Goal: Feedback & Contribution: Contribute content

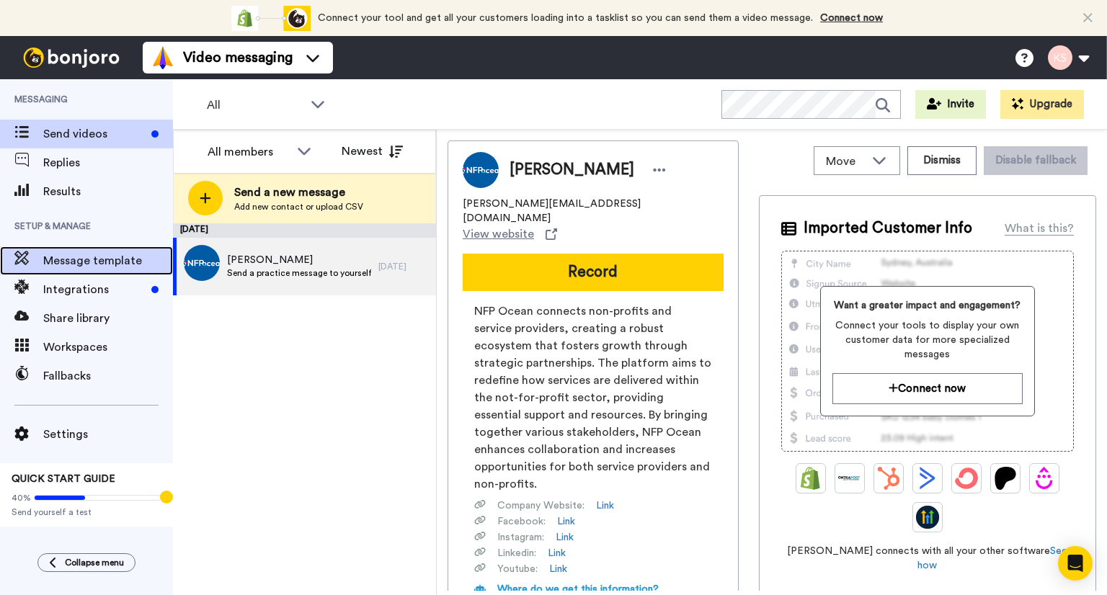
click at [105, 264] on span "Message template" at bounding box center [108, 260] width 130 height 17
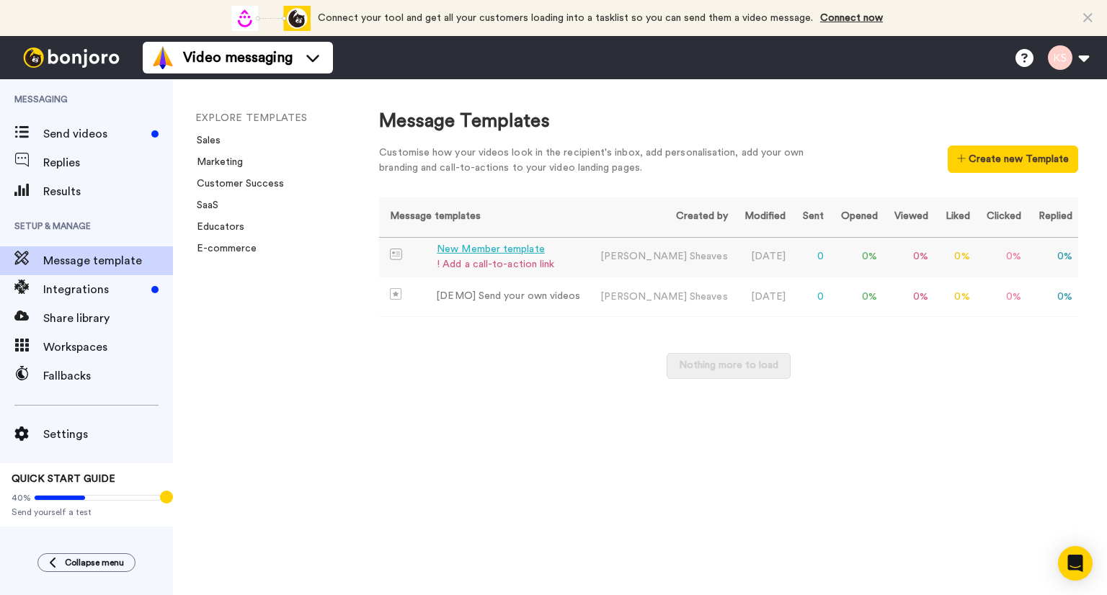
click at [504, 251] on div "New Member template" at bounding box center [495, 249] width 117 height 15
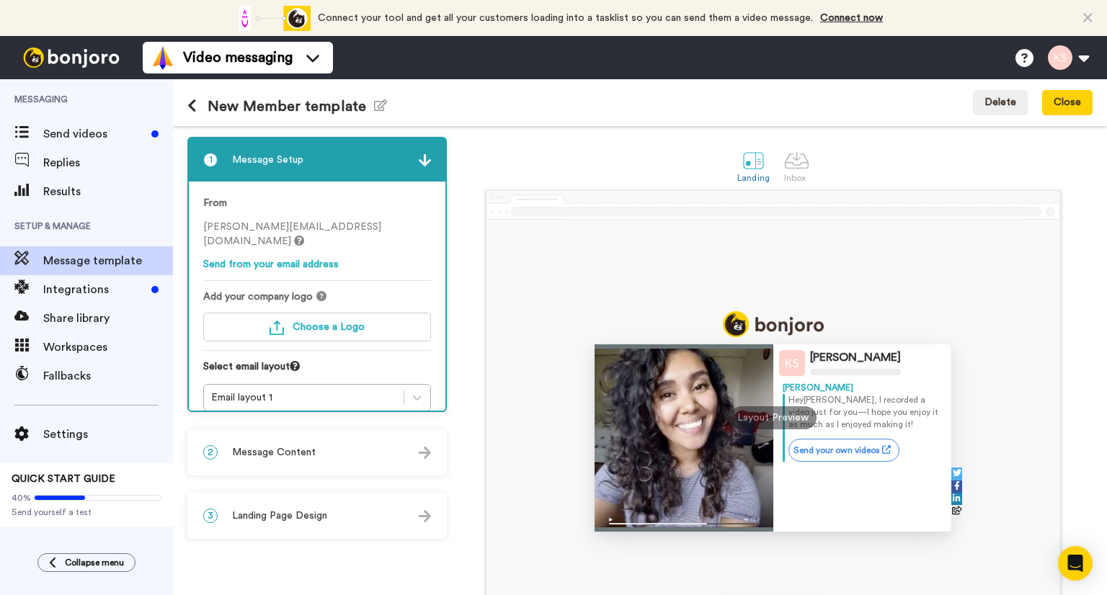
click at [304, 236] on icon at bounding box center [299, 241] width 10 height 10
click at [341, 322] on span "Choose a Logo" at bounding box center [329, 327] width 72 height 10
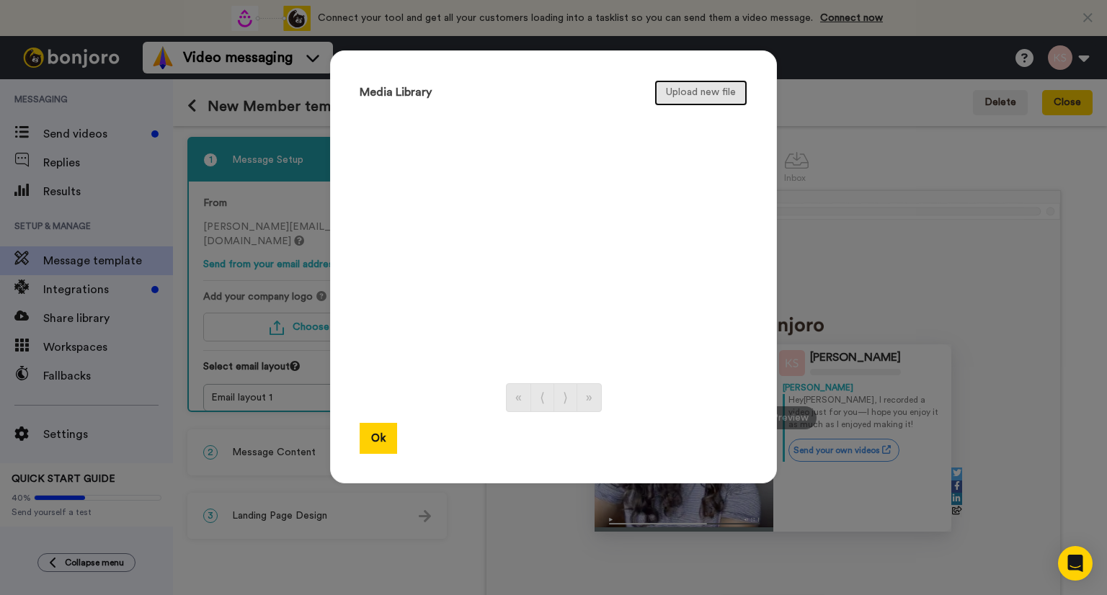
click at [686, 90] on button "Upload new file" at bounding box center [700, 93] width 93 height 26
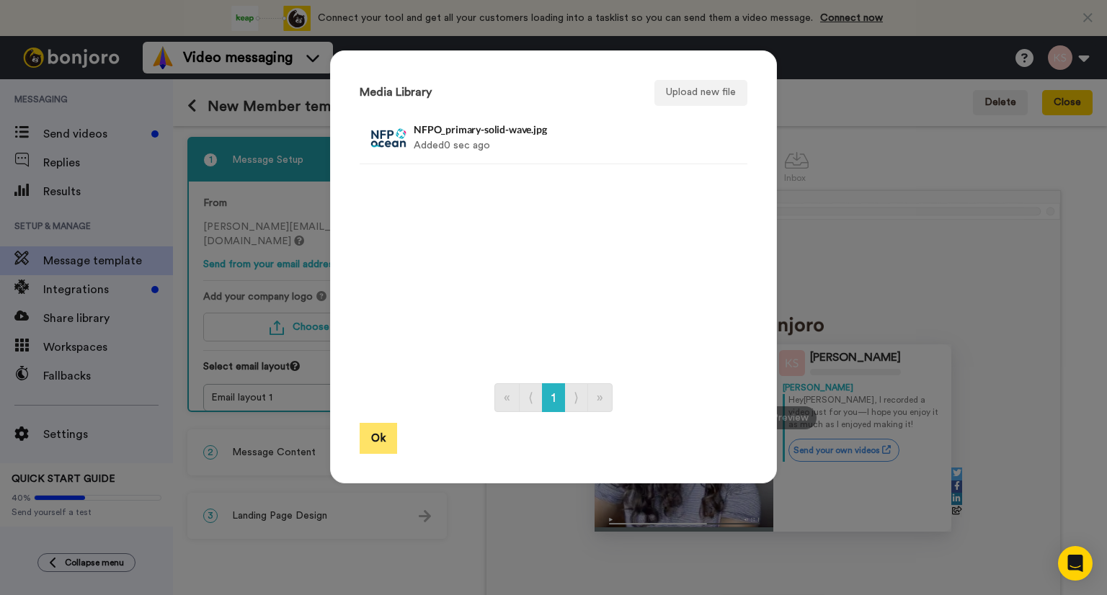
click at [380, 440] on button "Ok" at bounding box center [378, 438] width 37 height 31
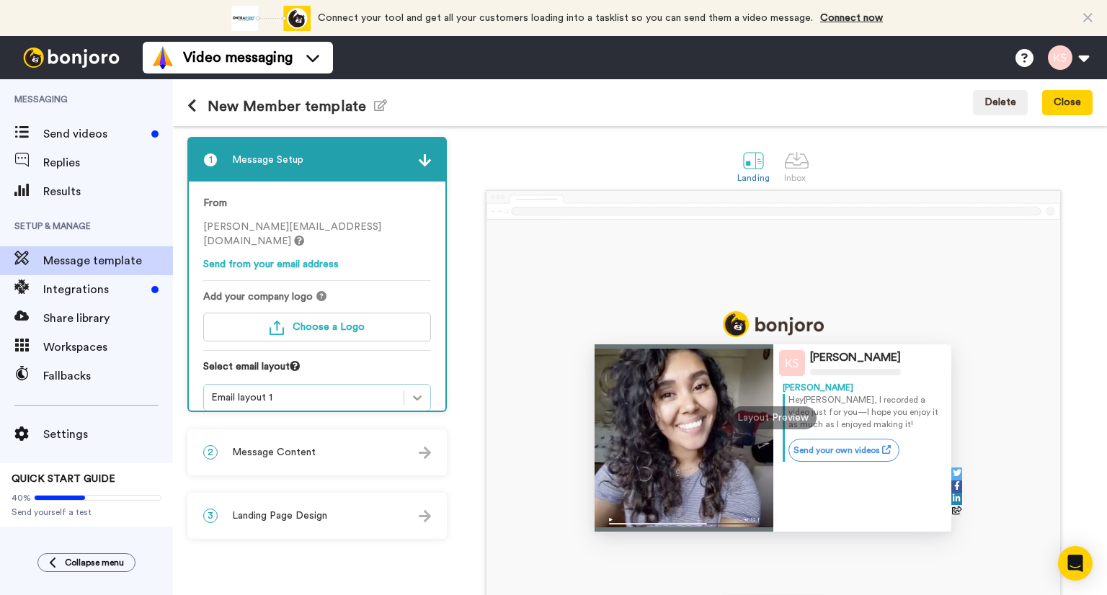
click at [422, 391] on icon at bounding box center [417, 398] width 14 height 14
click at [420, 457] on img at bounding box center [425, 453] width 12 height 12
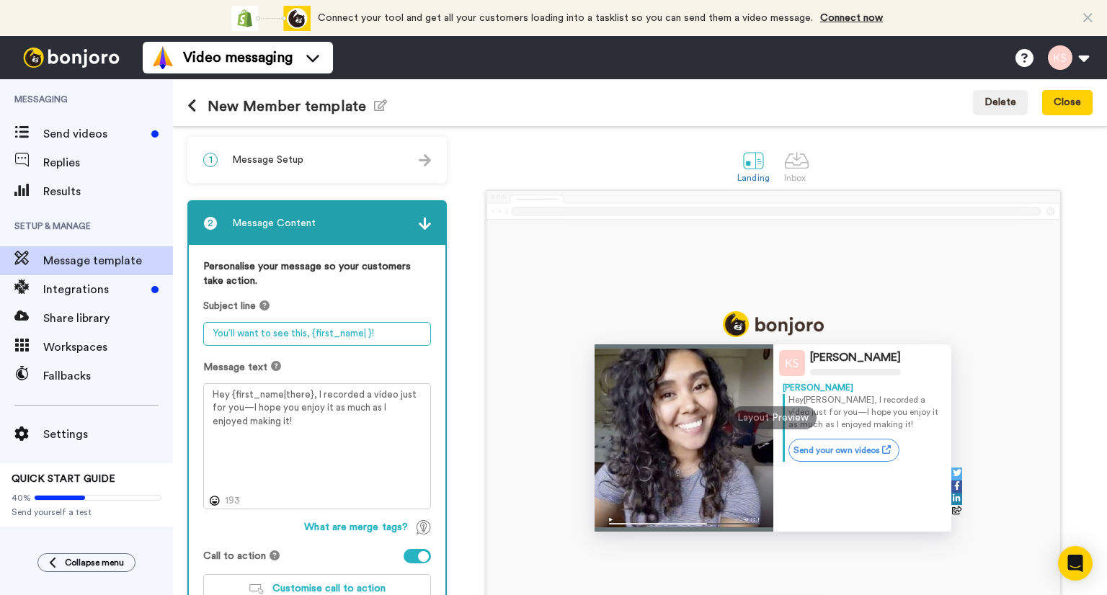
drag, startPoint x: 213, startPoint y: 332, endPoint x: 305, endPoint y: 338, distance: 92.4
click at [305, 338] on textarea "You’ll want to see this, {first_name| }!" at bounding box center [317, 334] width 228 height 24
click at [257, 331] on textarea "Create you Meet The Member {first_name| }!" at bounding box center [317, 334] width 228 height 24
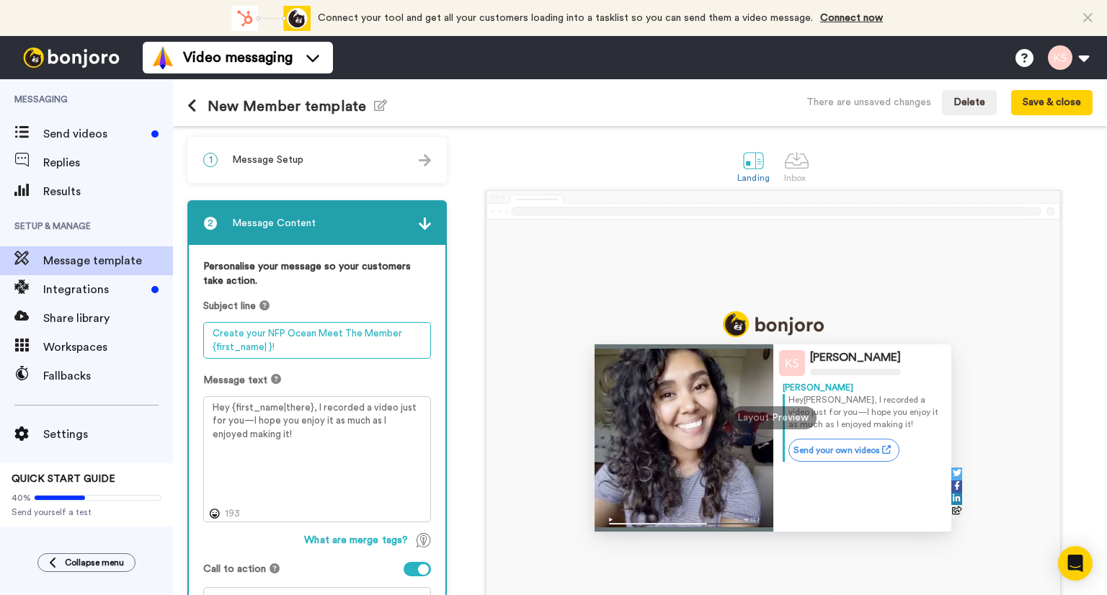
drag, startPoint x: 392, startPoint y: 331, endPoint x: 400, endPoint y: 347, distance: 17.1
click at [395, 335] on textarea "Create your NFP Ocean Meet The Member {first_name| }!" at bounding box center [317, 340] width 228 height 37
type textarea "Create your NFP Ocean Meet The Member Video {first_name| }!"
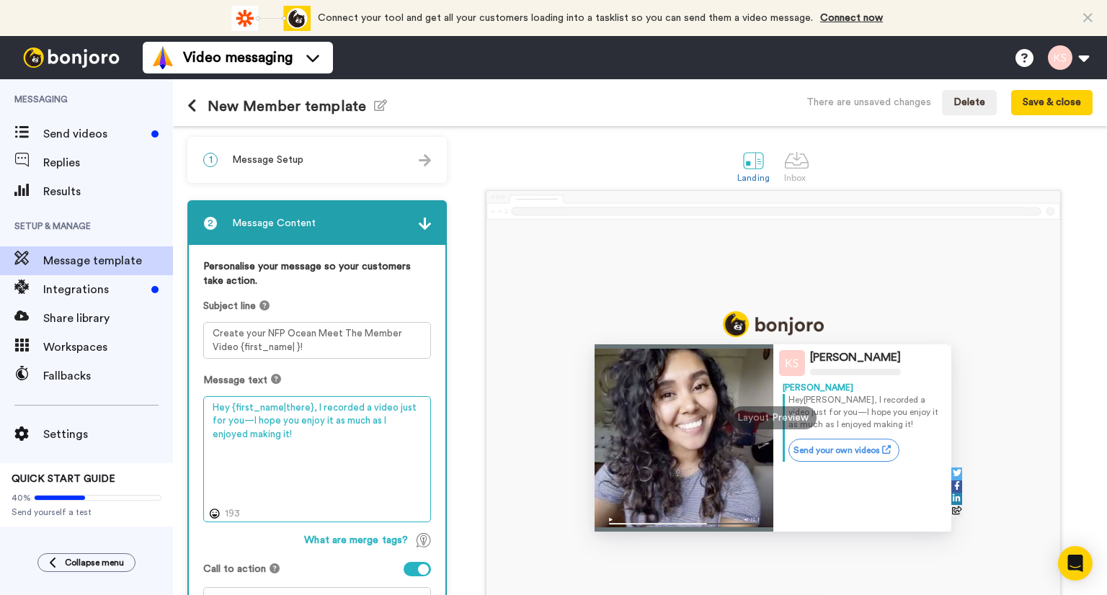
drag, startPoint x: 227, startPoint y: 406, endPoint x: 222, endPoint y: 432, distance: 27.1
click at [227, 406] on textarea "Hey {first_name|there}, I recorded a video just for you—I hope you enjoy it as …" at bounding box center [317, 459] width 228 height 127
click at [307, 404] on textarea "Hi {first_name|there}, I recorded a video just for you—I hope you enjoy it as m…" at bounding box center [317, 459] width 228 height 127
click at [250, 421] on textarea "Hi {first_name|there}, I've recorded a video just for you—I hope you enjoy it a…" at bounding box center [317, 459] width 228 height 127
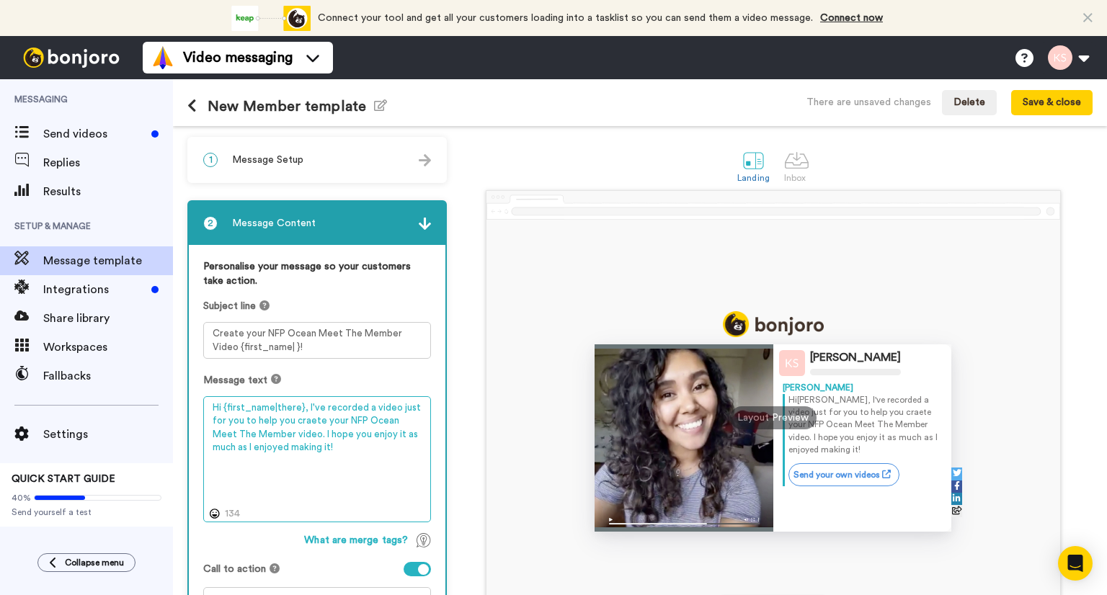
drag, startPoint x: 296, startPoint y: 430, endPoint x: 306, endPoint y: 453, distance: 24.5
click at [306, 453] on textarea "Hi {first_name|there}, I've recorded a video just for you to help you craete yo…" at bounding box center [317, 459] width 228 height 127
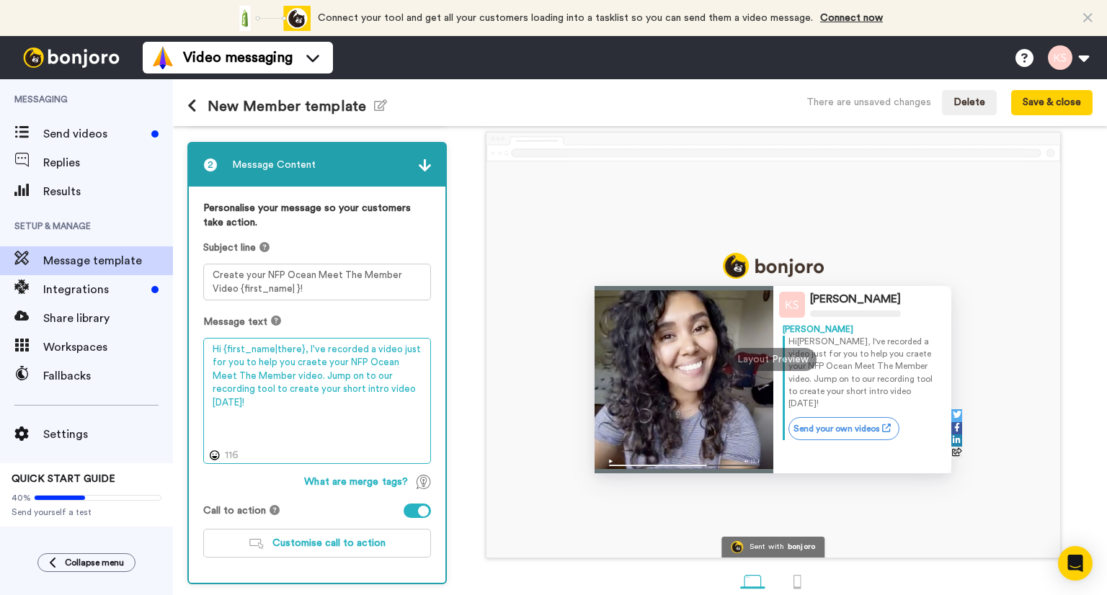
scroll to position [120, 0]
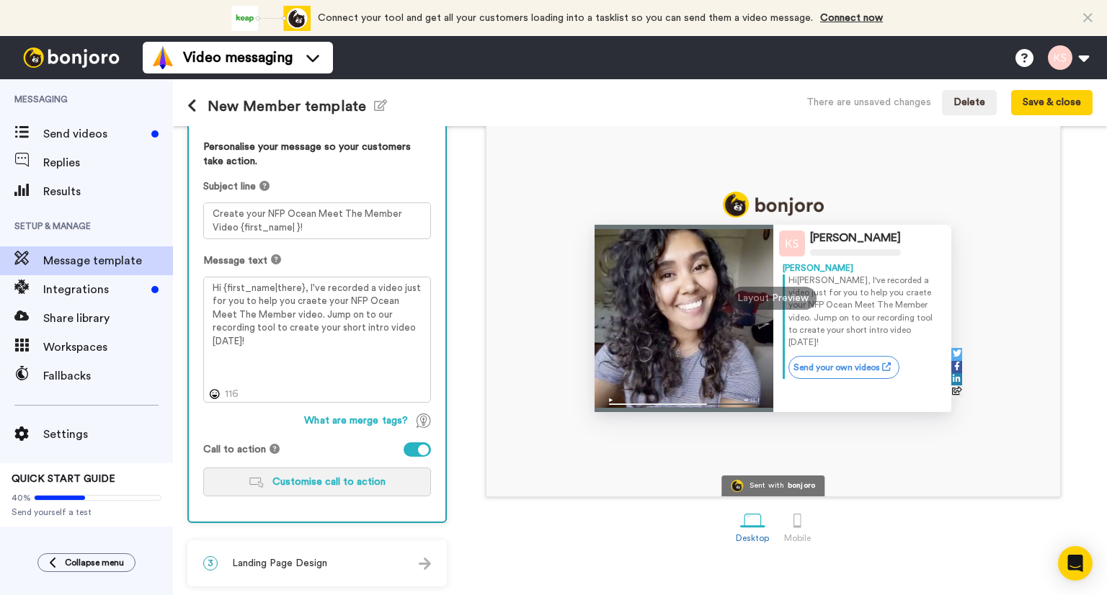
click at [303, 478] on span "Customise call to action" at bounding box center [328, 482] width 113 height 10
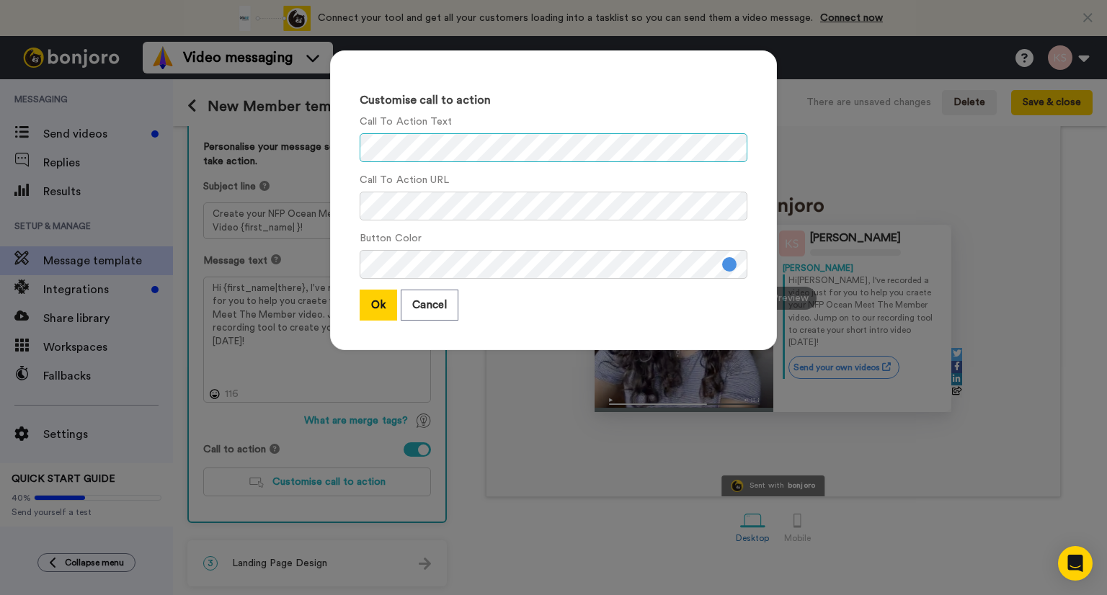
click at [334, 164] on div "Customise call to action Call To Action Text Call To Action URL Button Color Ok…" at bounding box center [553, 200] width 447 height 300
click at [729, 264] on button at bounding box center [729, 264] width 14 height 14
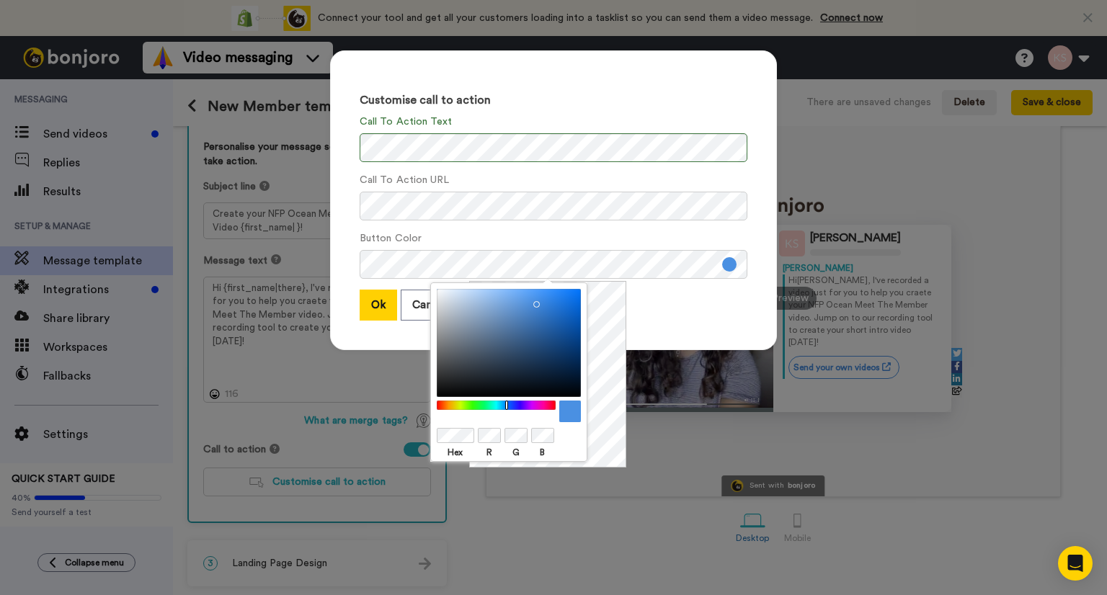
click at [409, 424] on body "Connect your tool now! Connect your tool and get all your customers loading int…" at bounding box center [553, 297] width 1107 height 595
click at [753, 318] on div "Customise call to action Call To Action Text Call To Action URL Button Color Ok…" at bounding box center [553, 200] width 447 height 300
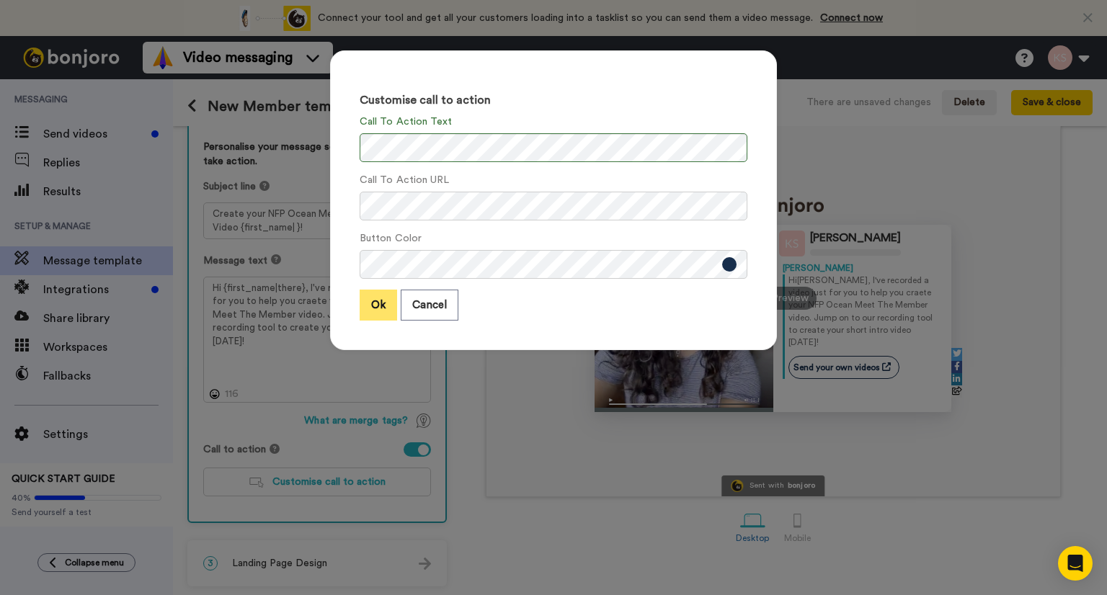
click at [367, 306] on button "Ok" at bounding box center [378, 305] width 37 height 31
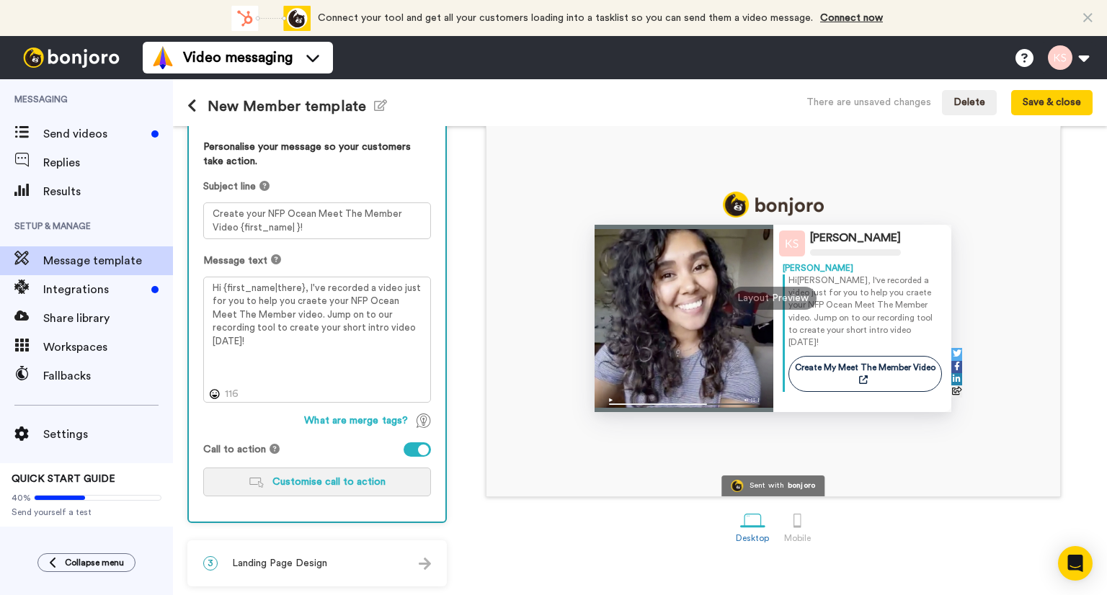
click at [281, 477] on span "Customise call to action" at bounding box center [328, 482] width 113 height 10
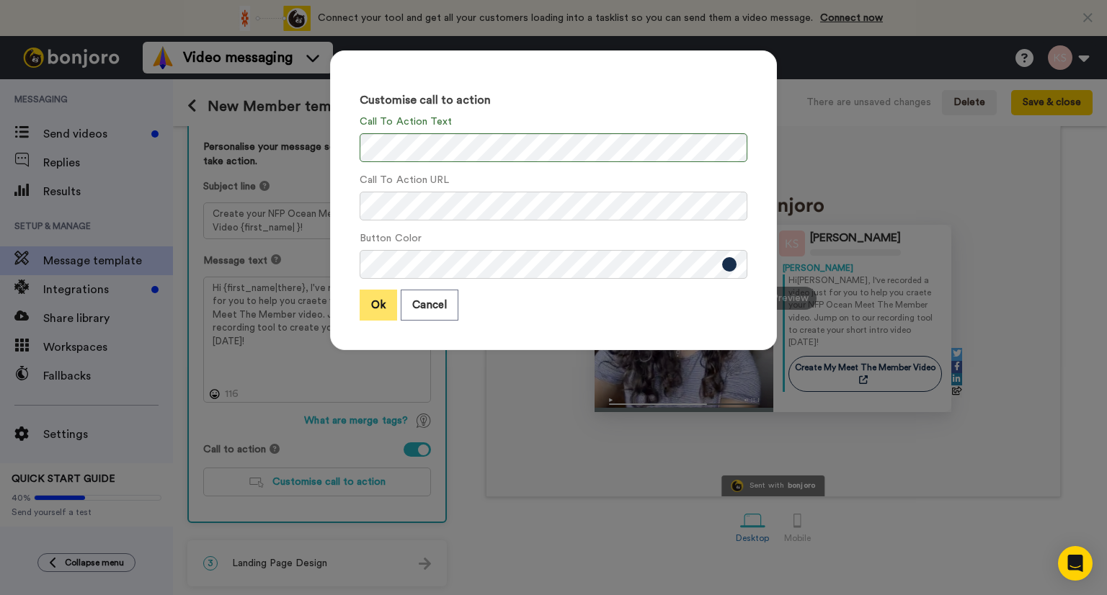
click at [368, 309] on button "Ok" at bounding box center [378, 305] width 37 height 31
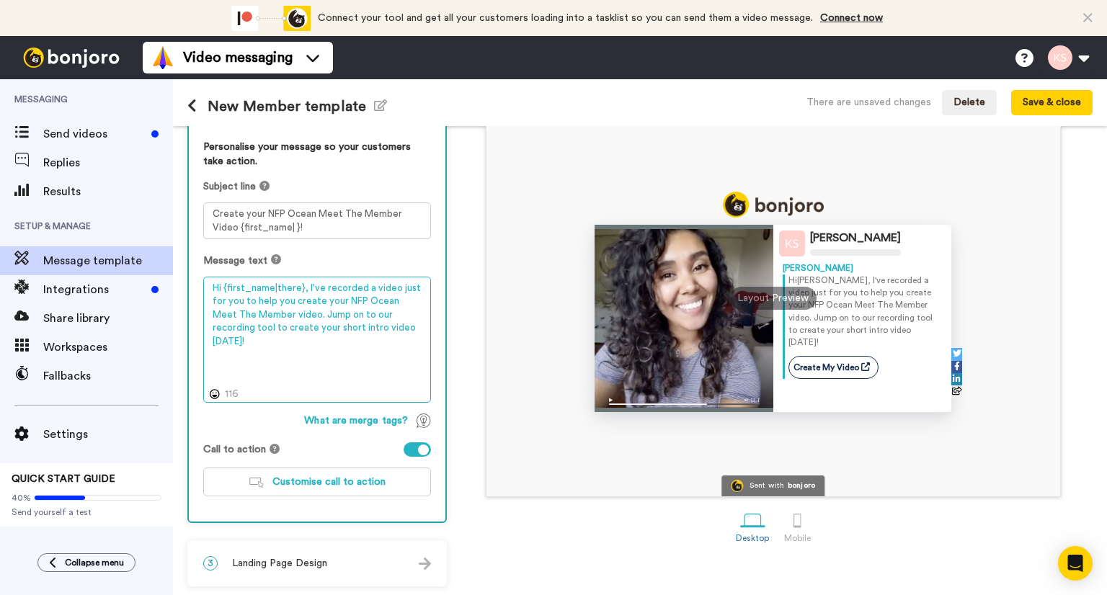
drag, startPoint x: 339, startPoint y: 321, endPoint x: 346, endPoint y: 342, distance: 22.1
click at [339, 321] on textarea "Hi {first_name|there}, I've recorded a video just for you to help you create yo…" at bounding box center [317, 340] width 228 height 127
type textarea "Hi {first_name|there}, I've recorded a video just for you to help you create yo…"
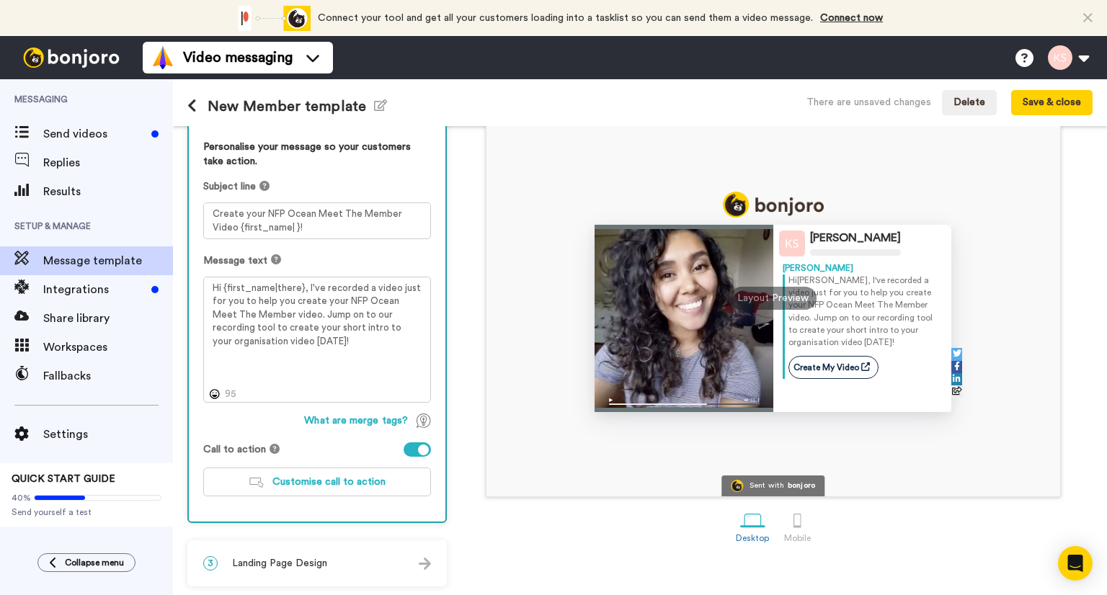
click at [917, 360] on div "Create My Video" at bounding box center [865, 367] width 154 height 23
click at [604, 401] on img at bounding box center [683, 401] width 179 height 21
click at [791, 519] on div at bounding box center [797, 520] width 25 height 25
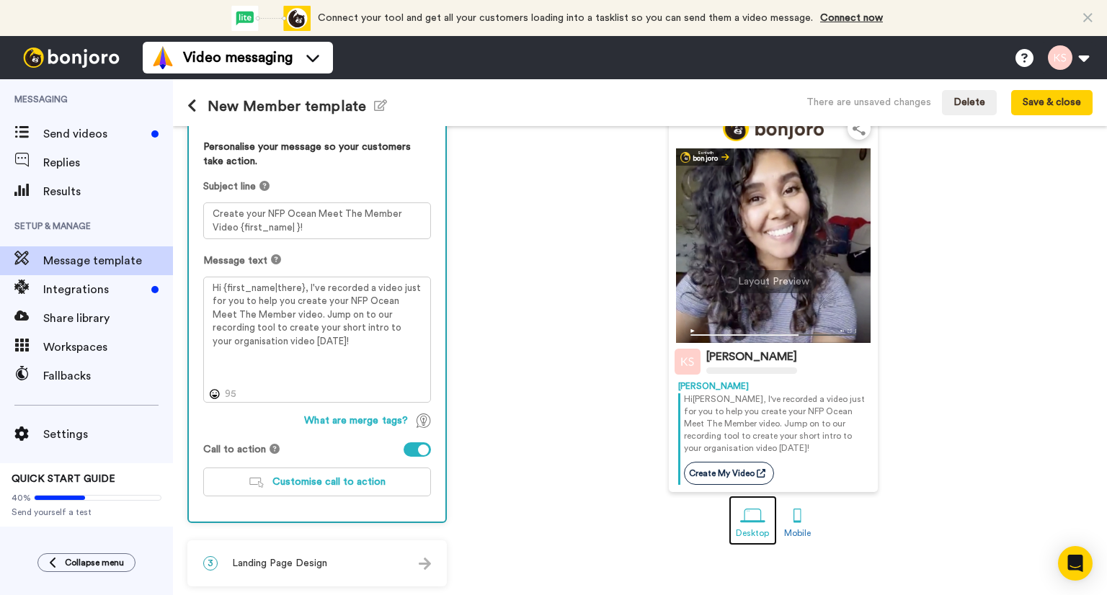
click at [745, 521] on div at bounding box center [752, 515] width 25 height 25
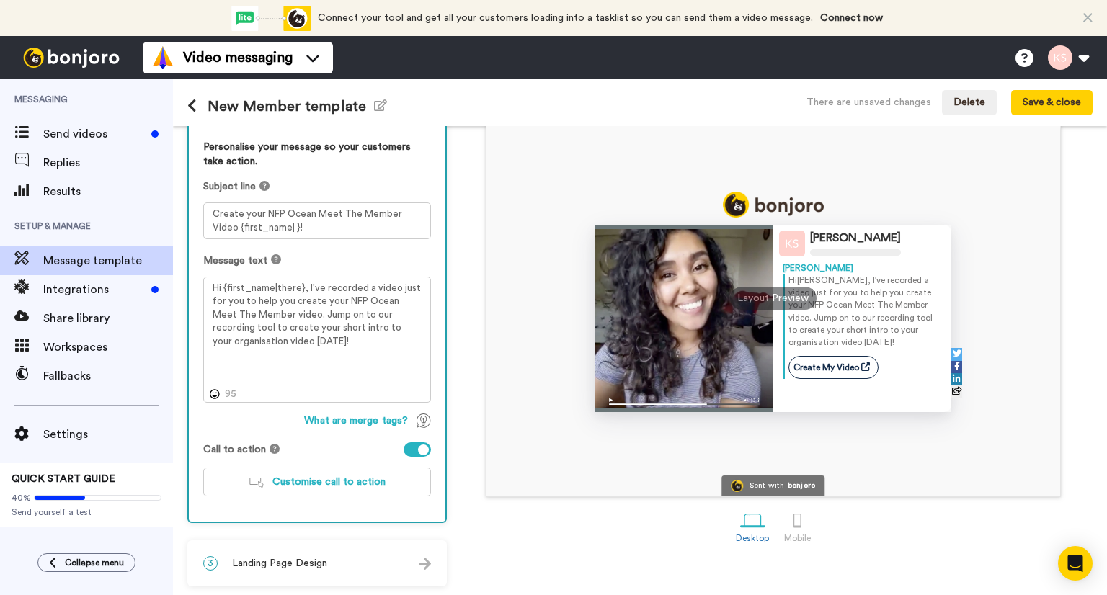
click at [272, 102] on h1 "New Member template Edit name" at bounding box center [287, 106] width 200 height 17
click at [271, 102] on h1 "New Member template Edit name" at bounding box center [287, 106] width 200 height 17
click at [375, 103] on icon "button" at bounding box center [380, 105] width 13 height 12
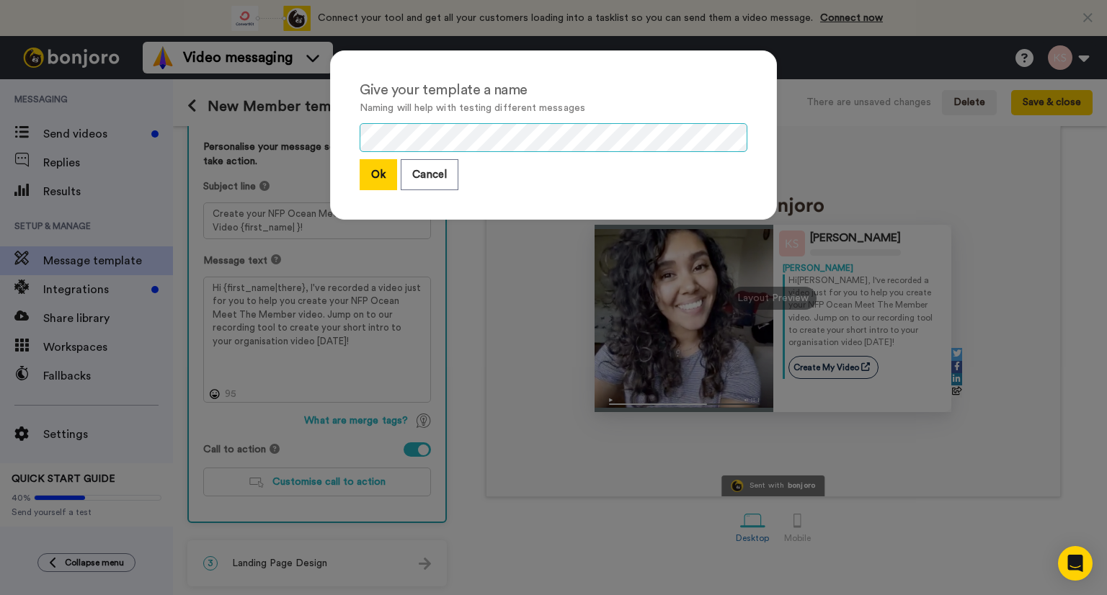
click at [339, 114] on div "Give your template a name Naming will help with testing different messages Ok C…" at bounding box center [553, 134] width 447 height 169
click at [373, 170] on button "Ok" at bounding box center [378, 174] width 37 height 31
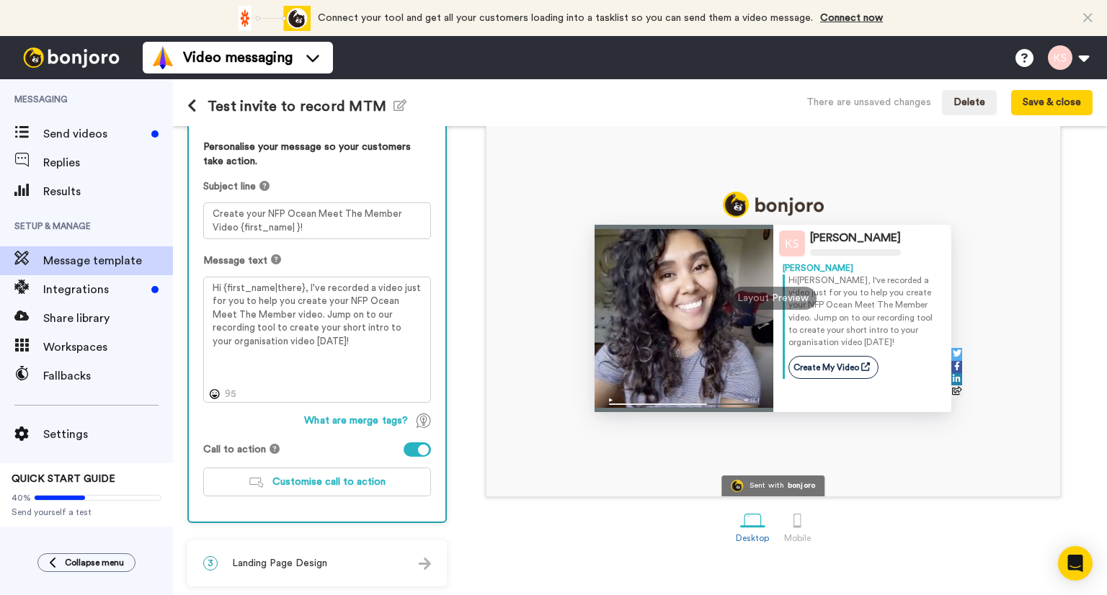
click at [424, 563] on img at bounding box center [425, 564] width 12 height 12
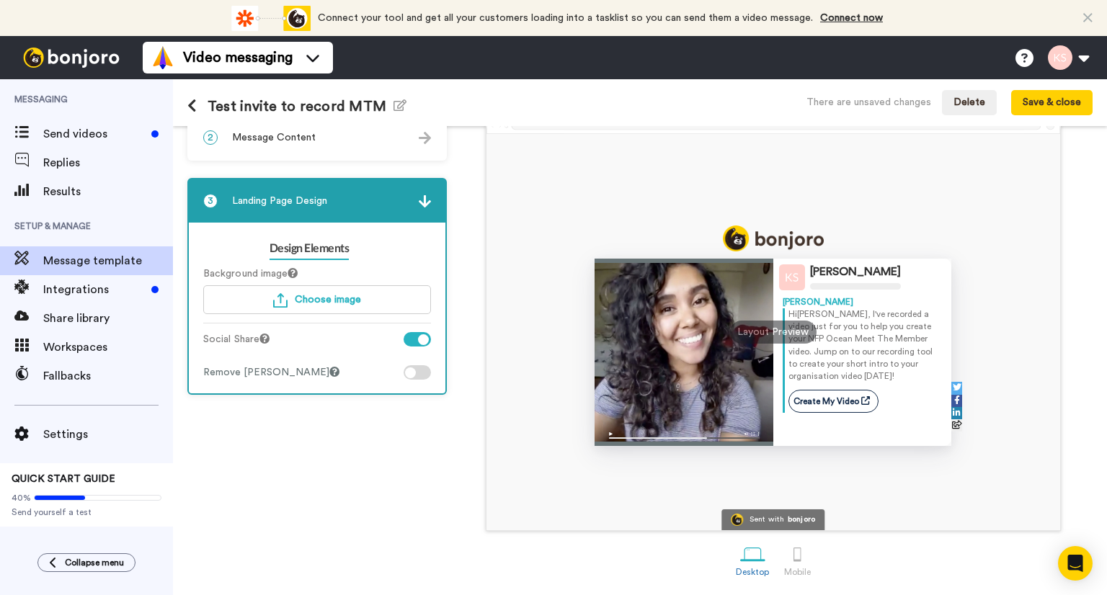
scroll to position [86, 0]
click at [344, 298] on span "Choose image" at bounding box center [328, 300] width 66 height 10
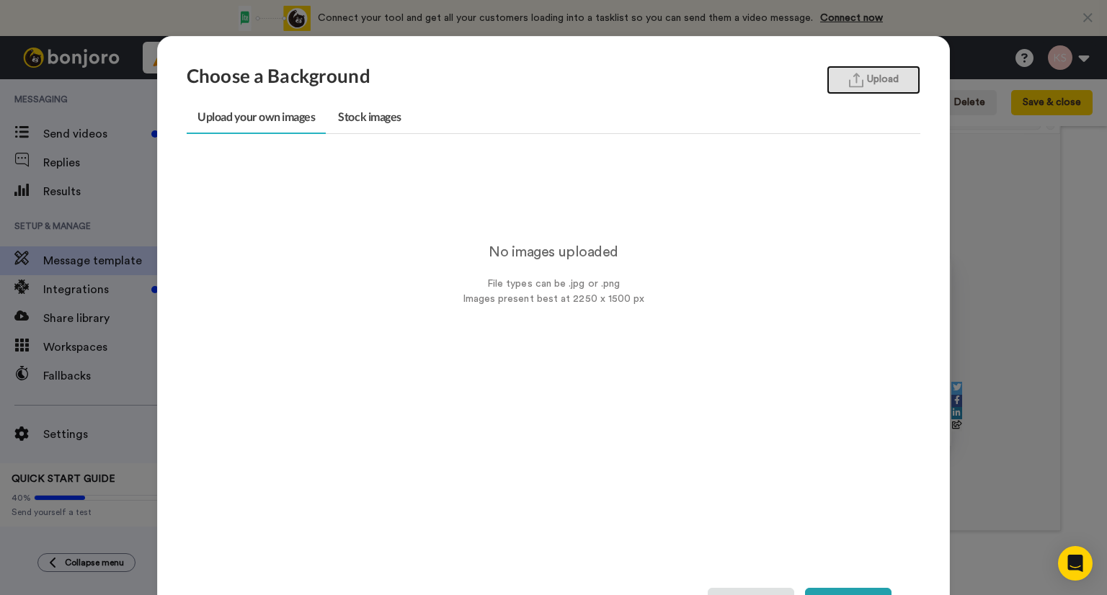
click at [875, 84] on button "Upload" at bounding box center [873, 80] width 94 height 29
click at [352, 117] on link "Stock images" at bounding box center [369, 118] width 84 height 32
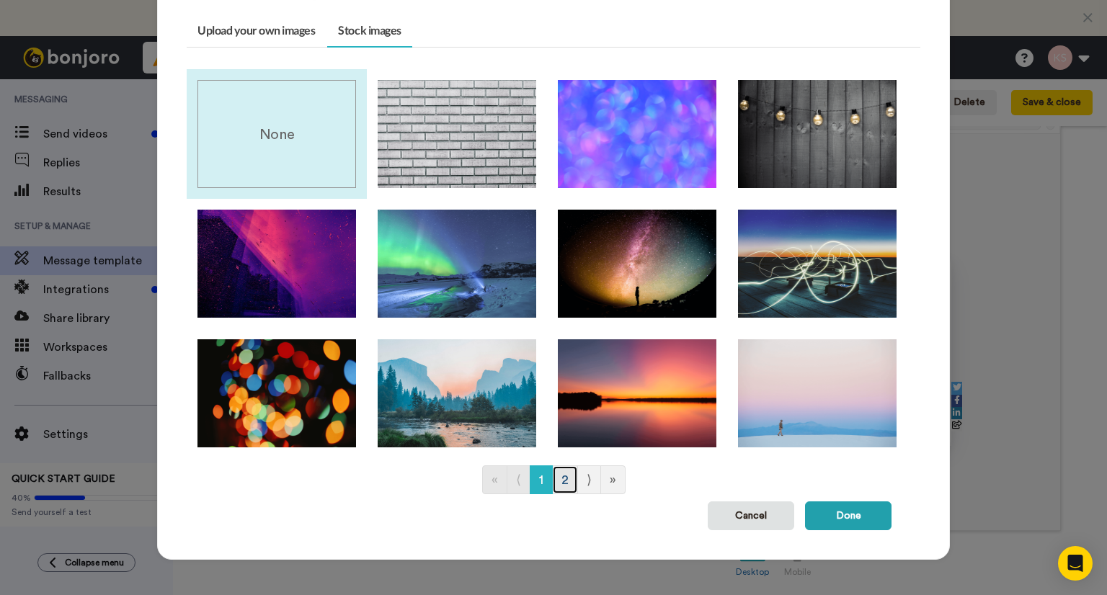
click at [562, 484] on link "2" at bounding box center [565, 479] width 26 height 29
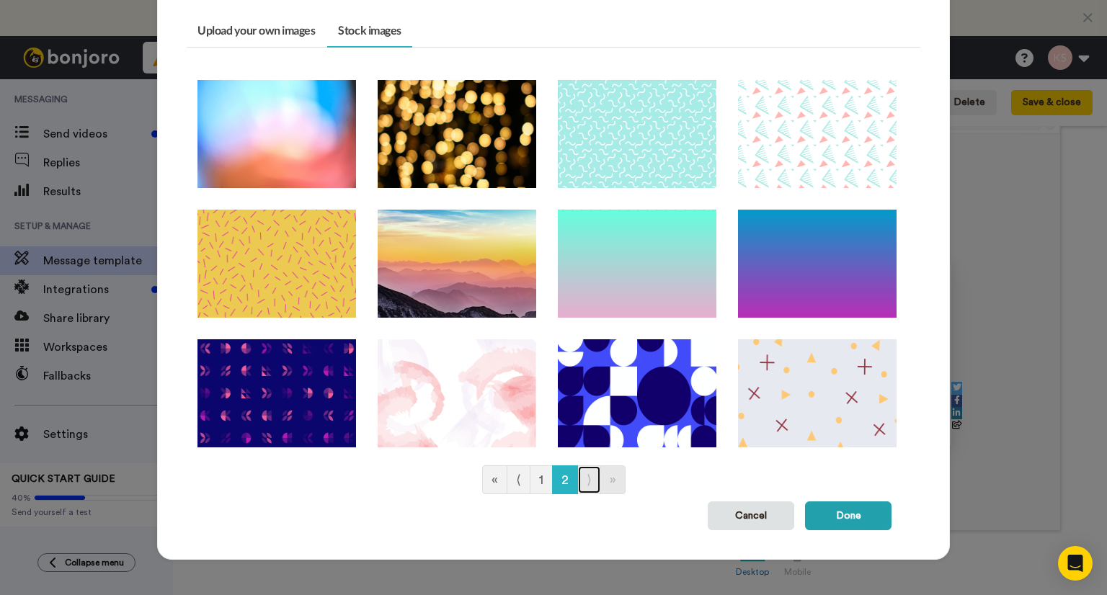
click at [583, 479] on link "⟩" at bounding box center [589, 479] width 24 height 29
click at [532, 480] on link "1" at bounding box center [541, 479] width 23 height 29
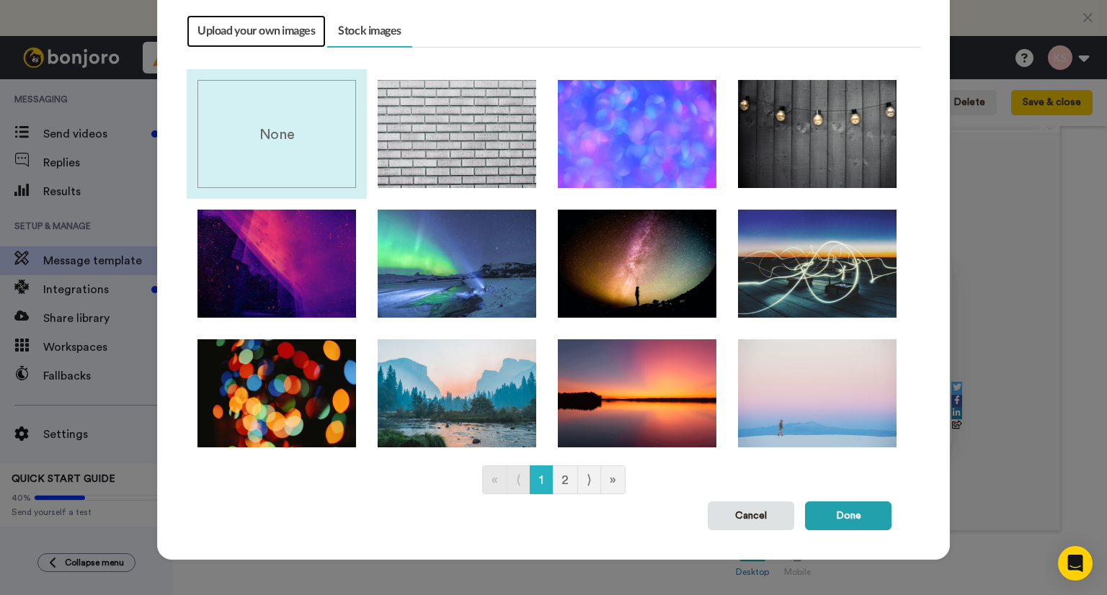
click at [280, 37] on link "Upload your own images" at bounding box center [256, 31] width 139 height 32
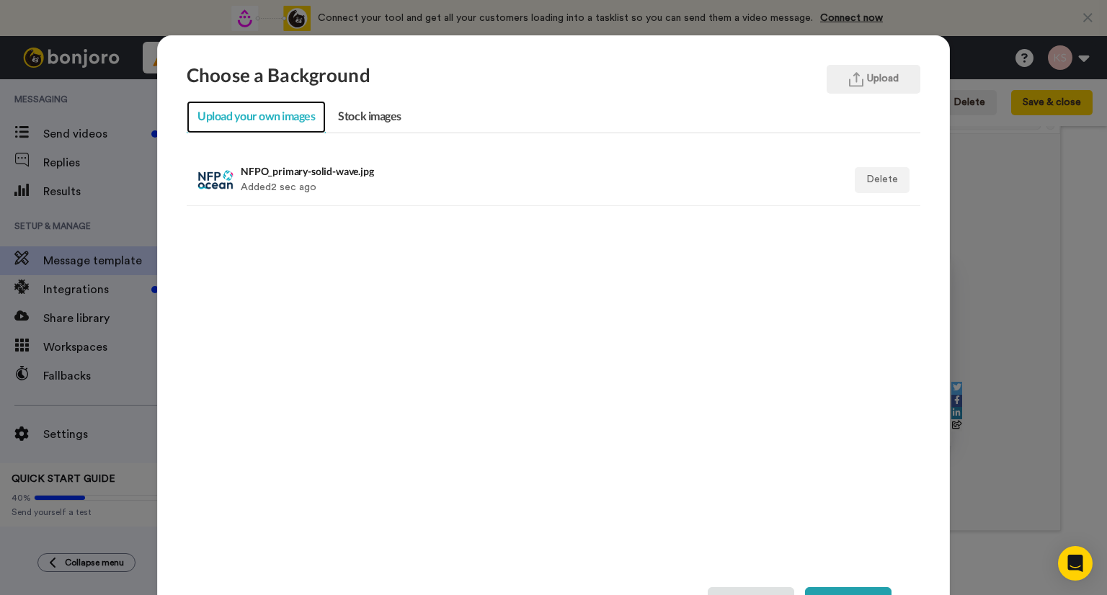
scroll to position [0, 0]
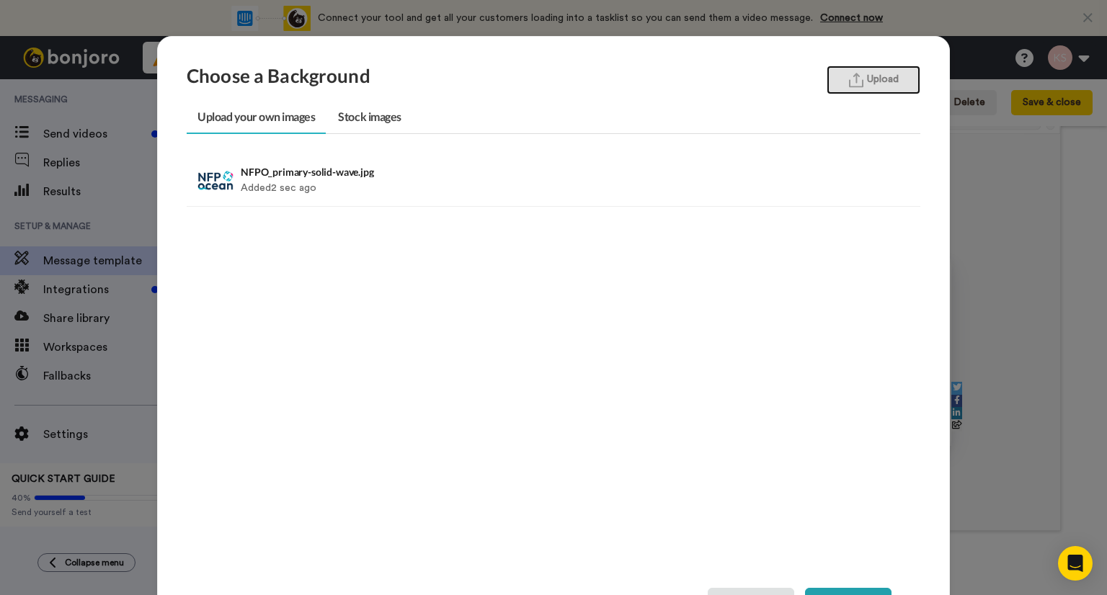
click at [874, 84] on button "Upload" at bounding box center [873, 80] width 94 height 29
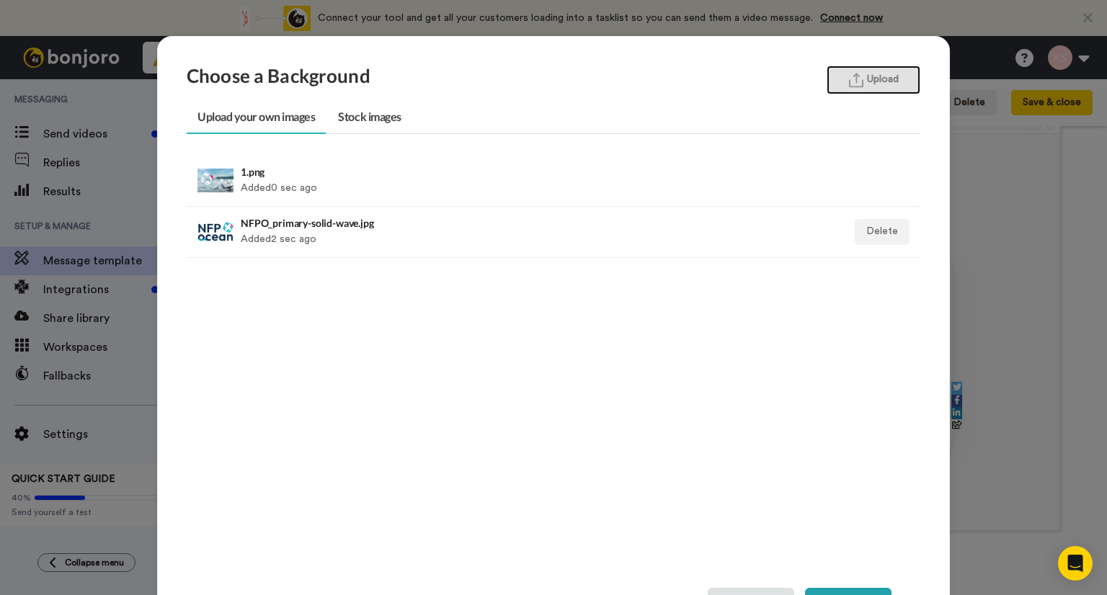
scroll to position [86, 0]
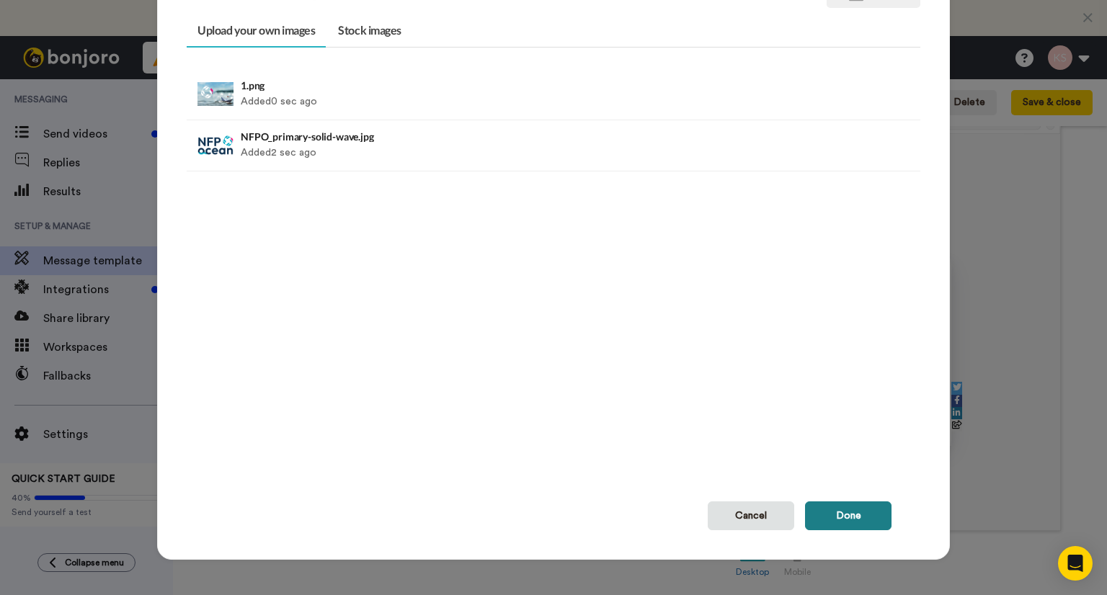
click at [814, 514] on button "Done" at bounding box center [848, 516] width 86 height 29
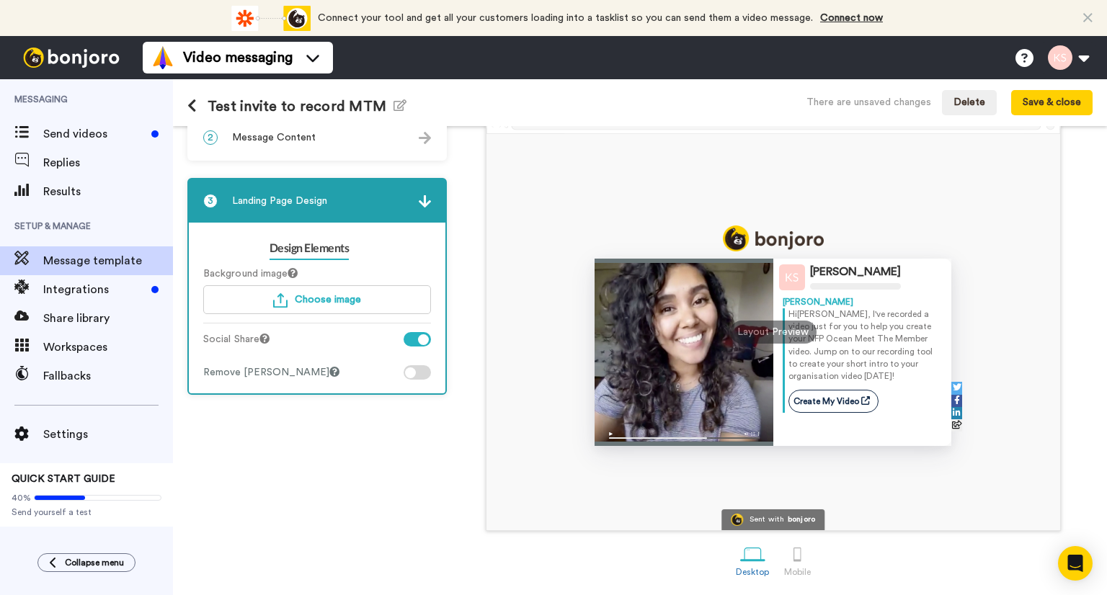
click at [423, 367] on div at bounding box center [417, 372] width 27 height 14
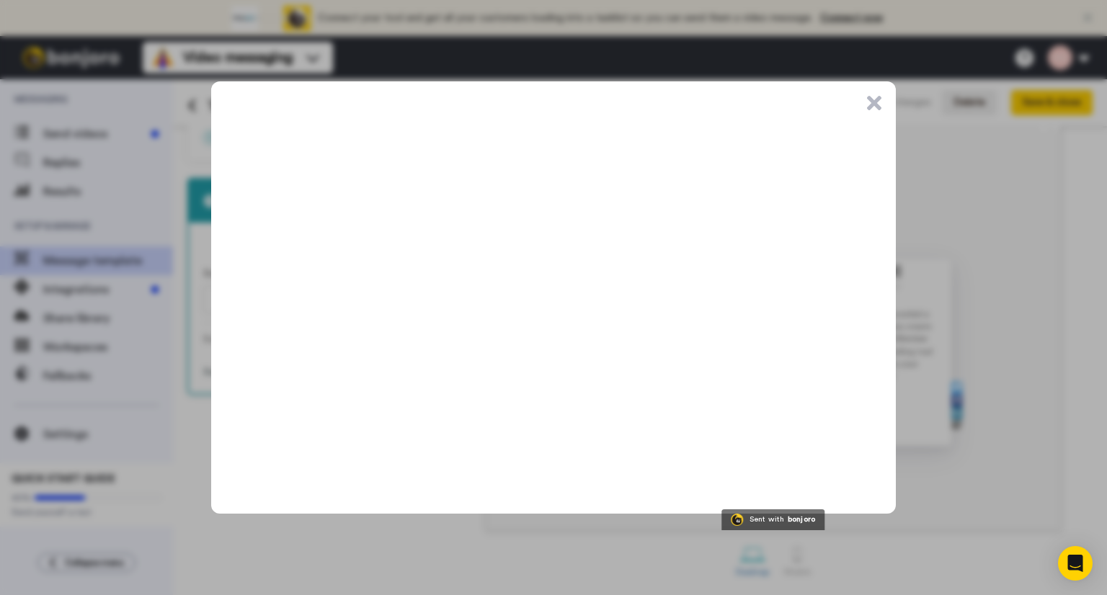
click at [872, 104] on button ".cls-1{stroke-width:0px;}" at bounding box center [874, 103] width 14 height 14
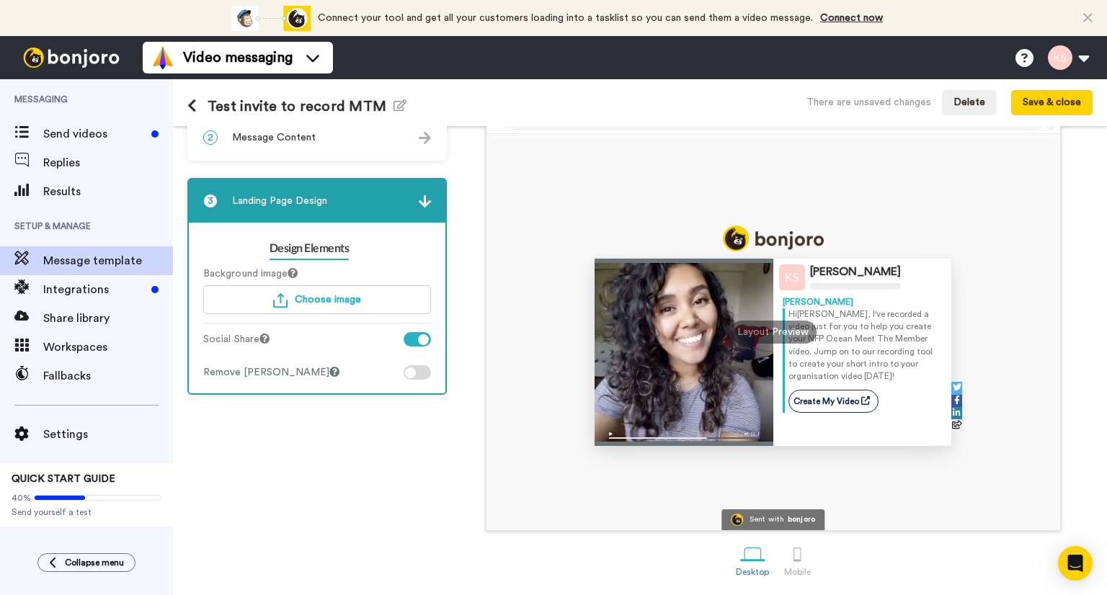
click at [427, 141] on img at bounding box center [425, 138] width 12 height 12
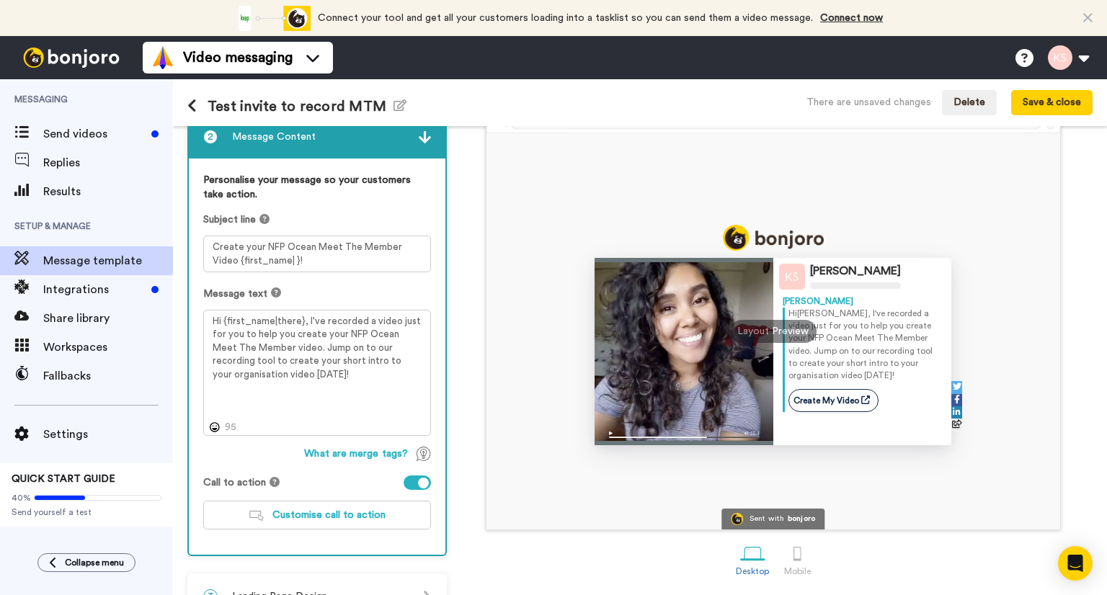
click at [190, 104] on icon at bounding box center [191, 106] width 9 height 14
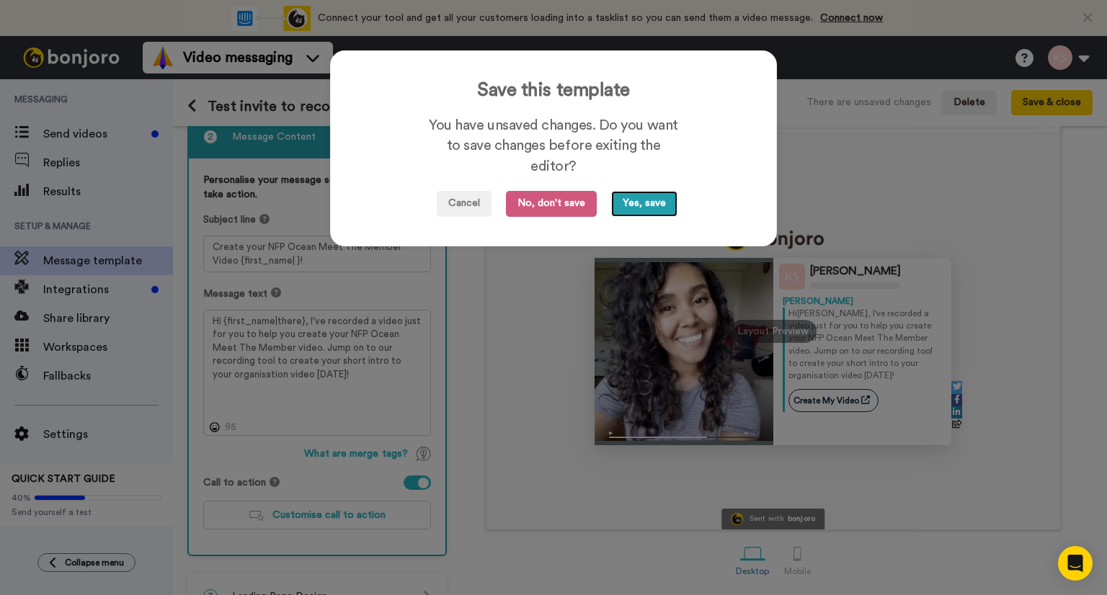
click at [654, 204] on button "Yes, save" at bounding box center [644, 204] width 66 height 26
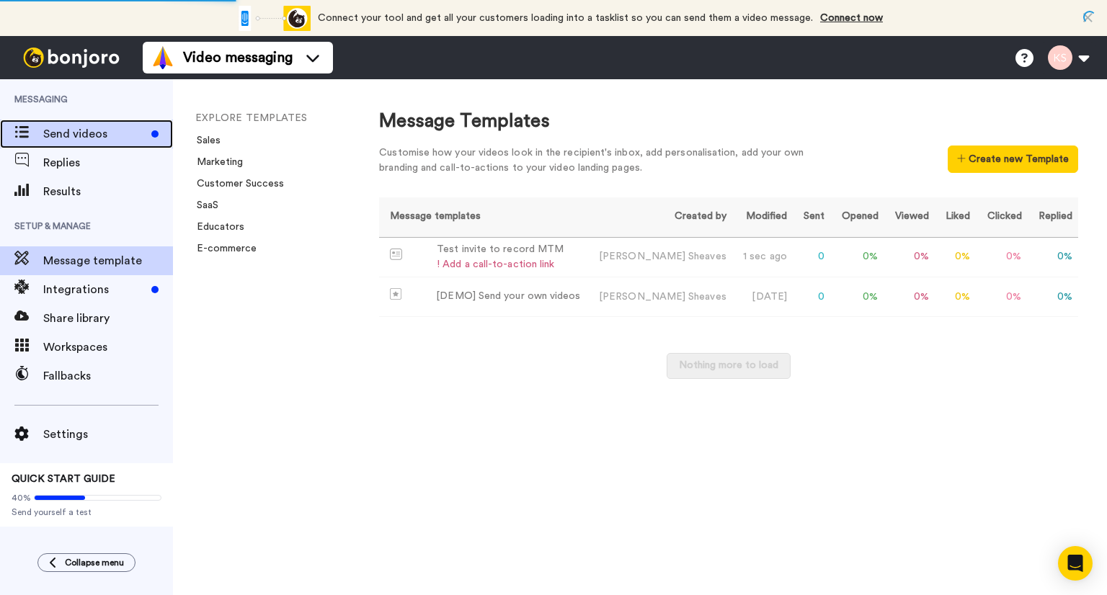
click at [52, 133] on span "Send videos" at bounding box center [94, 133] width 102 height 17
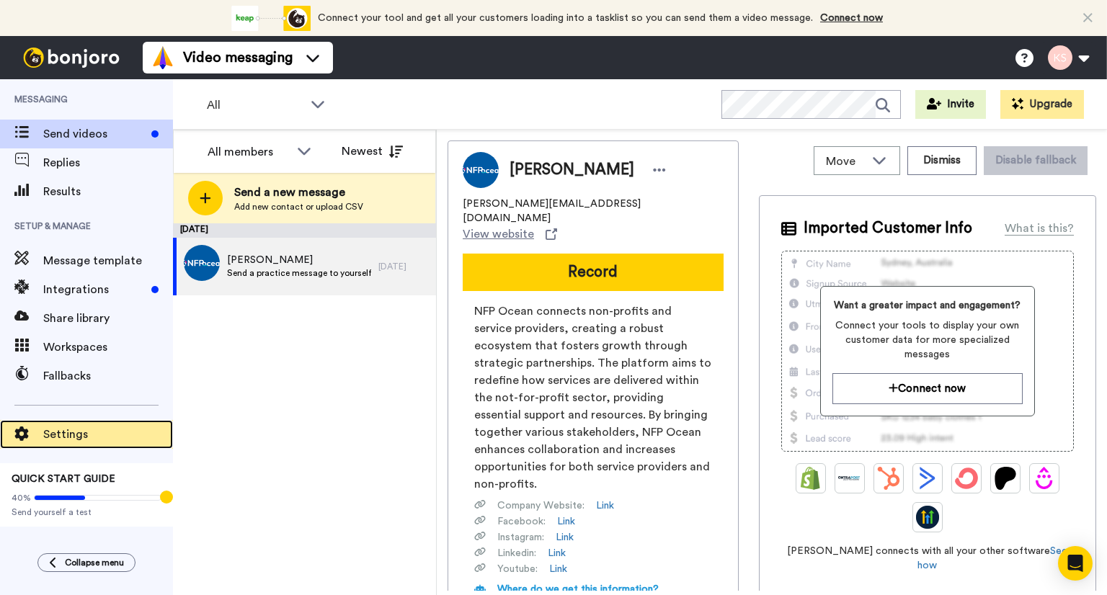
click at [66, 426] on span "Settings" at bounding box center [108, 434] width 130 height 17
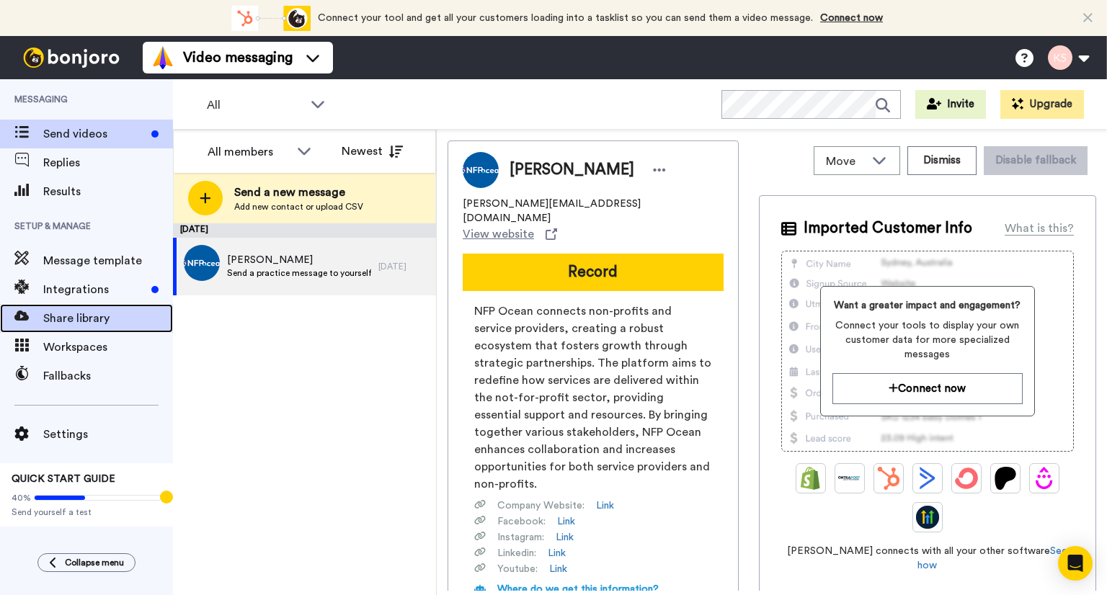
click at [68, 318] on span "Share library" at bounding box center [108, 318] width 130 height 17
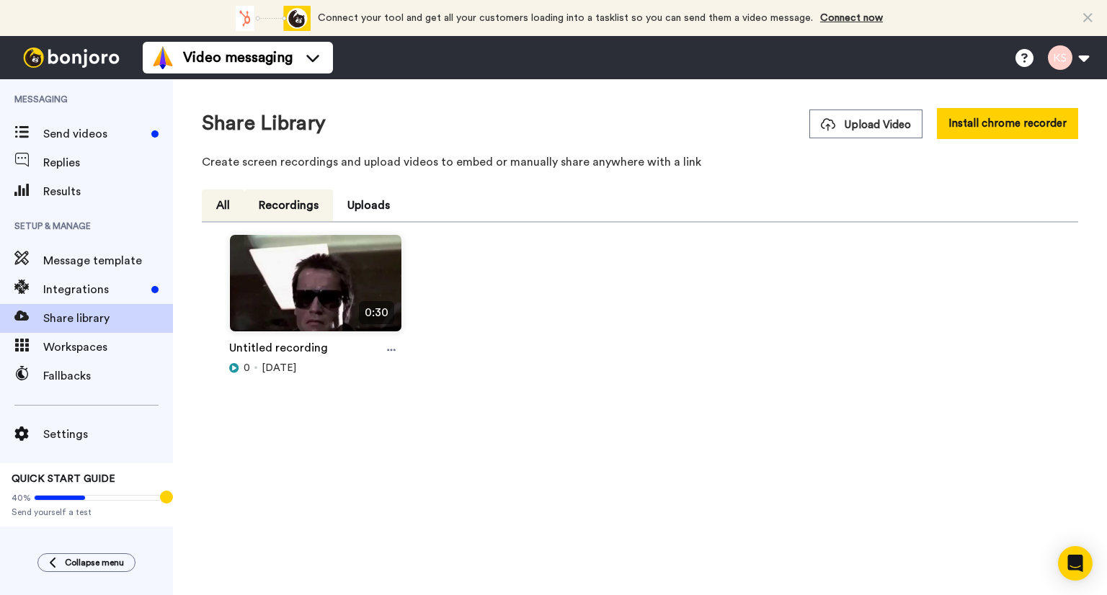
click at [297, 202] on button "Recordings" at bounding box center [288, 206] width 89 height 32
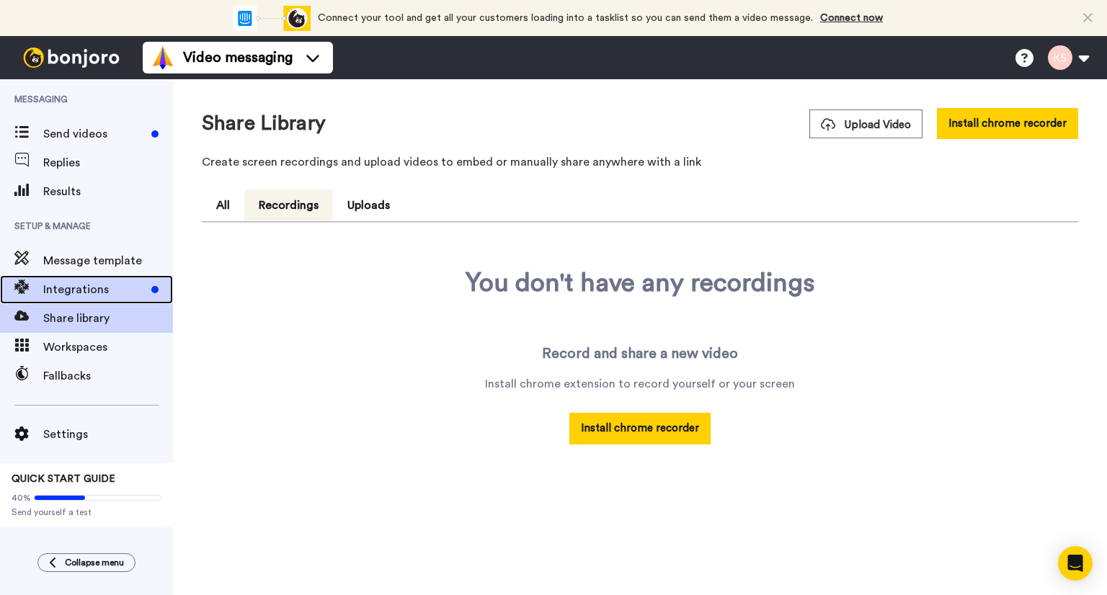
click at [93, 290] on span "Integrations" at bounding box center [94, 289] width 102 height 17
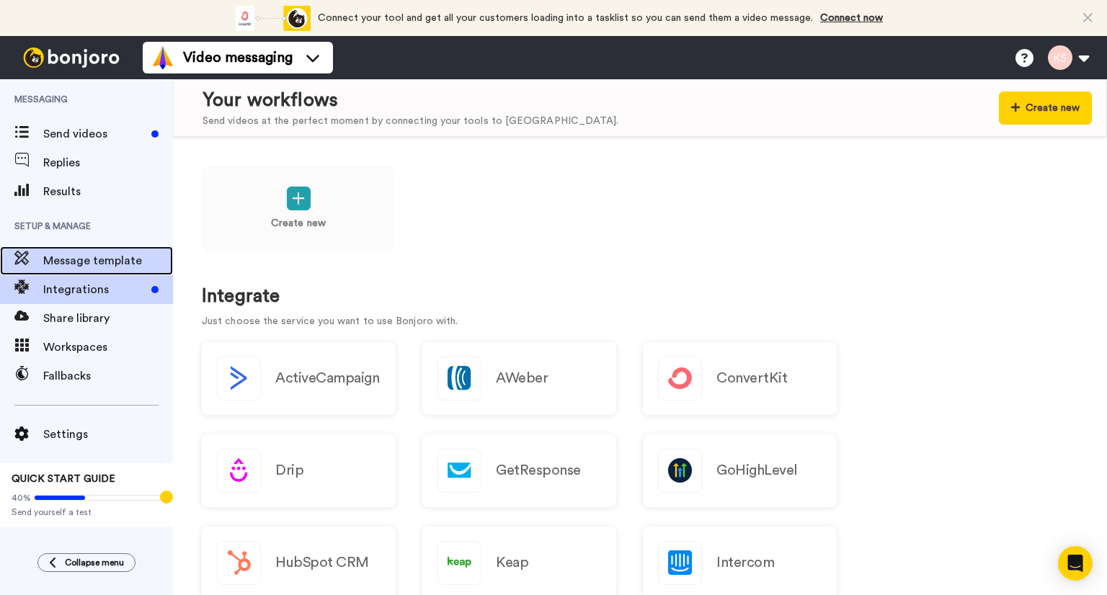
click at [94, 264] on span "Message template" at bounding box center [108, 260] width 130 height 17
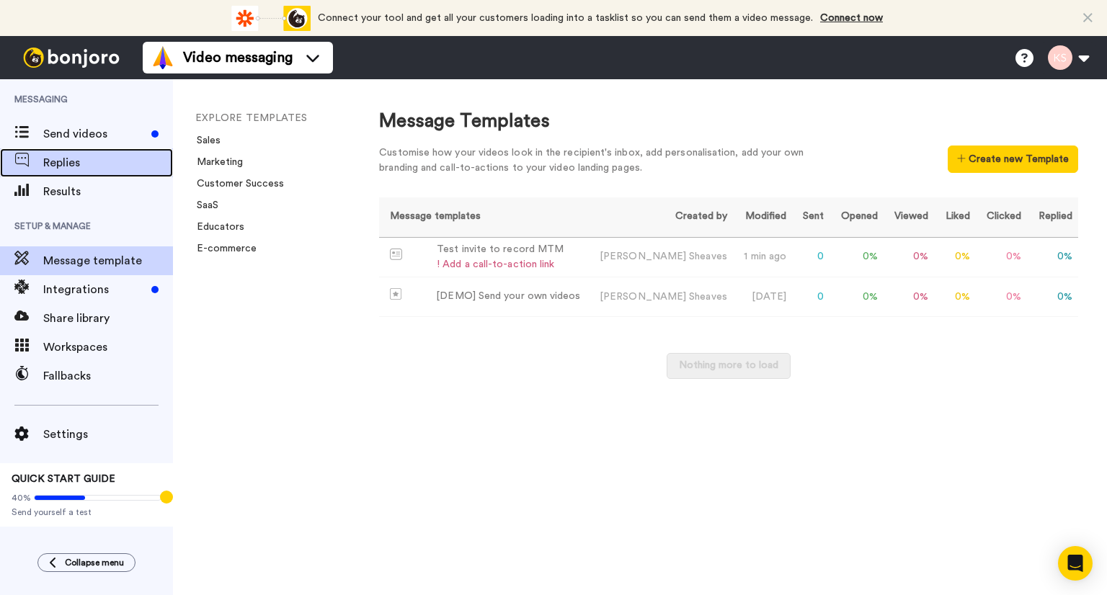
click at [74, 165] on span "Replies" at bounding box center [108, 162] width 130 height 17
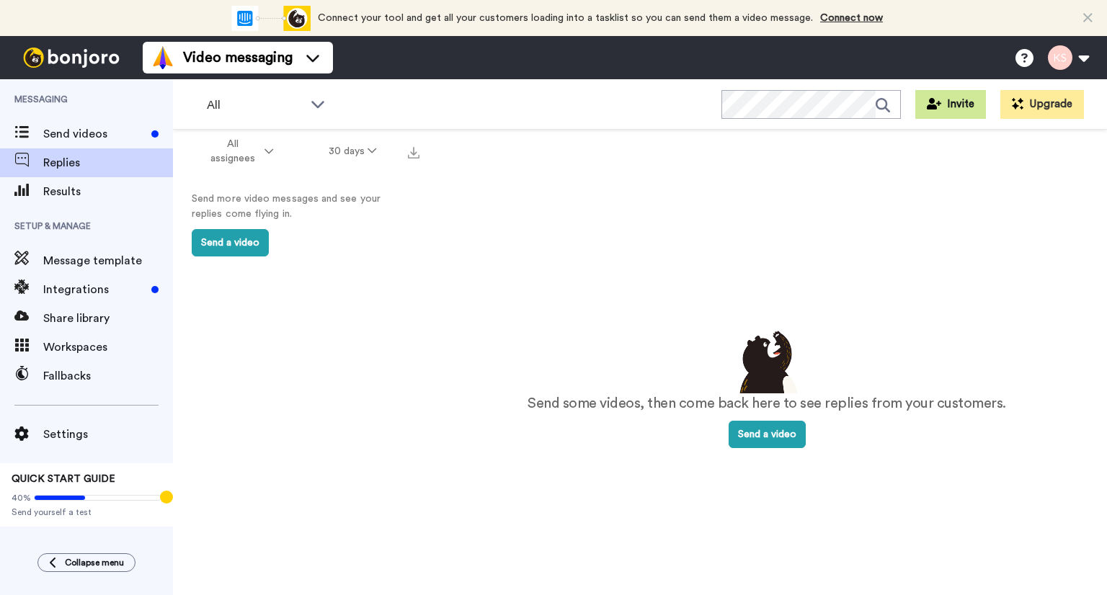
click at [960, 110] on button "Invite" at bounding box center [950, 104] width 71 height 29
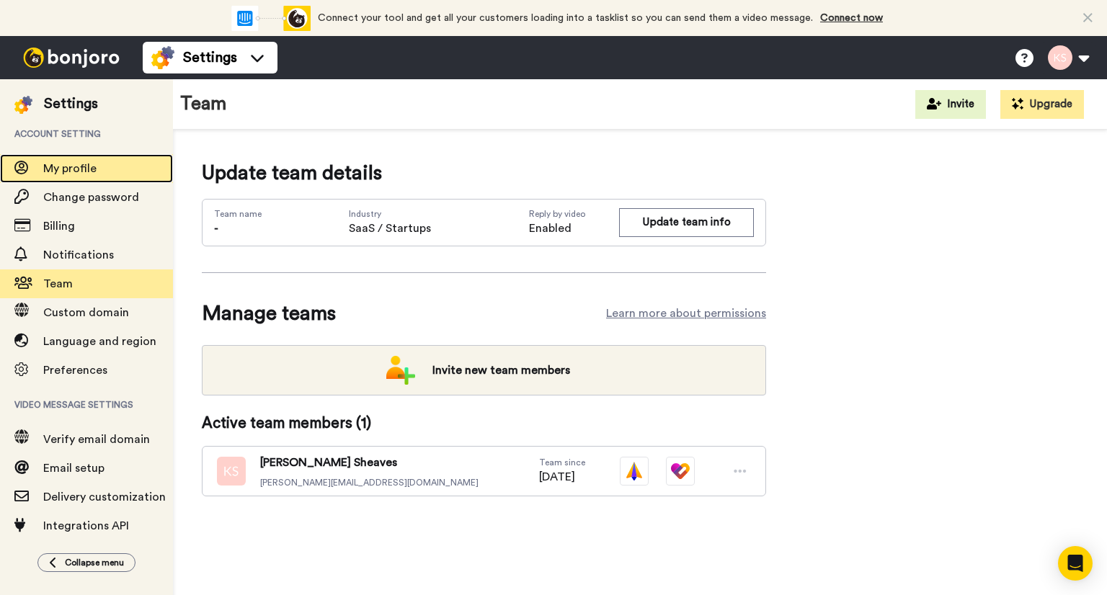
click at [70, 164] on span "My profile" at bounding box center [69, 169] width 53 height 12
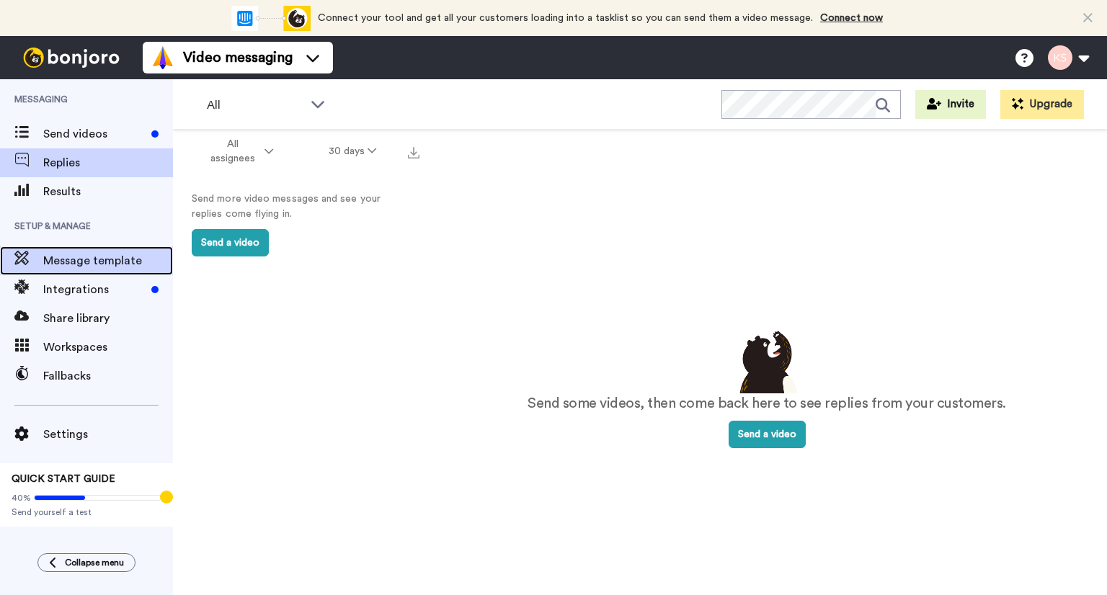
click at [84, 263] on span "Message template" at bounding box center [108, 260] width 130 height 17
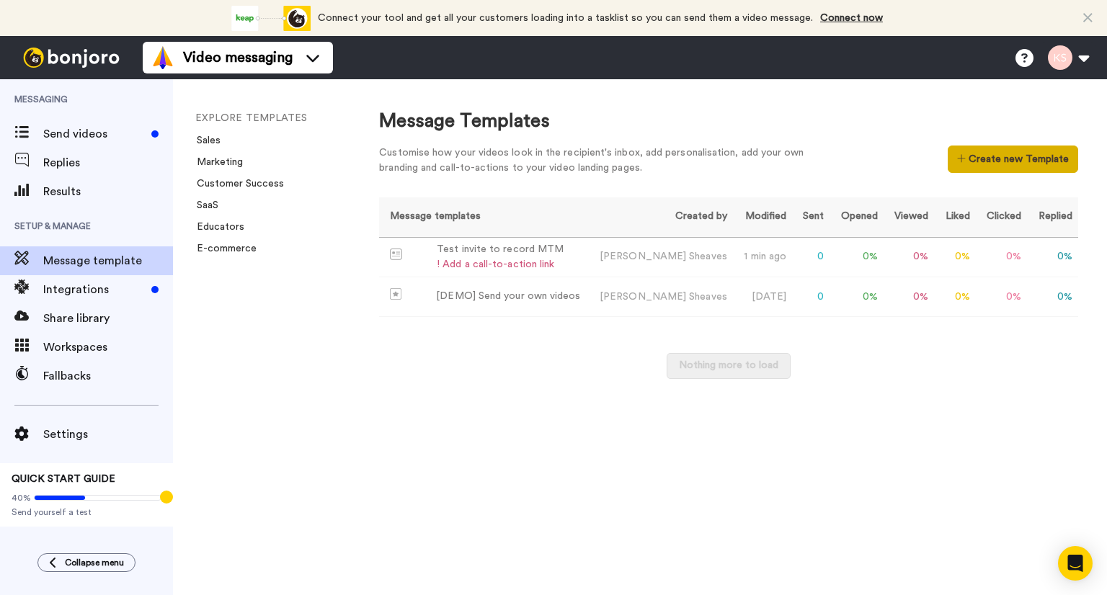
click at [1046, 156] on button "Create new Template" at bounding box center [1013, 159] width 130 height 27
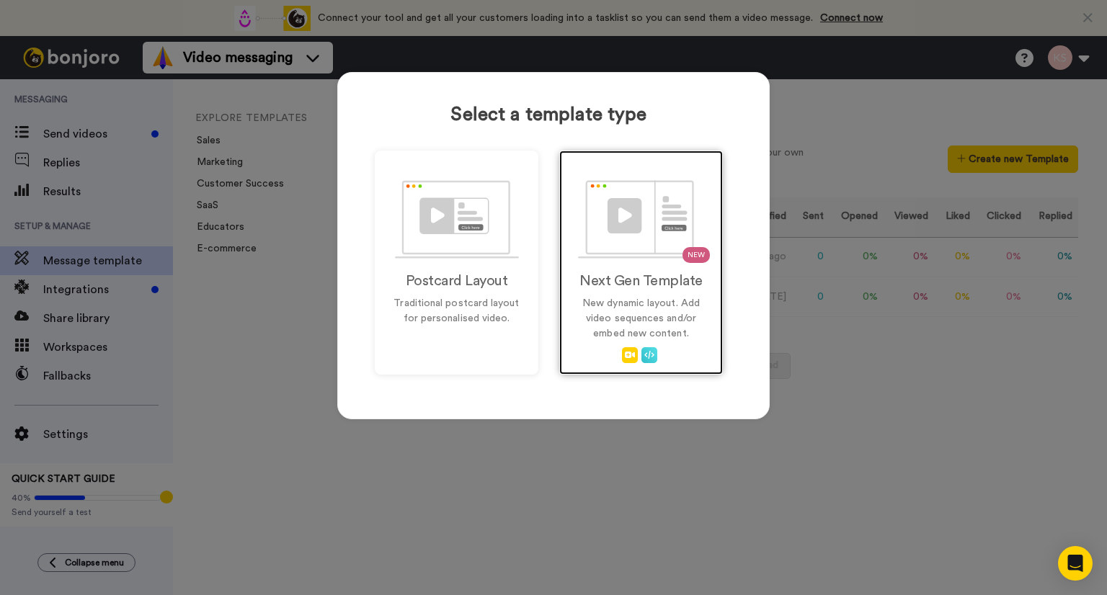
click at [639, 278] on h2 "Next Gen Template" at bounding box center [640, 281] width 133 height 16
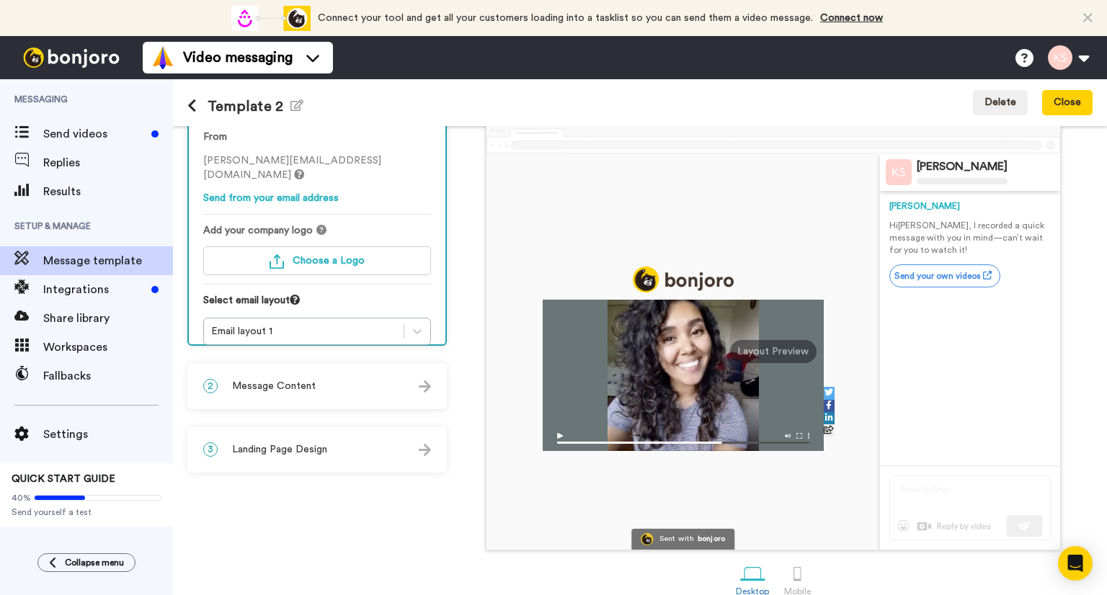
scroll to position [86, 0]
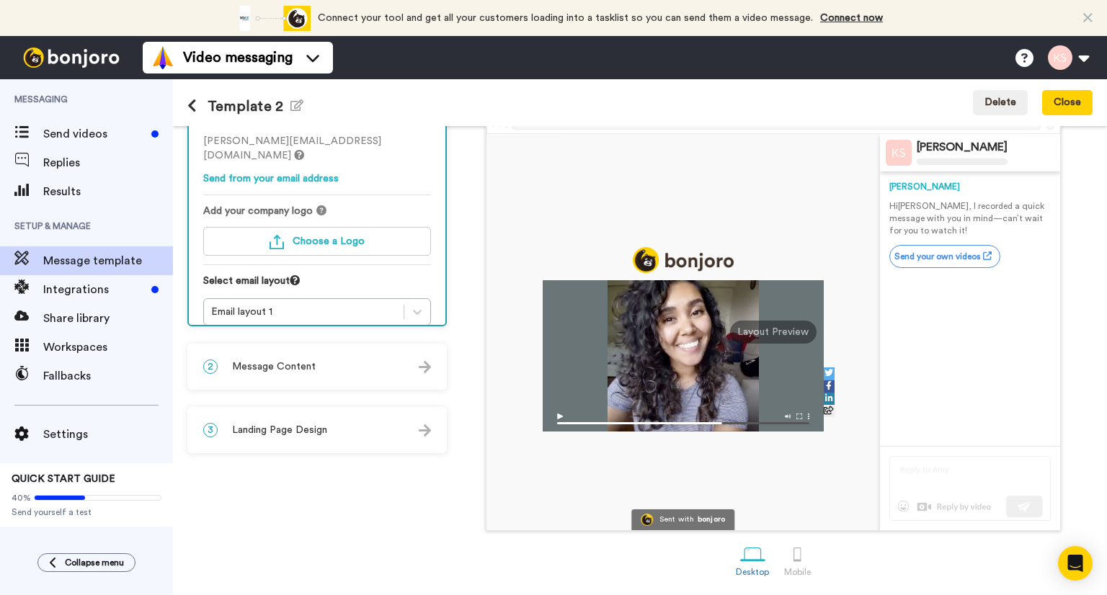
click at [427, 364] on img at bounding box center [425, 367] width 12 height 12
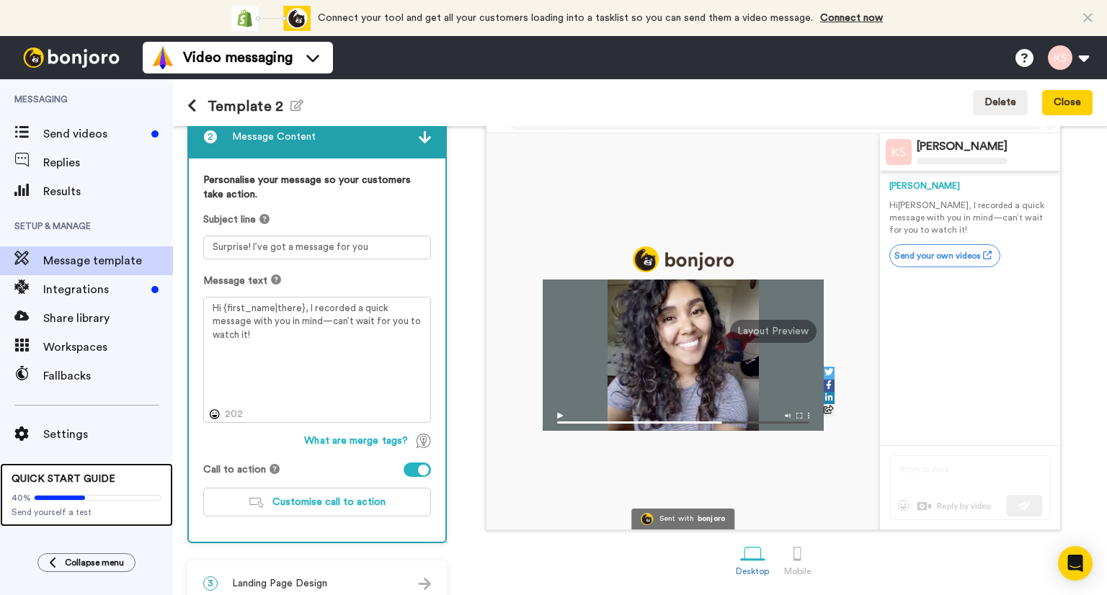
click at [84, 479] on span "QUICK START GUIDE" at bounding box center [64, 479] width 104 height 10
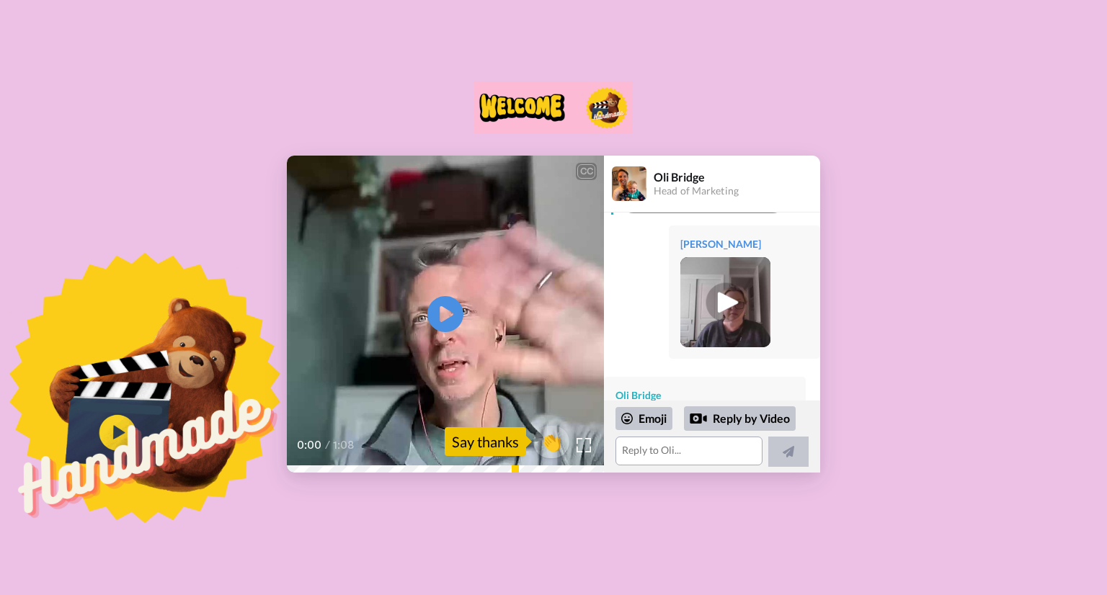
scroll to position [216, 0]
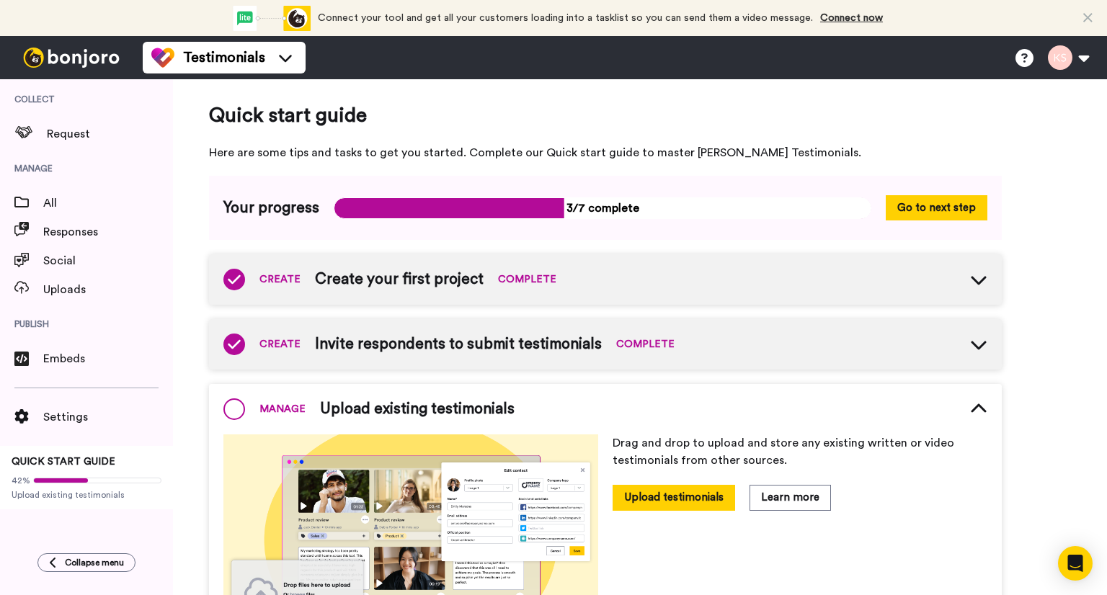
click at [972, 337] on icon at bounding box center [978, 344] width 17 height 17
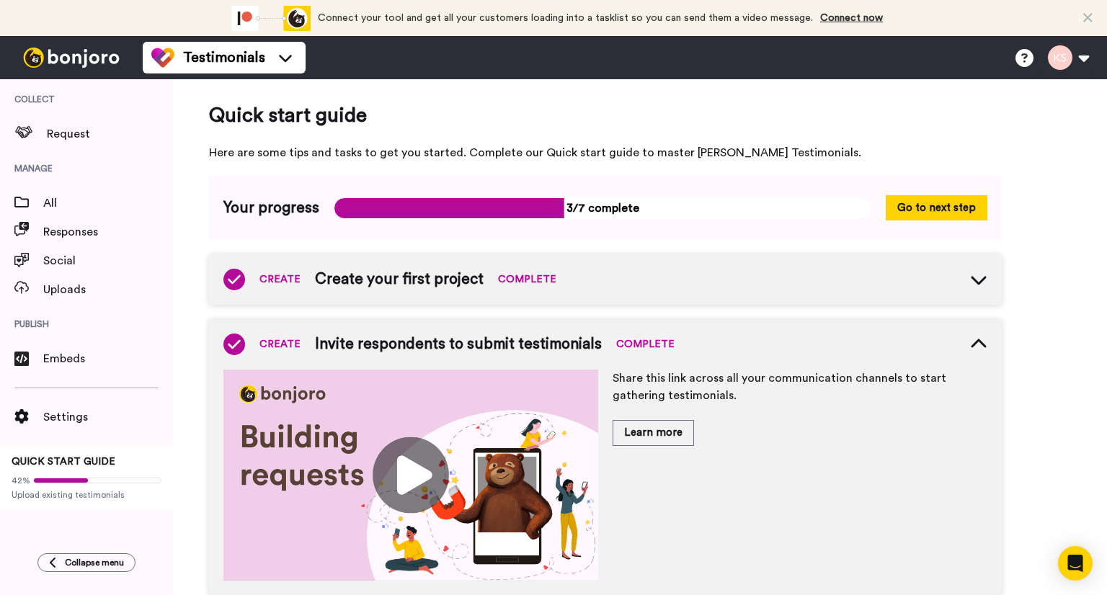
click at [404, 476] on img at bounding box center [410, 475] width 375 height 211
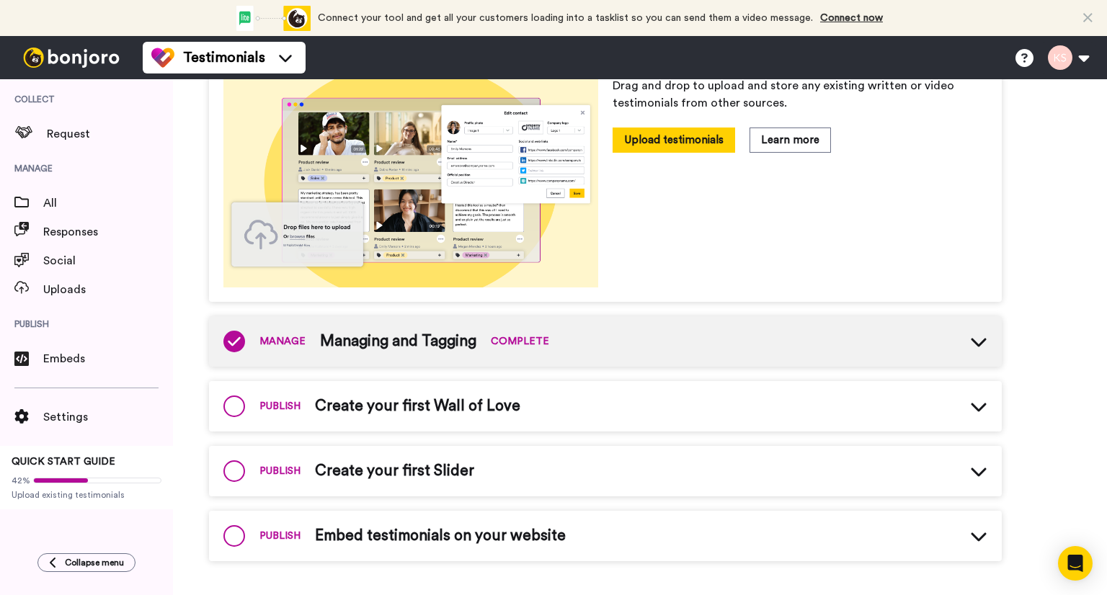
scroll to position [585, 0]
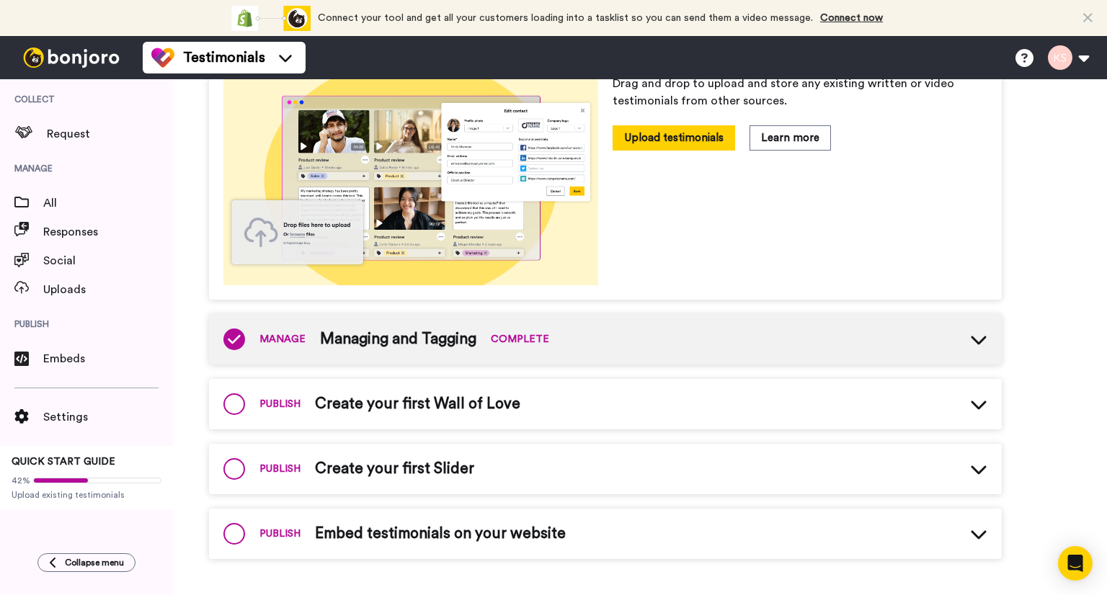
click at [979, 338] on icon at bounding box center [978, 339] width 17 height 17
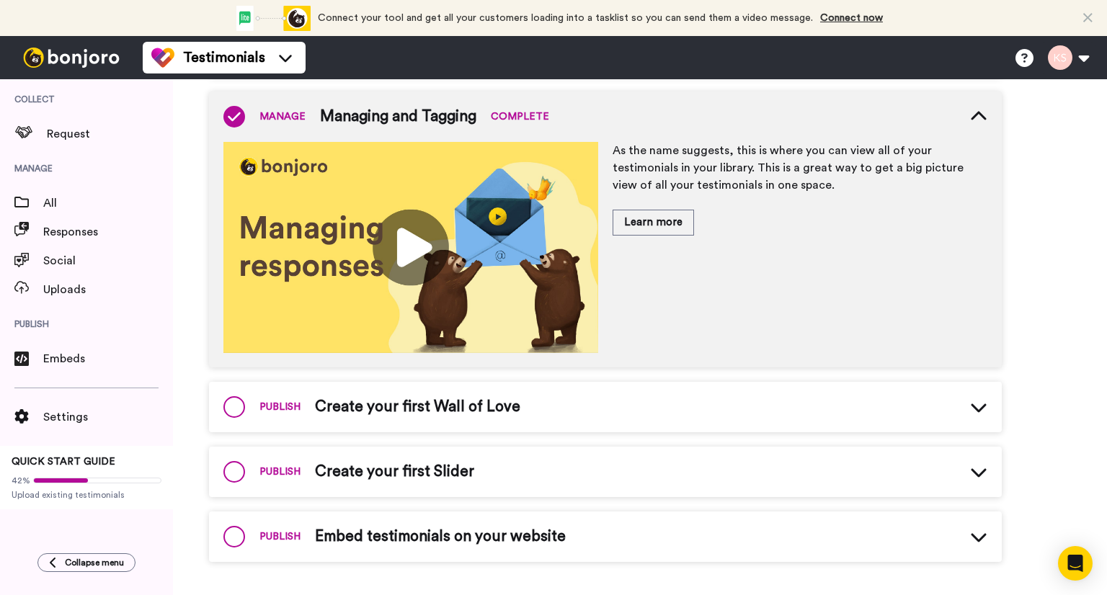
scroll to position [810, 0]
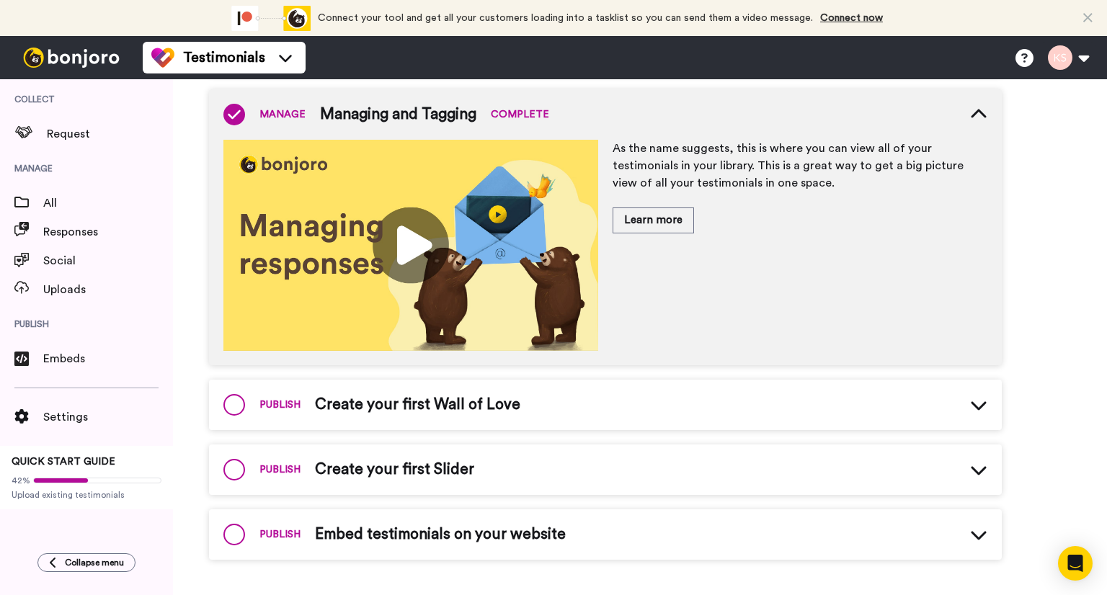
click at [980, 404] on icon at bounding box center [978, 404] width 17 height 17
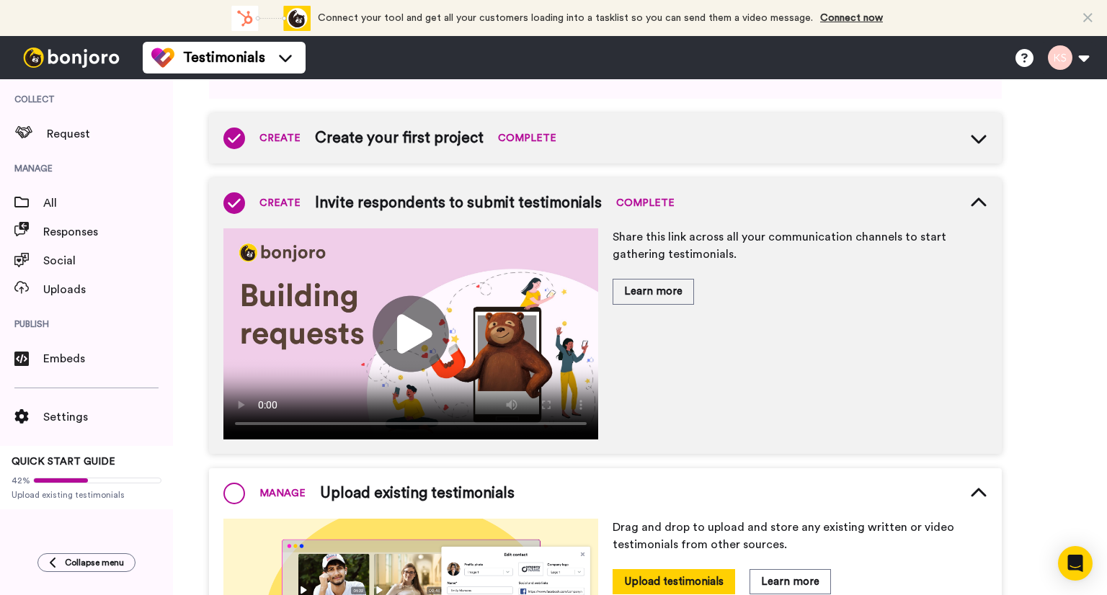
scroll to position [72, 0]
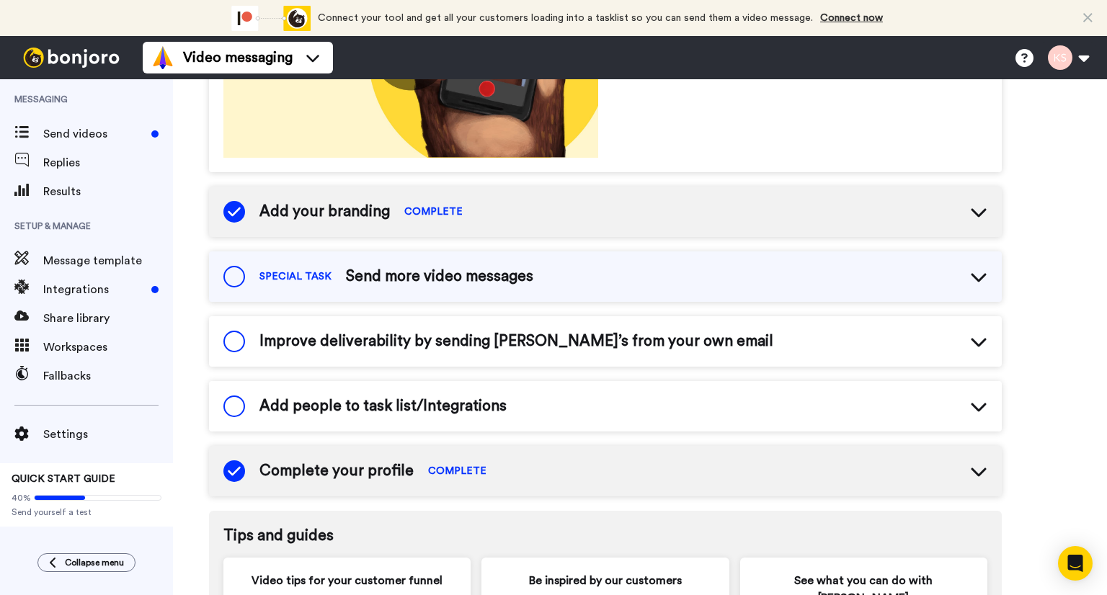
scroll to position [360, 0]
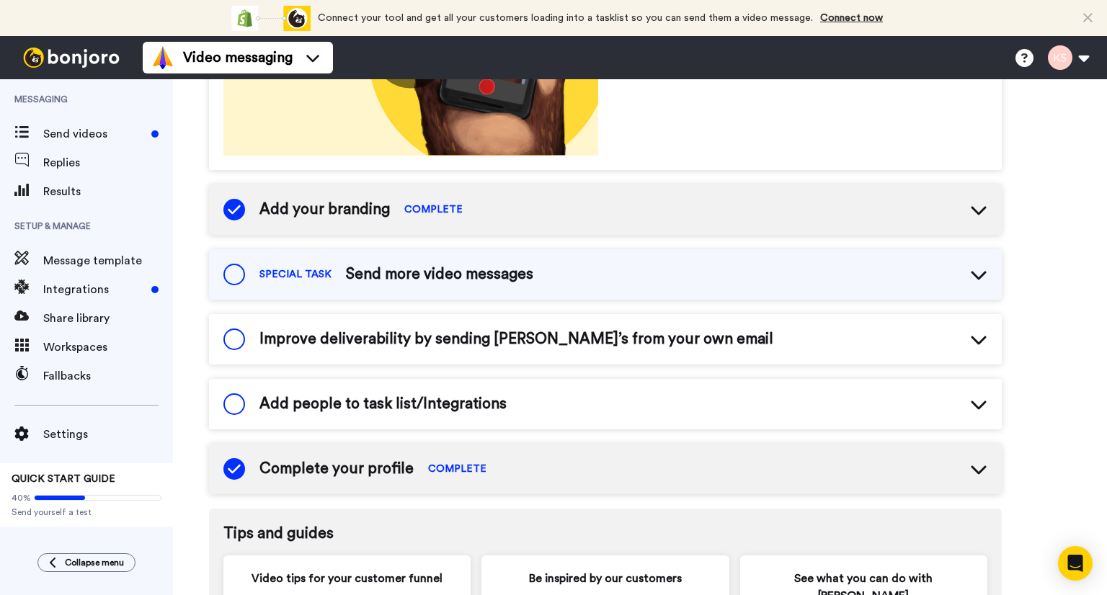
click at [491, 408] on span "Add people to task list/Integrations" at bounding box center [382, 404] width 247 height 22
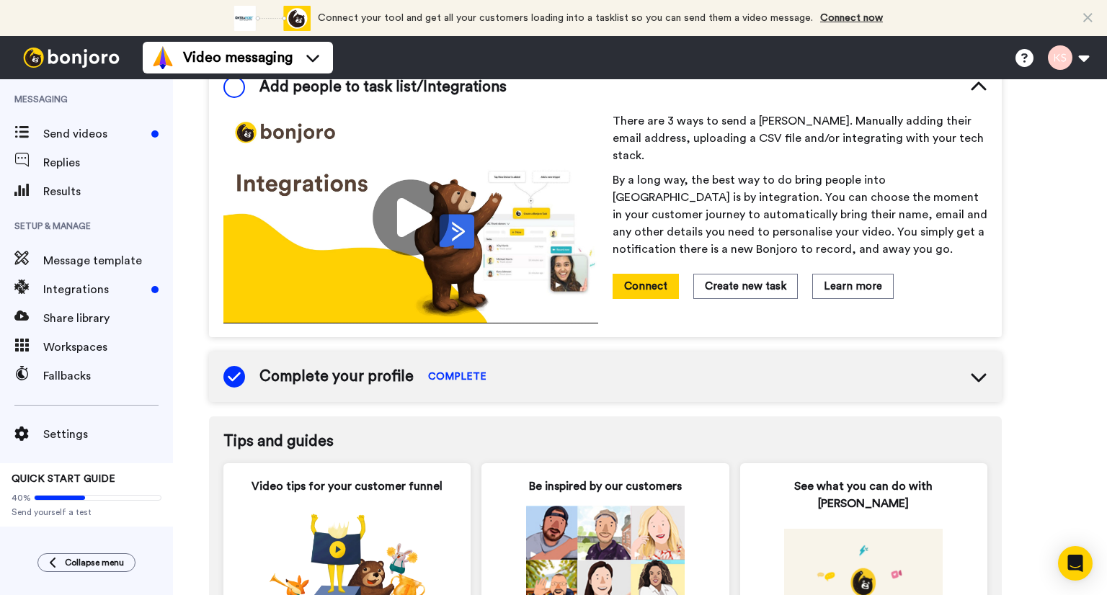
scroll to position [461, 0]
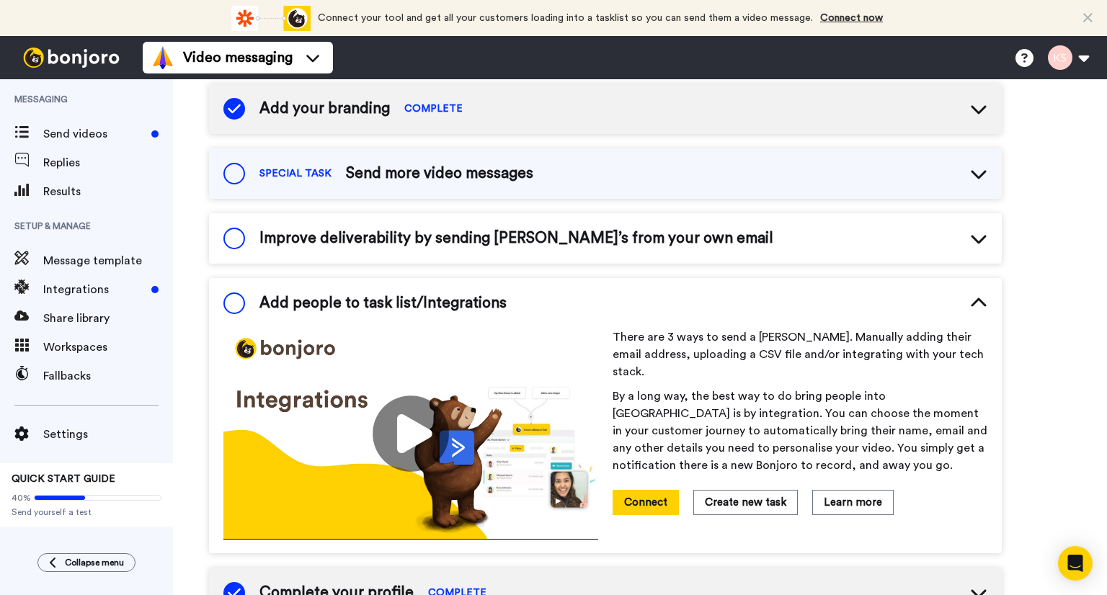
click at [624, 244] on span "Improve deliverability by sending Bonjoro’s from your own email" at bounding box center [516, 239] width 514 height 22
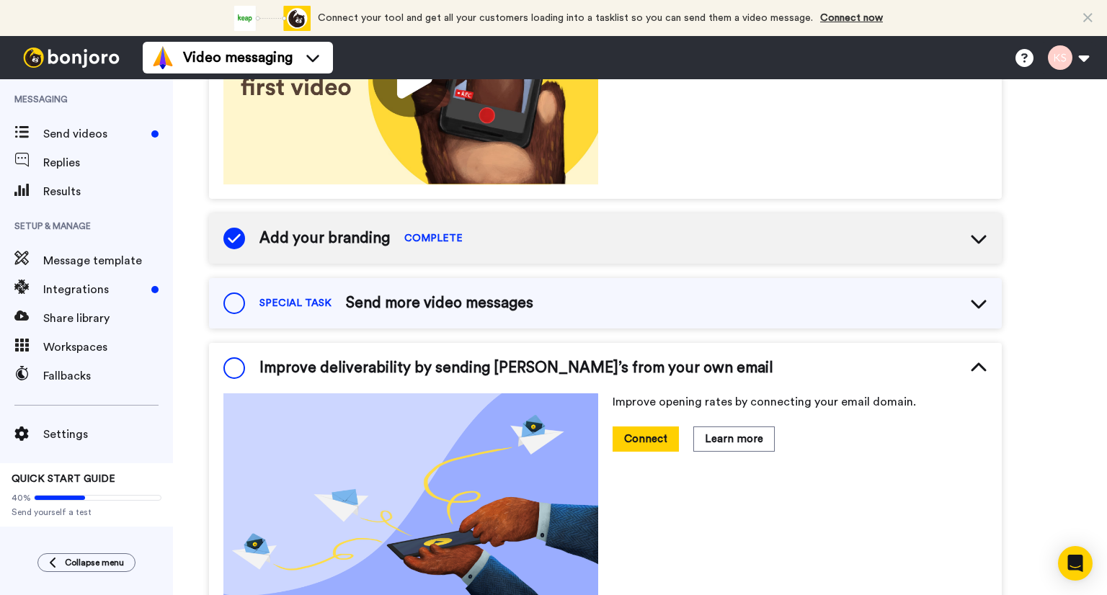
scroll to position [317, 0]
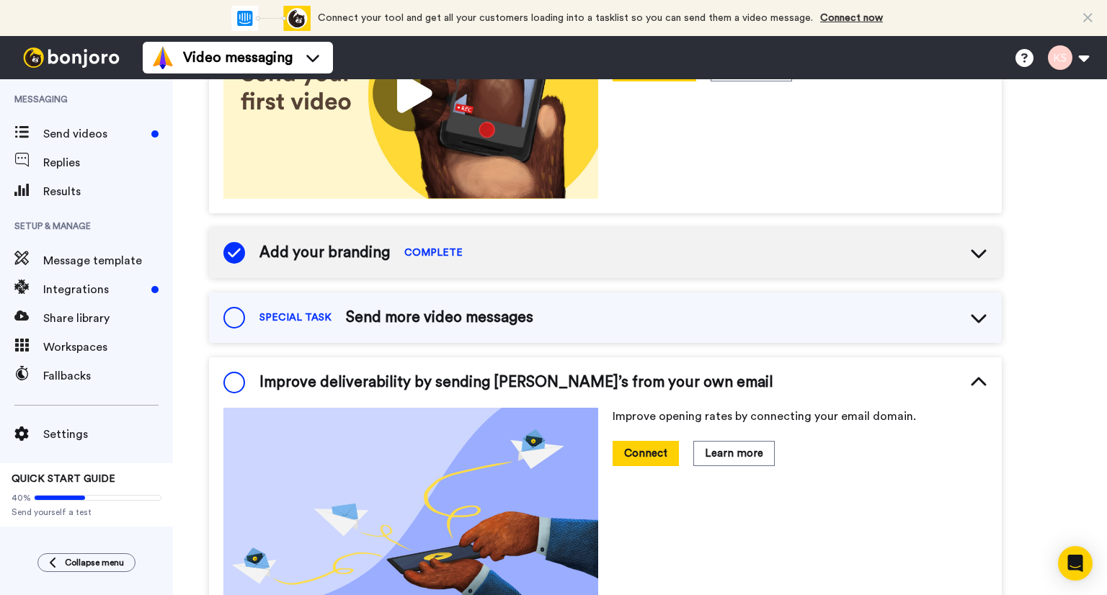
click at [544, 301] on div "SPECIAL TASK Send more video messages" at bounding box center [605, 318] width 793 height 50
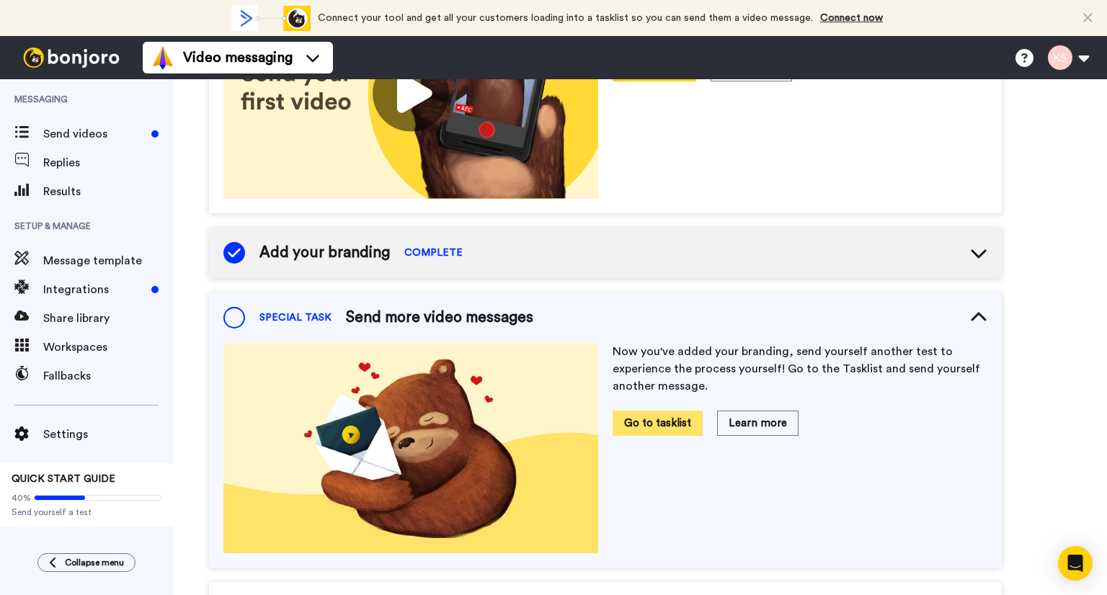
click at [668, 425] on button "Go to tasklist" at bounding box center [657, 423] width 90 height 25
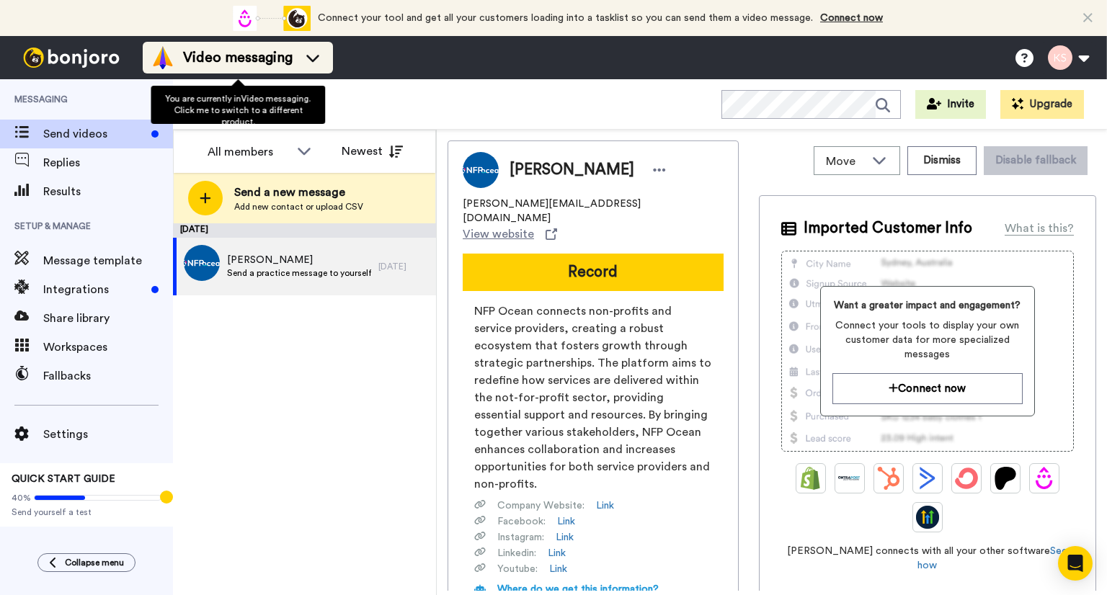
click at [314, 60] on icon at bounding box center [312, 58] width 13 height 7
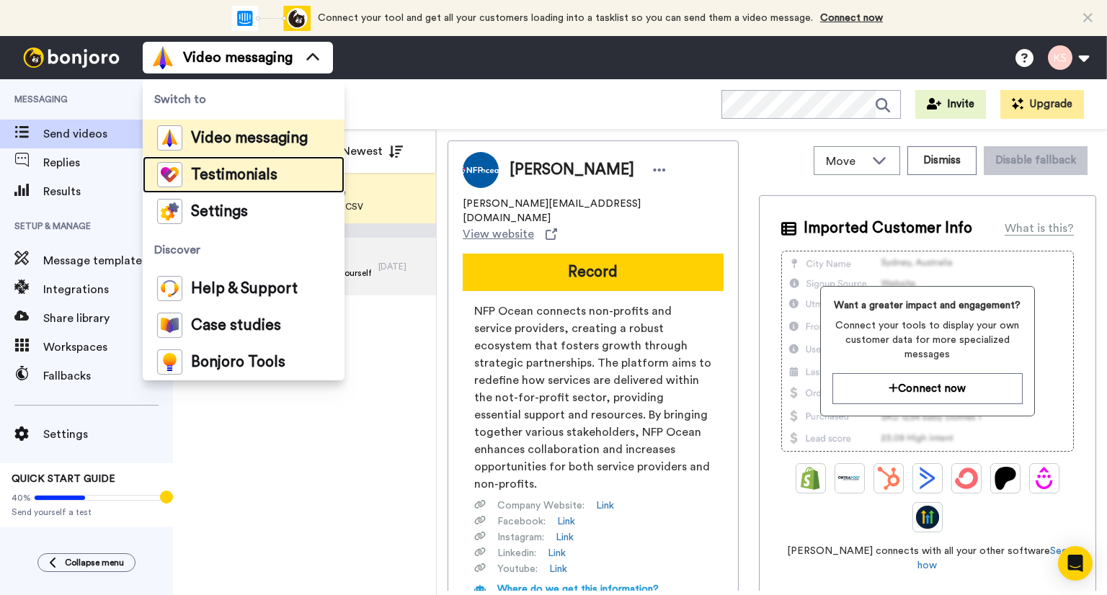
click at [264, 182] on div "Testimonials" at bounding box center [217, 174] width 120 height 25
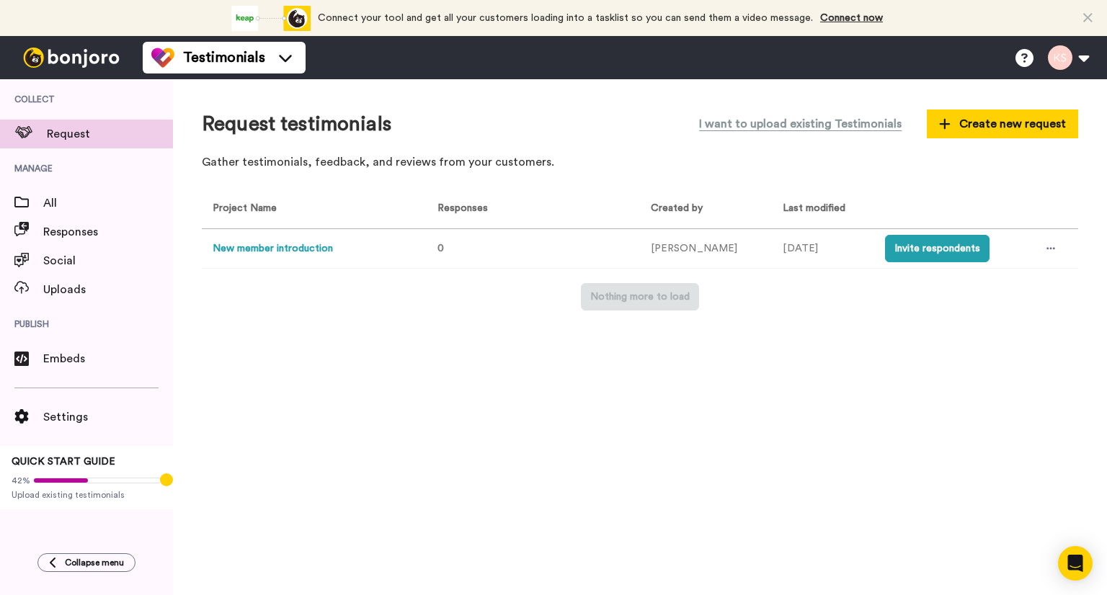
click at [288, 247] on button "New member introduction" at bounding box center [273, 248] width 120 height 15
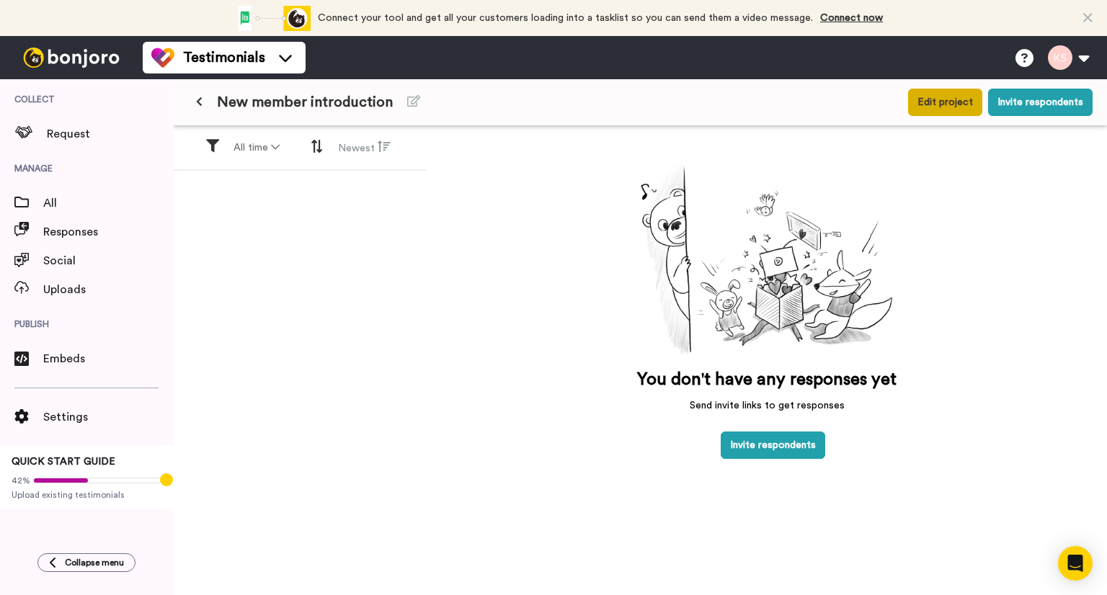
click at [963, 102] on button "Edit project" at bounding box center [945, 102] width 74 height 27
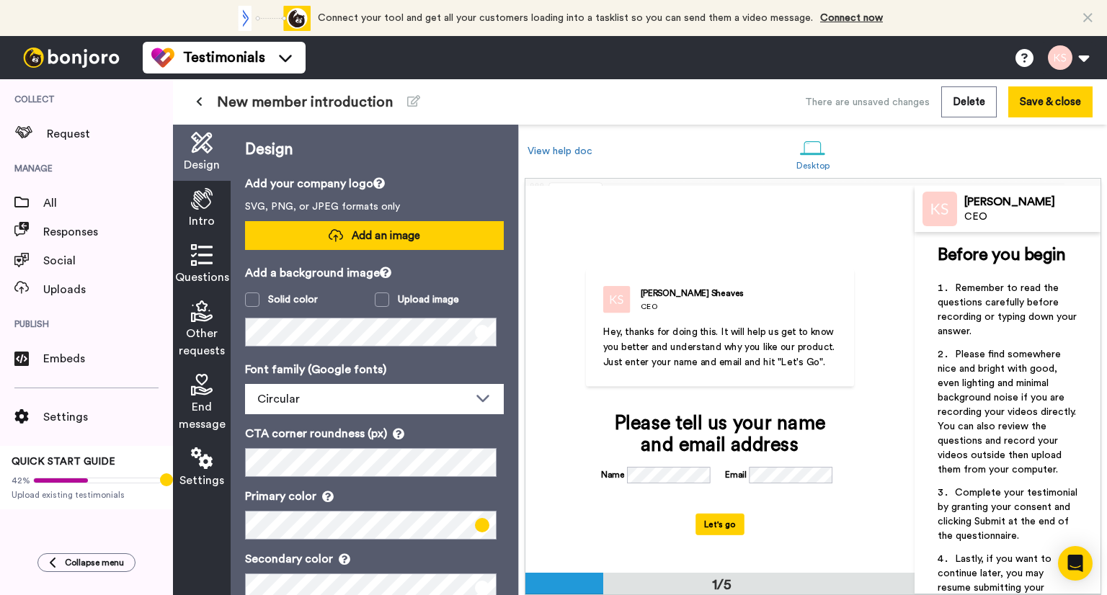
click at [365, 234] on span "Add an image" at bounding box center [386, 235] width 68 height 15
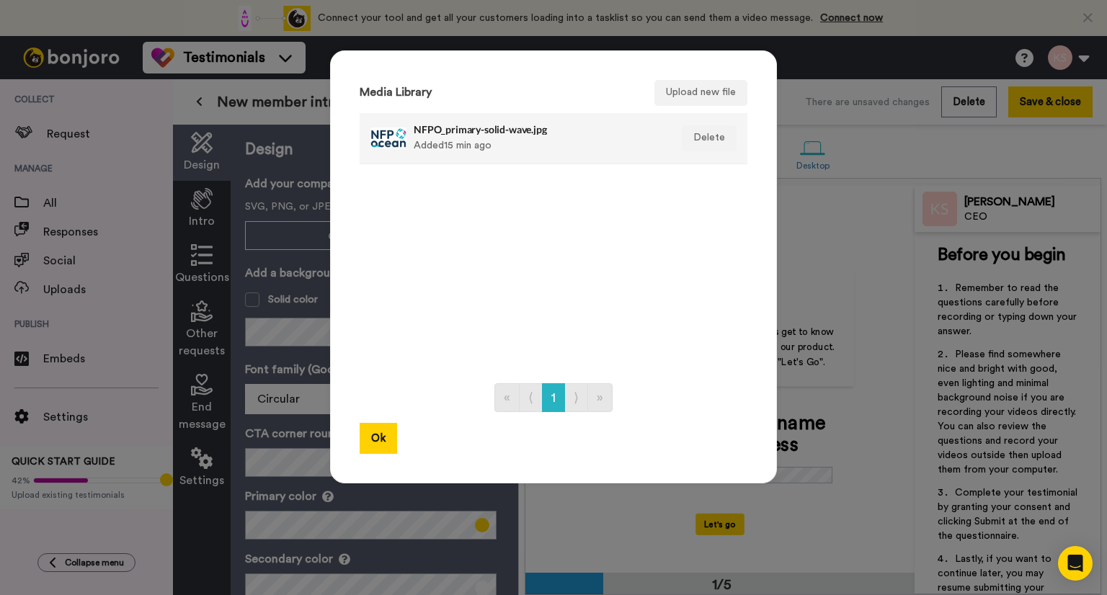
click at [584, 150] on div "NFPO_primary-solid-wave.jpg Added 15 min ago" at bounding box center [538, 138] width 249 height 36
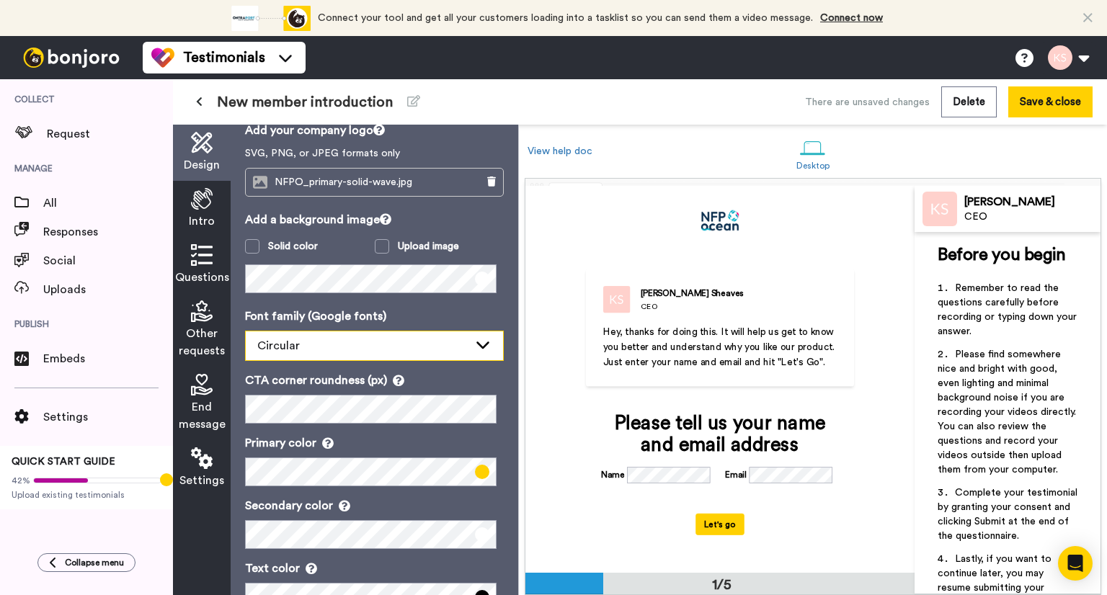
scroll to position [98, 0]
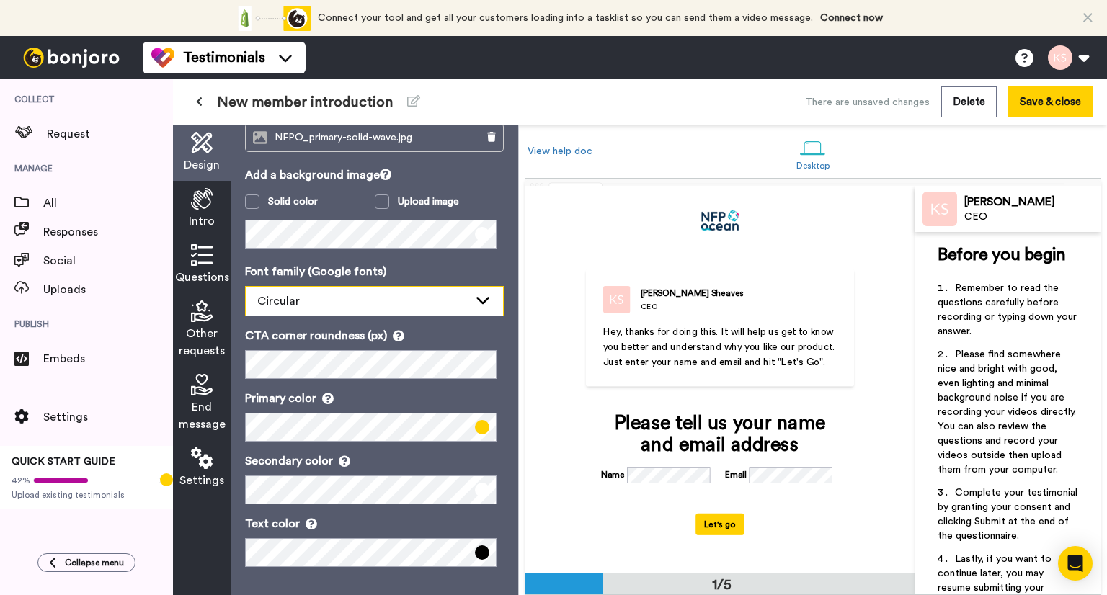
click at [478, 295] on icon at bounding box center [482, 300] width 17 height 14
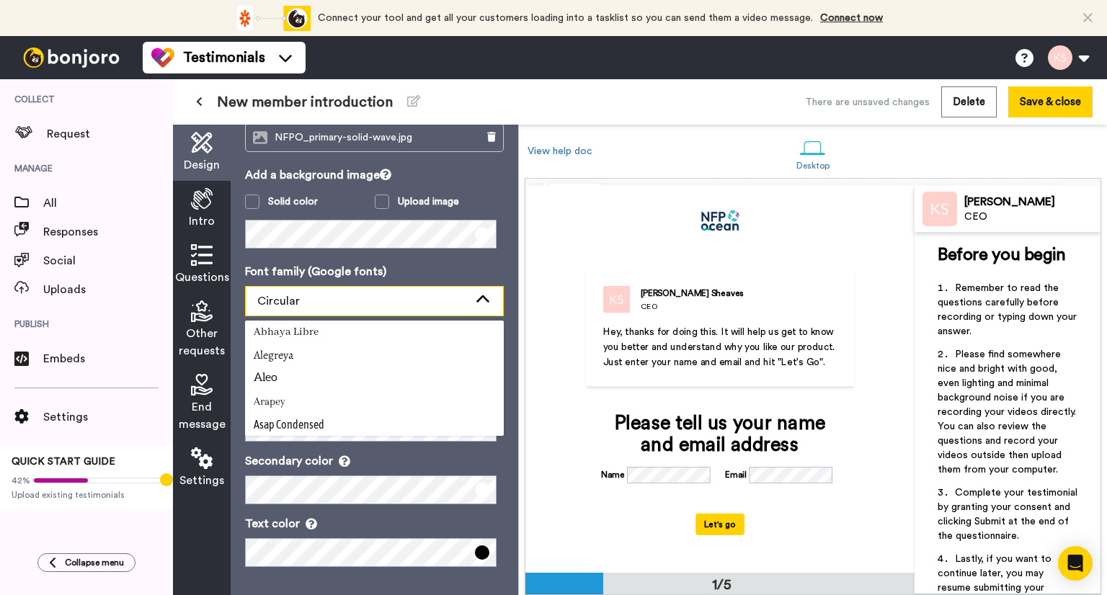
click at [478, 295] on icon at bounding box center [482, 300] width 17 height 14
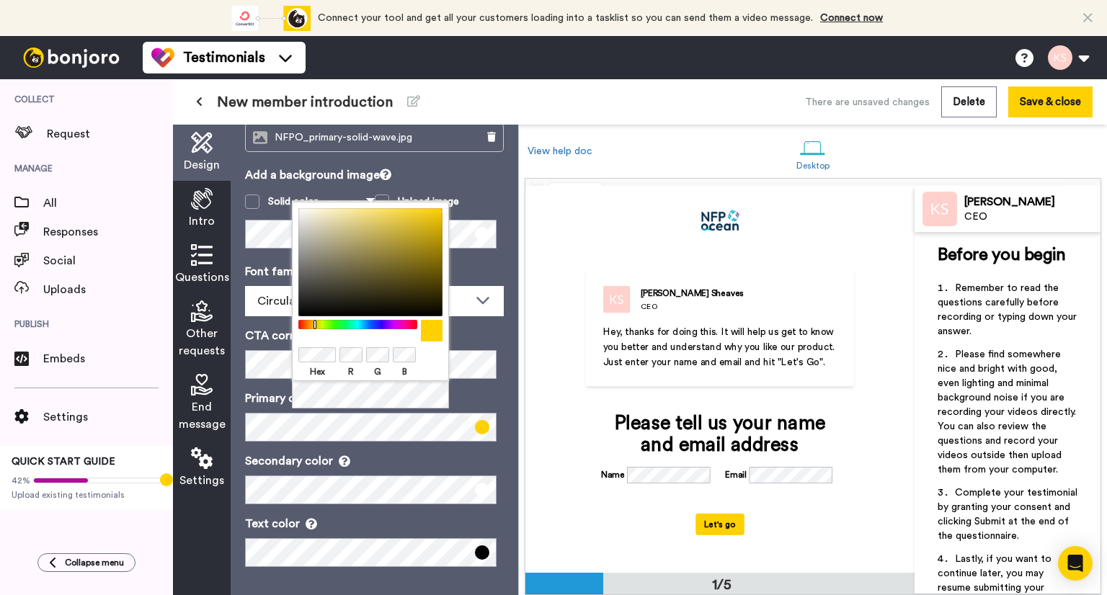
click at [277, 357] on body "Connect your tool now! Connect your tool and get all your customers loading int…" at bounding box center [553, 297] width 1107 height 595
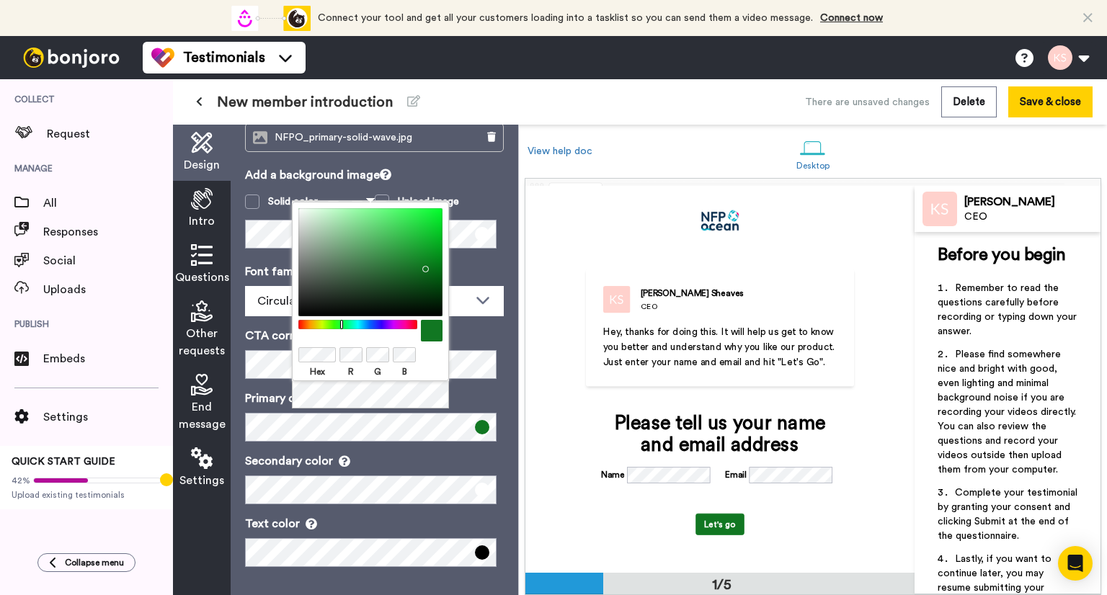
click at [274, 344] on body "Connect your tool now! Connect your tool and get all your customers loading int…" at bounding box center [553, 297] width 1107 height 595
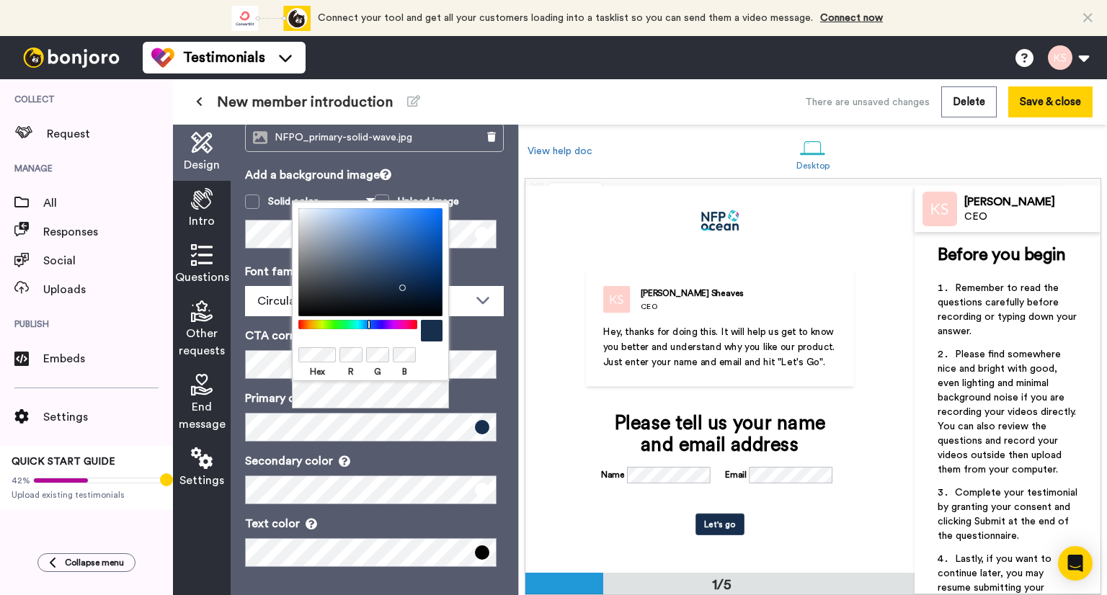
click at [392, 458] on p "Secondary color" at bounding box center [374, 461] width 259 height 17
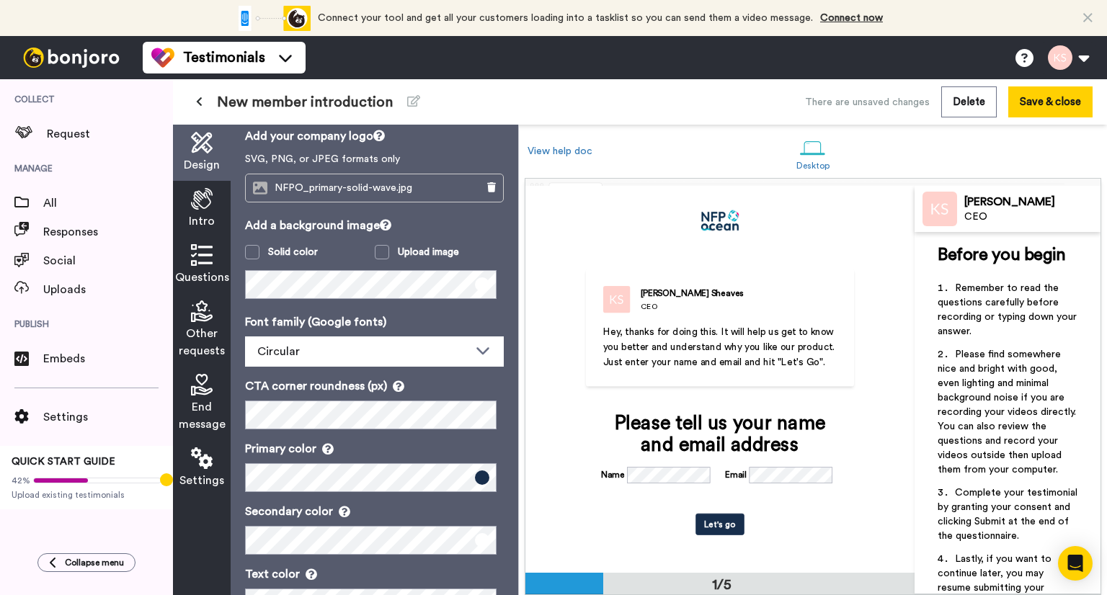
scroll to position [0, 0]
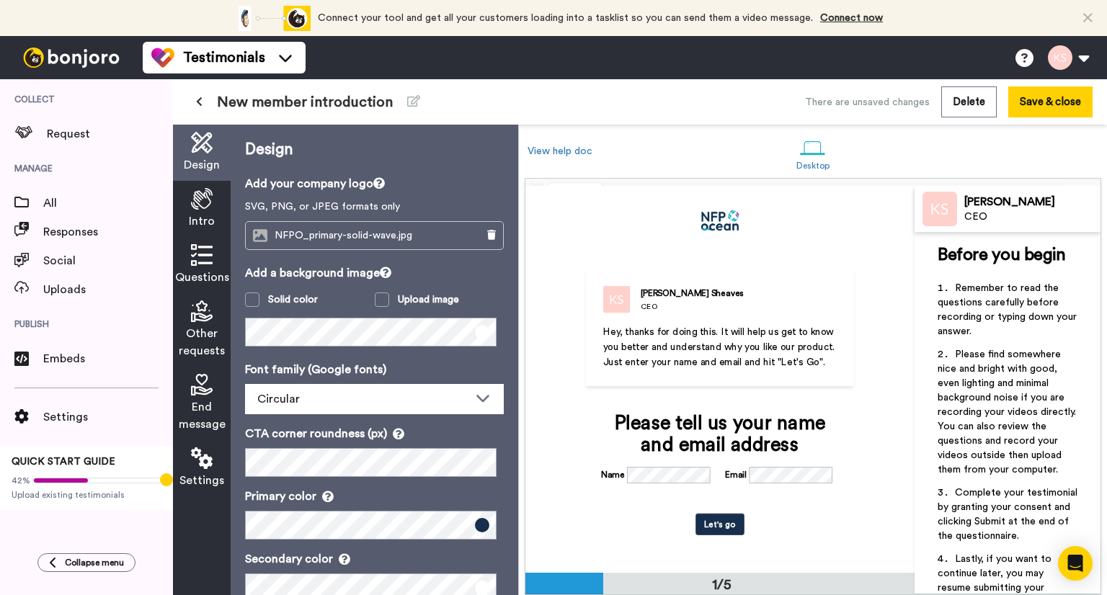
click at [197, 210] on div "Intro" at bounding box center [202, 209] width 58 height 56
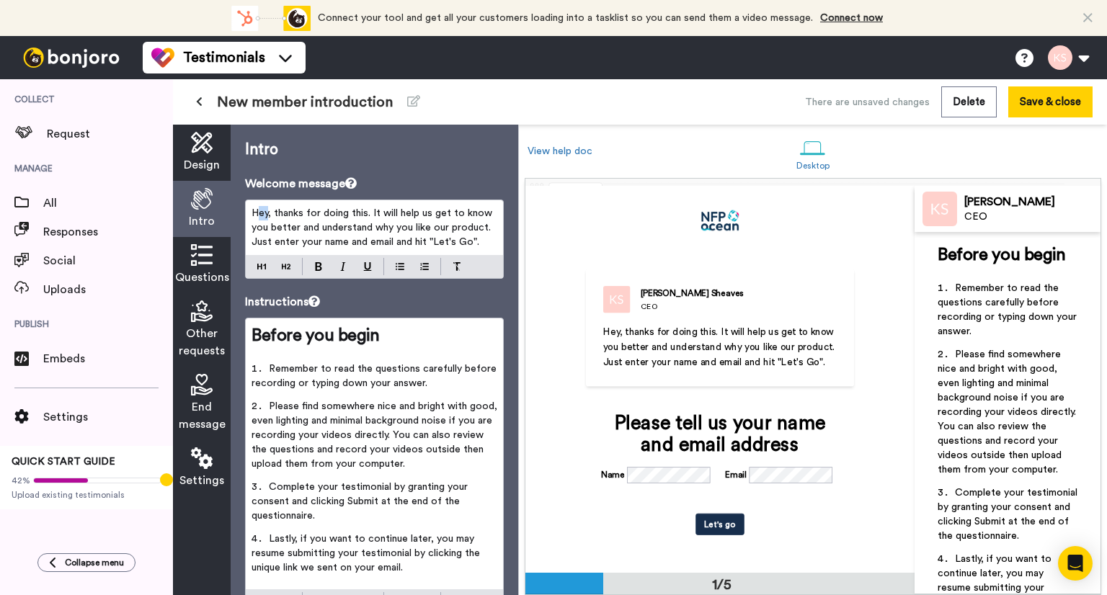
drag, startPoint x: 268, startPoint y: 213, endPoint x: 261, endPoint y: 210, distance: 7.8
click at [259, 212] on span "Hey, thanks for doing this. It will help us get to know you better and understa…" at bounding box center [373, 227] width 244 height 39
click at [264, 213] on span "Hi, thanks for doing this. It will help us get to know you better and understan…" at bounding box center [372, 227] width 242 height 39
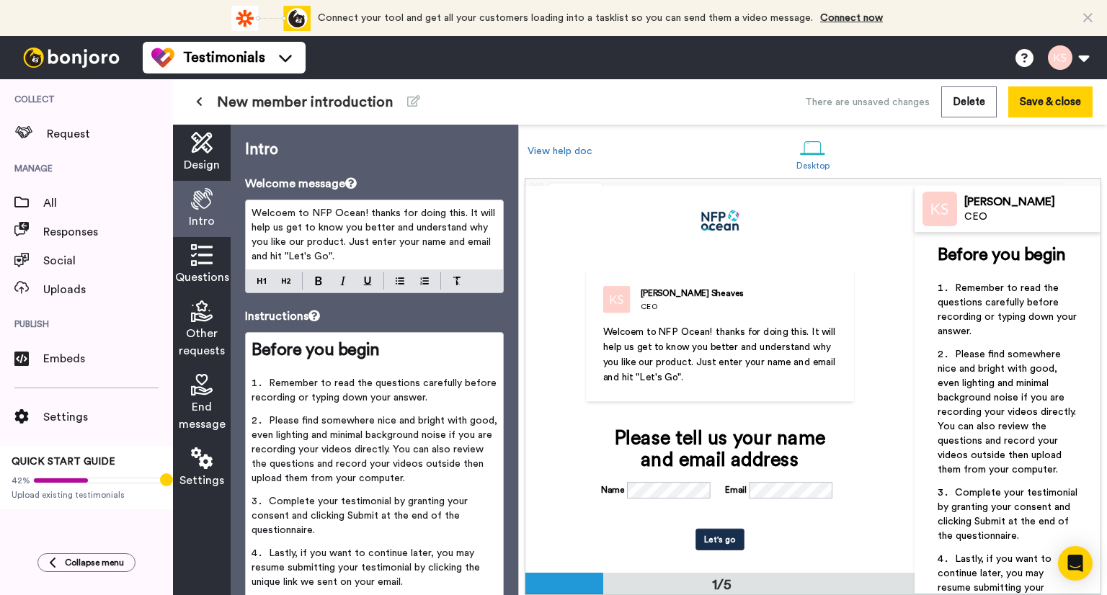
click at [293, 208] on span "Welcoem to NFP Ocean! thanks for doing this. It will help us get to know you be…" at bounding box center [374, 234] width 246 height 53
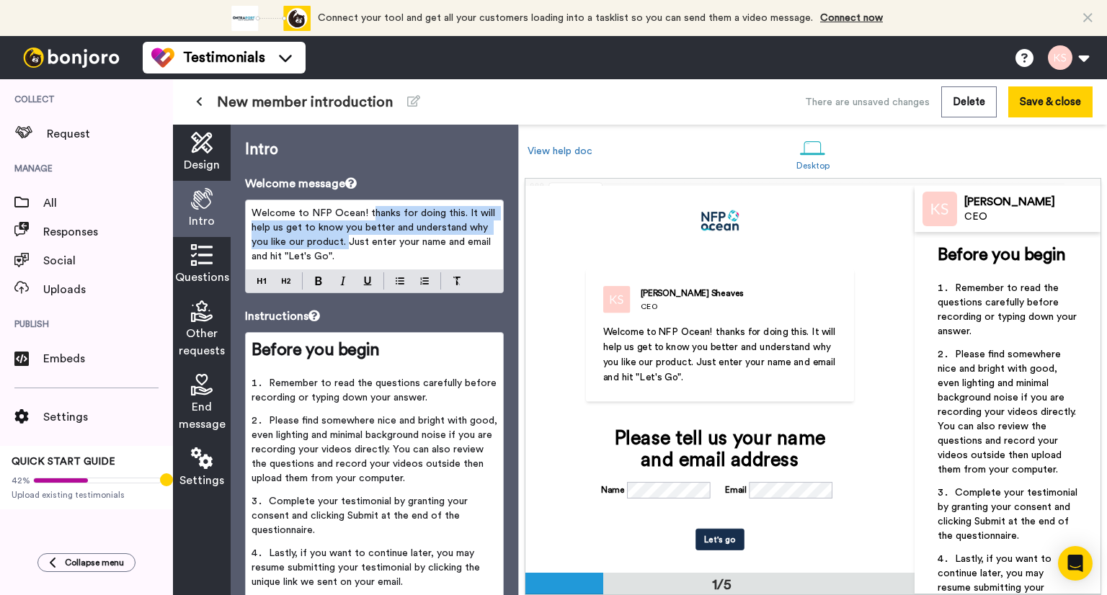
drag, startPoint x: 367, startPoint y: 211, endPoint x: 445, endPoint y: 244, distance: 84.3
click at [348, 238] on span "Welcome to NFP Ocean! thanks for doing this. It will help us get to know you be…" at bounding box center [374, 234] width 246 height 53
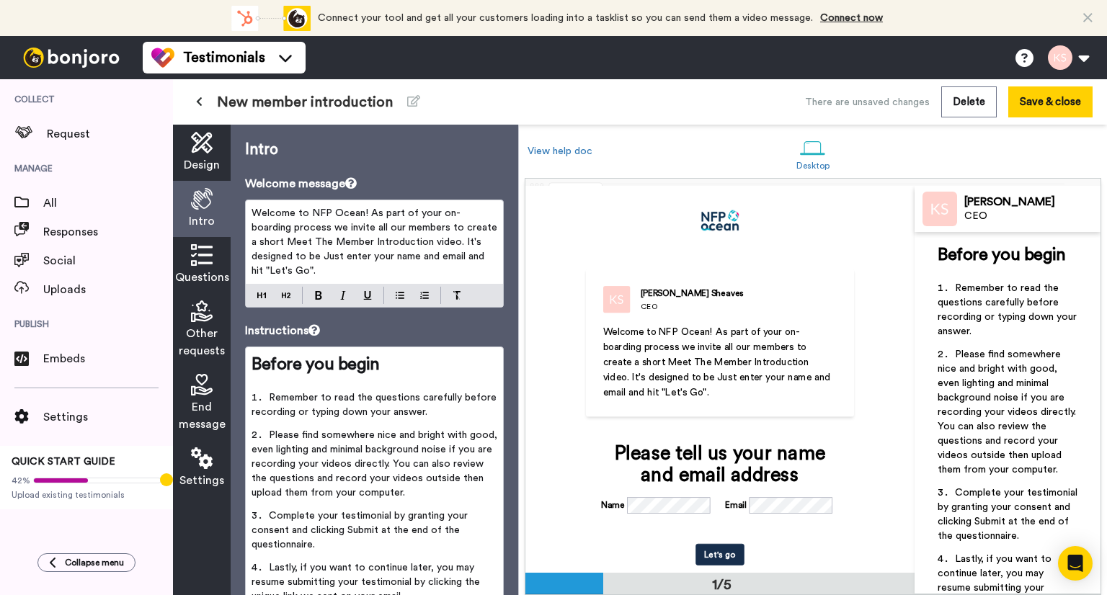
click at [334, 259] on span "Welcome to NFP Ocean! As part of your on-boarding process we invite all our mem…" at bounding box center [375, 242] width 249 height 68
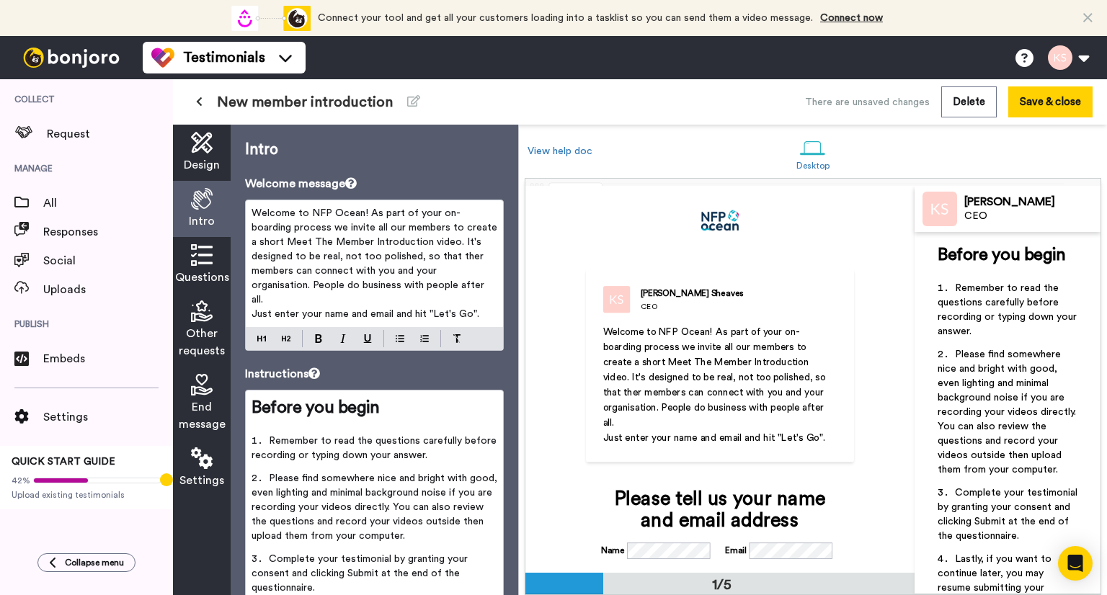
click at [489, 254] on span "Welcome to NFP Ocean! As part of your on-boarding process we invite all our mem…" at bounding box center [375, 256] width 249 height 97
click at [314, 298] on p "Welcome to NFP Ocean! As part of your on-boarding process we invite all our mem…" at bounding box center [374, 256] width 246 height 101
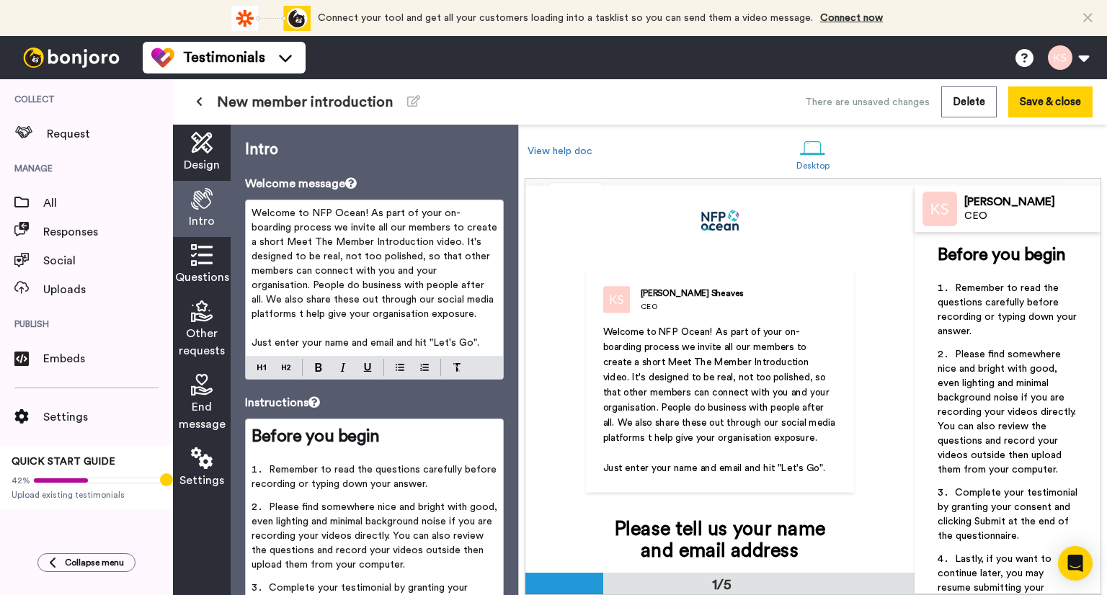
drag, startPoint x: 369, startPoint y: 210, endPoint x: 381, endPoint y: 221, distance: 16.8
click at [370, 210] on span "Welcome to NFP Ocean! As part of your on-boarding process we invite all our mem…" at bounding box center [375, 263] width 249 height 111
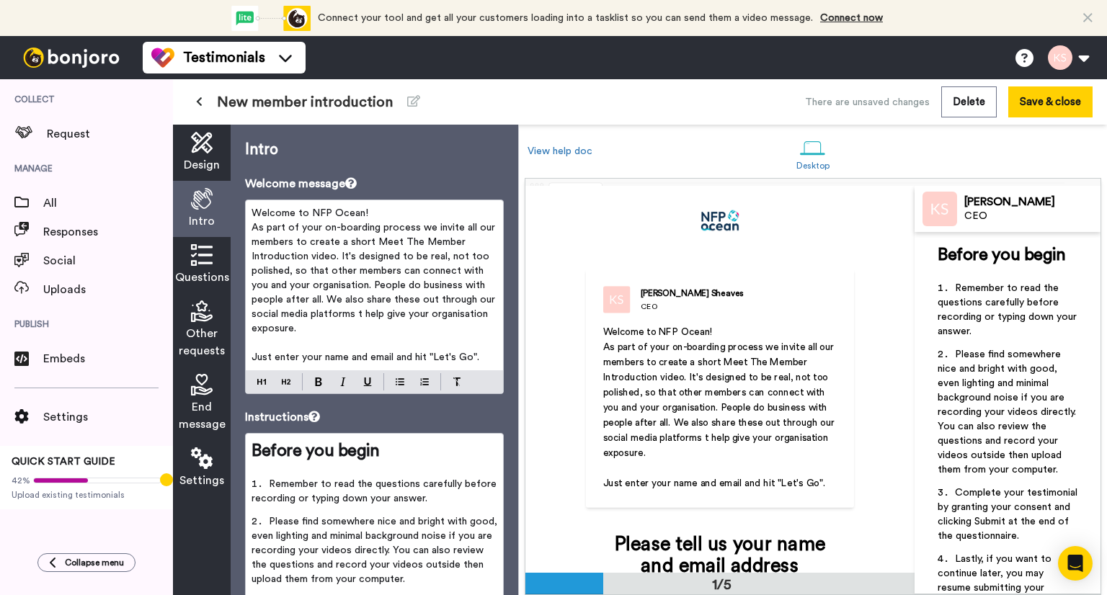
click at [340, 257] on span "As part of your on-boarding process we invite all our members to create a short…" at bounding box center [374, 278] width 246 height 111
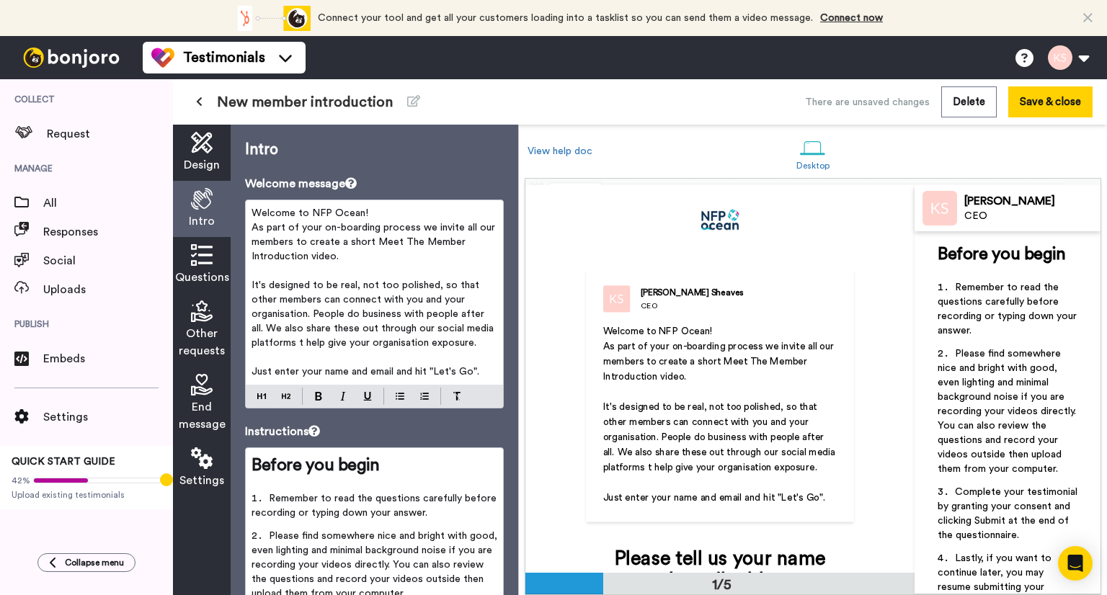
click at [314, 314] on span "It's designed to be real, not too polished, so that other members can connect w…" at bounding box center [373, 314] width 245 height 68
click at [269, 324] on span "It's designed to be real, not too polished, so that other members can connect w…" at bounding box center [373, 314] width 245 height 68
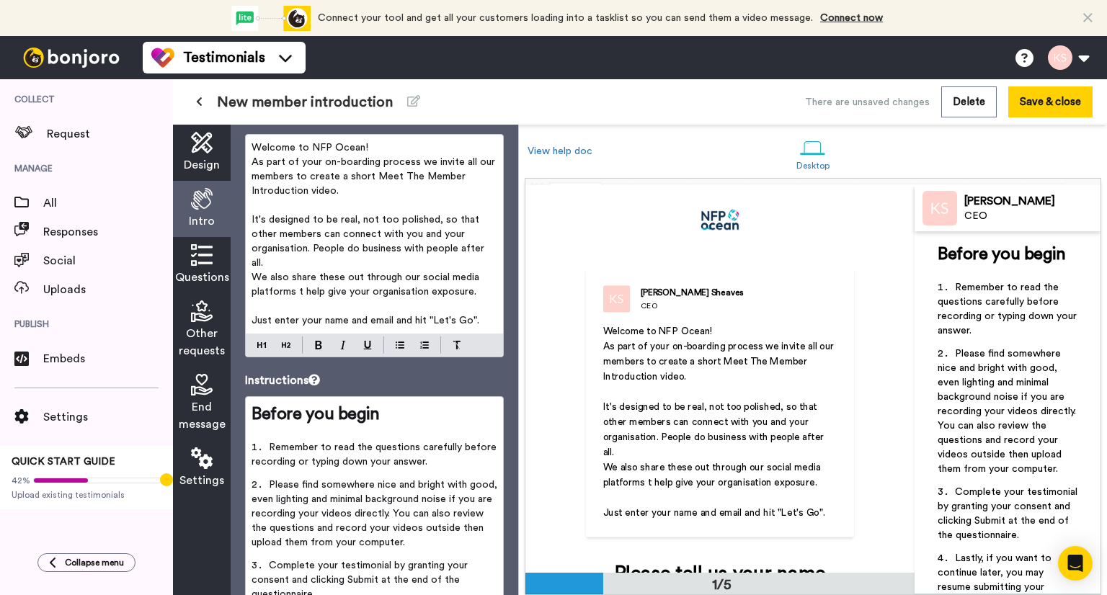
scroll to position [144, 0]
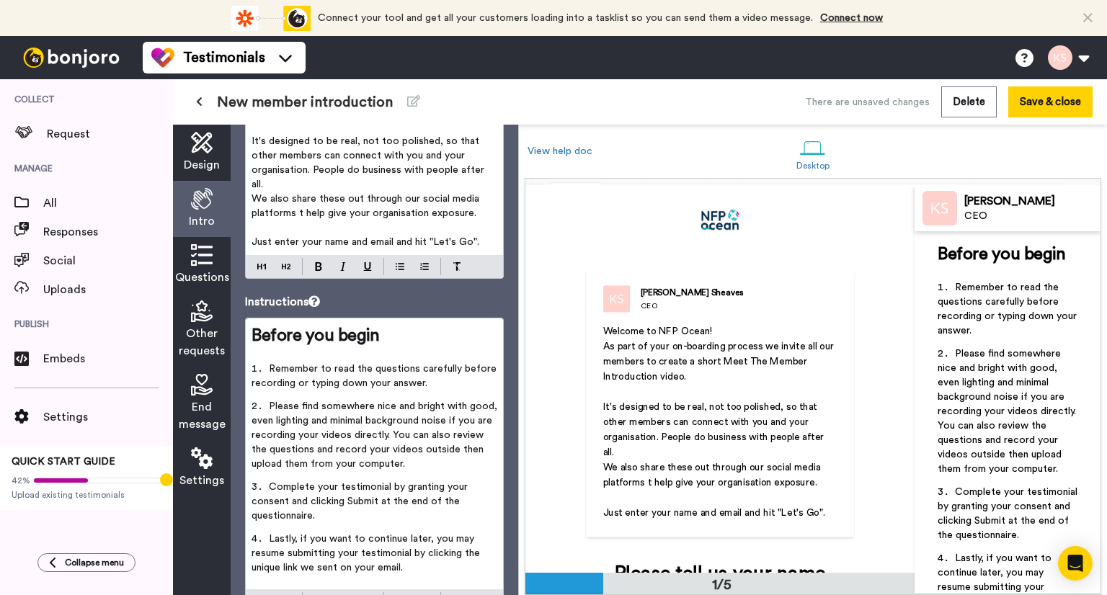
click at [329, 223] on p "﻿" at bounding box center [374, 227] width 246 height 14
click at [300, 213] on span "We also share these out through our social media platforms t help give your org…" at bounding box center [366, 206] width 231 height 24
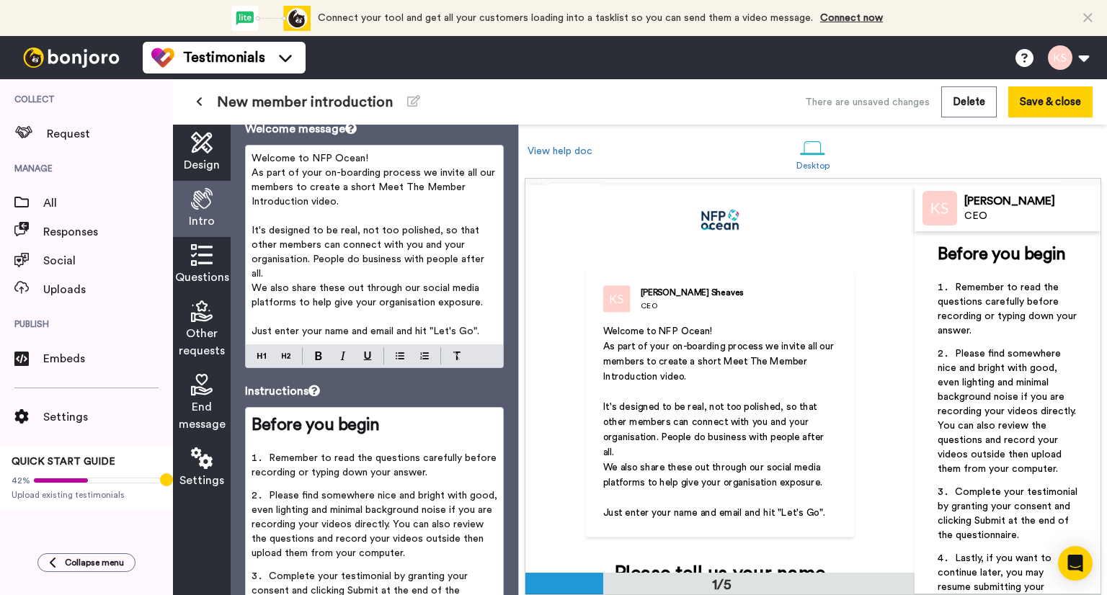
scroll to position [0, 0]
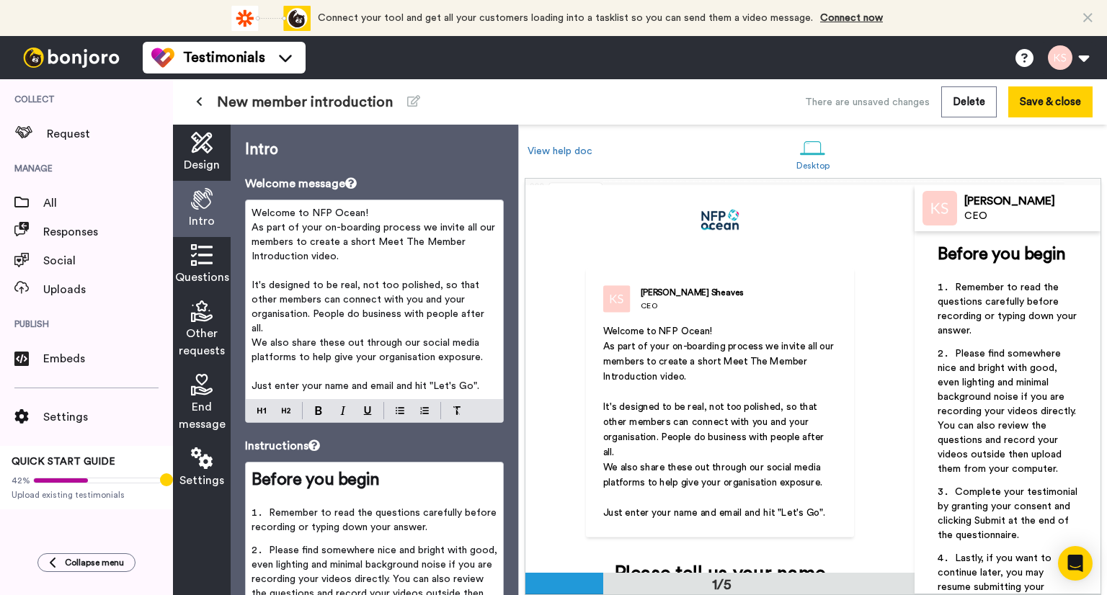
click at [393, 386] on span "Just enter your name and email and hit "Let's Go"." at bounding box center [365, 386] width 228 height 10
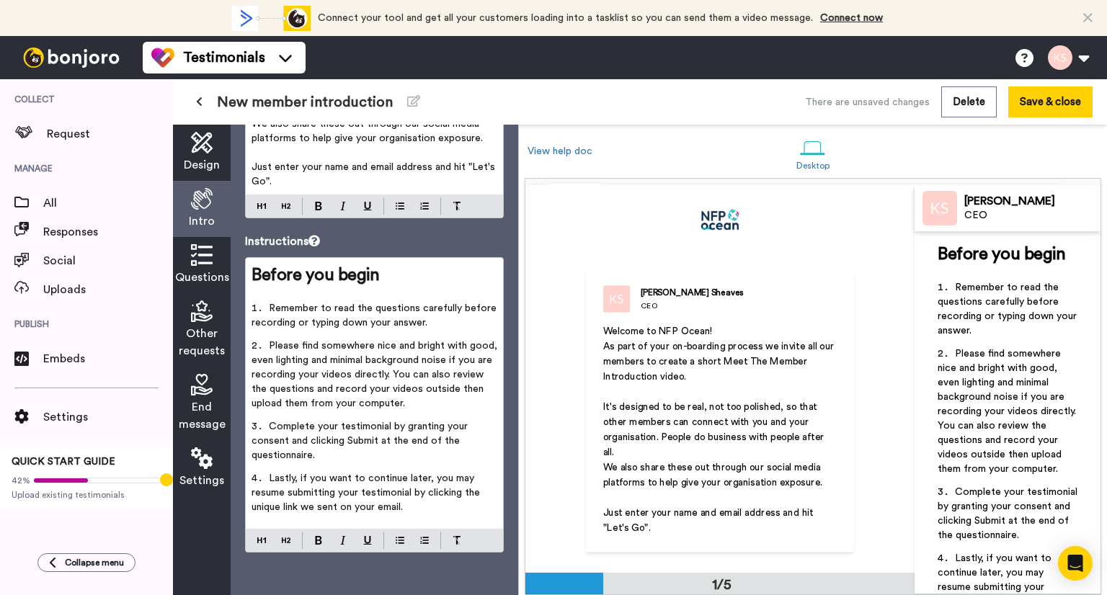
scroll to position [219, 0]
drag, startPoint x: 297, startPoint y: 321, endPoint x: 367, endPoint y: 315, distance: 70.1
click at [366, 318] on span "Remember to read the questions carefully before recording or typing down your a…" at bounding box center [375, 315] width 248 height 24
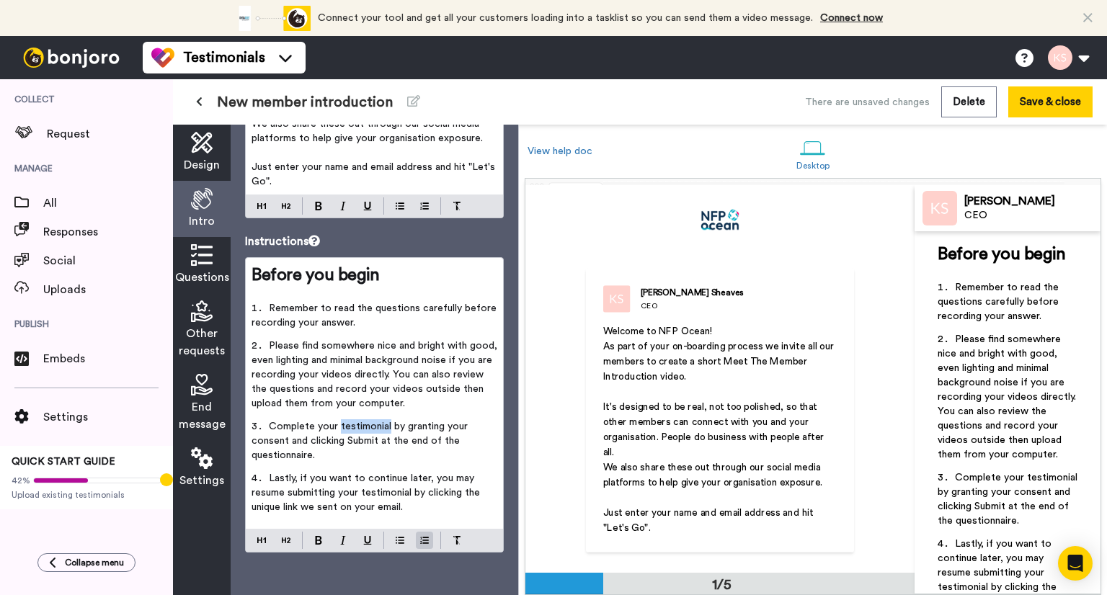
drag, startPoint x: 339, startPoint y: 426, endPoint x: 387, endPoint y: 425, distance: 47.6
click at [387, 425] on span "Complete your testimonial by granting your consent and clicking Submit at the e…" at bounding box center [360, 441] width 219 height 39
drag, startPoint x: 361, startPoint y: 455, endPoint x: 312, endPoint y: 460, distance: 49.2
click at [312, 460] on li "Complete your Meet The Member Video by granting your consent and clicking Submi…" at bounding box center [374, 445] width 246 height 52
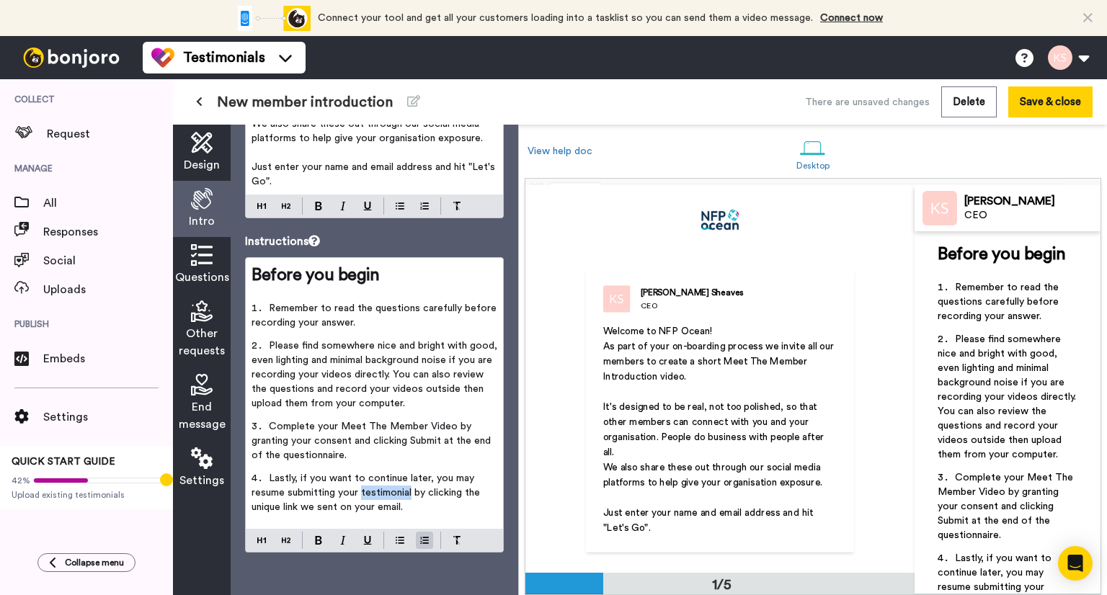
drag, startPoint x: 360, startPoint y: 489, endPoint x: 412, endPoint y: 496, distance: 52.4
click at [412, 496] on span "Lastly, if you want to continue later, you may resume submitting your testimoni…" at bounding box center [366, 492] width 231 height 39
click at [470, 507] on li "Lastly, if you want to continue later, you may resume submitting your Meet The …" at bounding box center [374, 497] width 246 height 52
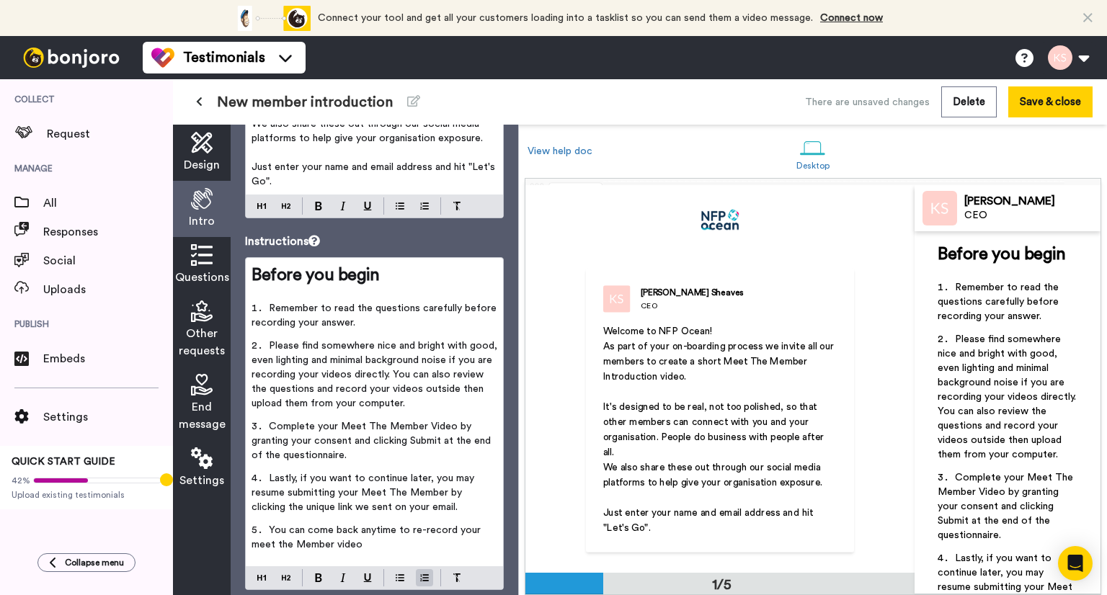
click at [259, 536] on li "You can come back anytime to re-record your meet the Member video" at bounding box center [374, 541] width 246 height 37
click at [259, 551] on li "You can come back anytime to re-record your meet the Member video" at bounding box center [374, 541] width 246 height 37
drag, startPoint x: 270, startPoint y: 526, endPoint x: 282, endPoint y: 537, distance: 16.3
click at [270, 527] on span "You can come back anytime to re-record your Meet the Member video" at bounding box center [367, 537] width 232 height 24
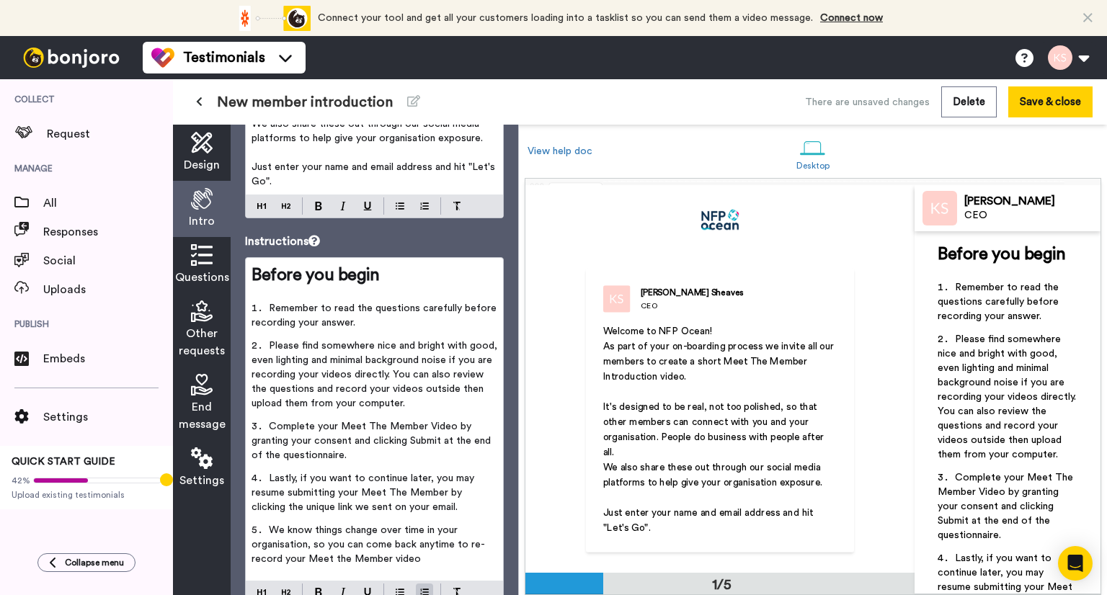
click at [438, 558] on li "We know things change over time in your organisation, so you can come back anyt…" at bounding box center [374, 549] width 246 height 52
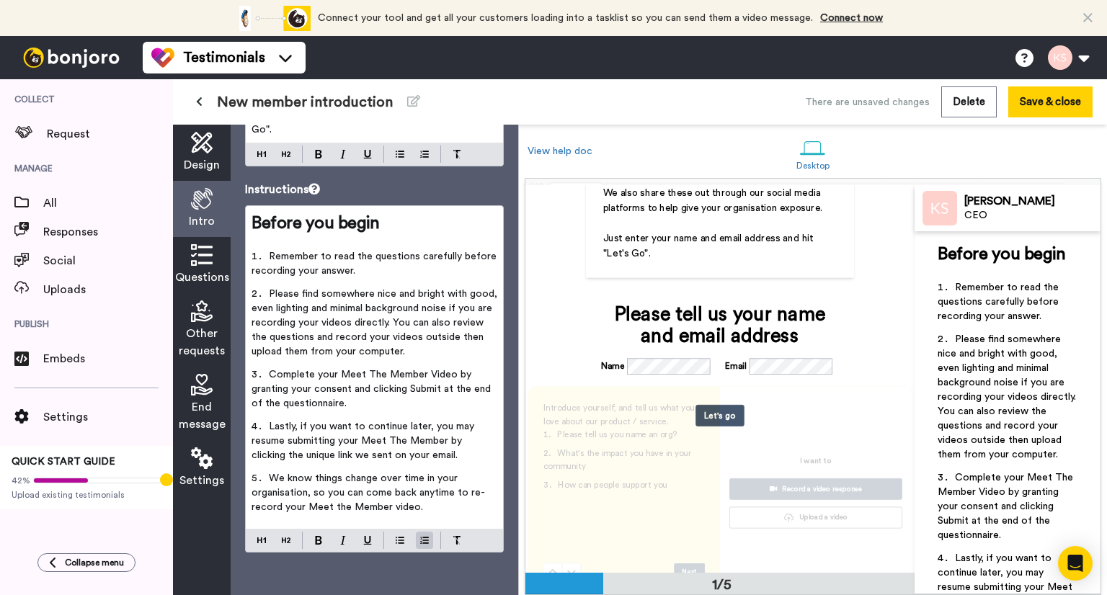
scroll to position [288, 0]
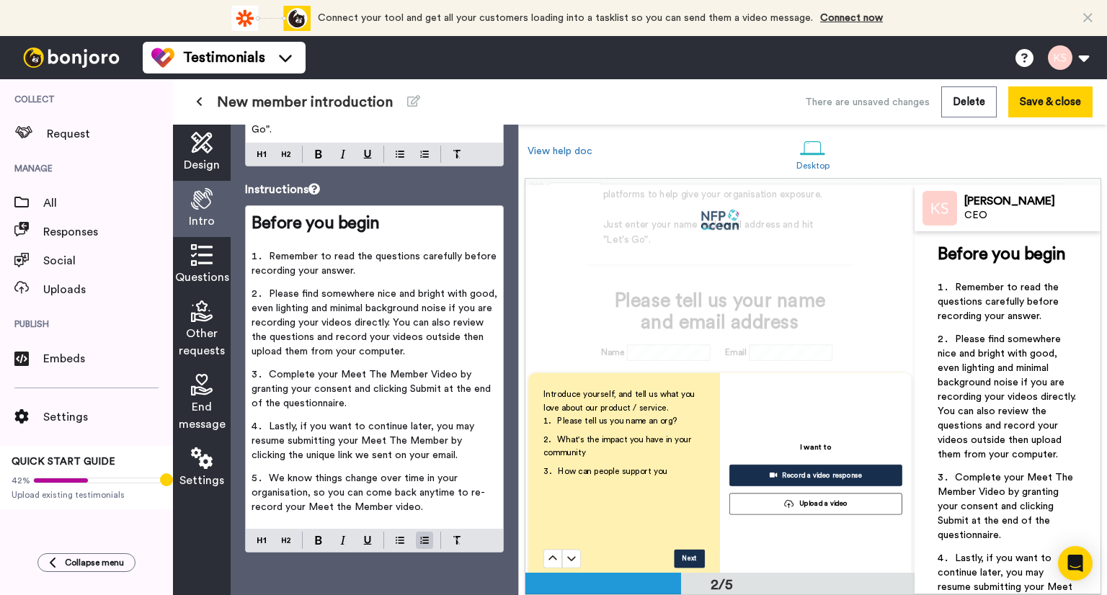
click at [195, 267] on div "Questions" at bounding box center [202, 265] width 58 height 56
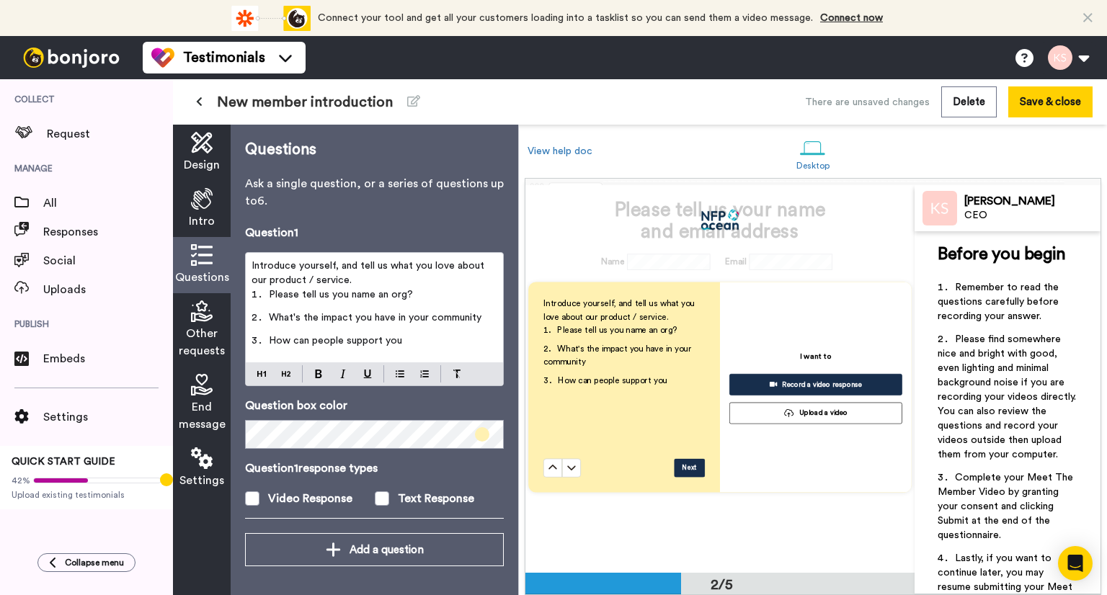
scroll to position [380, 0]
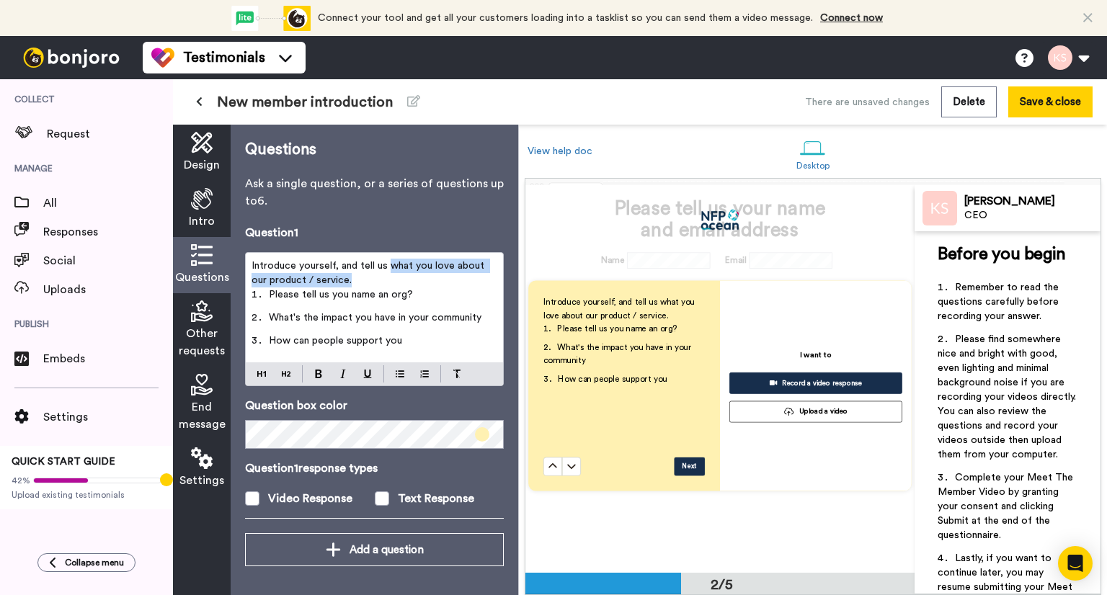
drag, startPoint x: 386, startPoint y: 265, endPoint x: 390, endPoint y: 275, distance: 10.0
click at [390, 275] on p "Introduce yourself, and tell us what you love about our product / service." at bounding box center [374, 273] width 246 height 29
click at [389, 277] on p "Introduce yourself, and tell us what you love about our product / service." at bounding box center [374, 273] width 246 height 29
click at [397, 265] on span "Introduce yourself, and tell us what you love about our product / service." at bounding box center [369, 273] width 236 height 24
drag, startPoint x: 389, startPoint y: 264, endPoint x: 453, endPoint y: 262, distance: 63.5
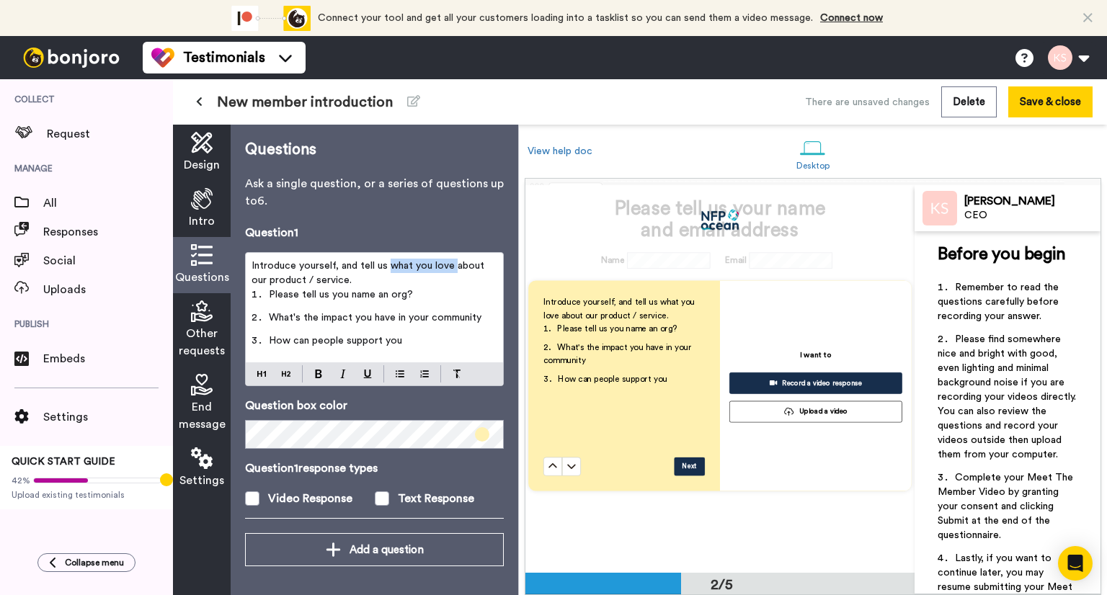
click at [453, 262] on span "Introduce yourself, and tell us what you love about our product / service." at bounding box center [369, 273] width 236 height 24
click at [415, 267] on span "Introduce yourself, and tell us about our product / service." at bounding box center [367, 273] width 233 height 24
click at [416, 268] on span "Introduce yourself, and tell us about our product / service." at bounding box center [367, 273] width 233 height 24
click at [282, 282] on span "Introduce yourself, and tell us about your product / service." at bounding box center [370, 273] width 239 height 24
click at [345, 295] on span "Please tell us you name an org?" at bounding box center [341, 295] width 144 height 10
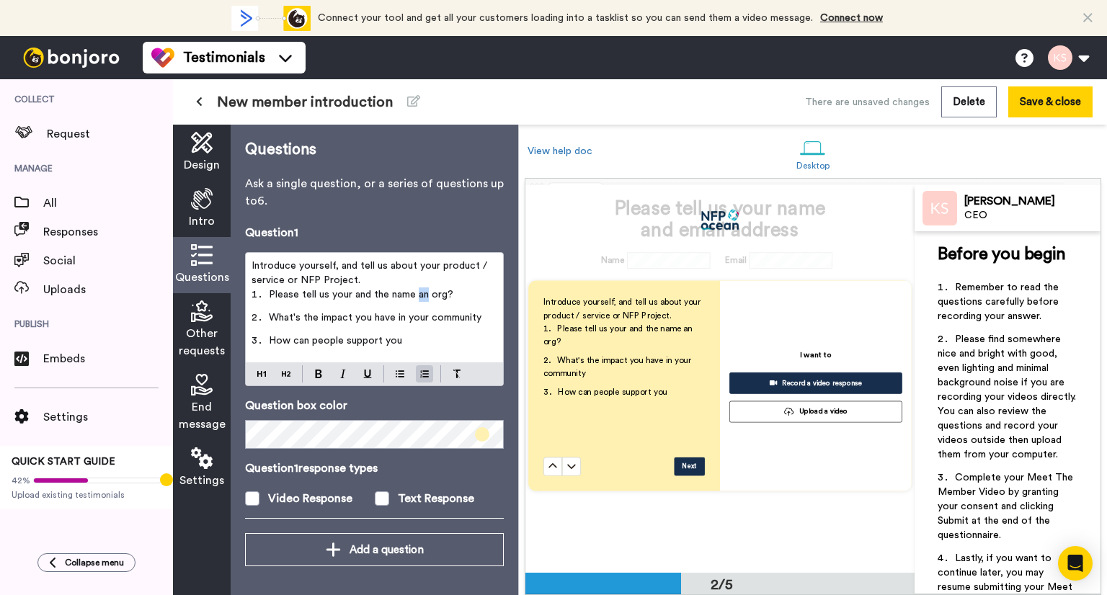
drag, startPoint x: 416, startPoint y: 295, endPoint x: 426, endPoint y: 295, distance: 9.4
click at [426, 295] on span "Please tell us your and the name an org?" at bounding box center [361, 295] width 184 height 10
click at [465, 297] on span "Please tell us your and the name of your org?" at bounding box center [373, 295] width 208 height 10
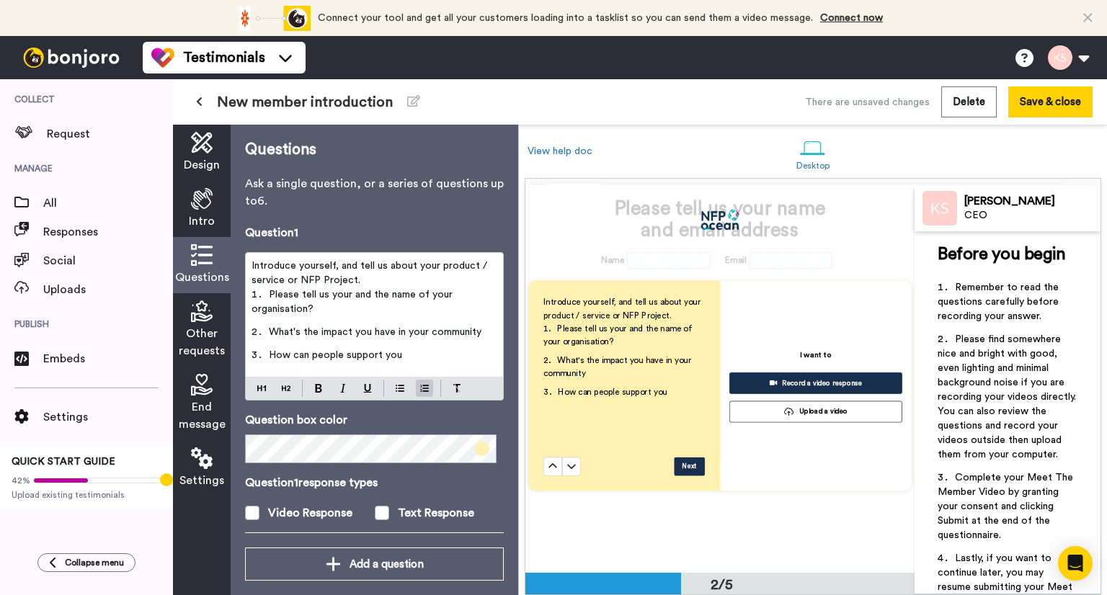
click at [481, 332] on li "What's the impact you have in your community" at bounding box center [374, 336] width 246 height 23
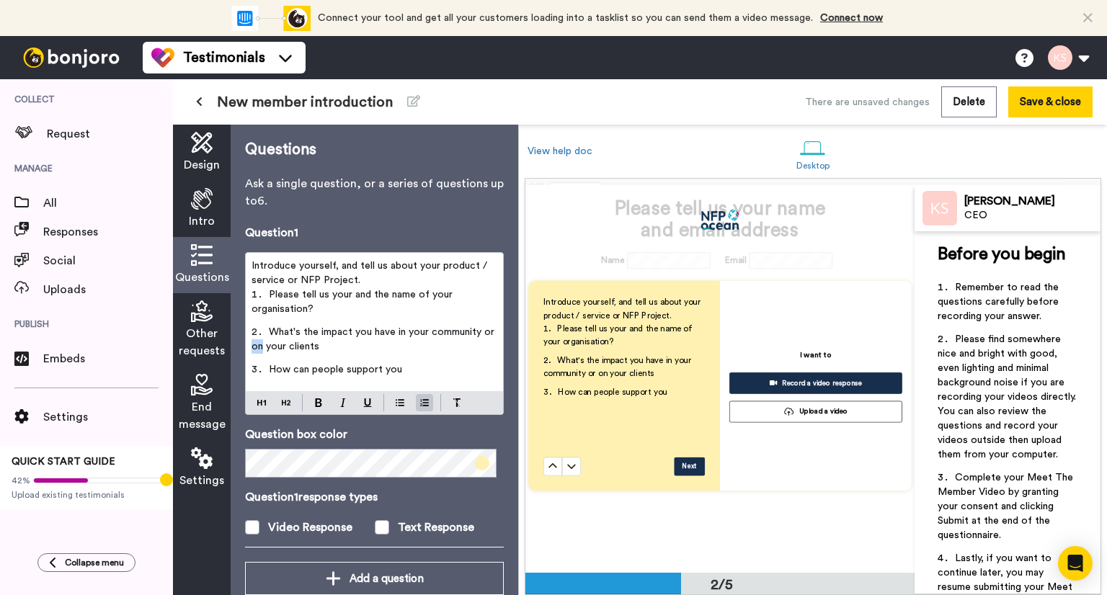
drag, startPoint x: 264, startPoint y: 347, endPoint x: 275, endPoint y: 344, distance: 11.0
click at [275, 344] on span "What's the impact you have in your community or on your clients" at bounding box center [374, 339] width 246 height 24
drag, startPoint x: 280, startPoint y: 349, endPoint x: 291, endPoint y: 356, distance: 13.2
click at [280, 349] on span "What's the impact you have in your community or the problem you solve for your …" at bounding box center [374, 339] width 246 height 24
click at [423, 375] on li "How can people support you" at bounding box center [374, 373] width 246 height 23
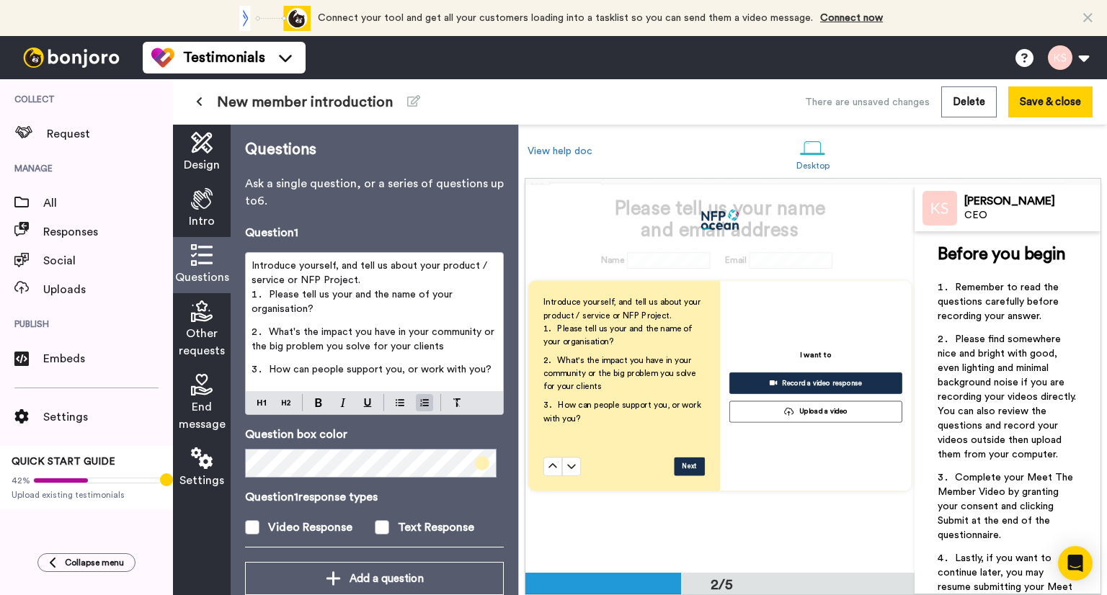
scroll to position [28, 0]
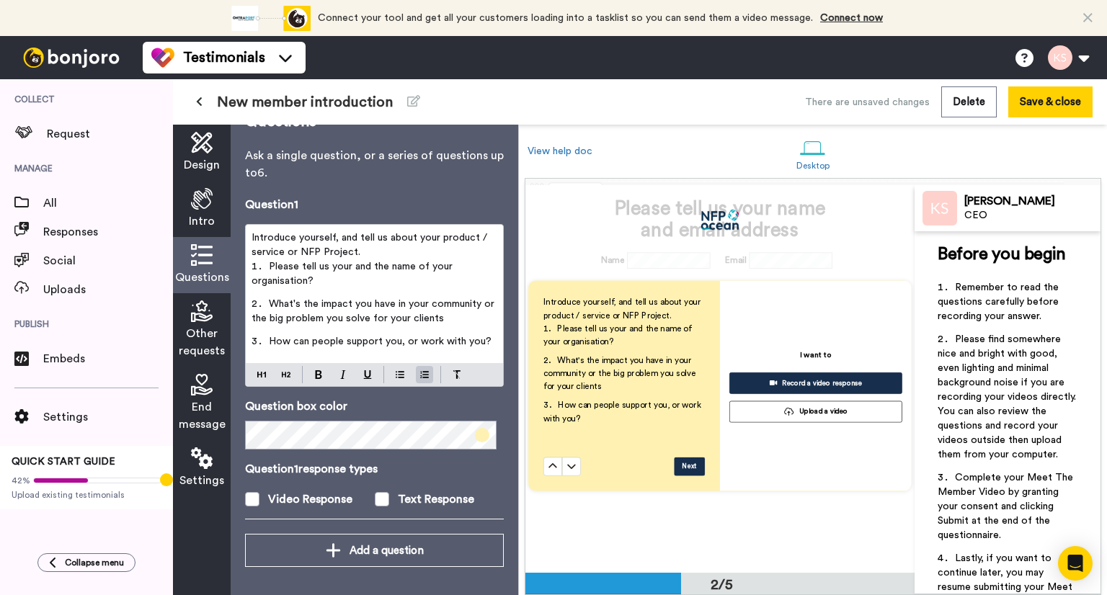
click at [478, 436] on span at bounding box center [482, 435] width 14 height 14
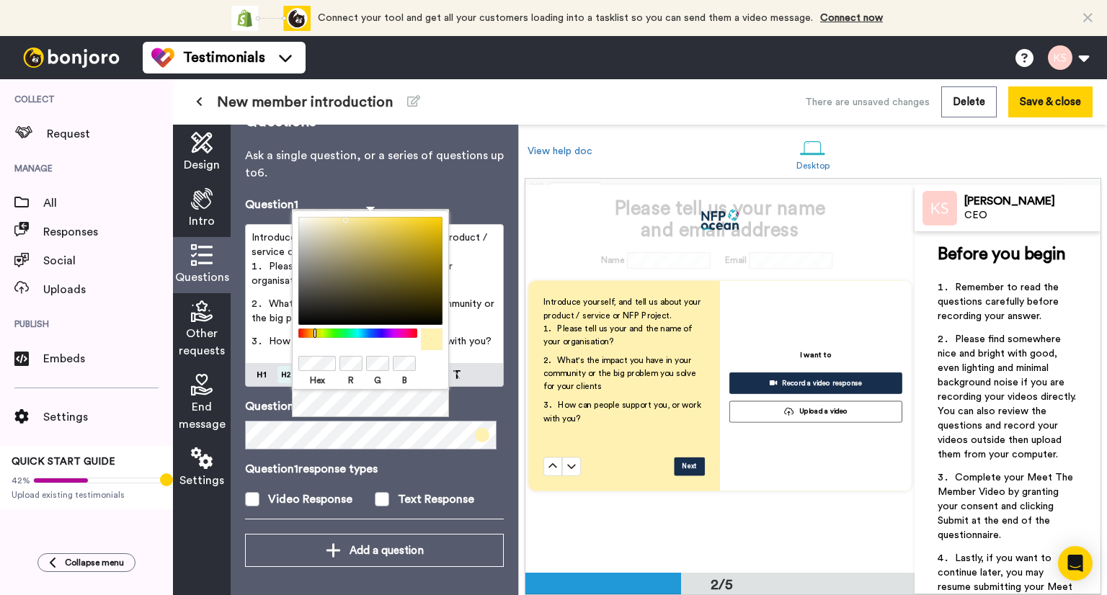
click at [282, 366] on body "Connect your tool now! Connect your tool and get all your customers loading int…" at bounding box center [553, 297] width 1107 height 595
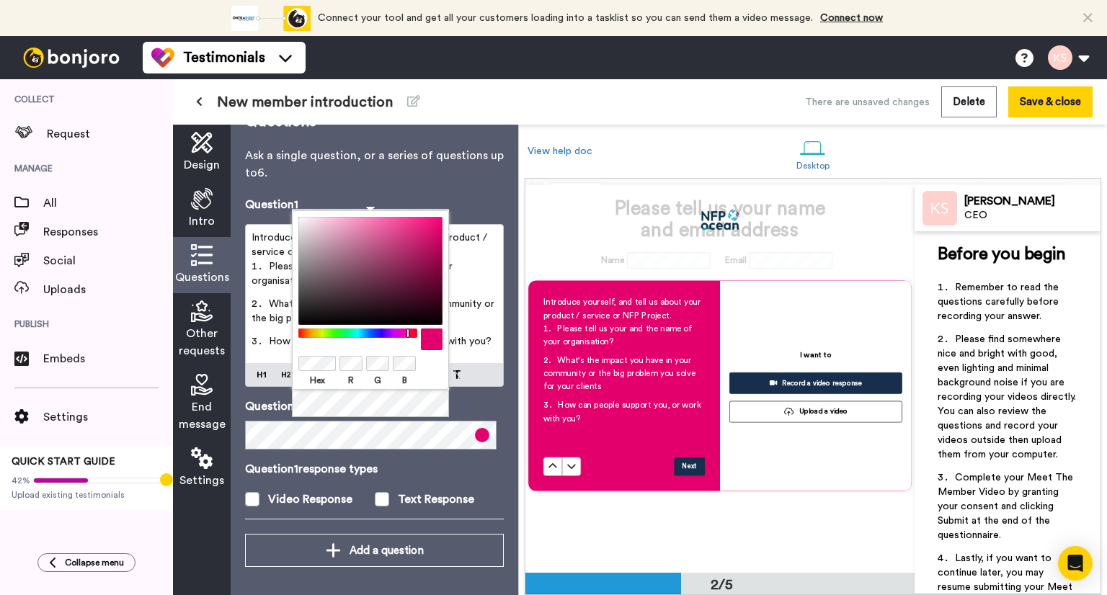
click at [447, 465] on p "Question 1 response types" at bounding box center [374, 468] width 259 height 17
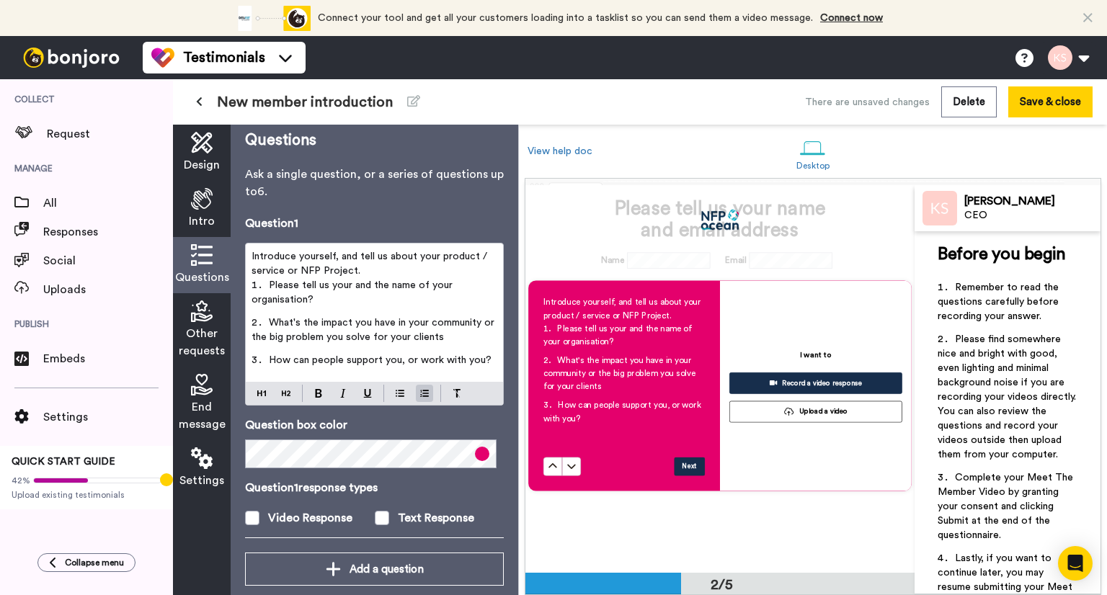
scroll to position [0, 0]
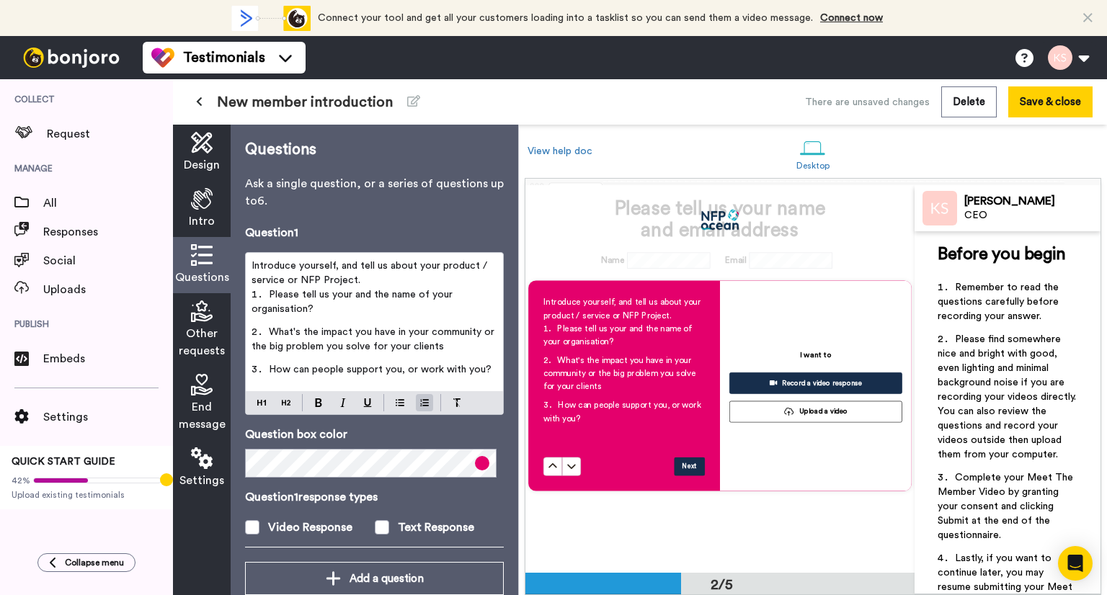
click at [251, 264] on div "Introduce yourself, and tell us about your product / service or NFP Project. Pl…" at bounding box center [374, 322] width 257 height 138
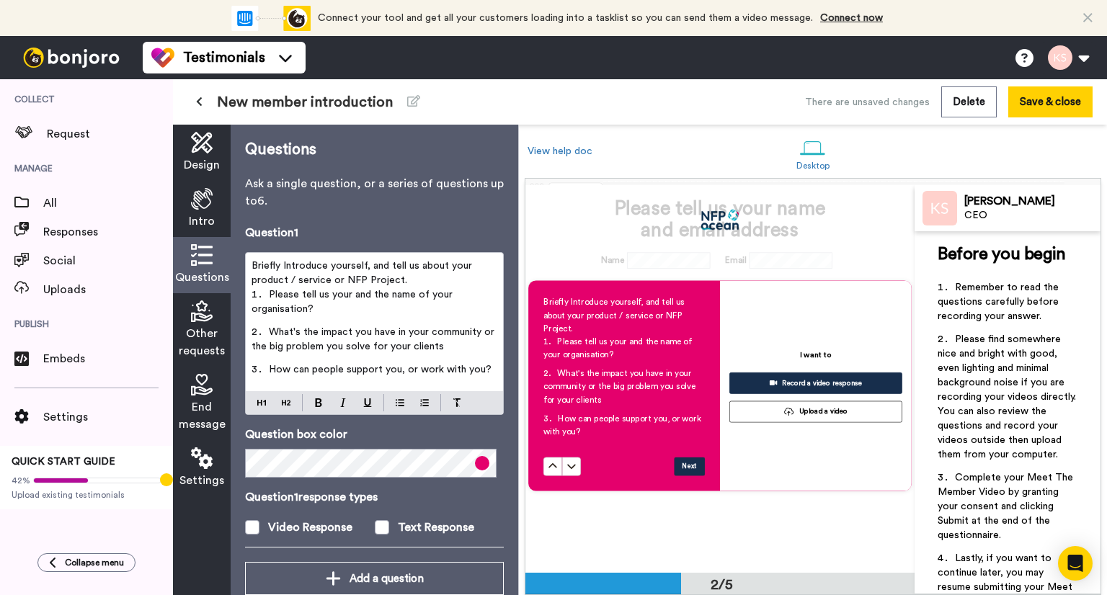
click at [410, 286] on p "Briefly Introduce yourself, and tell us about your product / service or NFP Pro…" at bounding box center [374, 273] width 246 height 29
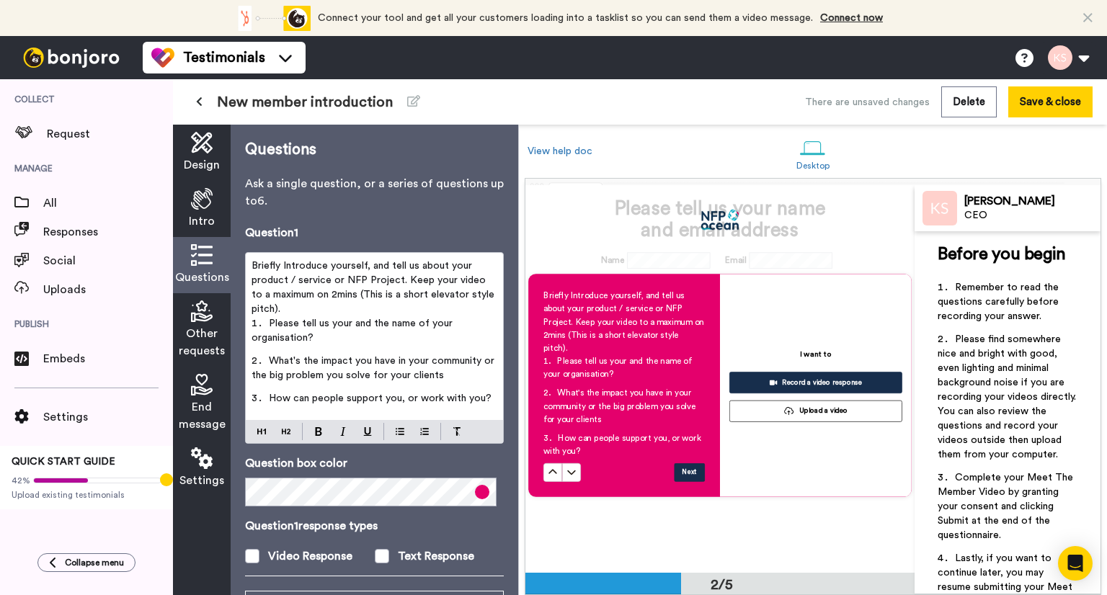
click at [331, 336] on li "Please tell us your and the name of your organisation?" at bounding box center [374, 334] width 246 height 37
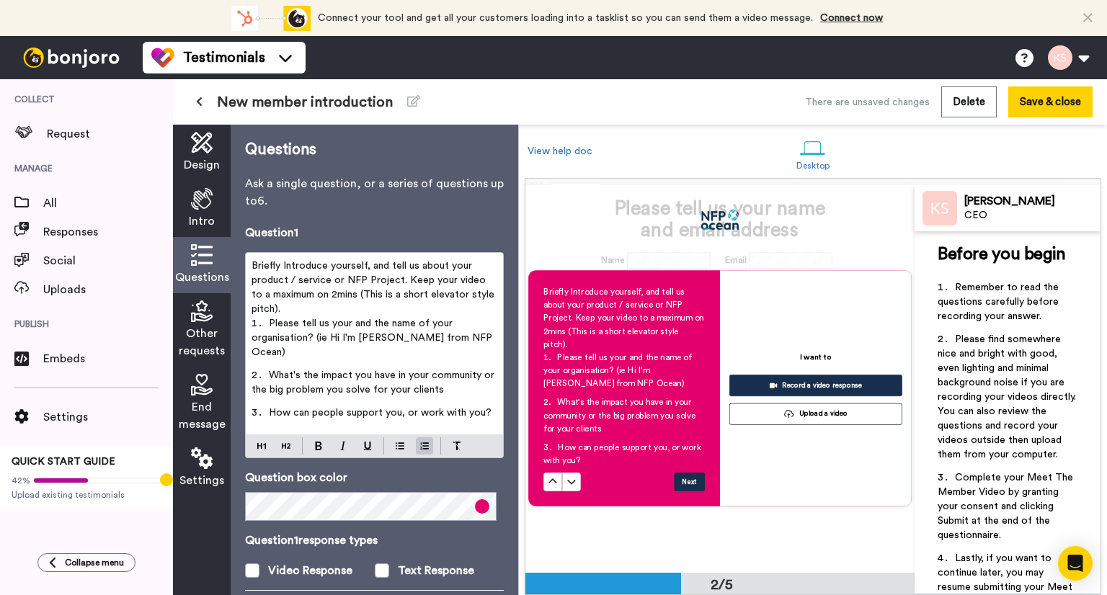
click at [326, 336] on span "Please tell us your and the name of your organisation? (ie Hi I'm Kerrie from N…" at bounding box center [373, 337] width 244 height 39
click at [314, 337] on span "Please tell us your and the name of your organisation? (eg Hi I'm Kerrie from N…" at bounding box center [374, 337] width 247 height 39
drag, startPoint x: 461, startPoint y: 376, endPoint x: 471, endPoint y: 378, distance: 10.3
click at [461, 376] on li "What's the impact you have in your community or the big problem you solve for y…" at bounding box center [374, 386] width 246 height 37
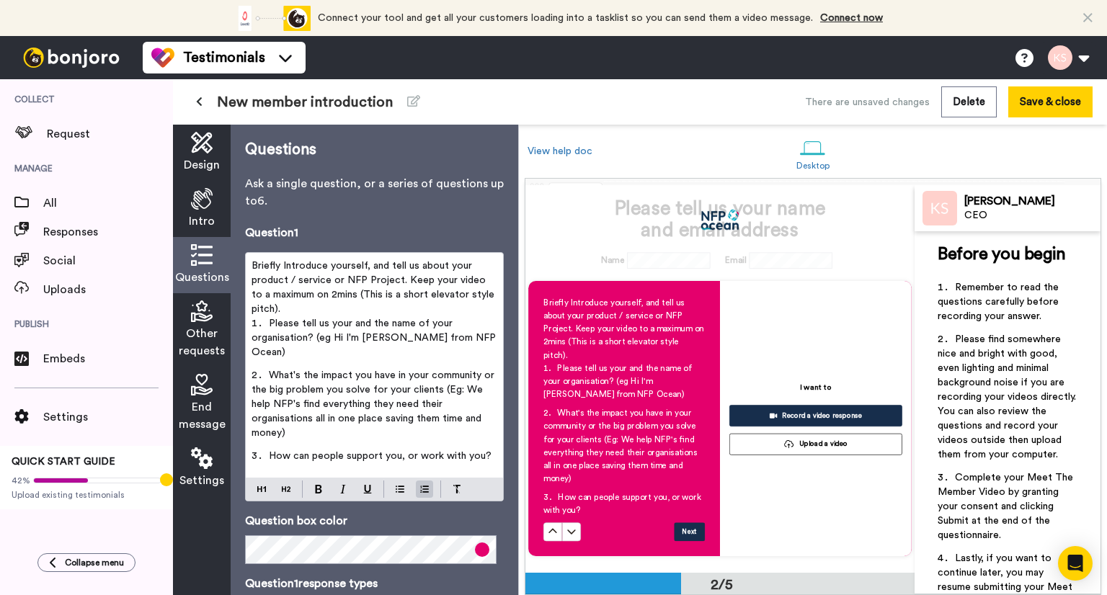
click at [489, 449] on li "How can people support you, or work with you?" at bounding box center [374, 460] width 246 height 23
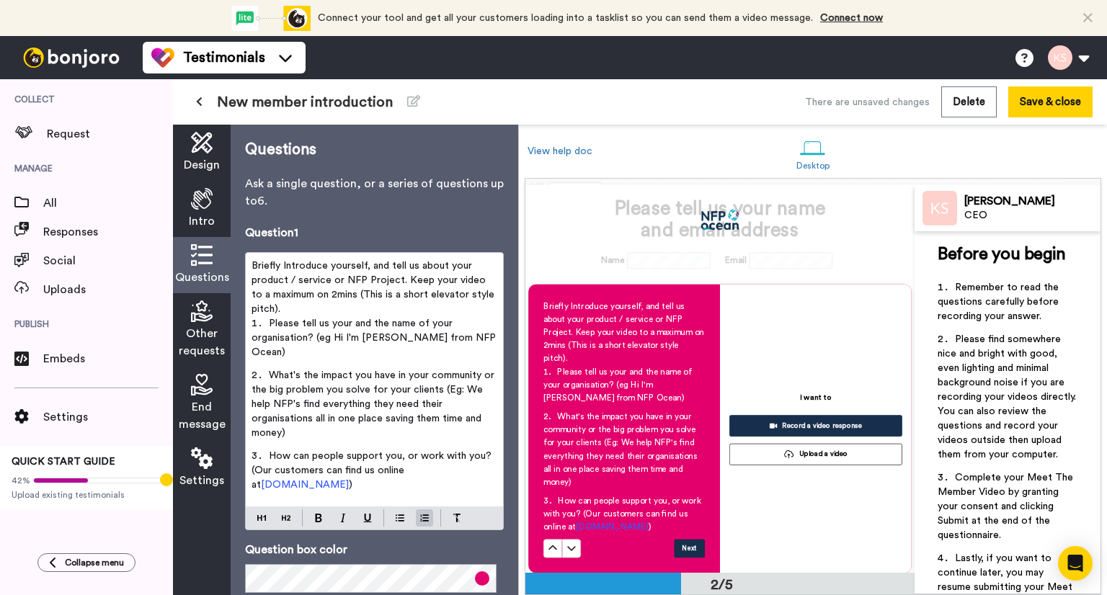
click at [254, 456] on span "How can people support you, or work with you? (Our customers can find us online…" at bounding box center [372, 470] width 243 height 39
drag, startPoint x: 322, startPoint y: 337, endPoint x: 332, endPoint y: 360, distance: 24.5
click at [322, 338] on span "Please tell us your and the name of your organisation? (eg Hi I'm Kerrie from N…" at bounding box center [374, 337] width 247 height 39
click at [314, 337] on span "Please tell us your and the name of your organisation? (Eg: Hi I'm Kerrie from …" at bounding box center [364, 337] width 227 height 39
drag, startPoint x: 317, startPoint y: 338, endPoint x: 461, endPoint y: 375, distance: 148.7
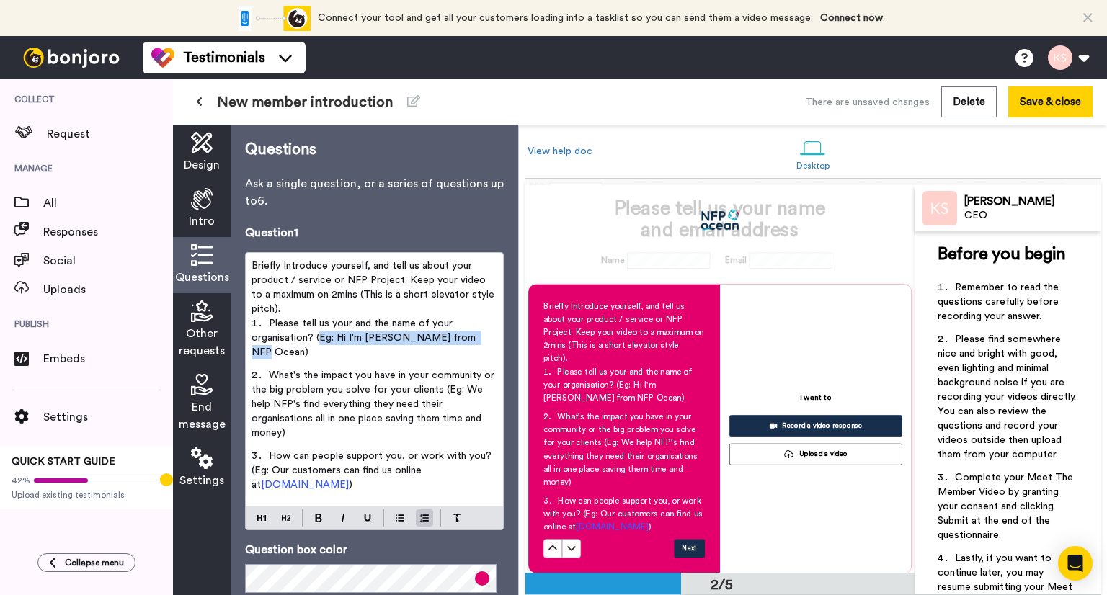
click at [476, 344] on li "Please tell us your and the name of your organisation? (Eg: Hi I'm Kerrie from …" at bounding box center [374, 342] width 246 height 52
click at [342, 514] on img at bounding box center [343, 518] width 6 height 9
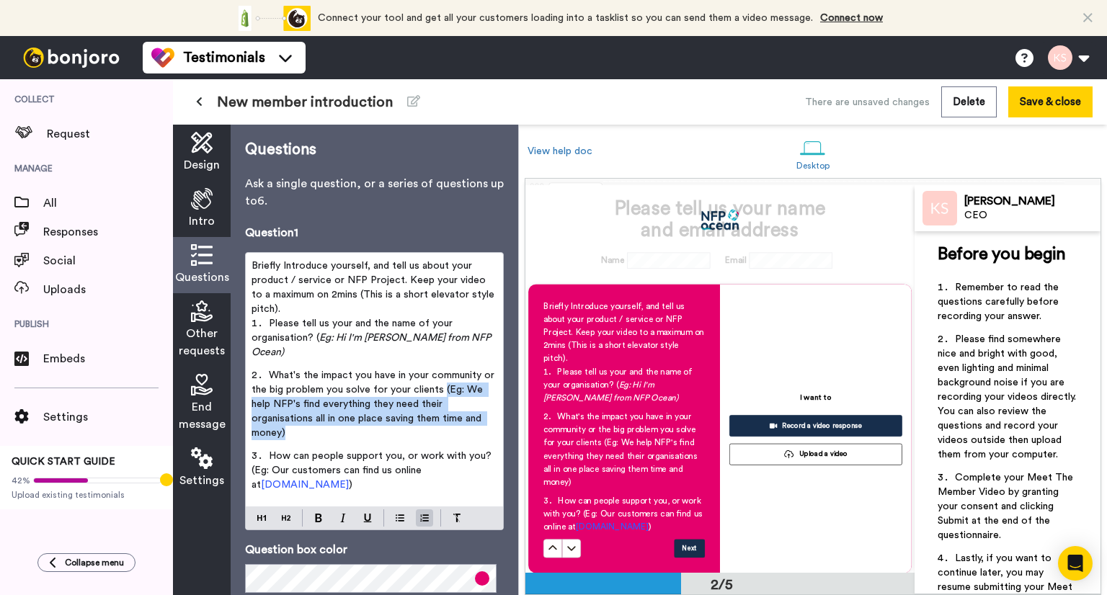
drag, startPoint x: 453, startPoint y: 374, endPoint x: 412, endPoint y: 445, distance: 82.3
click at [468, 421] on li "What's the impact you have in your community or the big problem you solve for y…" at bounding box center [374, 408] width 246 height 81
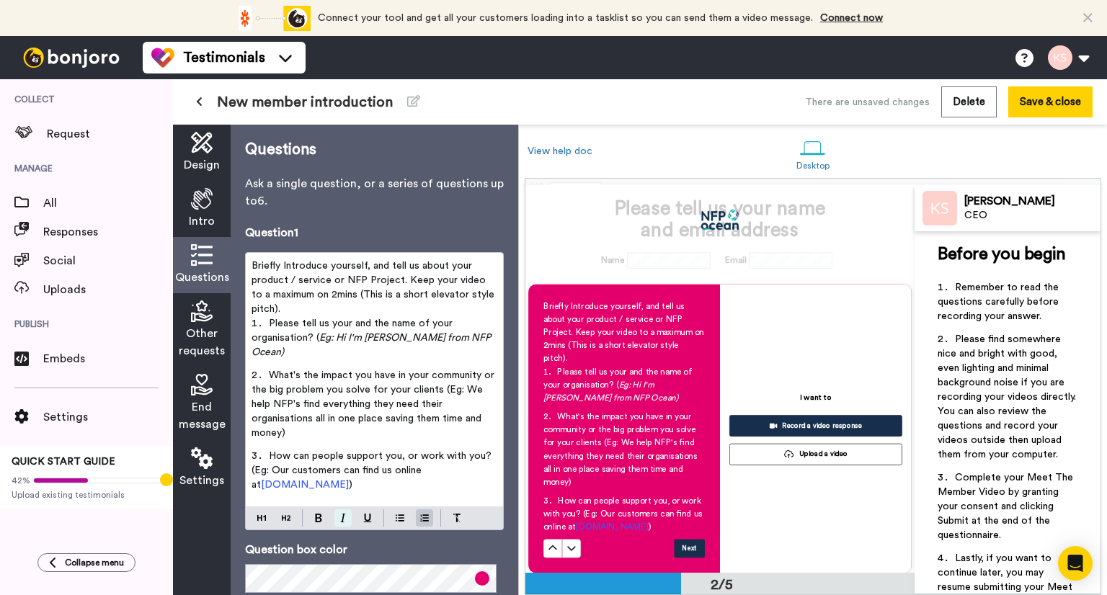
click at [343, 514] on img at bounding box center [343, 518] width 6 height 9
drag, startPoint x: 257, startPoint y: 453, endPoint x: 416, endPoint y: 496, distance: 165.7
click at [364, 473] on li "How can people support you, or work with you? (Eg: Our customers can find us on…" at bounding box center [374, 475] width 246 height 52
click at [342, 514] on img at bounding box center [343, 518] width 6 height 9
click at [372, 471] on li "How can people support you, or work with you? (Eg: Our customers can find us on…" at bounding box center [374, 475] width 246 height 52
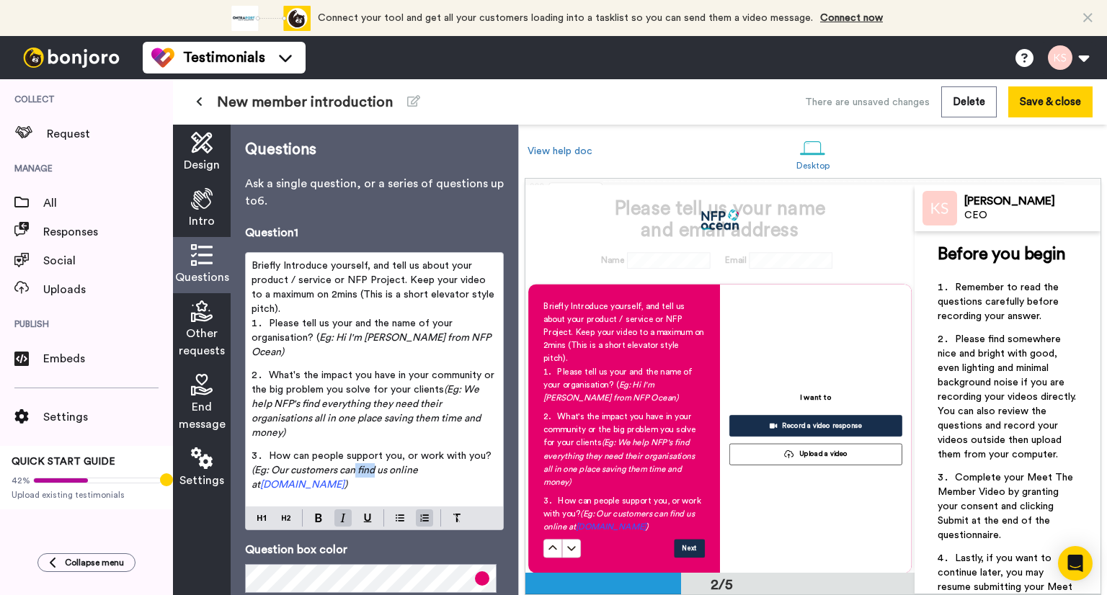
drag, startPoint x: 358, startPoint y: 455, endPoint x: 378, endPoint y: 455, distance: 20.2
click at [378, 465] on span "(Eg: Our customers can find us online at" at bounding box center [335, 477] width 169 height 24
click at [379, 471] on li "How can people support you, or work with you? (Eg: Our customers can join us on…" at bounding box center [374, 475] width 246 height 52
click at [404, 278] on span "Briefly Introduce yourself, and tell us about your product / service or NFP Pro…" at bounding box center [374, 287] width 246 height 53
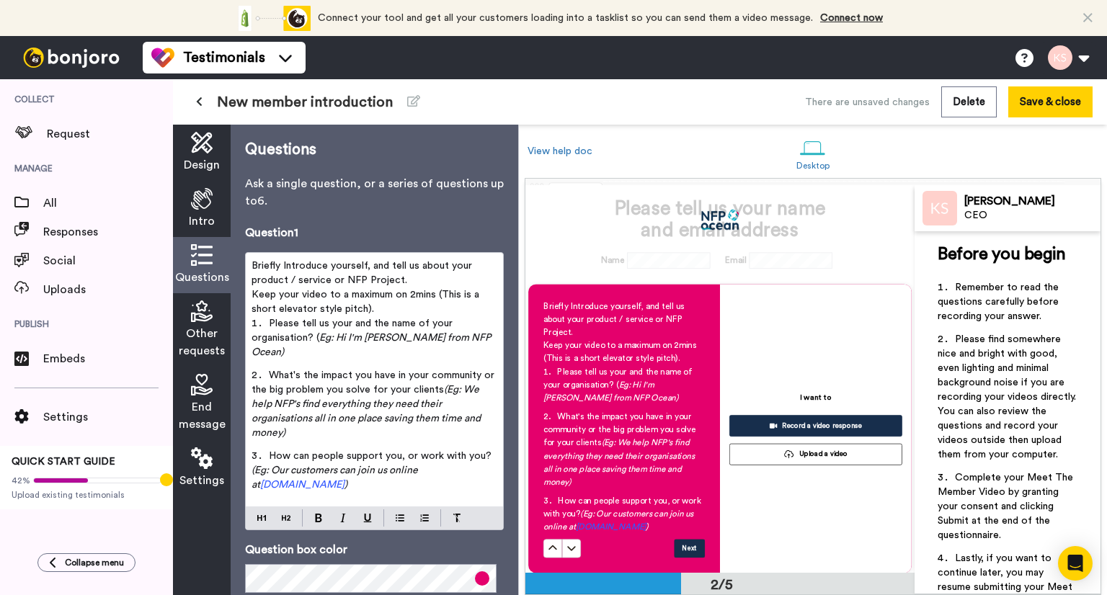
click at [384, 310] on p "Keep your video to a maximum on 2mins (This is a short elevator style pitch)." at bounding box center [374, 302] width 246 height 29
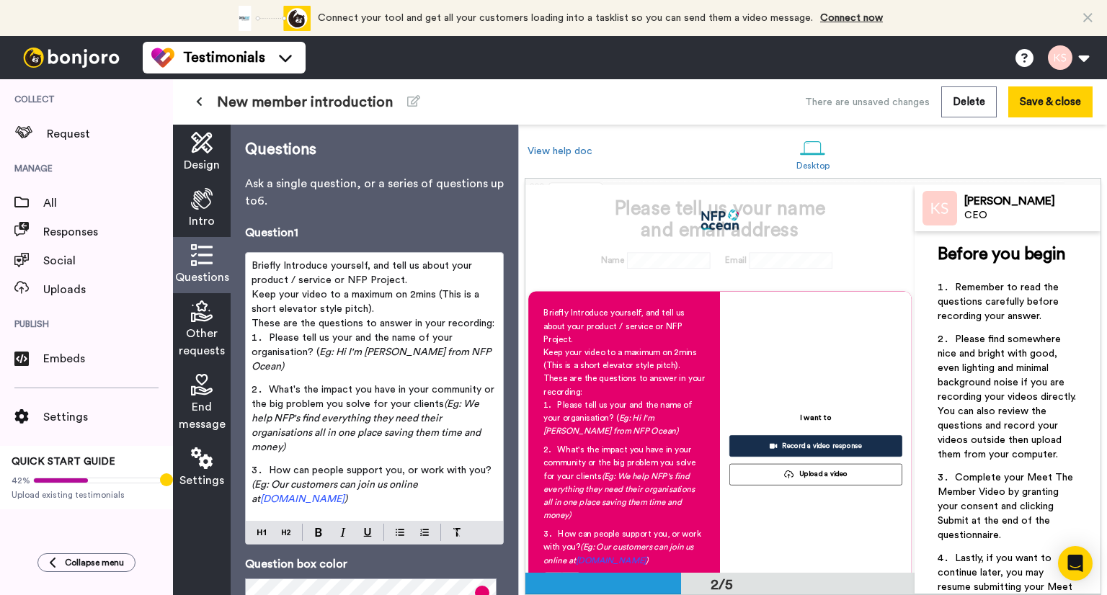
click at [252, 404] on span "(Eg: We help NFP's find everything they need their organisations all in one pla…" at bounding box center [366, 425] width 231 height 53
click at [406, 277] on p "Briefly Introduce yourself, and tell us about your product / service or NFP Pro…" at bounding box center [374, 273] width 246 height 29
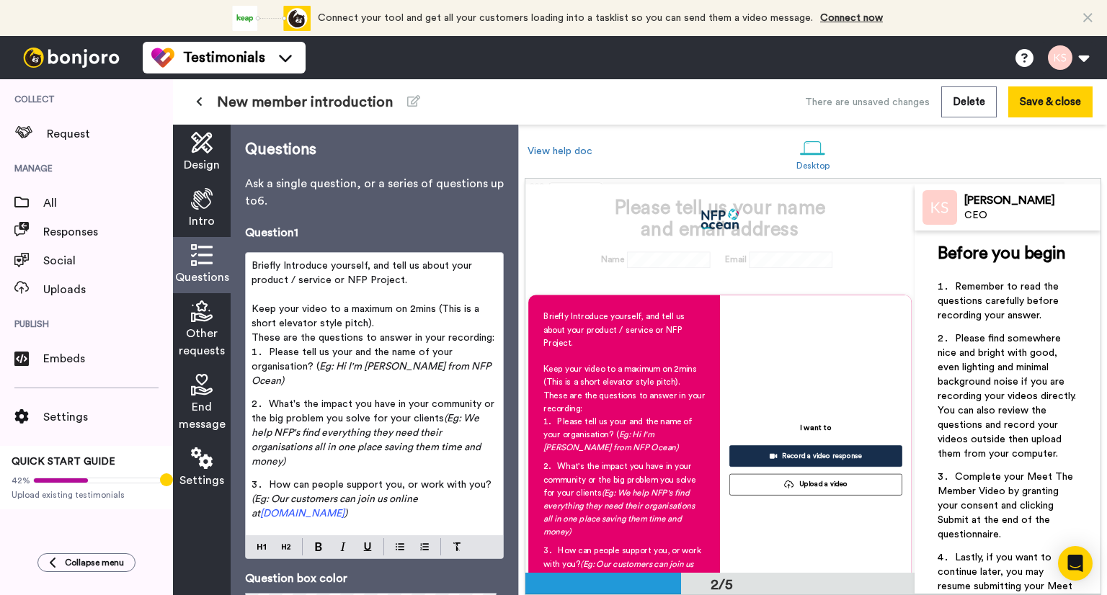
click at [396, 326] on p "Keep your video to a maximum on 2mins (This is a short elevator style pitch)." at bounding box center [374, 316] width 246 height 29
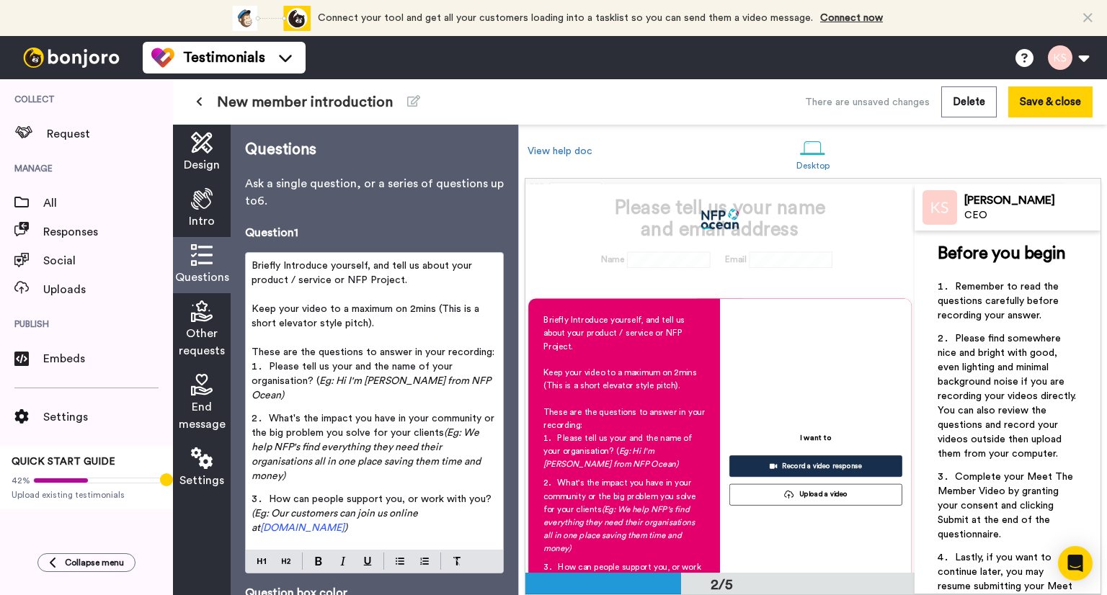
click at [491, 351] on div "Briefly Introduce yourself, and tell us about your product / service or NFP Pro…" at bounding box center [374, 401] width 257 height 297
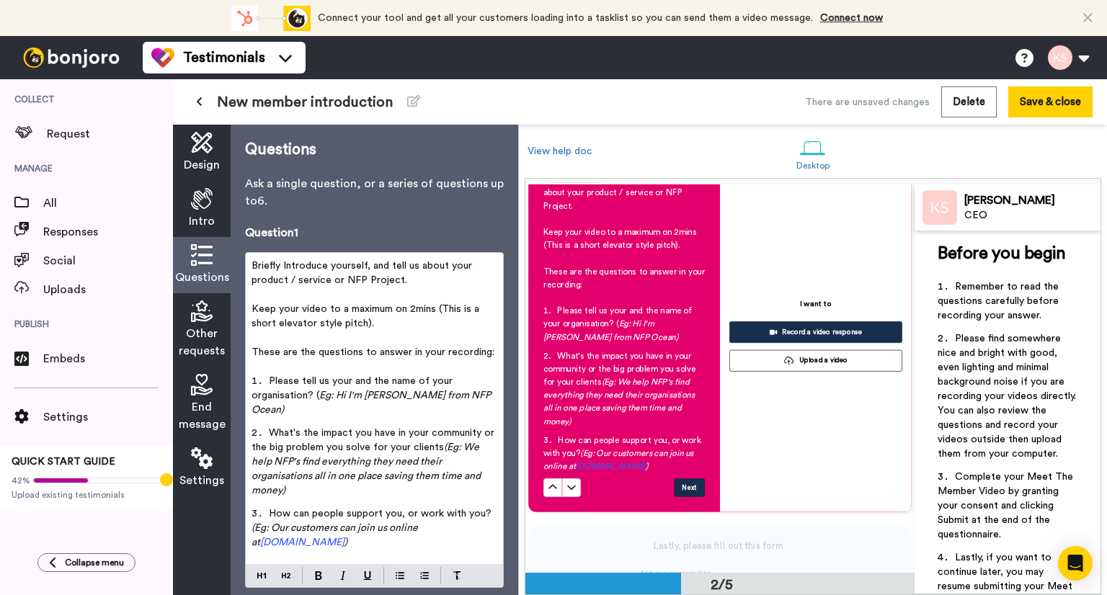
click at [206, 322] on div "Other requests" at bounding box center [202, 329] width 58 height 73
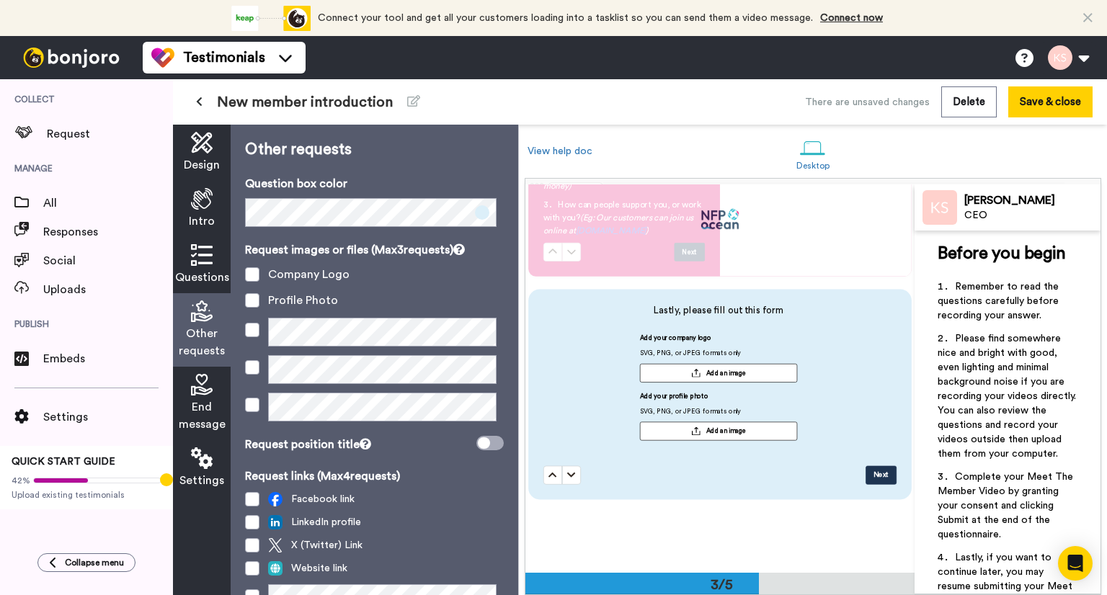
scroll to position [761, 0]
click at [491, 439] on span at bounding box center [489, 443] width 27 height 14
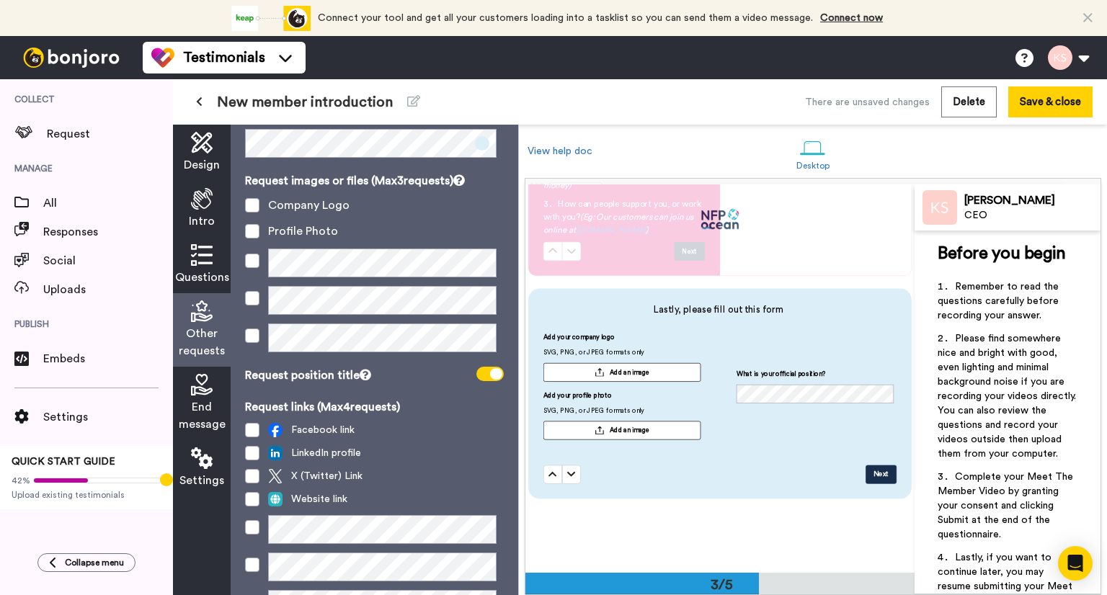
scroll to position [144, 0]
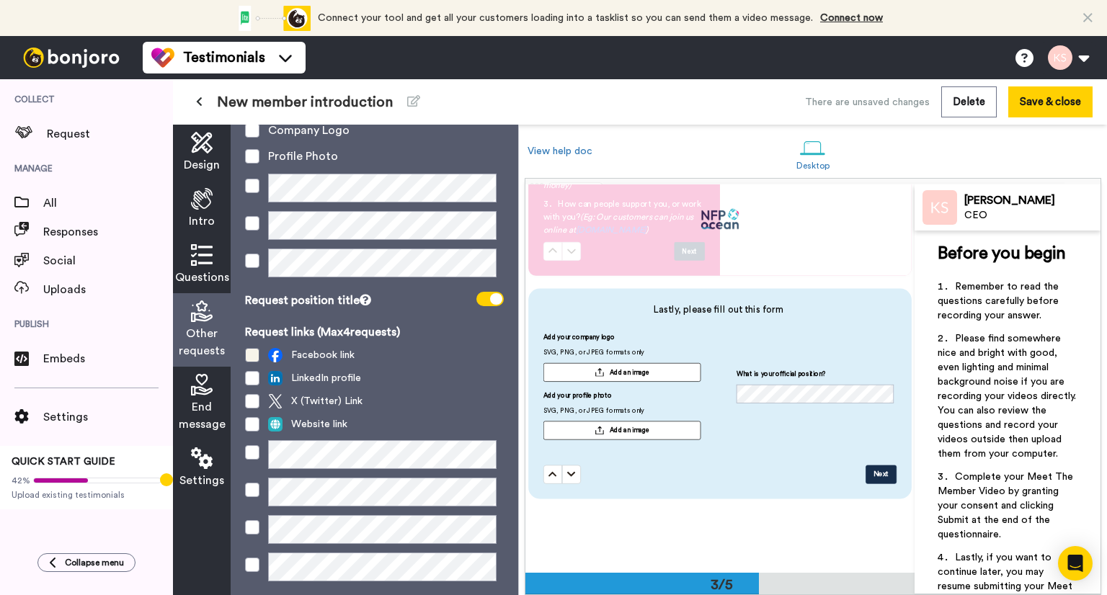
click at [251, 358] on span at bounding box center [252, 355] width 14 height 14
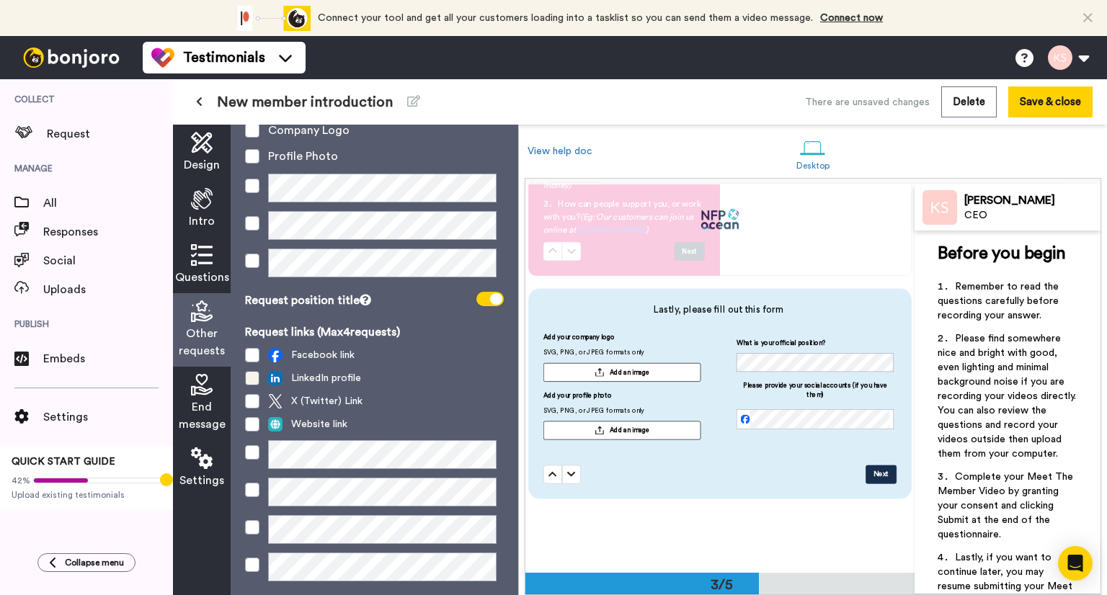
click at [253, 378] on span at bounding box center [252, 378] width 14 height 14
click at [256, 375] on span at bounding box center [252, 378] width 14 height 14
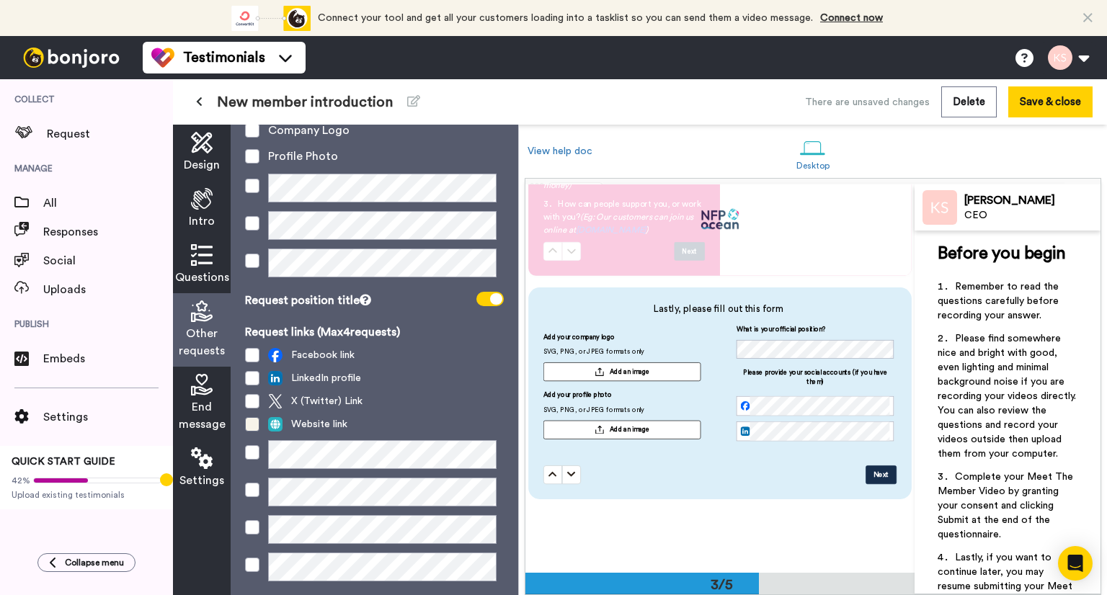
click at [253, 425] on span at bounding box center [252, 424] width 14 height 14
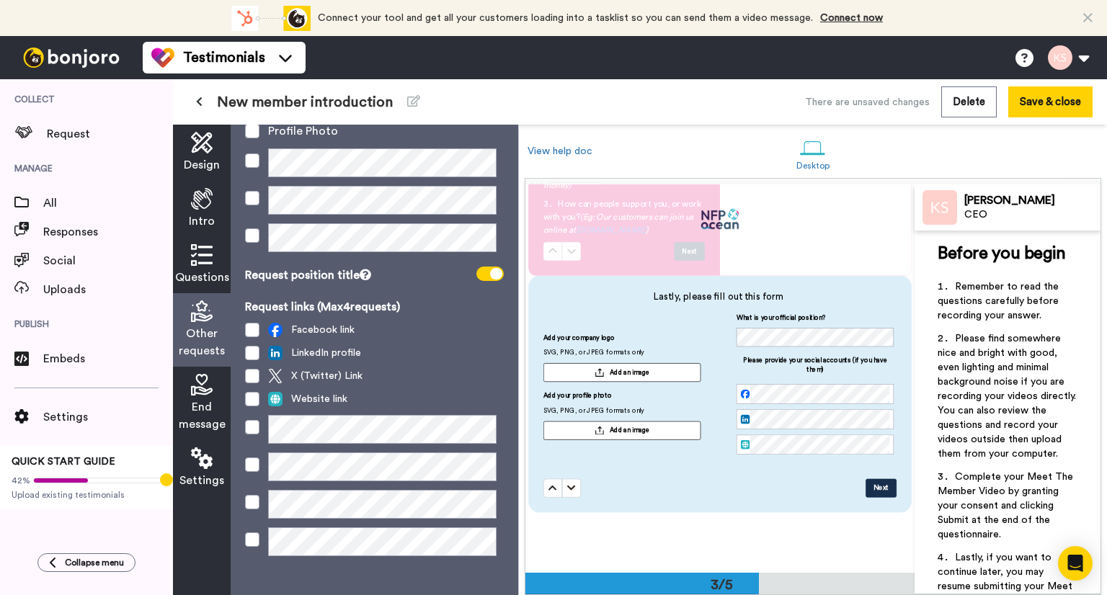
scroll to position [182, 0]
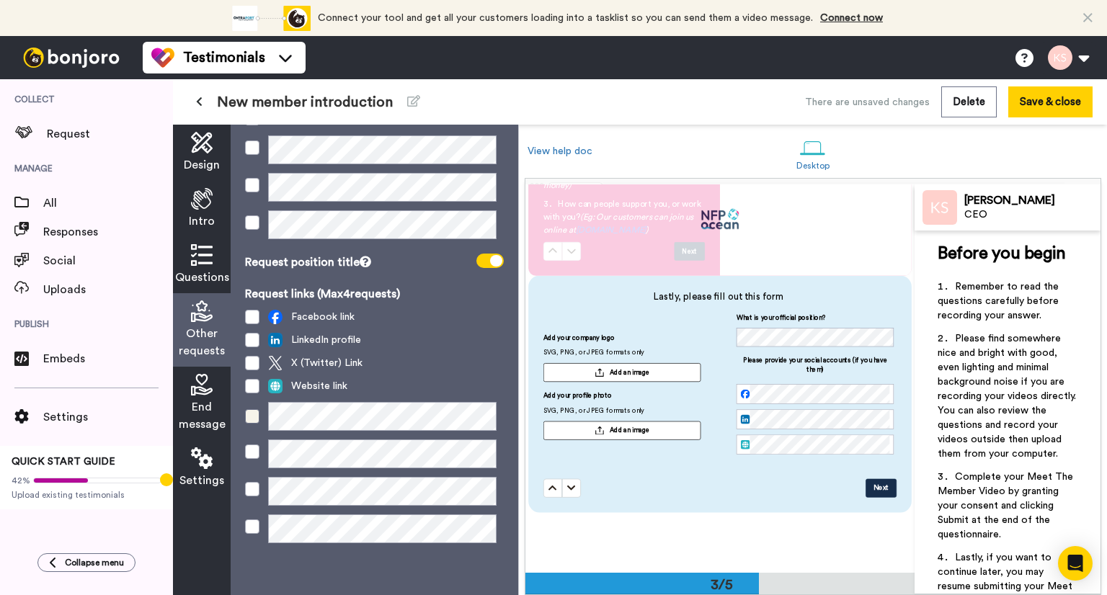
click at [254, 417] on span at bounding box center [252, 416] width 14 height 14
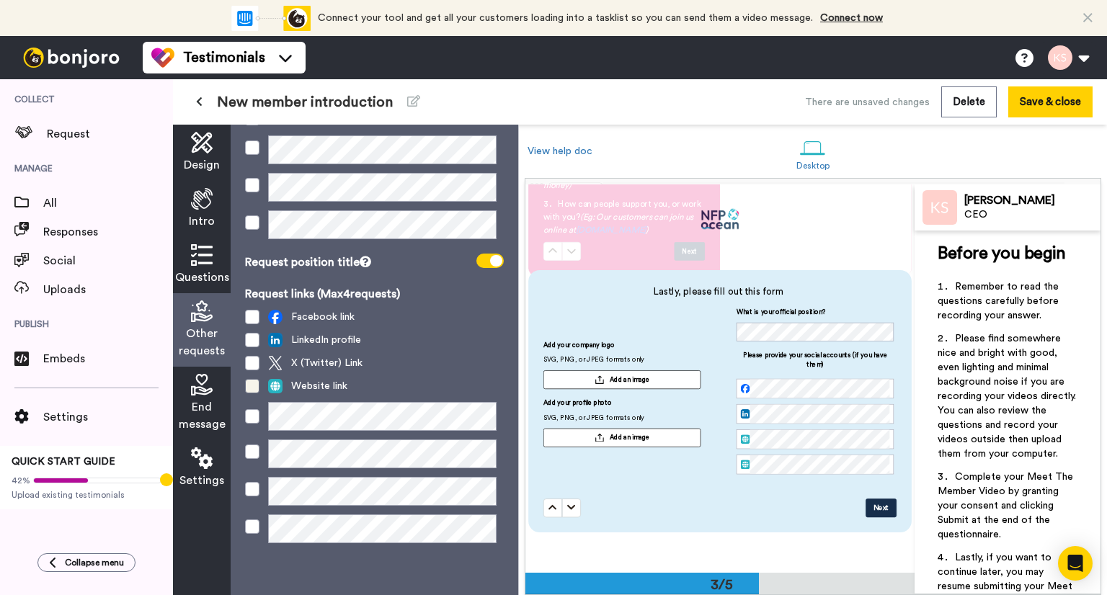
click at [254, 385] on span at bounding box center [252, 386] width 14 height 14
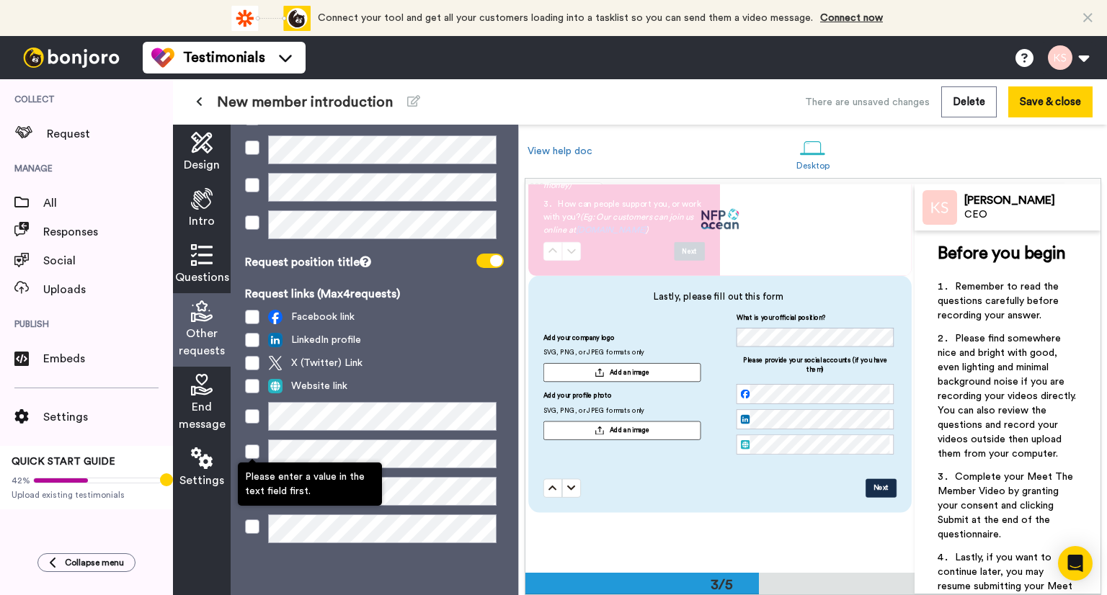
click at [254, 449] on span at bounding box center [252, 452] width 14 height 14
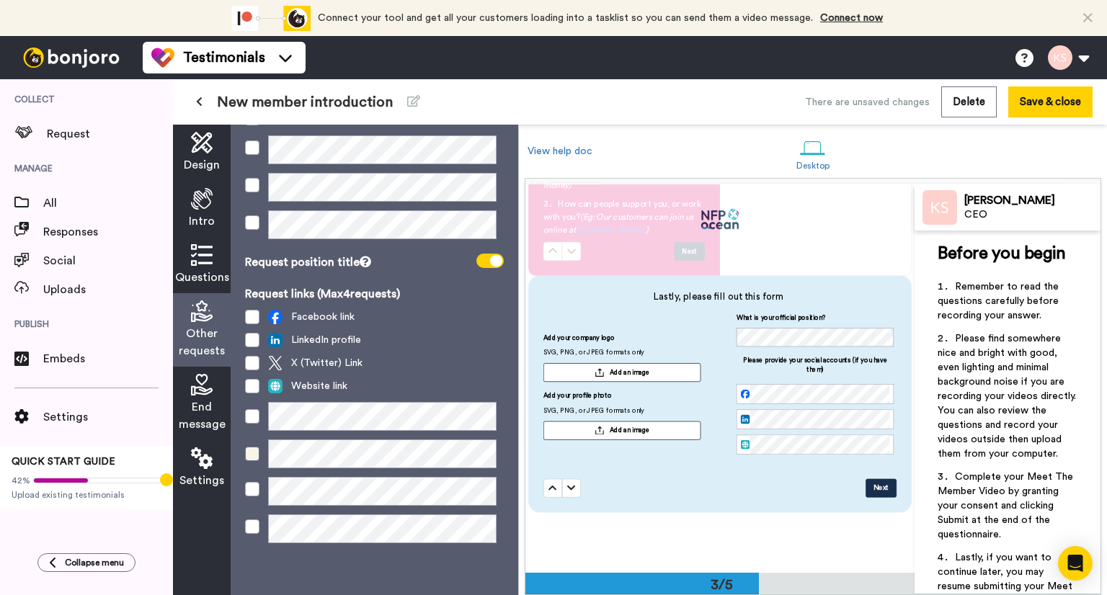
click at [256, 452] on span at bounding box center [252, 454] width 14 height 14
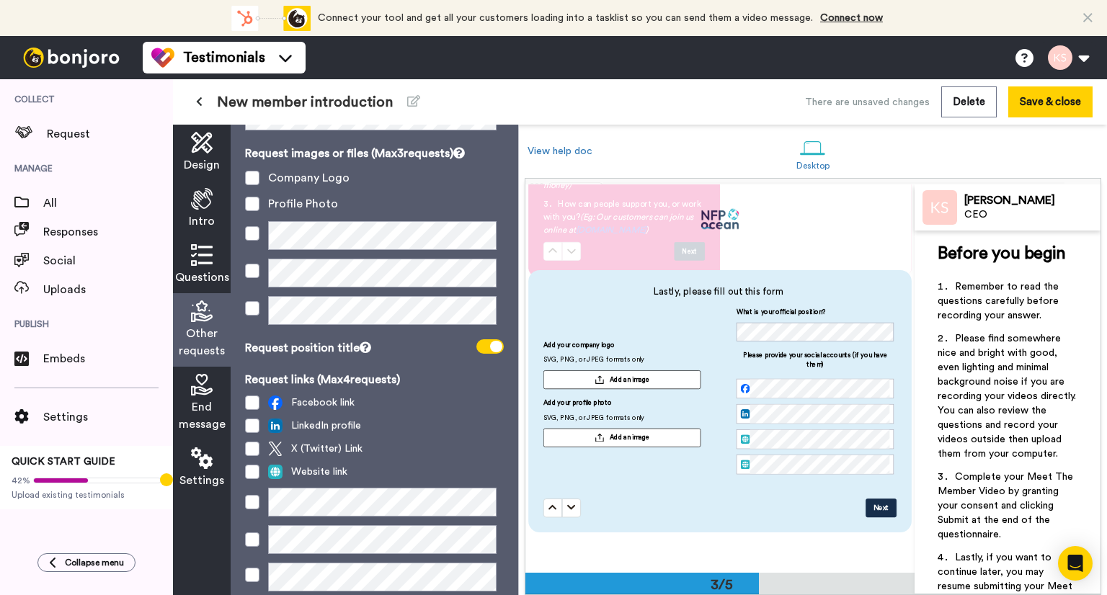
scroll to position [0, 0]
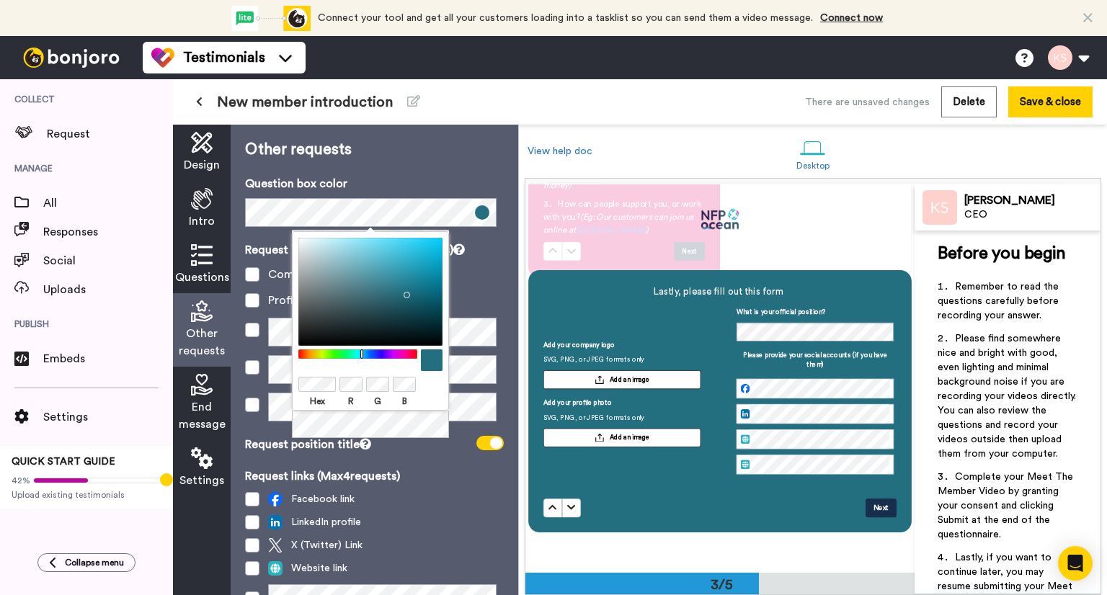
click at [468, 161] on div "Other requests Question box color Request images or files (Max 3 requests) Comp…" at bounding box center [375, 360] width 288 height 471
click at [437, 391] on div at bounding box center [370, 384] width 144 height 18
click at [282, 384] on body "Connect your tool now! Connect your tool and get all your customers loading int…" at bounding box center [553, 297] width 1107 height 595
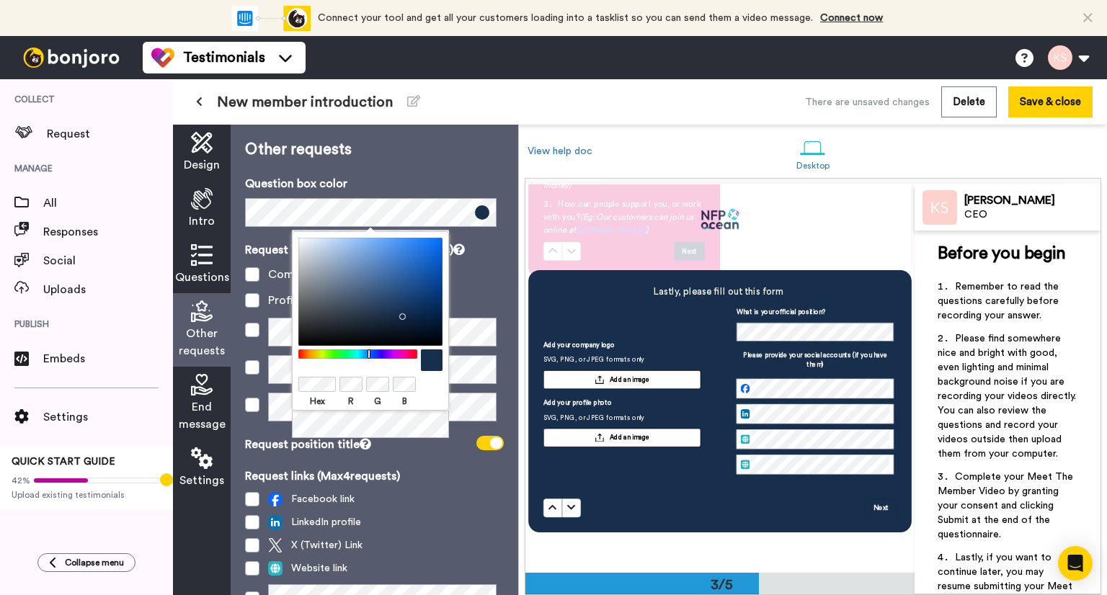
click at [434, 481] on p "Request links (Max 4 requests)" at bounding box center [374, 476] width 259 height 17
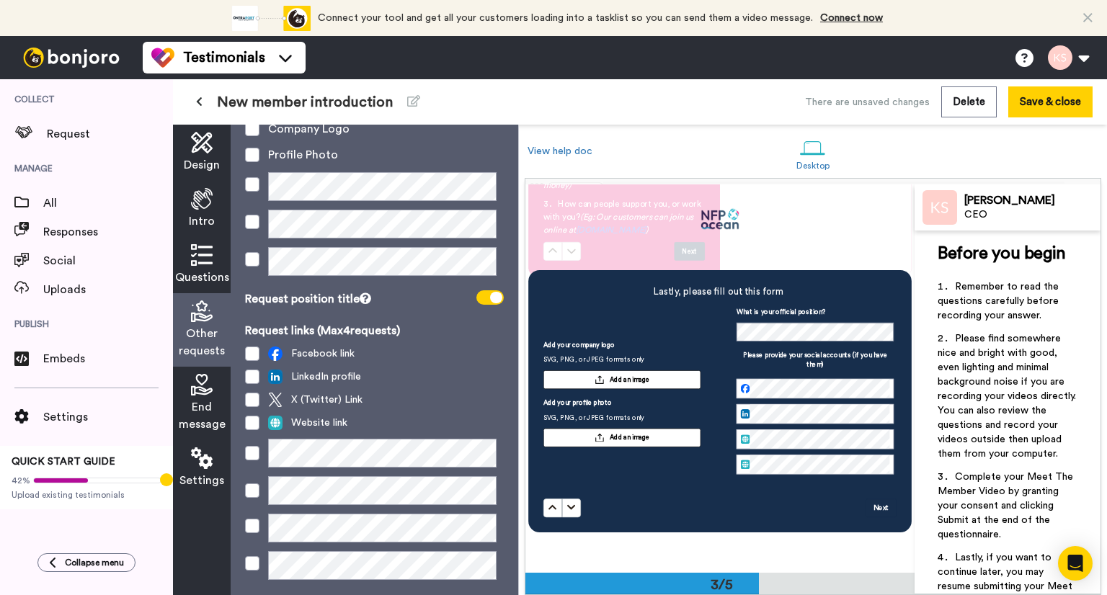
scroll to position [182, 0]
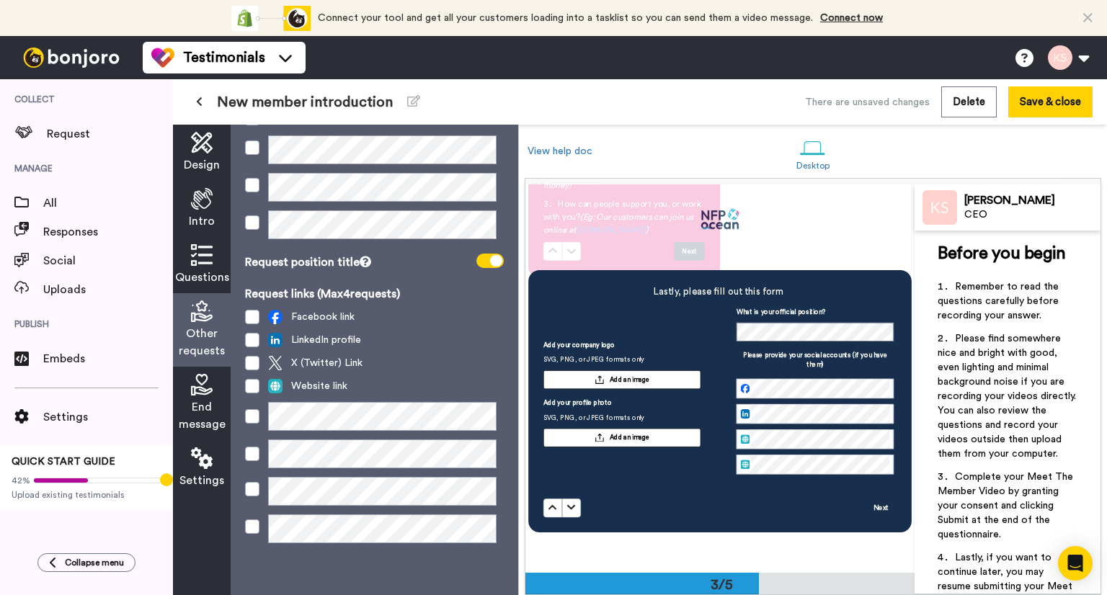
click at [205, 393] on icon at bounding box center [202, 385] width 22 height 22
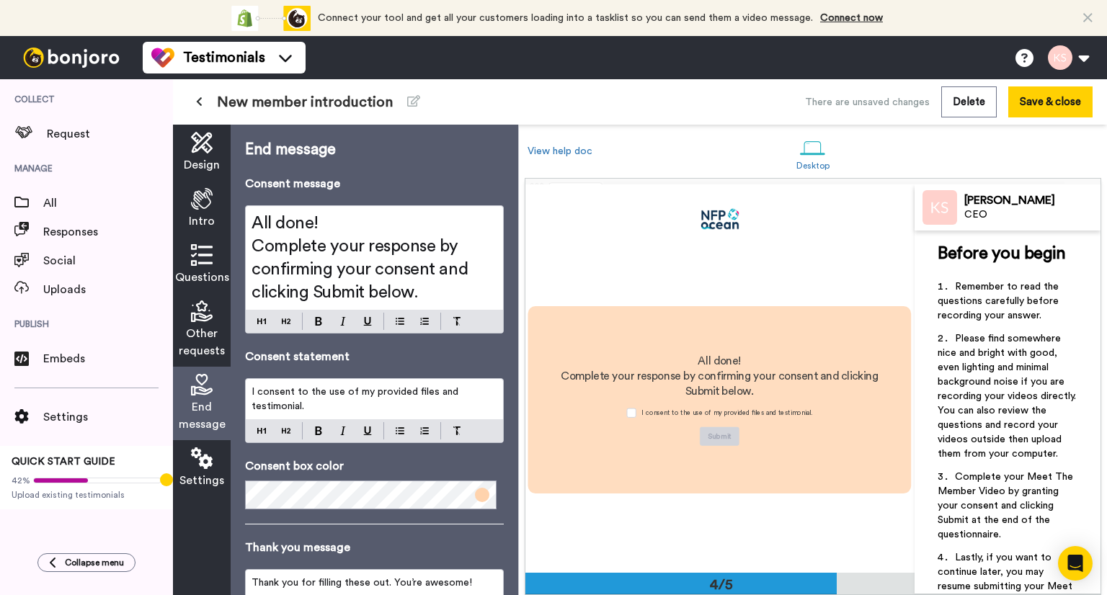
scroll to position [1143, 0]
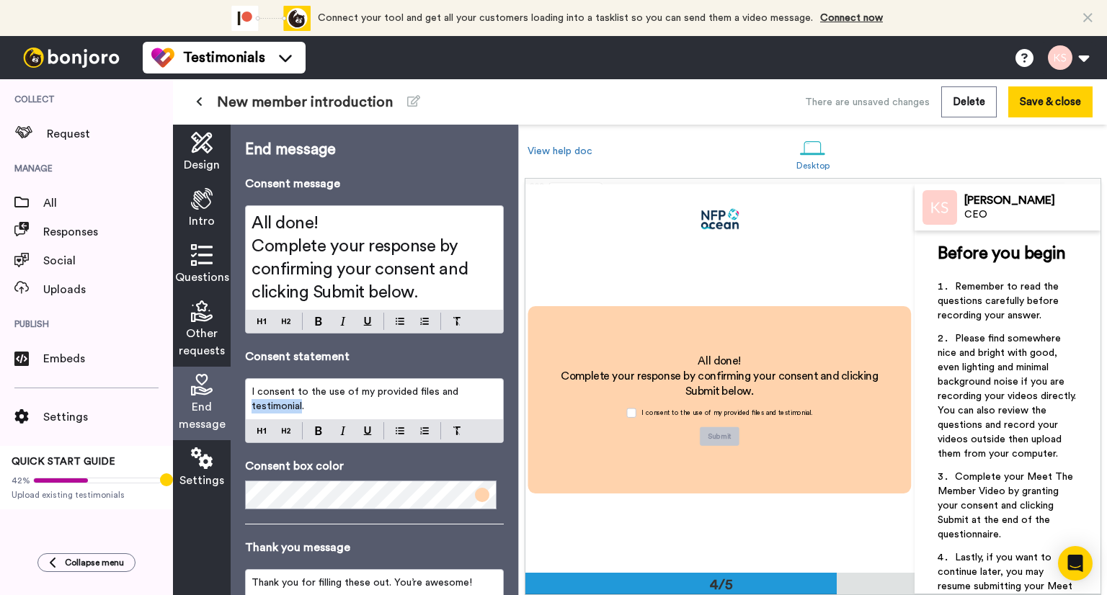
drag, startPoint x: 300, startPoint y: 407, endPoint x: 231, endPoint y: 420, distance: 71.1
click at [231, 420] on div "End message Consent message All done! Complete your response by confirming your…" at bounding box center [375, 360] width 288 height 471
click at [258, 404] on span "I consent to the use of my provided files and Meet Te Member Video." at bounding box center [370, 399] width 238 height 24
click at [475, 494] on span at bounding box center [482, 495] width 14 height 14
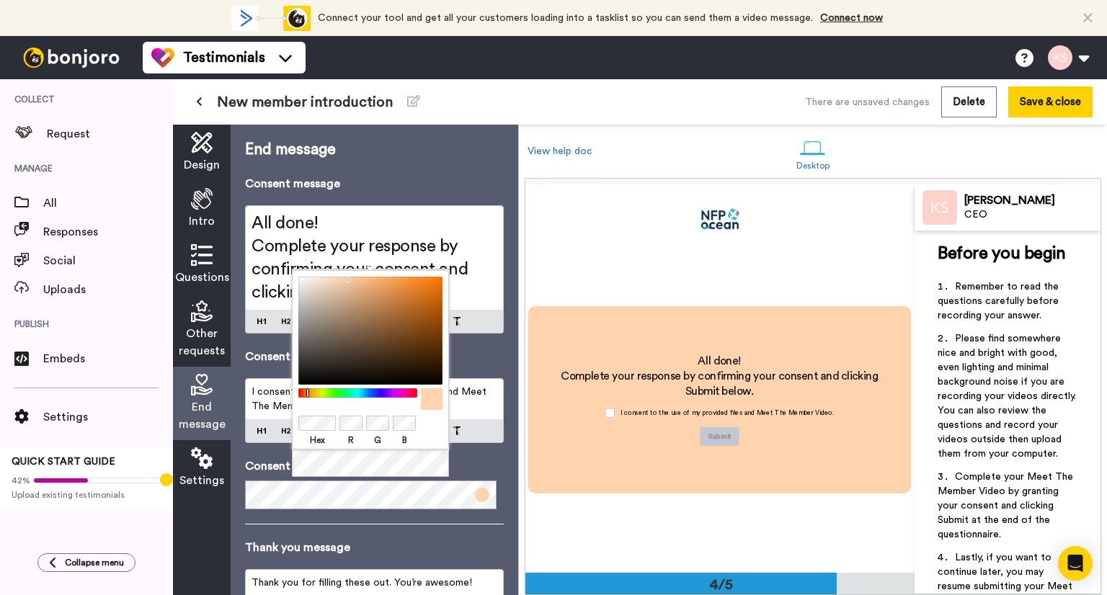
click at [280, 409] on body "Connect your tool now! Connect your tool and get all your customers loading int…" at bounding box center [553, 297] width 1107 height 595
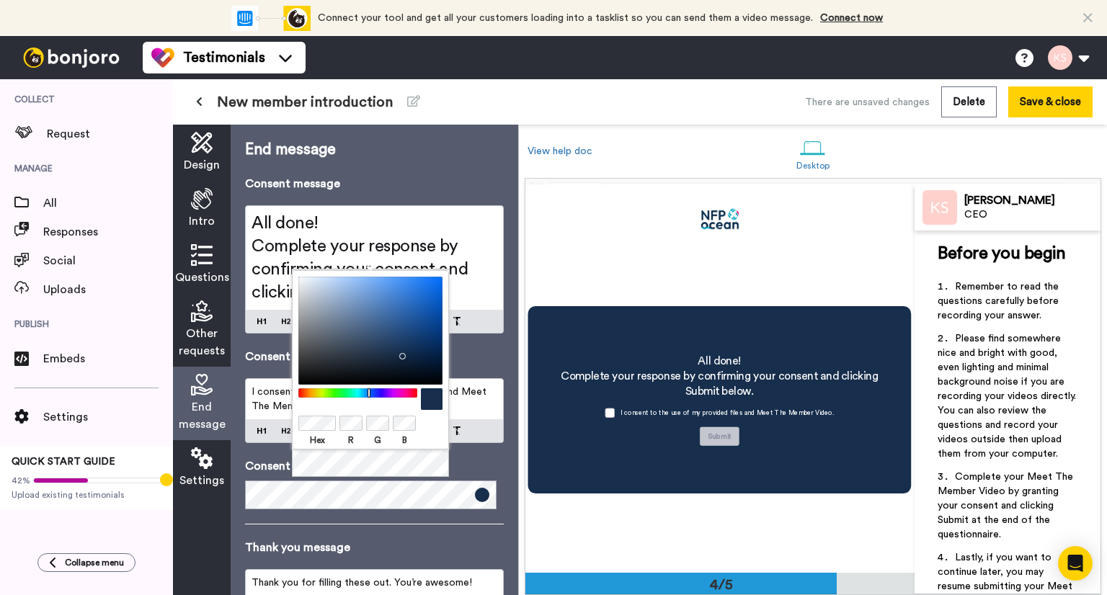
click at [409, 464] on div "Hex R G B" at bounding box center [370, 374] width 157 height 208
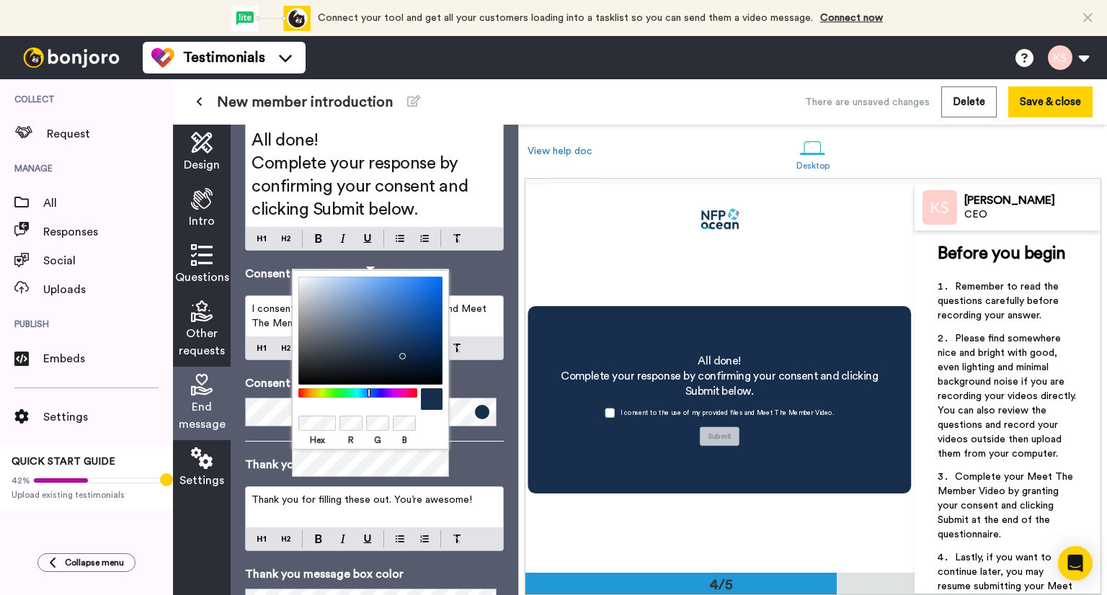
scroll to position [144, 0]
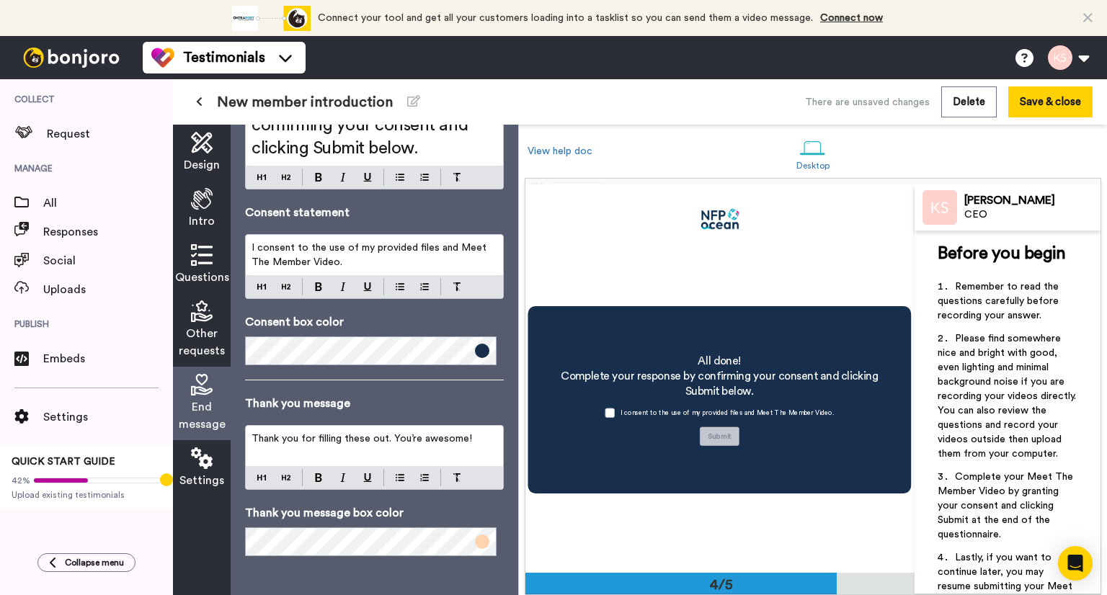
click at [483, 396] on p "Thank you message" at bounding box center [374, 403] width 259 height 17
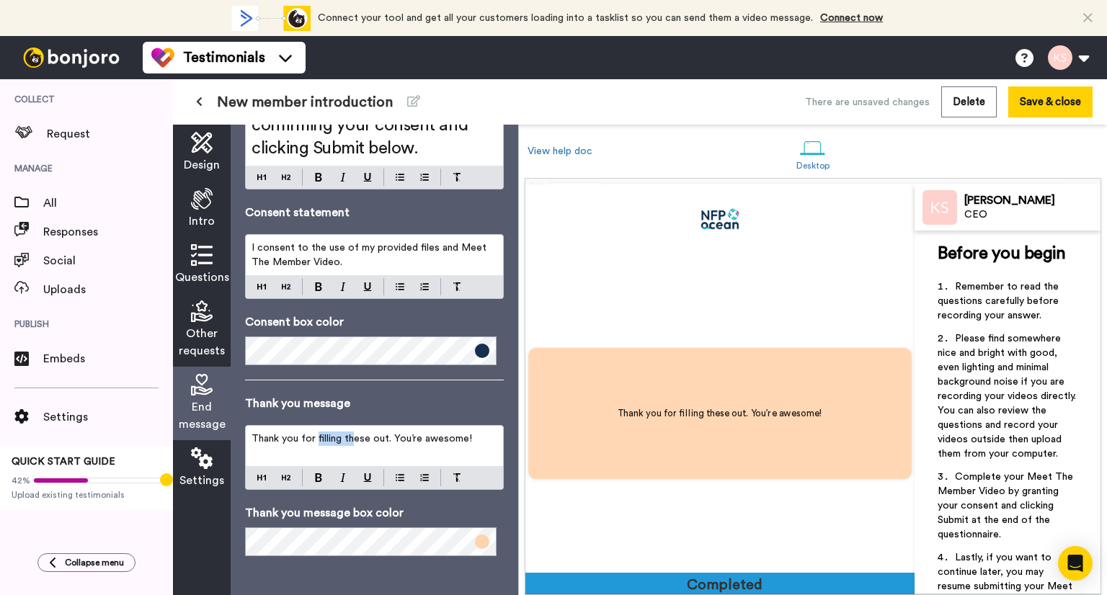
scroll to position [1523, 0]
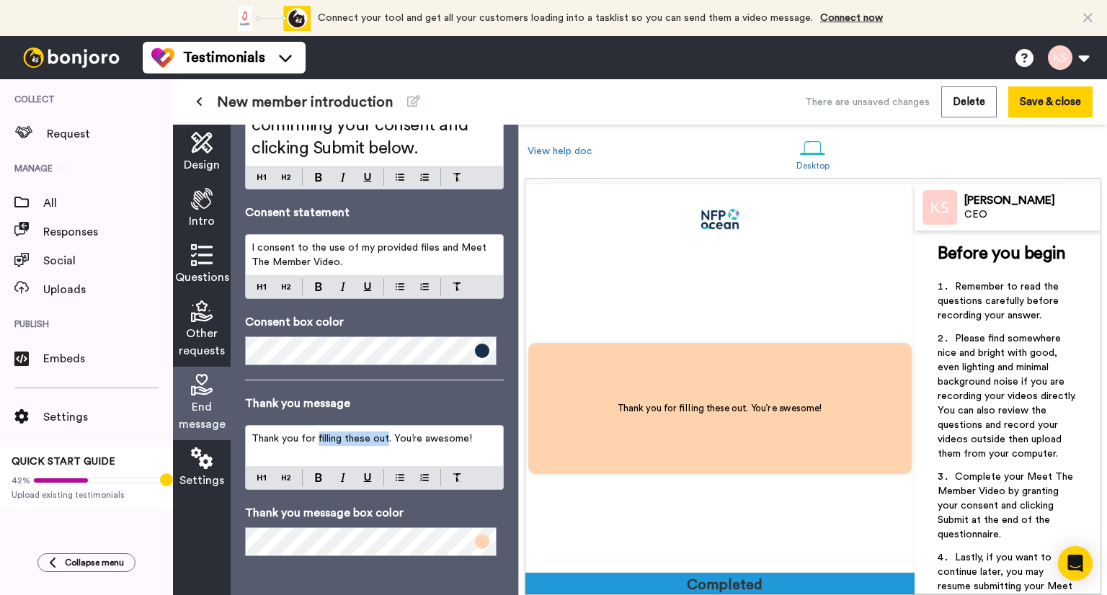
drag, startPoint x: 317, startPoint y: 436, endPoint x: 385, endPoint y: 433, distance: 67.8
click at [385, 434] on span "Thank you for filling these out. You’re awesome!" at bounding box center [361, 439] width 220 height 10
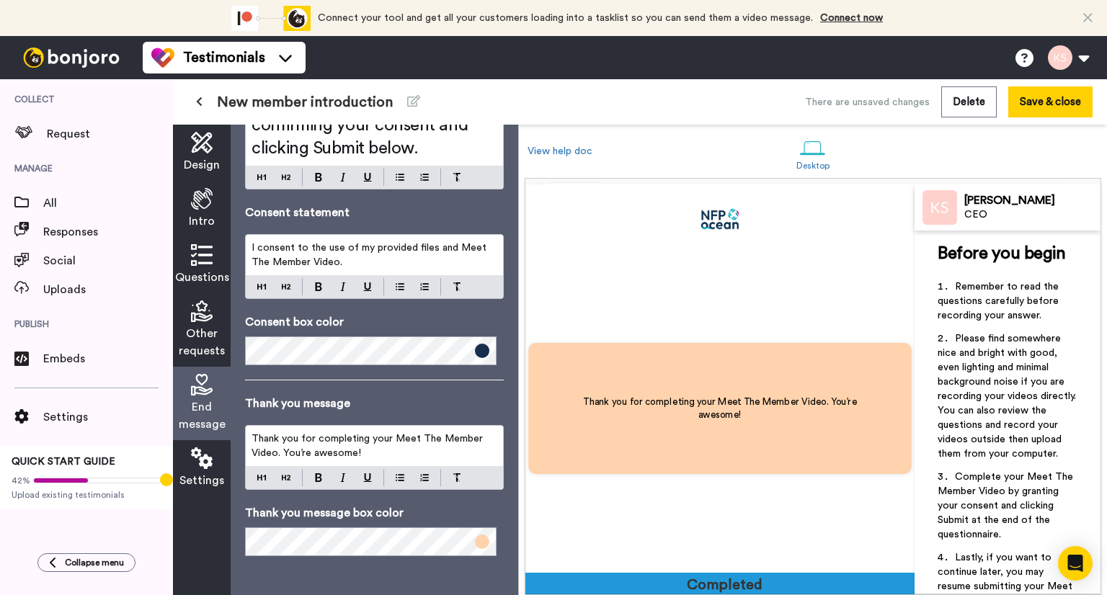
scroll to position [1516, 0]
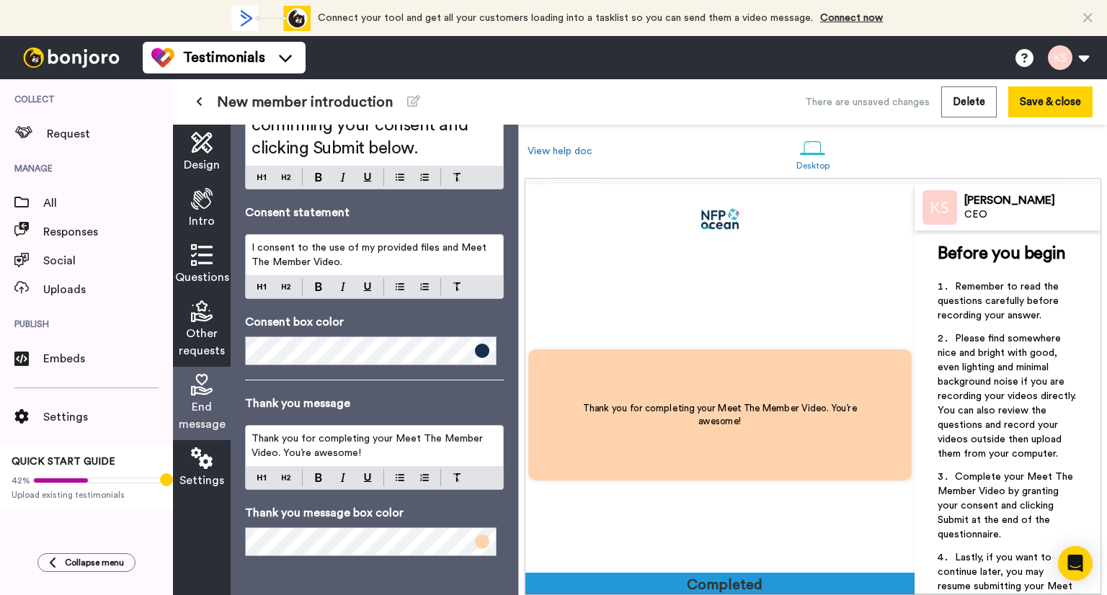
click at [478, 540] on span at bounding box center [482, 542] width 14 height 14
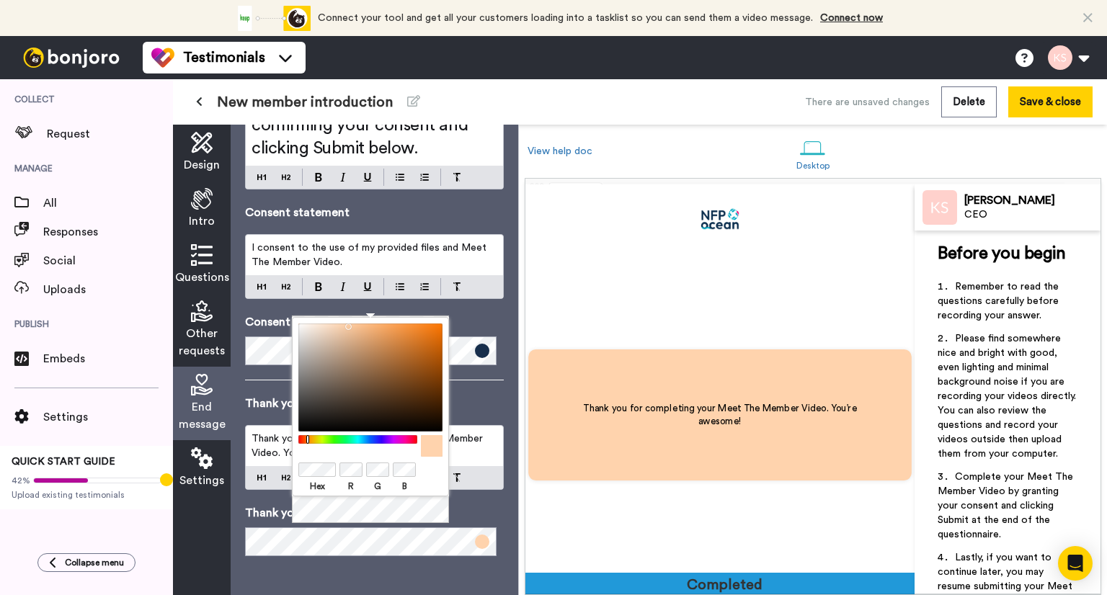
click at [293, 460] on div "Hex R G B" at bounding box center [370, 406] width 157 height 179
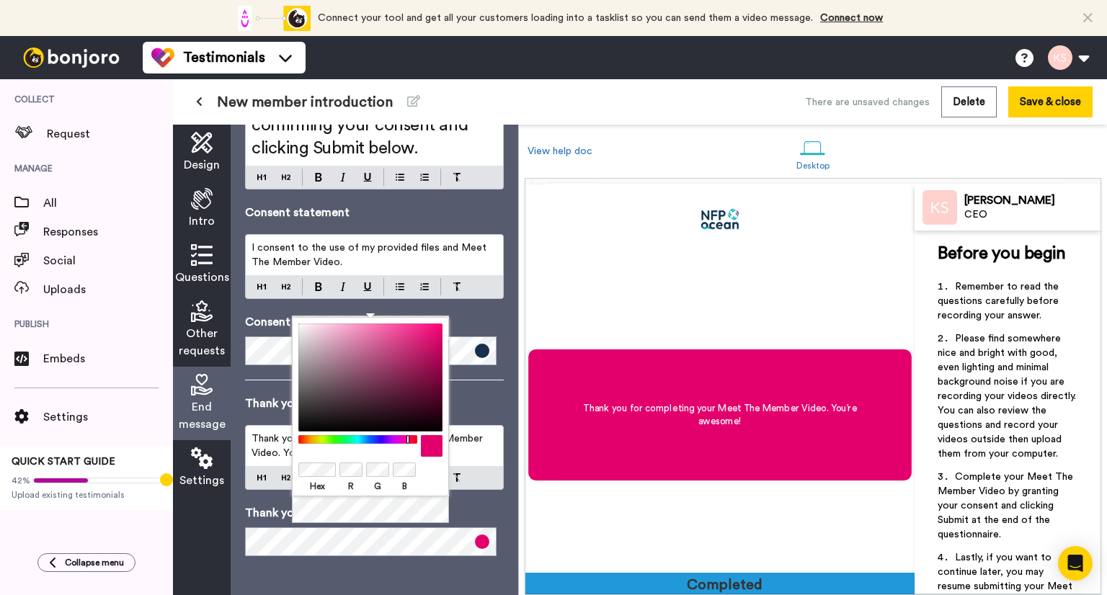
click at [439, 511] on div "Hex R G B" at bounding box center [370, 421] width 157 height 208
click at [439, 512] on div "Hex R G B" at bounding box center [370, 421] width 157 height 208
click at [447, 505] on div "Hex R G B" at bounding box center [370, 421] width 157 height 208
click at [473, 314] on p "Consent box color" at bounding box center [374, 321] width 259 height 17
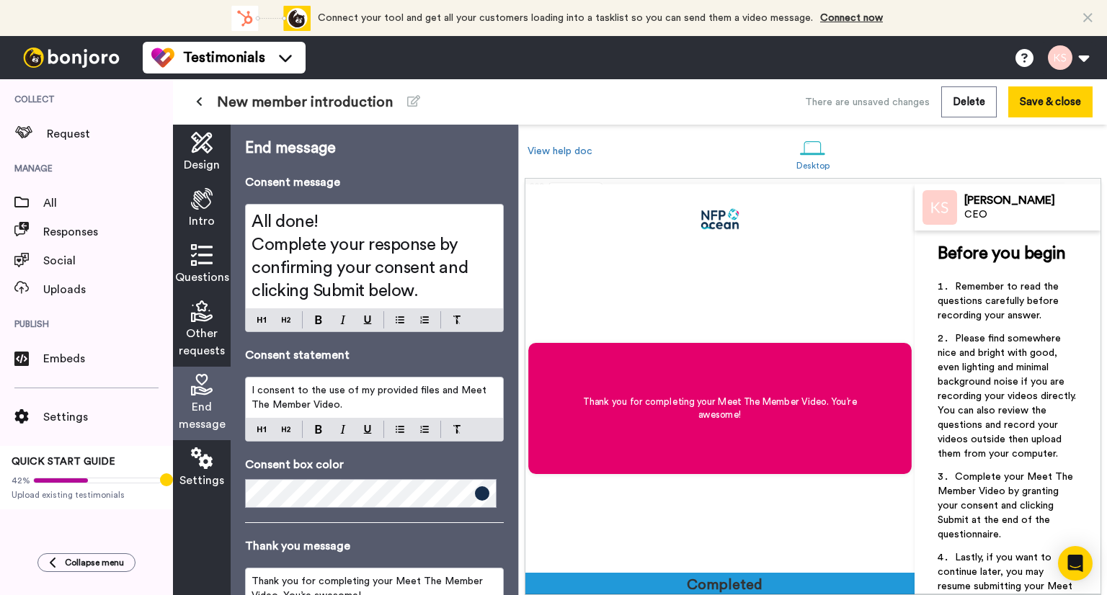
scroll to position [0, 0]
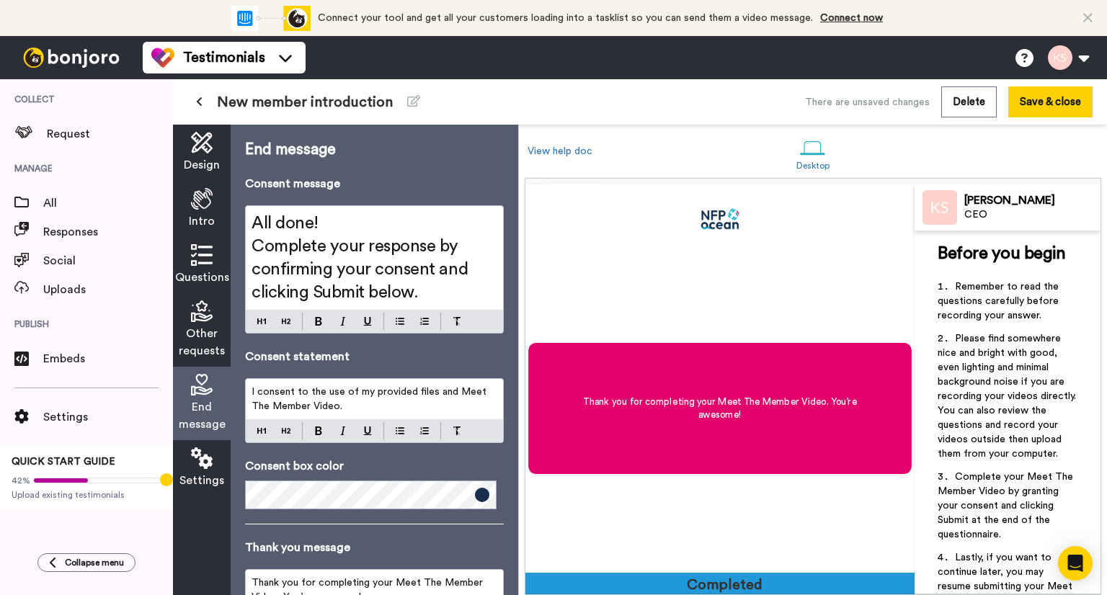
click at [205, 461] on icon at bounding box center [202, 458] width 22 height 22
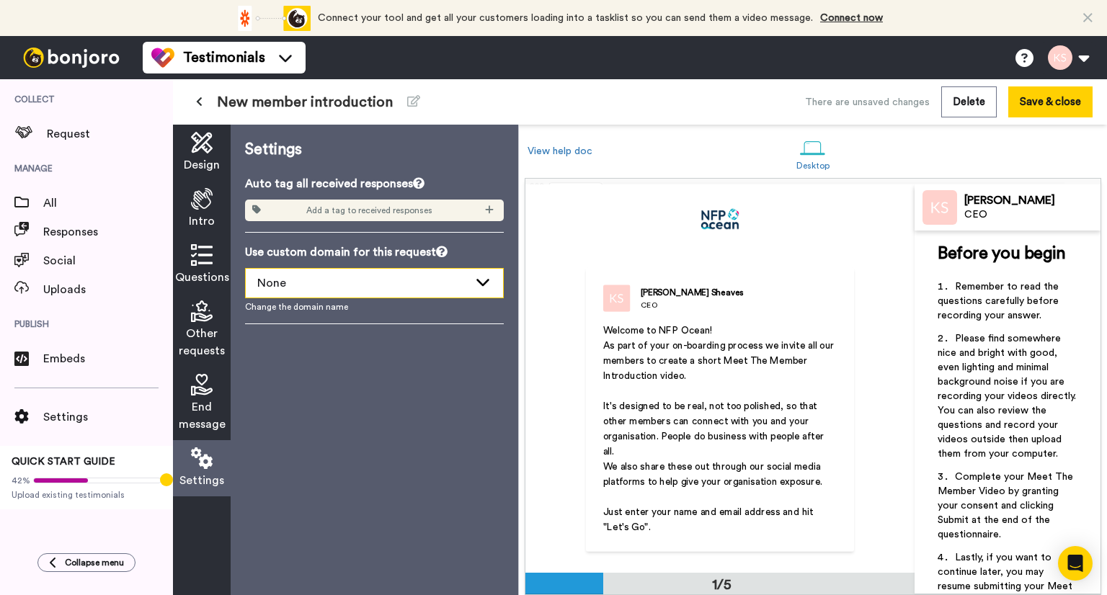
click at [486, 282] on icon at bounding box center [482, 283] width 13 height 7
click at [476, 241] on div "Auto tag all received responses Add a tag to received responses Use custom doma…" at bounding box center [374, 249] width 259 height 149
click at [317, 388] on div "Settings Auto tag all received responses Add a tag to received responses Use cu…" at bounding box center [375, 360] width 288 height 471
click at [205, 200] on icon at bounding box center [202, 199] width 22 height 22
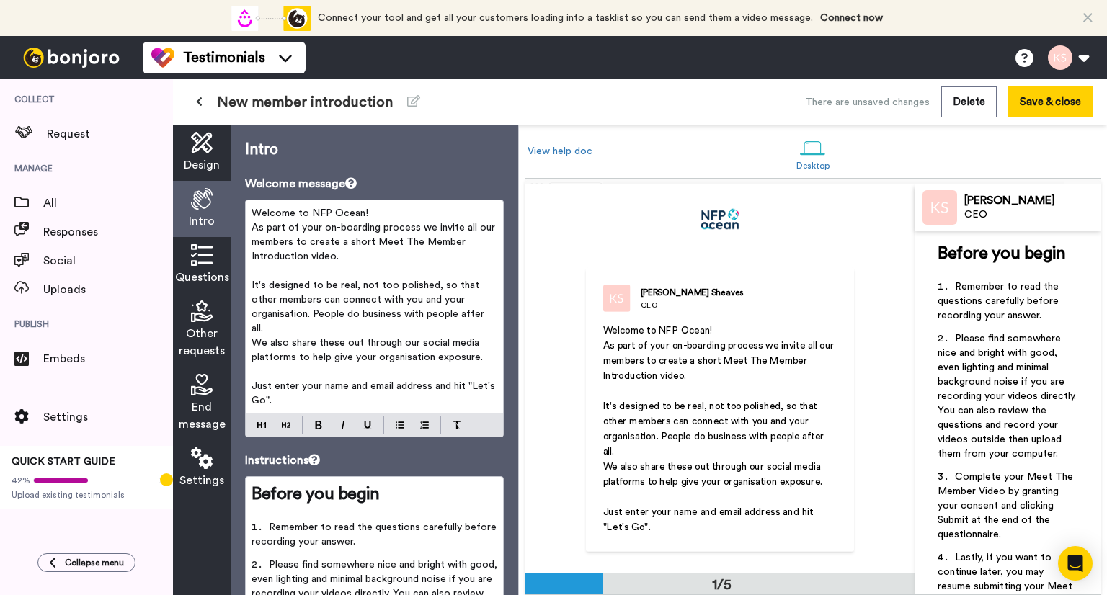
click at [372, 212] on p "Welcome to NFP Ocean!" at bounding box center [374, 213] width 246 height 14
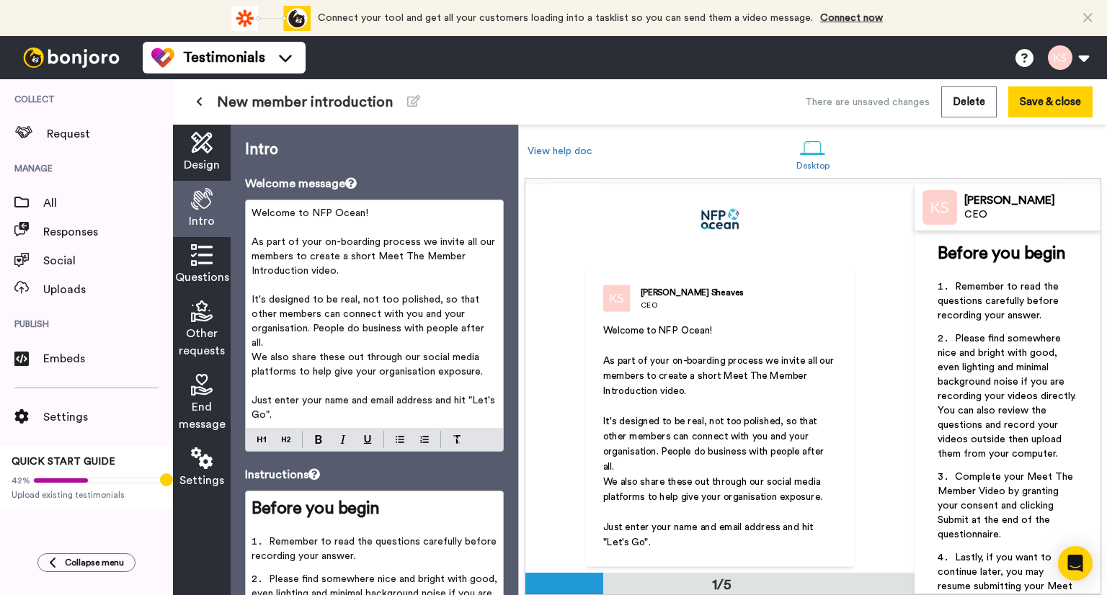
click at [343, 269] on p "As part of your on-boarding process we invite all our members to create a short…" at bounding box center [374, 256] width 246 height 43
click at [424, 473] on p "Instructions" at bounding box center [374, 474] width 259 height 17
click at [210, 148] on icon at bounding box center [202, 143] width 22 height 22
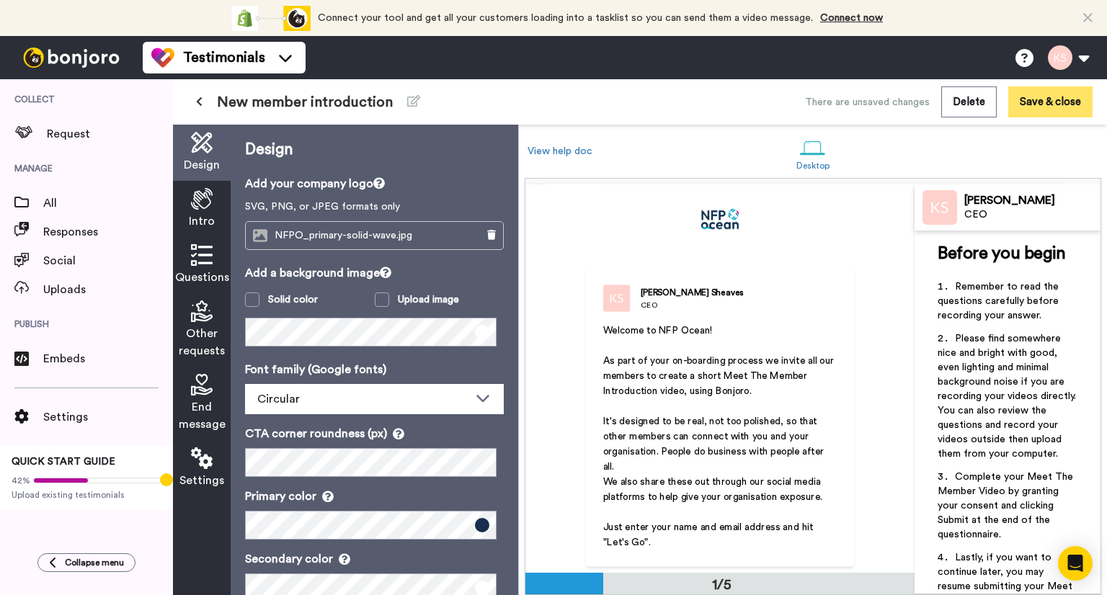
click at [1062, 97] on button "Save & close" at bounding box center [1050, 101] width 84 height 31
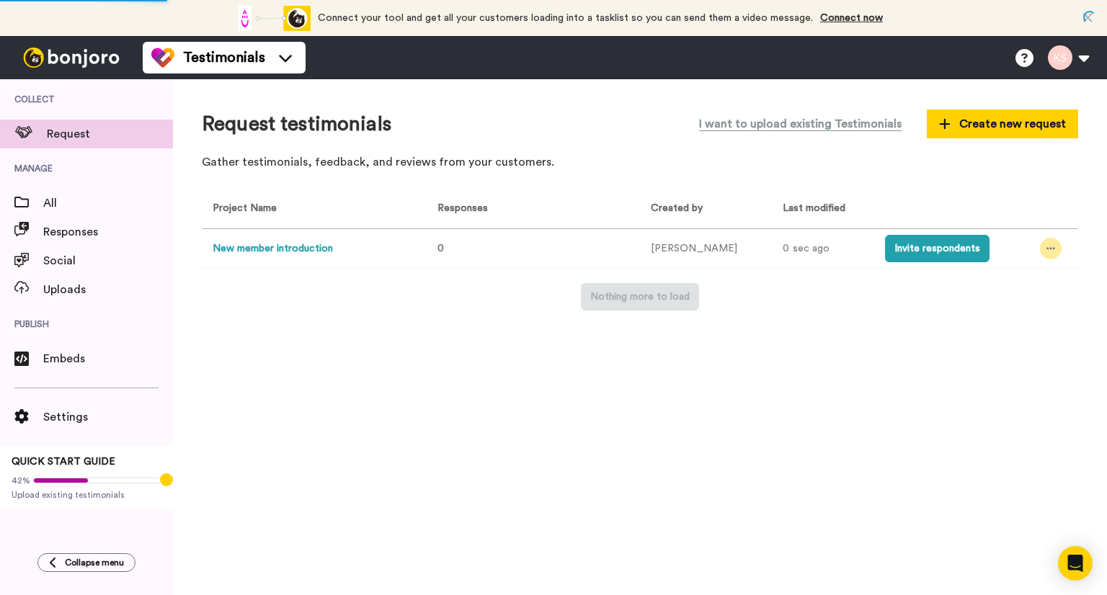
click at [1040, 248] on div at bounding box center [1051, 249] width 22 height 22
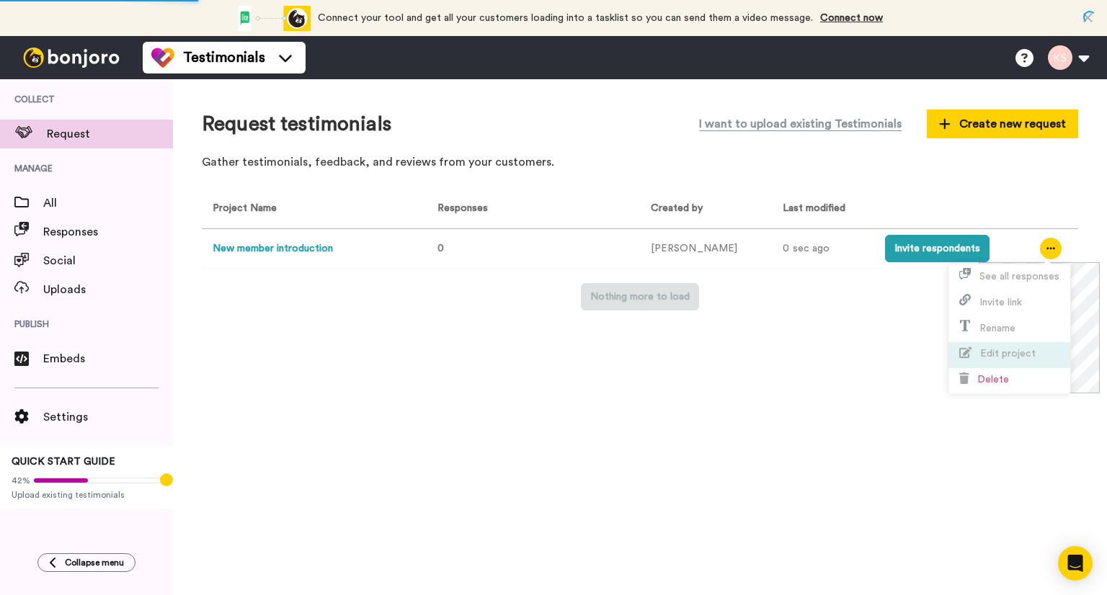
click at [1004, 355] on span "Edit project" at bounding box center [1007, 354] width 55 height 10
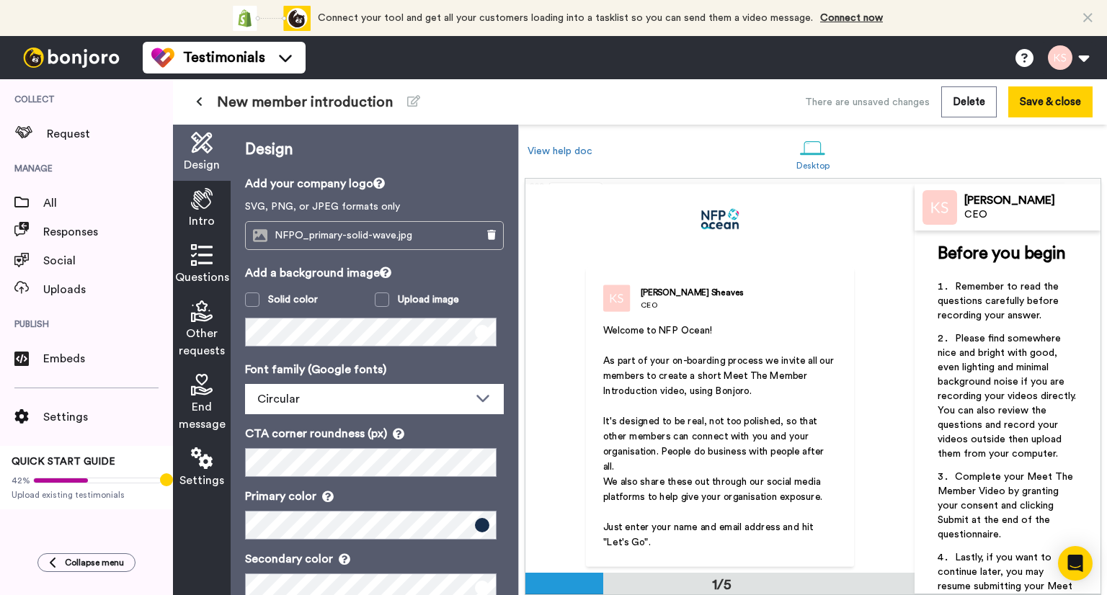
click at [282, 102] on span "New member introduction" at bounding box center [305, 102] width 176 height 20
click at [282, 99] on span "New member introduction" at bounding box center [305, 102] width 176 height 20
click at [407, 104] on icon at bounding box center [413, 101] width 13 height 12
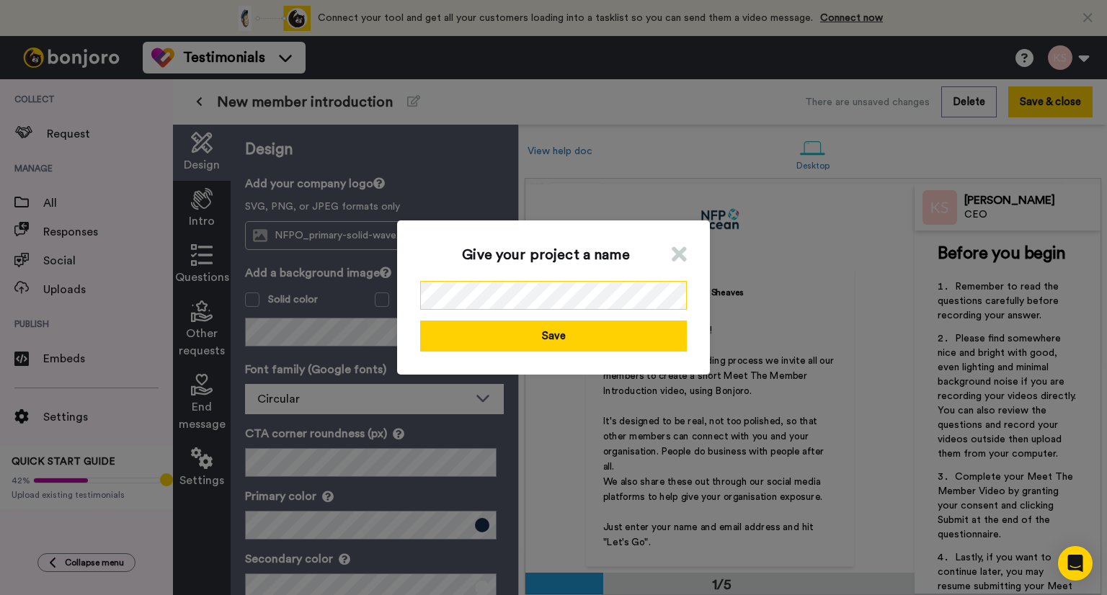
click at [351, 257] on div "Give your project a name Save" at bounding box center [553, 297] width 1107 height 595
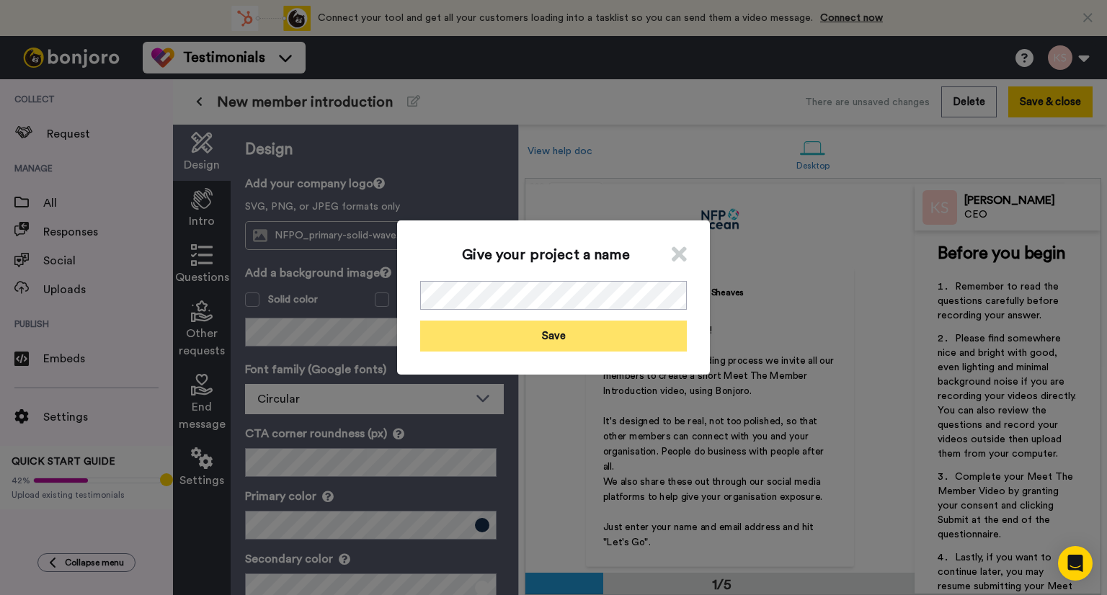
click at [547, 336] on button "Save" at bounding box center [553, 336] width 267 height 31
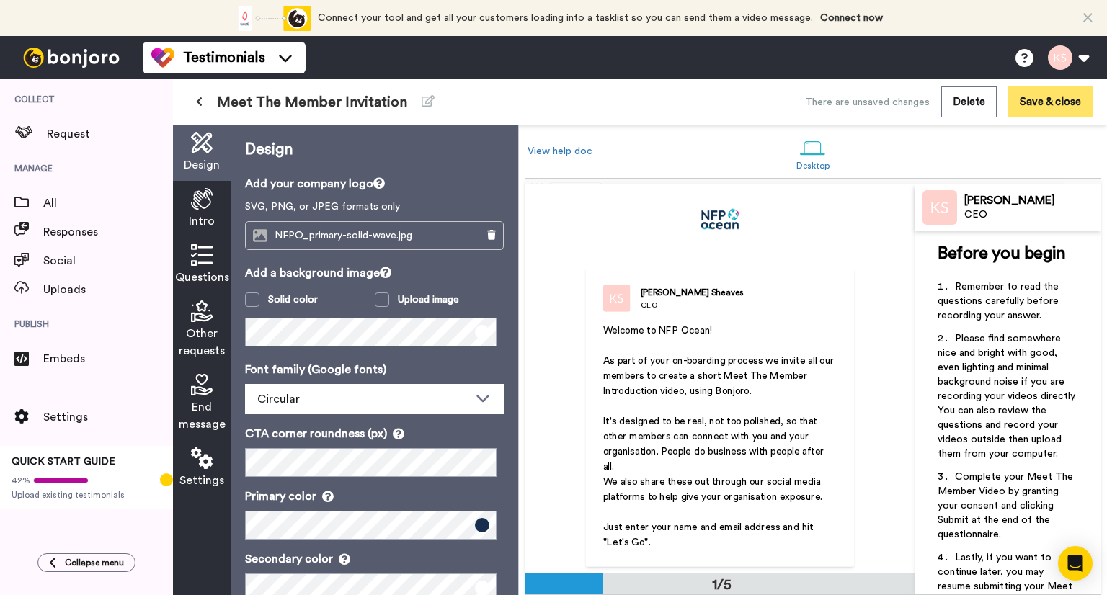
click at [1054, 107] on button "Save & close" at bounding box center [1050, 101] width 84 height 31
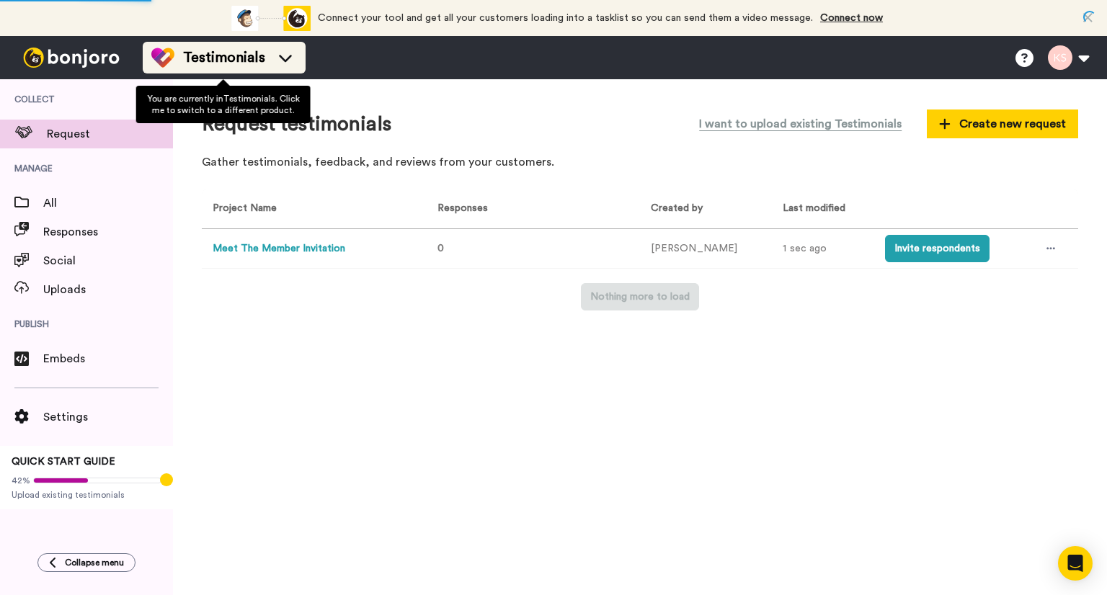
click at [286, 62] on icon at bounding box center [285, 57] width 23 height 14
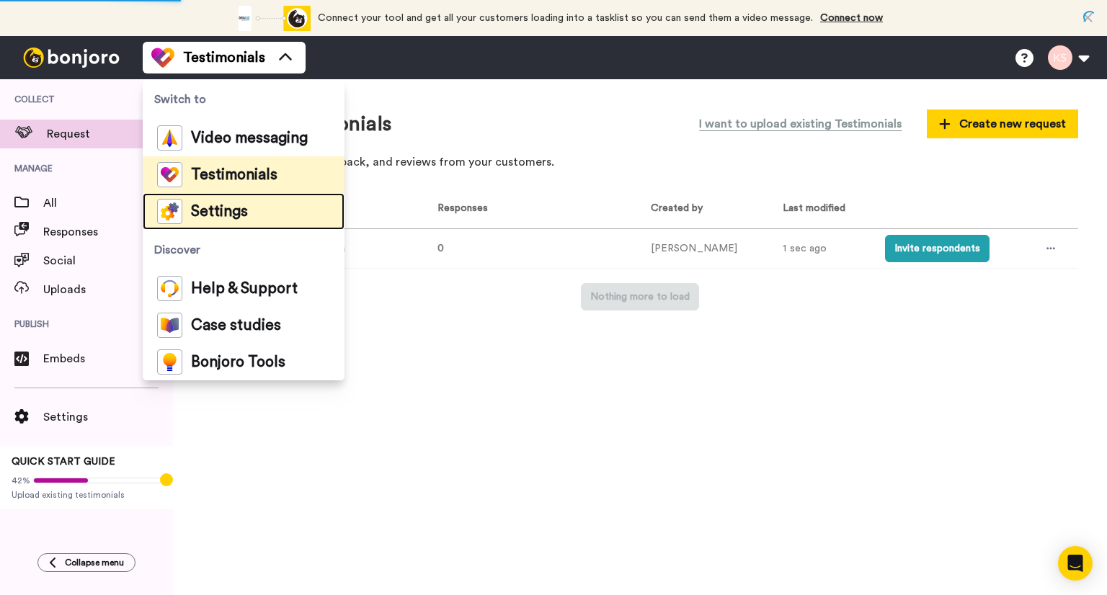
click at [228, 211] on span "Settings" at bounding box center [219, 212] width 57 height 14
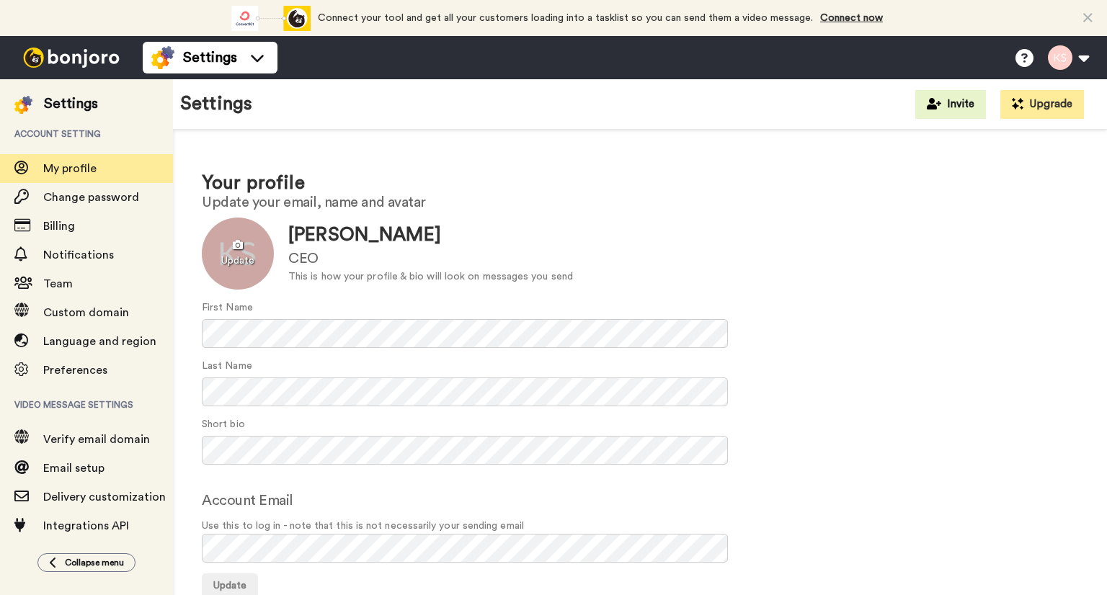
click at [240, 250] on div at bounding box center [238, 254] width 72 height 72
click at [233, 248] on div at bounding box center [238, 254] width 72 height 72
click at [757, 250] on div "Update [PERSON_NAME] CEO This is how your profile & bio will look on messages y…" at bounding box center [640, 254] width 876 height 72
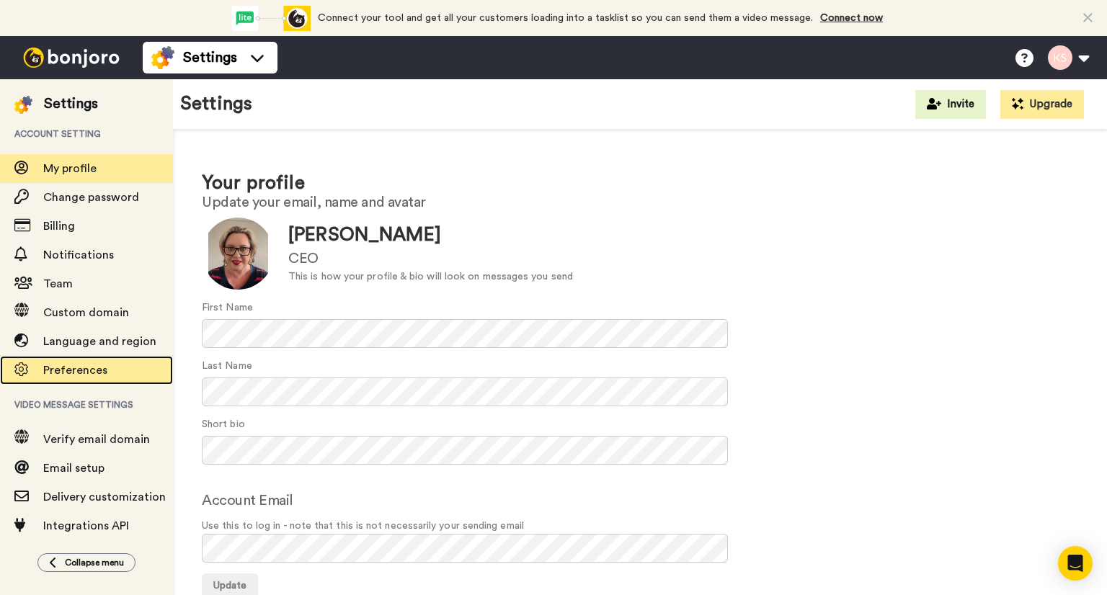
click at [94, 372] on span "Preferences" at bounding box center [75, 371] width 64 height 12
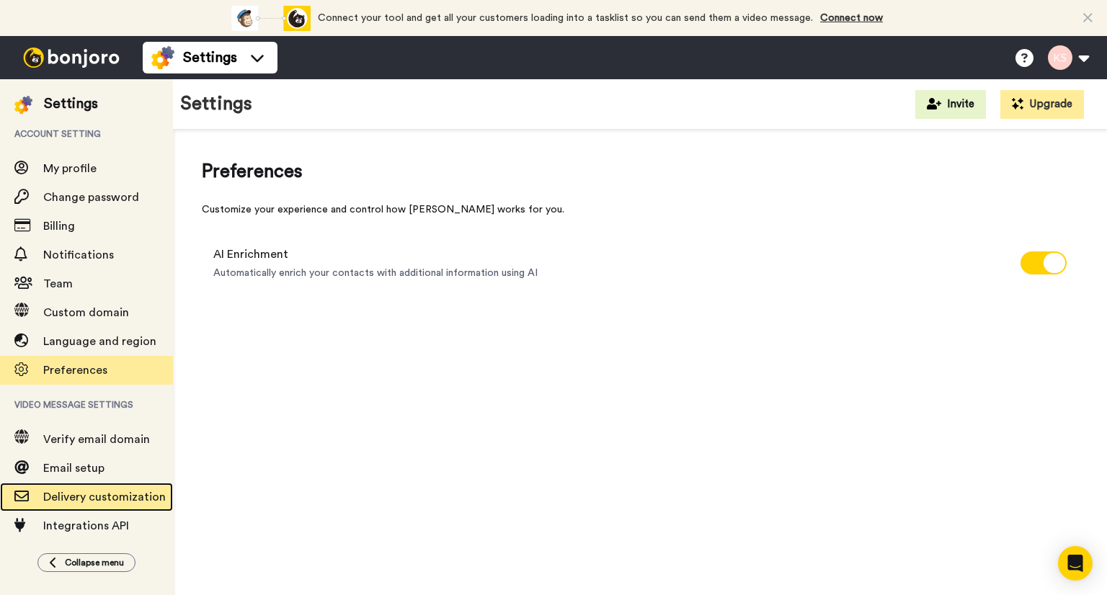
click at [104, 491] on span "Delivery customization" at bounding box center [108, 497] width 130 height 17
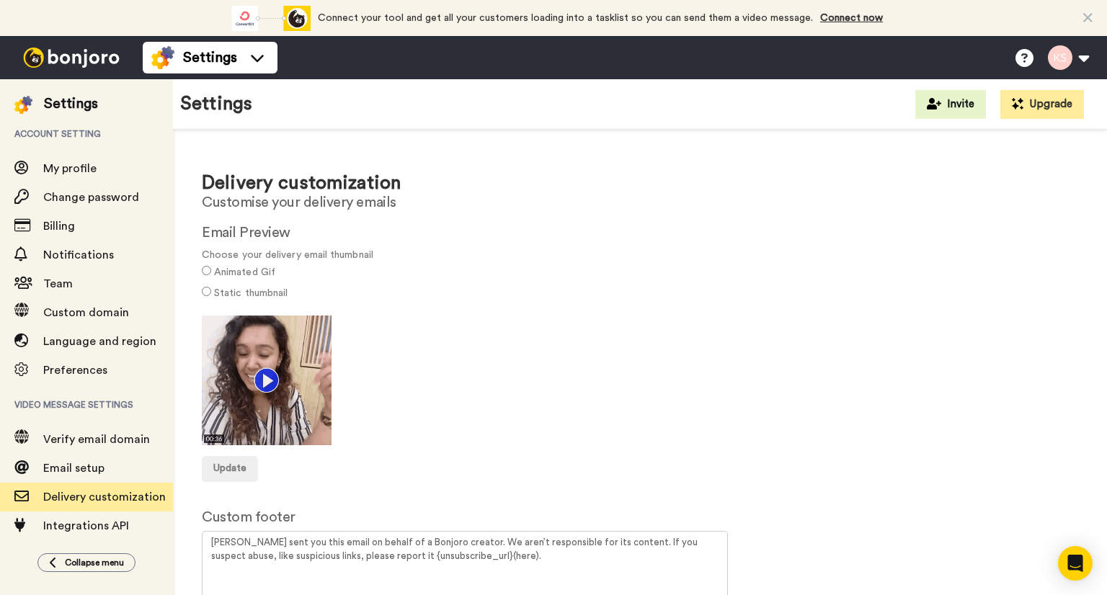
scroll to position [52, 0]
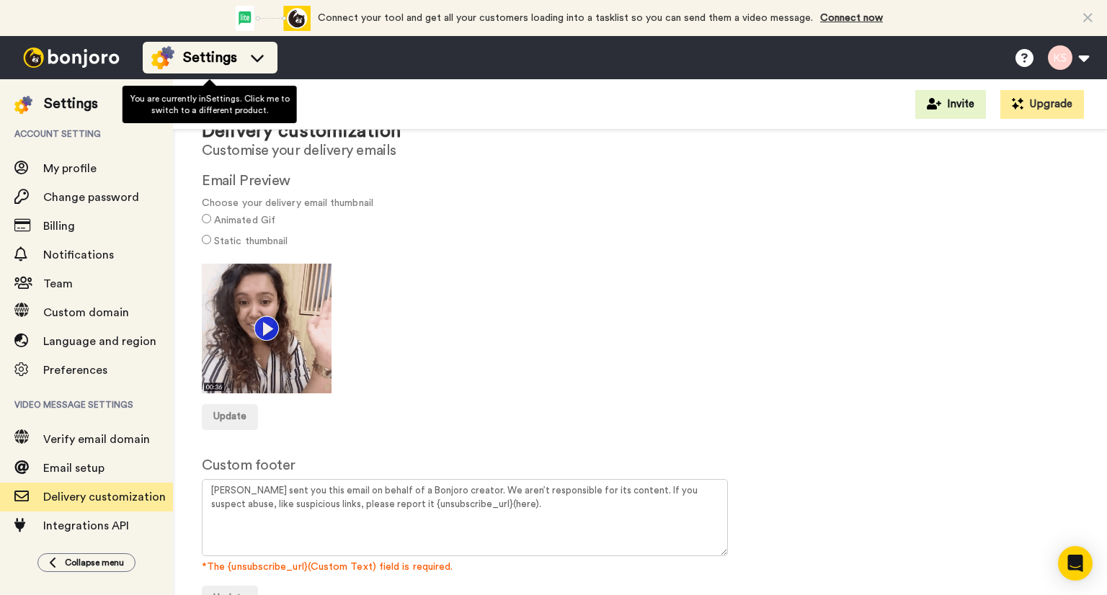
click at [248, 63] on icon at bounding box center [257, 57] width 23 height 14
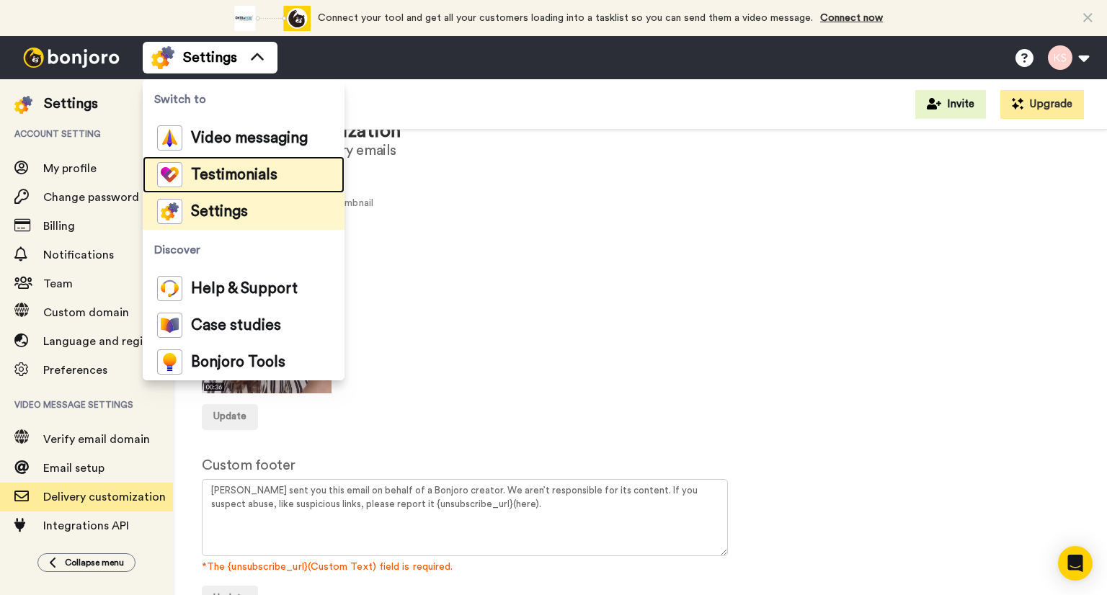
click at [238, 176] on span "Testimonials" at bounding box center [234, 175] width 86 height 14
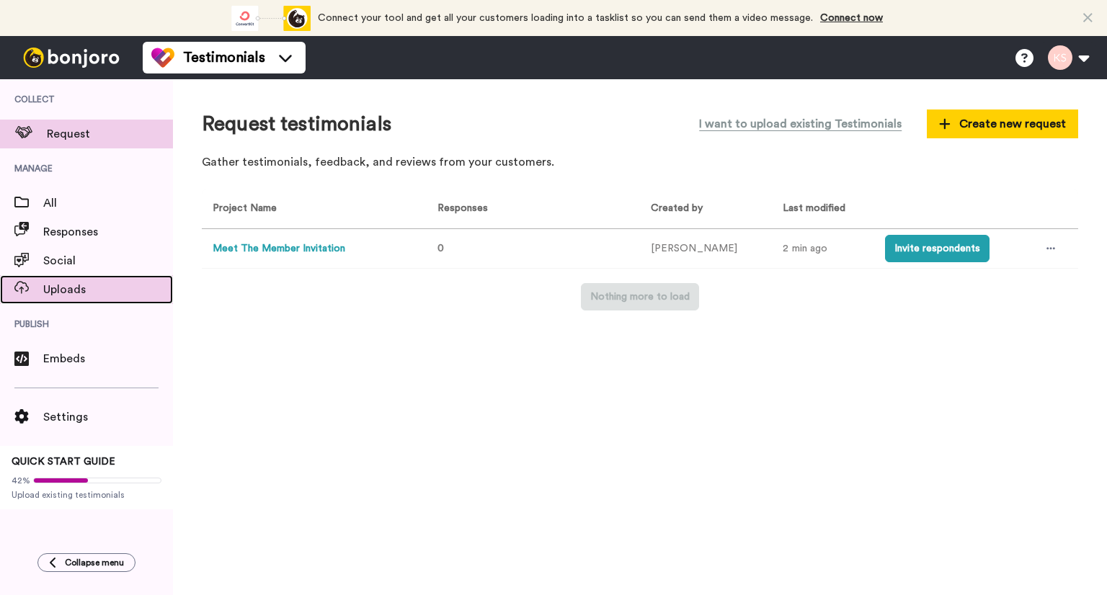
click at [49, 288] on span "Uploads" at bounding box center [108, 289] width 130 height 17
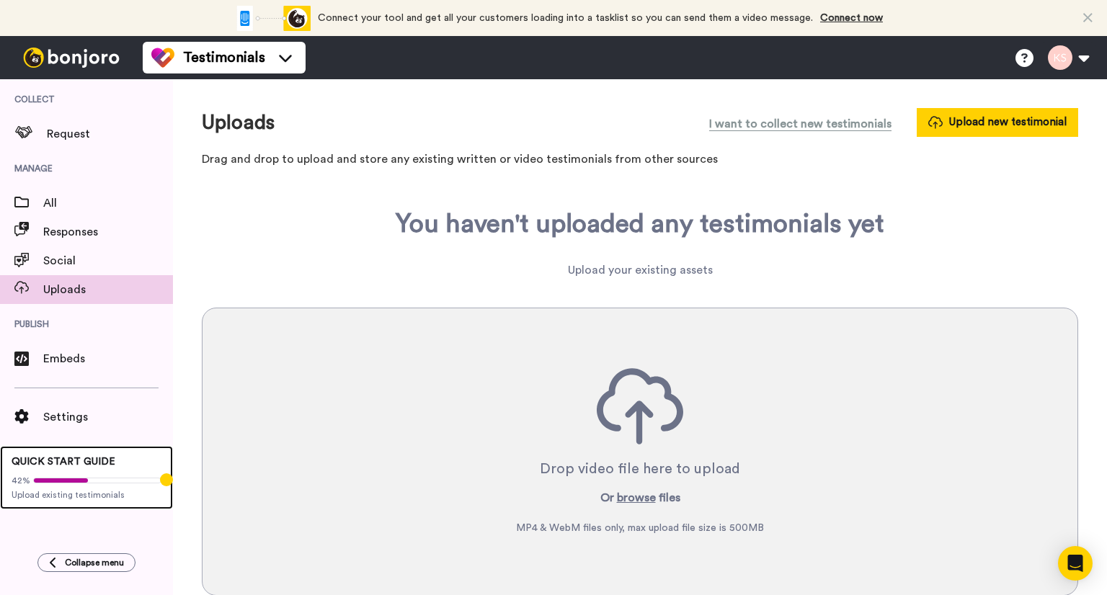
click at [81, 463] on span "QUICK START GUIDE" at bounding box center [64, 462] width 104 height 10
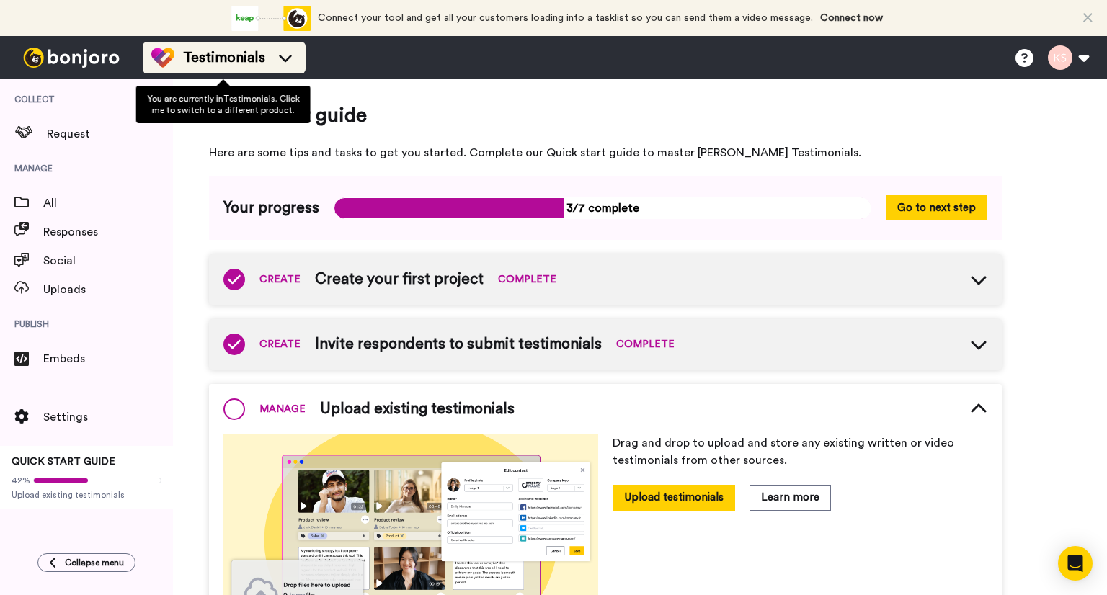
click at [277, 58] on icon at bounding box center [285, 57] width 23 height 14
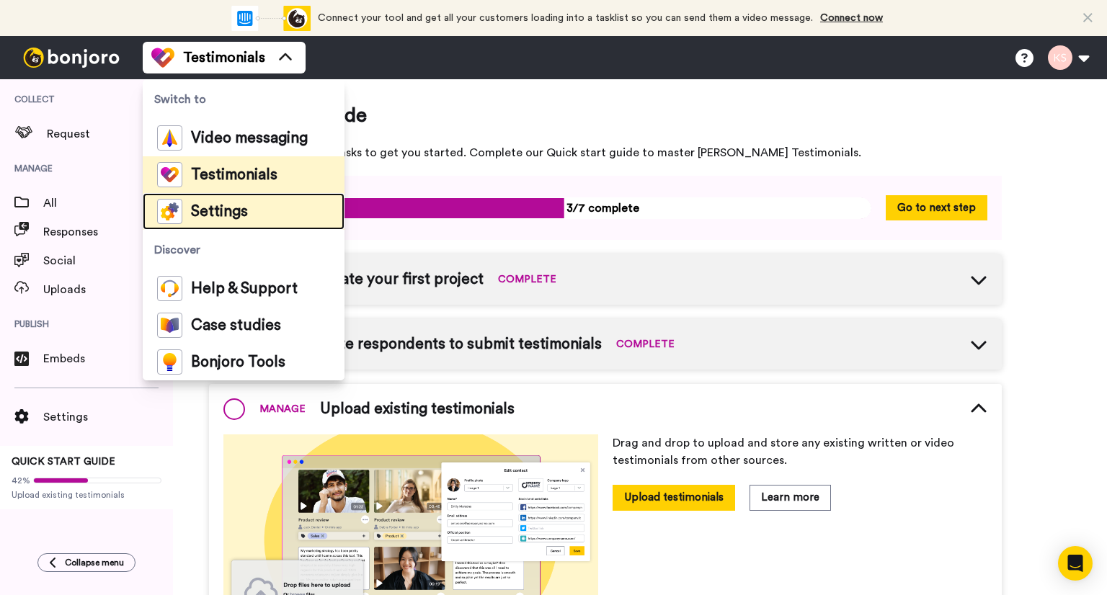
click at [263, 211] on li "Settings" at bounding box center [244, 211] width 202 height 37
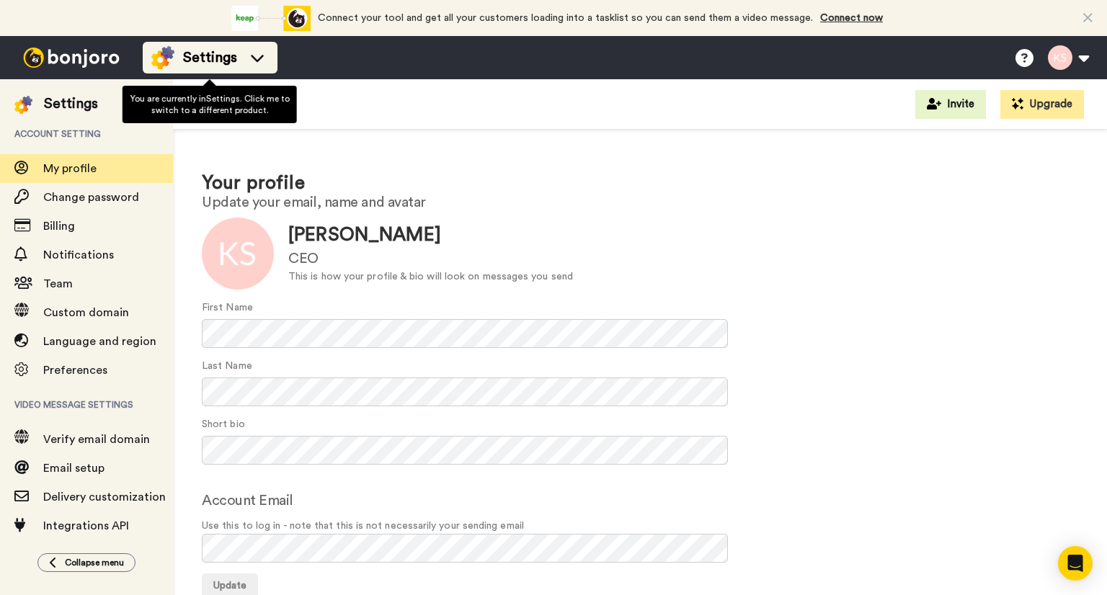
click at [246, 50] on icon at bounding box center [257, 57] width 23 height 14
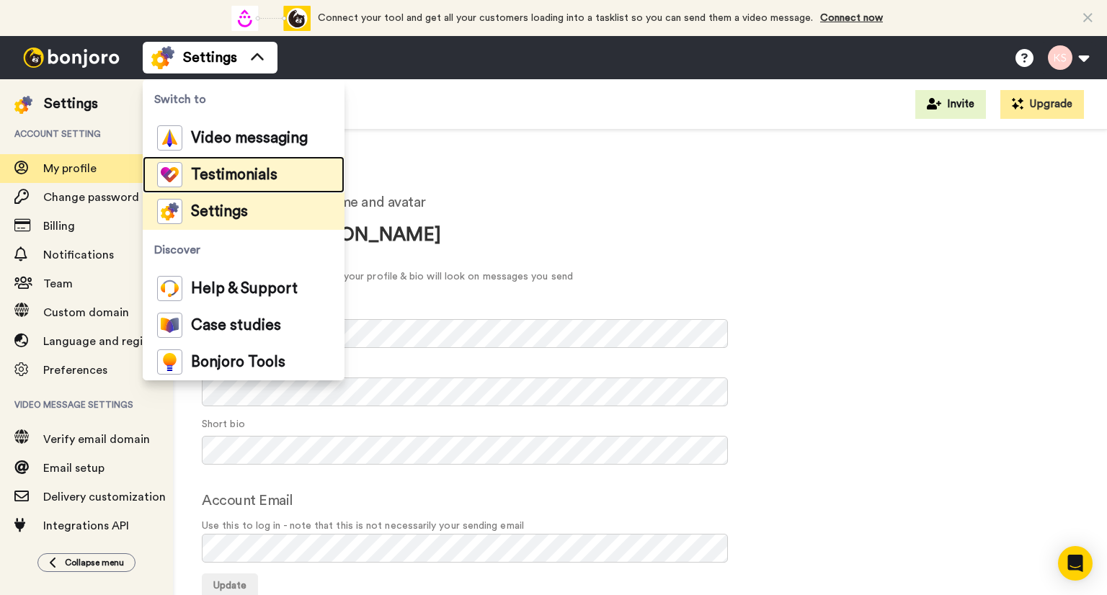
click at [226, 168] on span "Testimonials" at bounding box center [234, 175] width 86 height 14
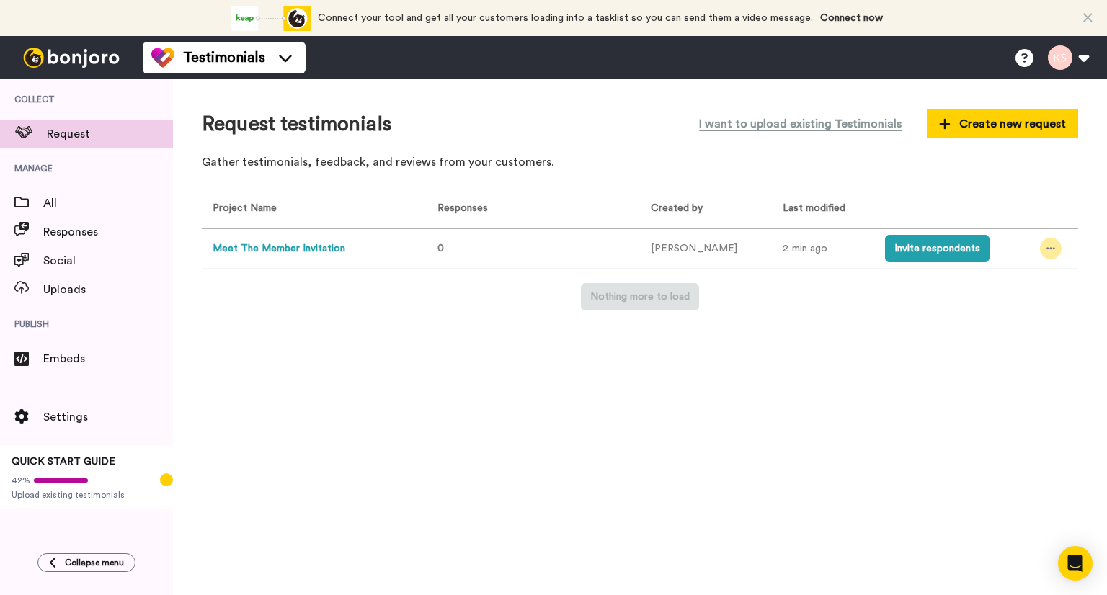
click at [1052, 246] on div at bounding box center [1051, 249] width 22 height 22
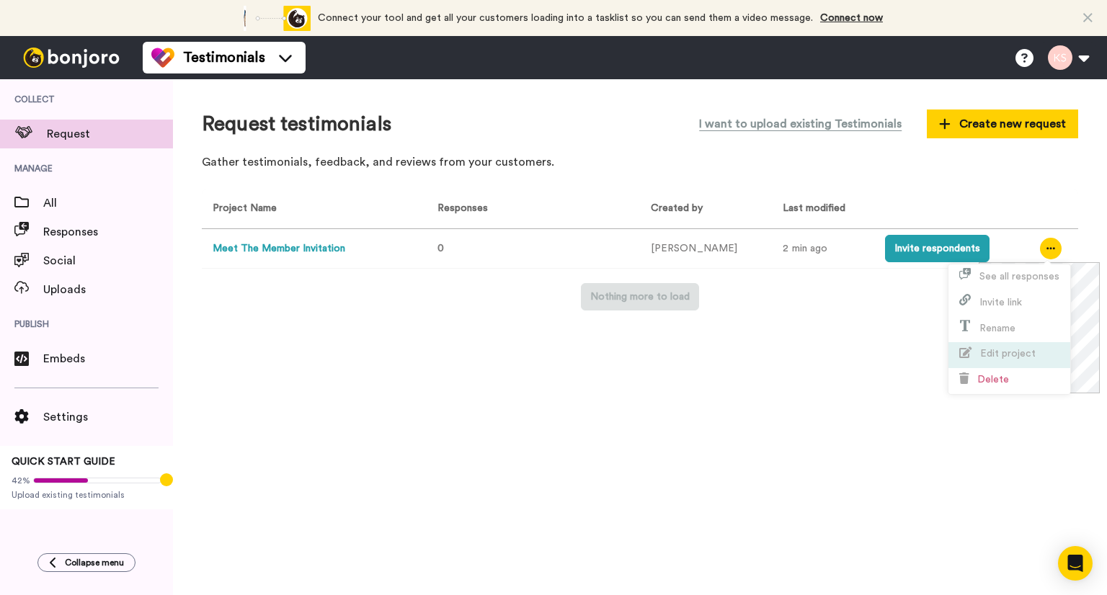
click at [999, 357] on span "Edit project" at bounding box center [1007, 354] width 55 height 10
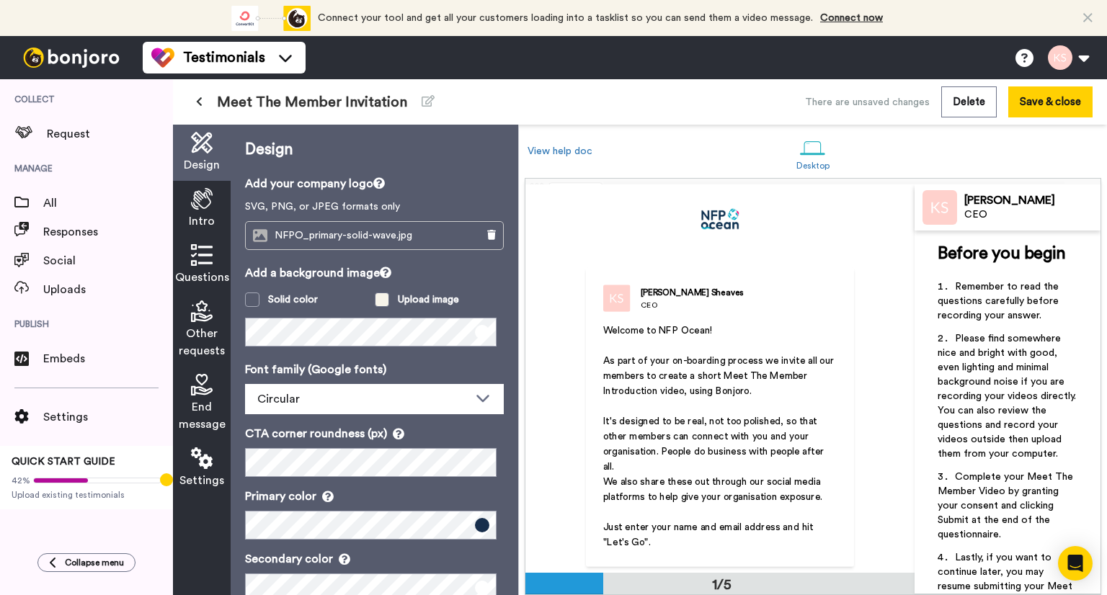
click at [381, 299] on span at bounding box center [382, 300] width 14 height 14
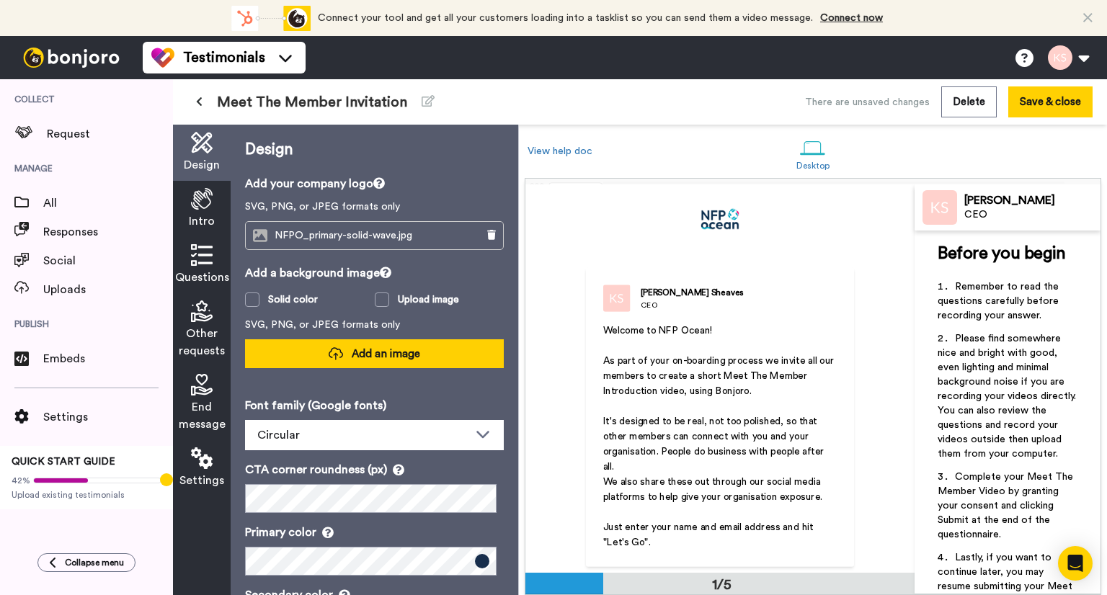
click at [378, 355] on span "Add an image" at bounding box center [386, 354] width 68 height 15
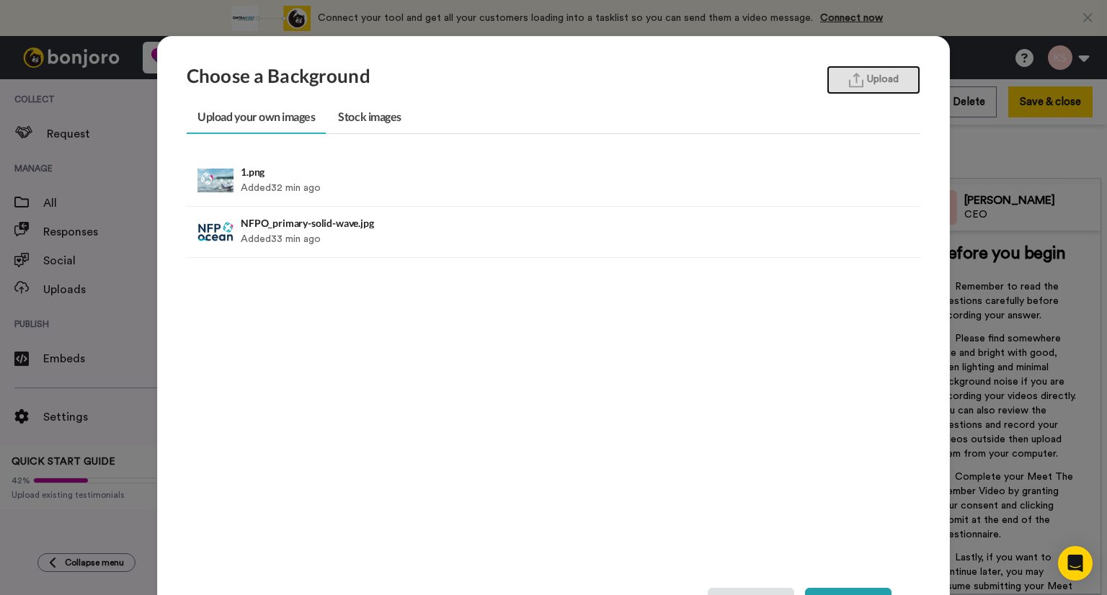
click at [865, 88] on button "Upload" at bounding box center [873, 80] width 94 height 29
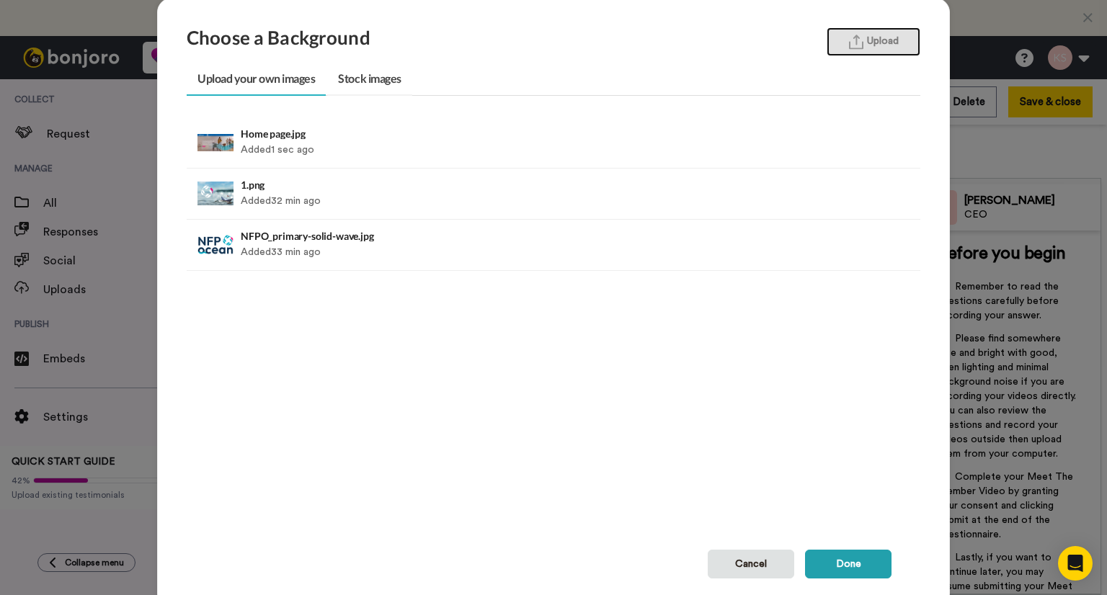
scroll to position [14, 0]
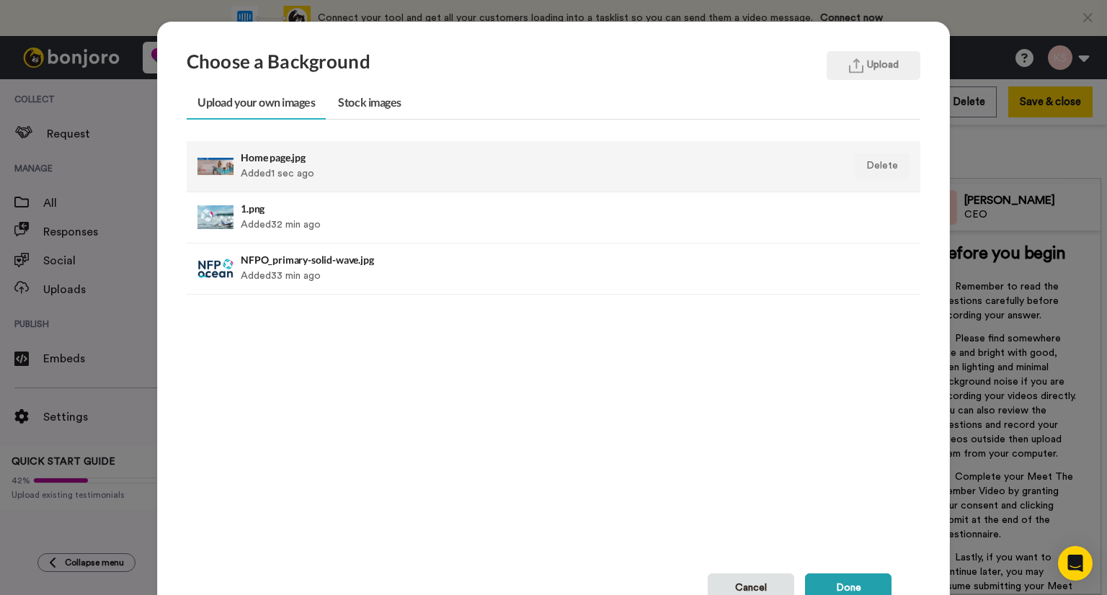
click at [287, 152] on h4 "Home page.jpg" at bounding box center [483, 157] width 484 height 11
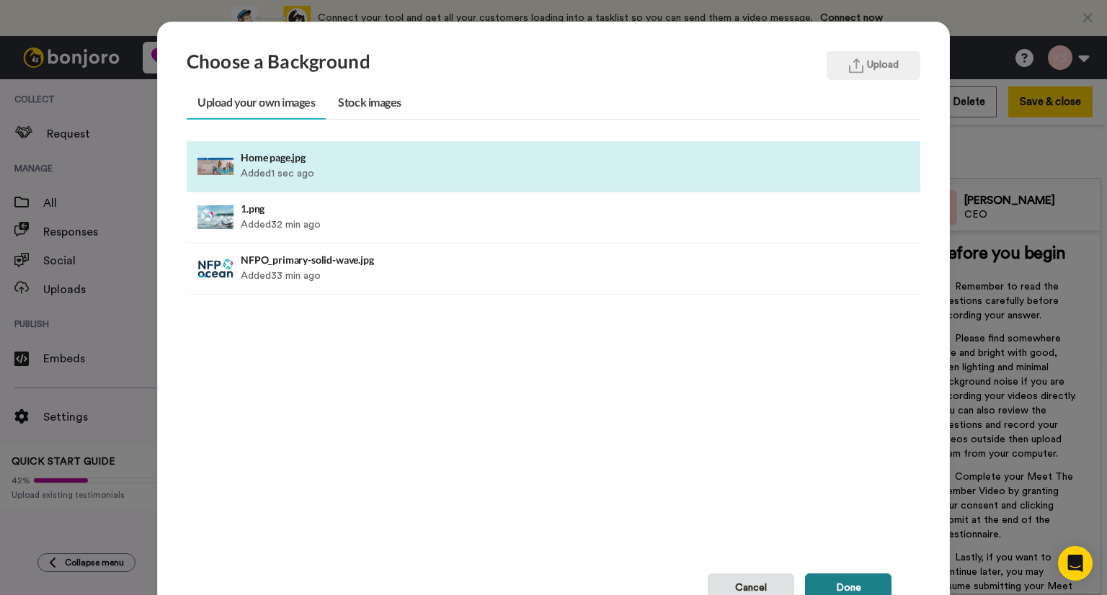
click at [827, 579] on button "Done" at bounding box center [848, 588] width 86 height 29
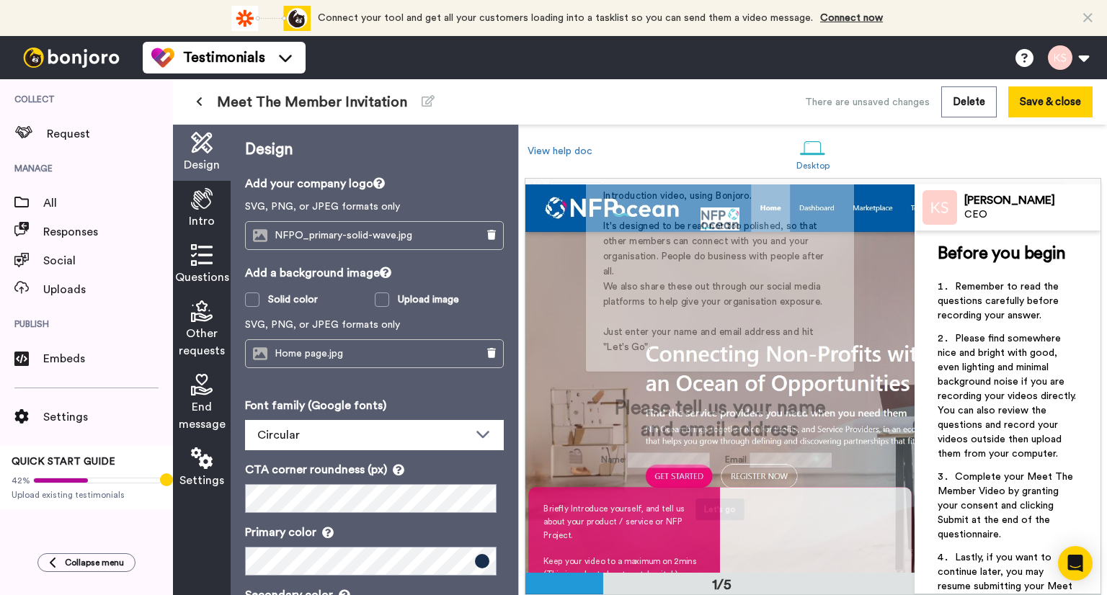
scroll to position [72, 0]
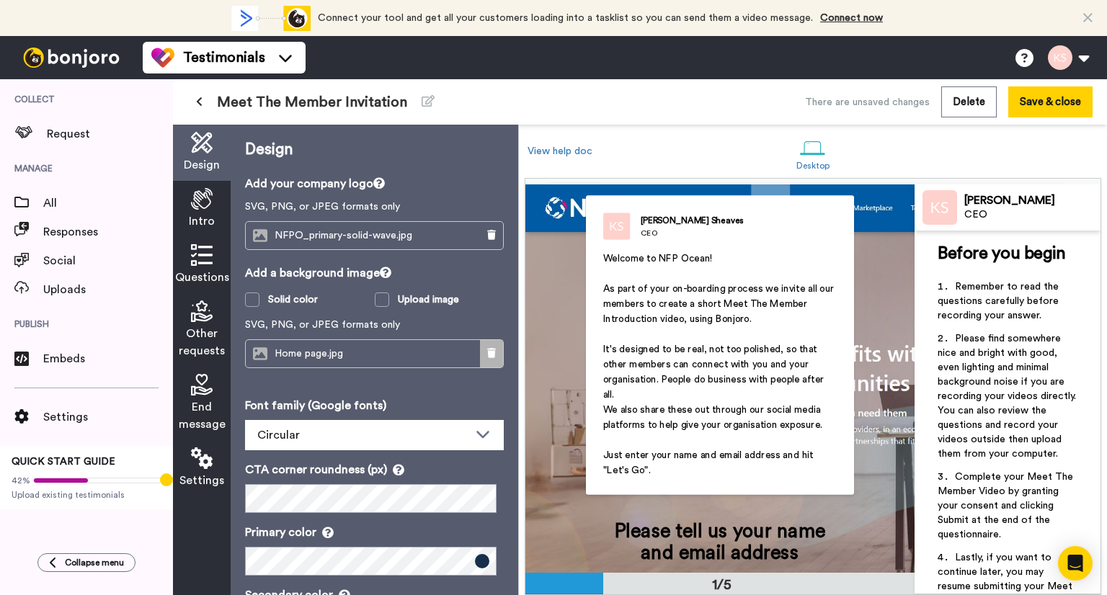
click at [487, 351] on icon at bounding box center [491, 353] width 9 height 10
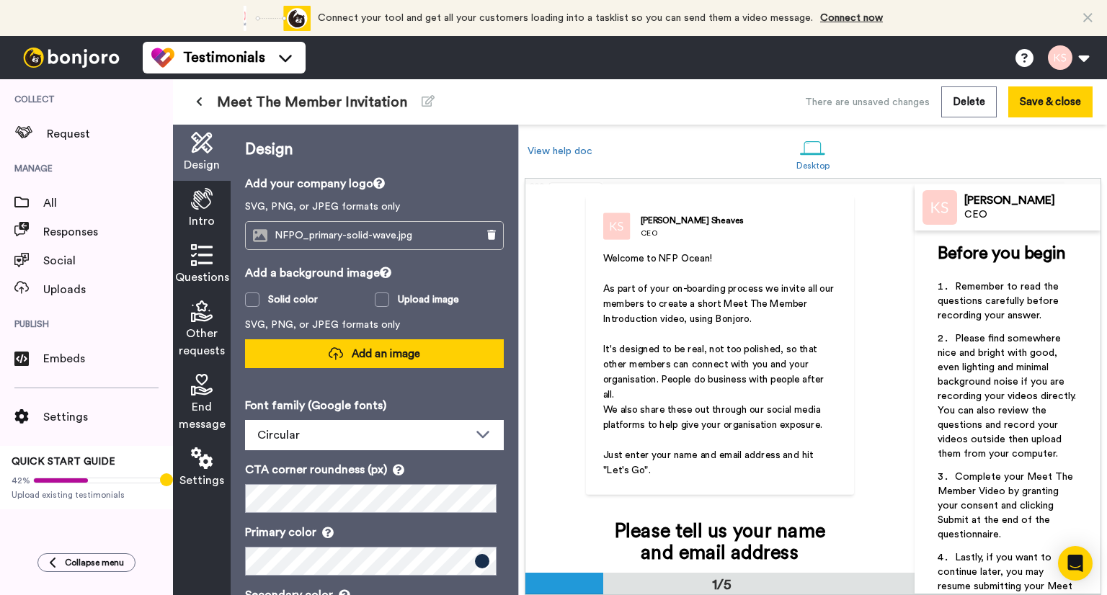
click at [397, 351] on span "Add an image" at bounding box center [386, 354] width 68 height 15
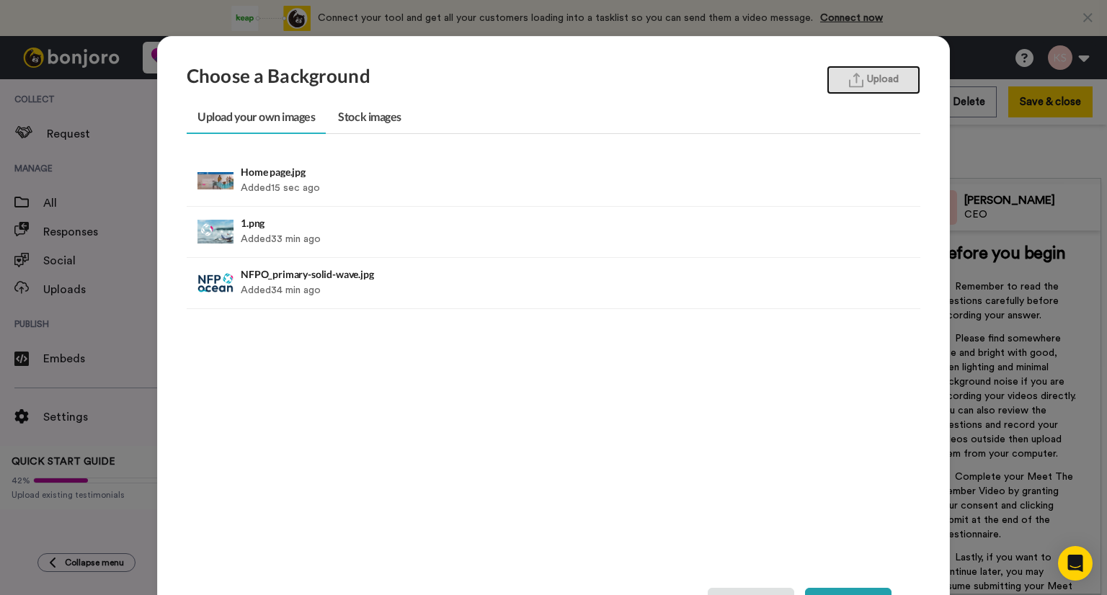
click at [881, 73] on button "Upload" at bounding box center [873, 80] width 94 height 29
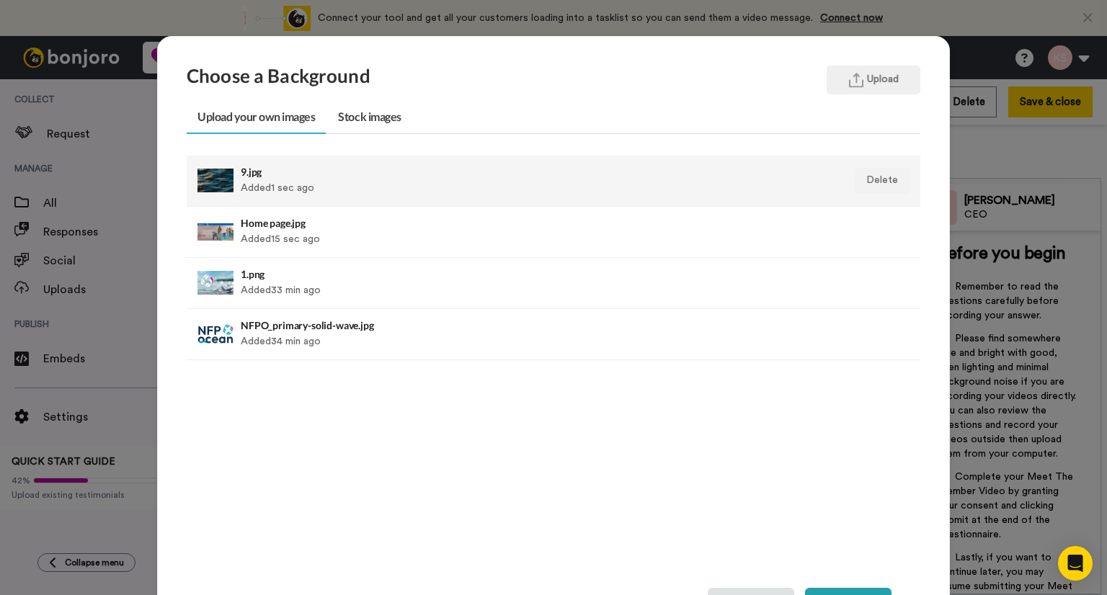
click at [274, 171] on h4 "9.jpg" at bounding box center [483, 171] width 484 height 11
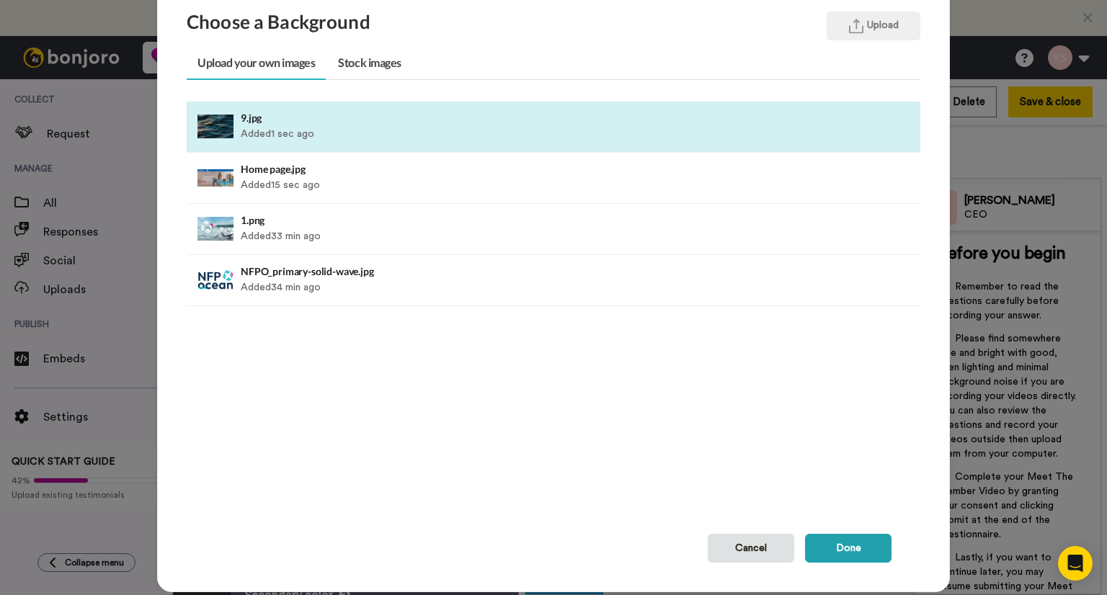
scroll to position [86, 0]
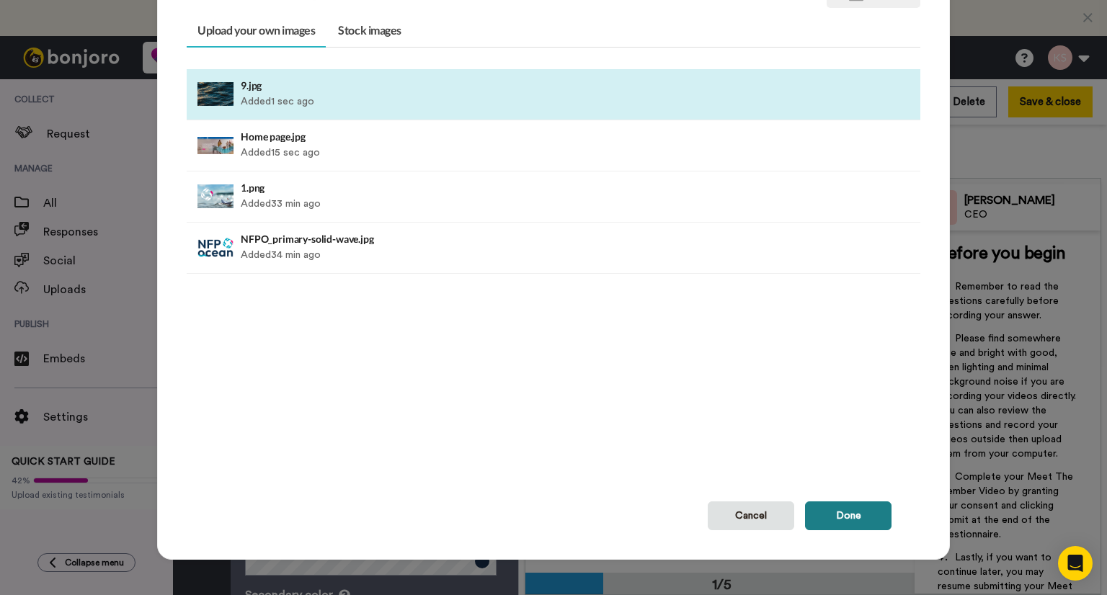
click at [828, 520] on button "Done" at bounding box center [848, 516] width 86 height 29
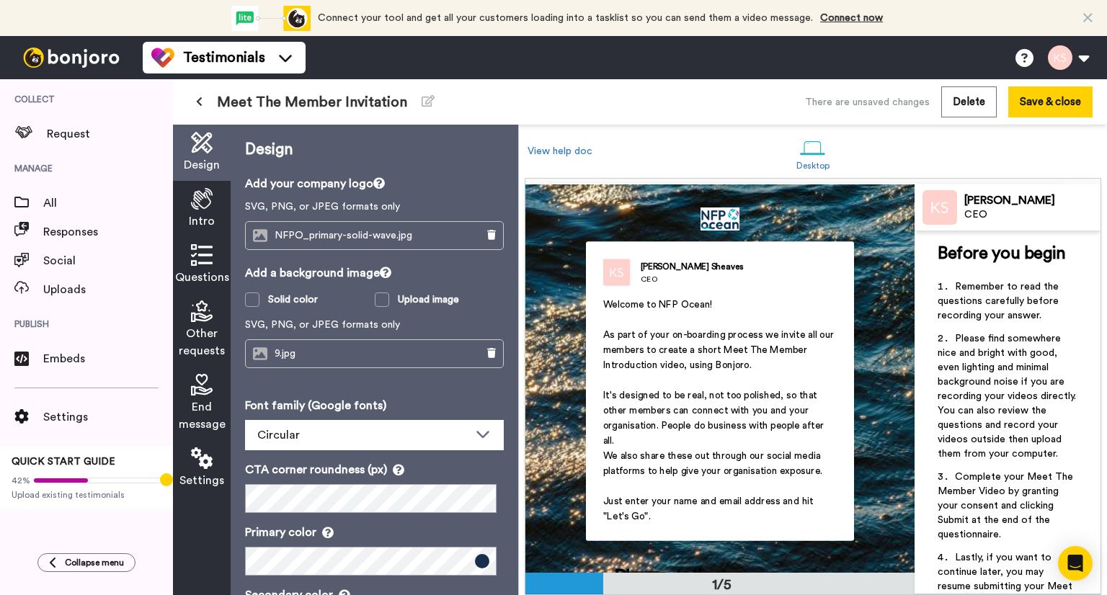
scroll to position [0, 0]
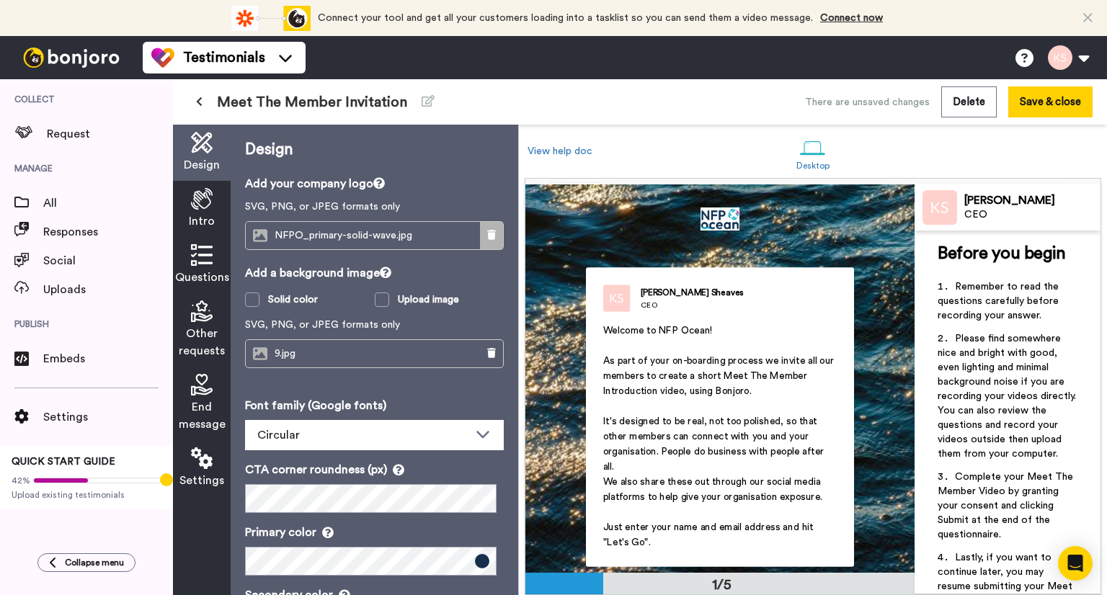
click at [487, 230] on icon at bounding box center [491, 235] width 9 height 10
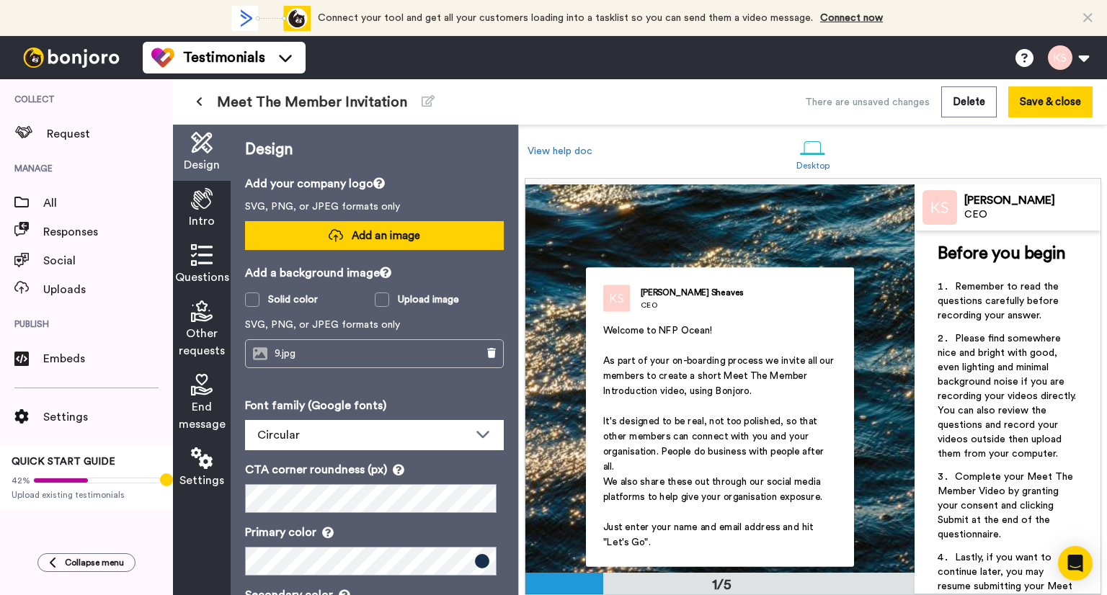
click at [473, 231] on button "Add an image" at bounding box center [374, 235] width 259 height 29
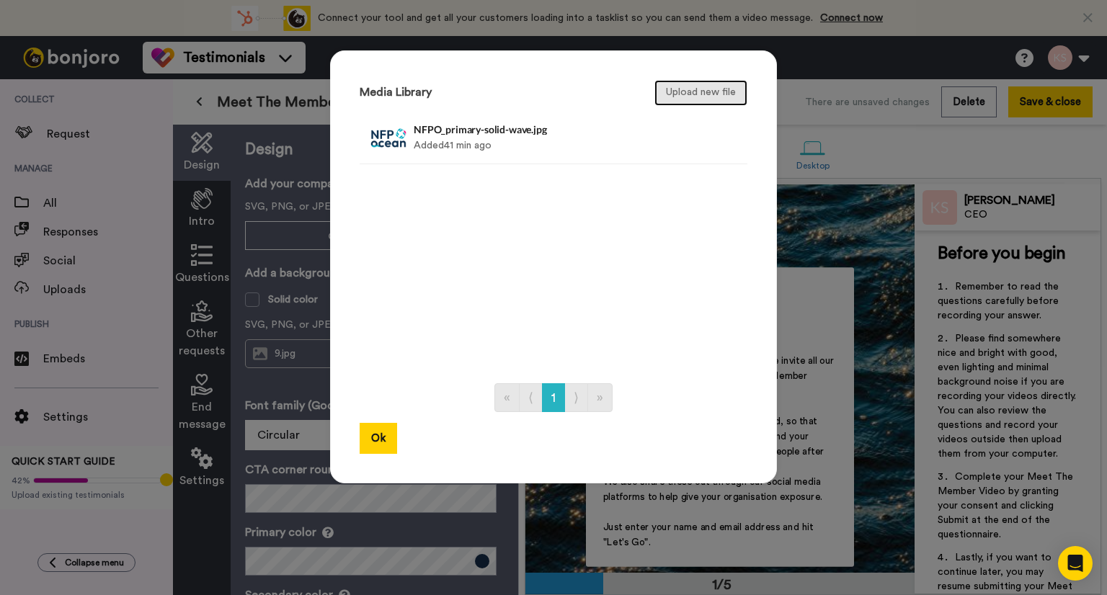
click at [712, 86] on button "Upload new file" at bounding box center [700, 93] width 93 height 26
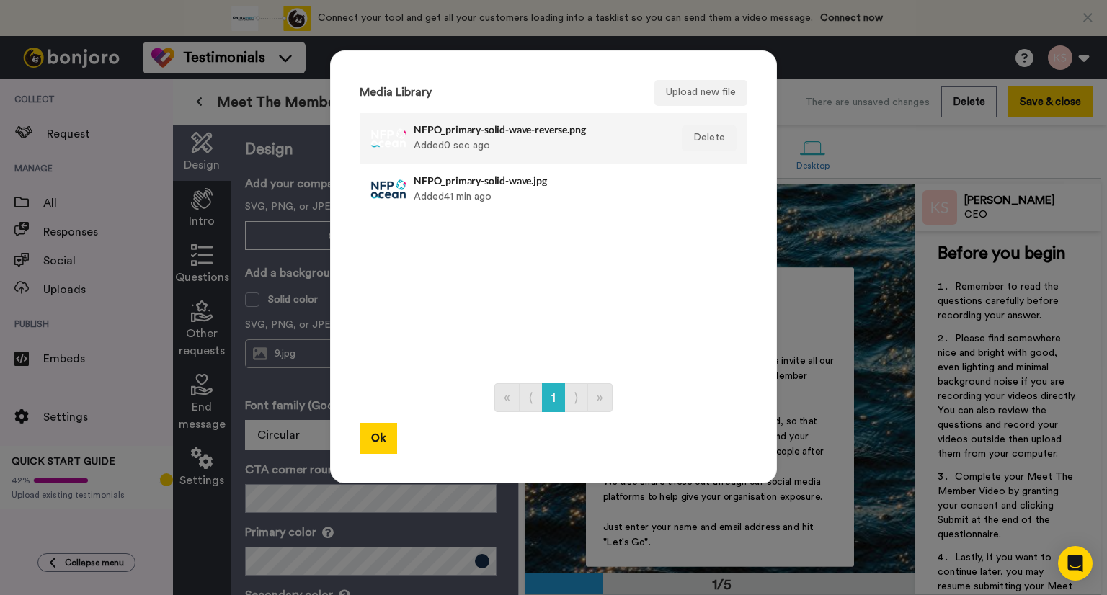
click at [530, 135] on div "NFPO_primary-solid-wave-reverse.png Added 0 sec ago" at bounding box center [538, 138] width 249 height 36
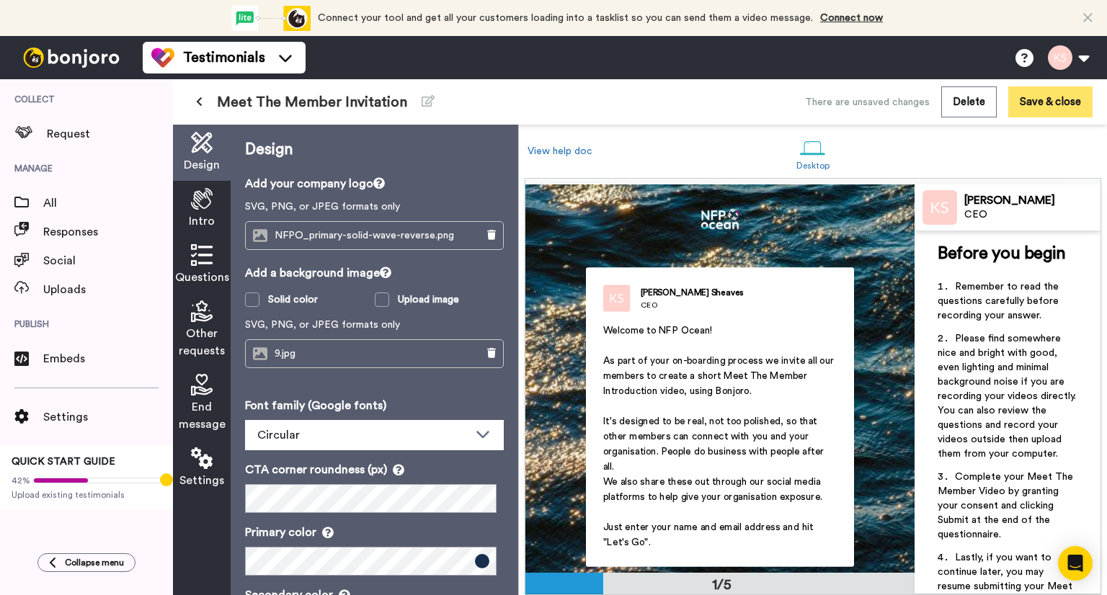
click at [1055, 99] on button "Save & close" at bounding box center [1050, 101] width 84 height 31
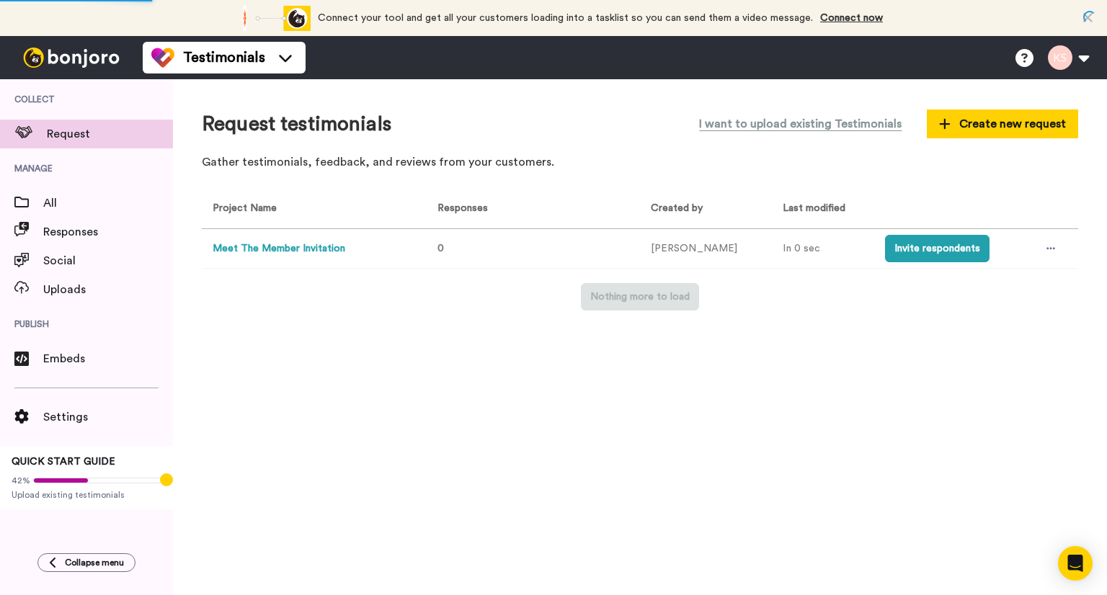
click at [297, 246] on button "Meet The Member Invitation" at bounding box center [279, 248] width 133 height 15
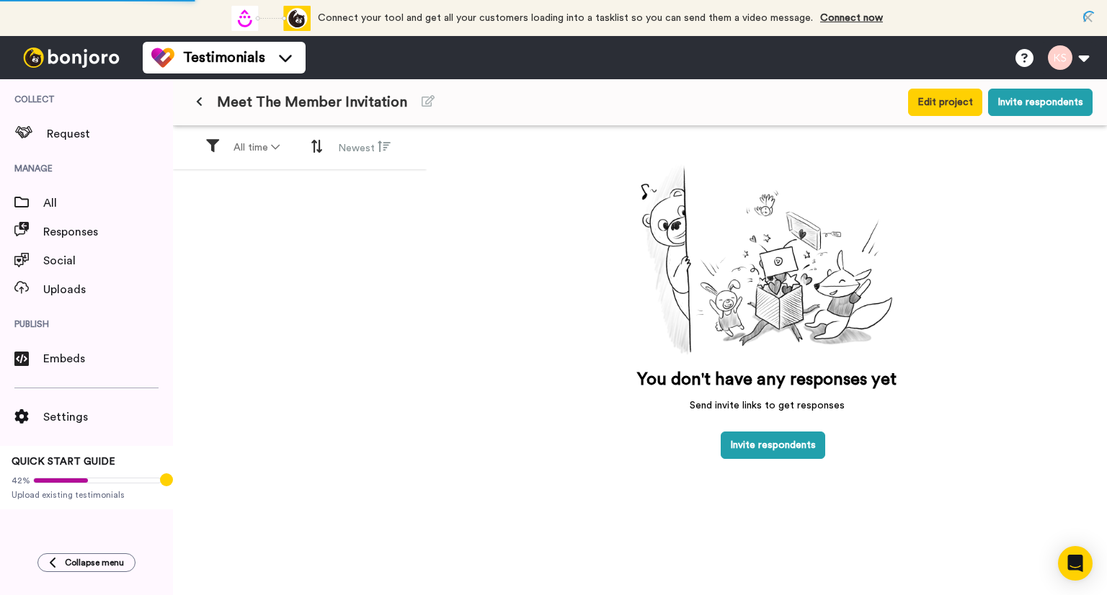
click at [199, 102] on icon at bounding box center [199, 102] width 6 height 10
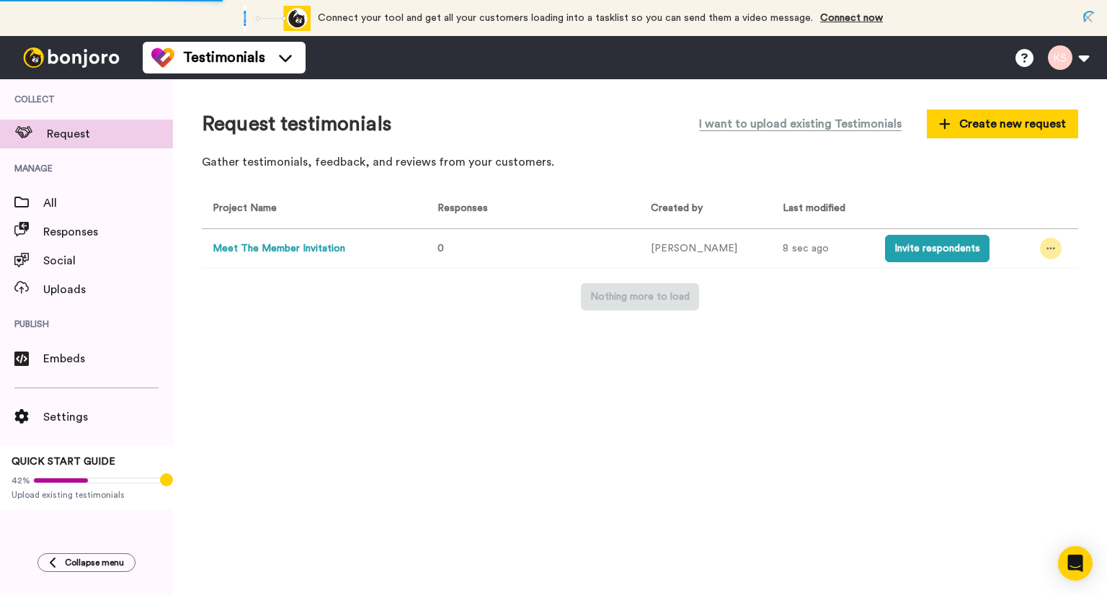
click at [1052, 246] on div at bounding box center [1051, 249] width 22 height 22
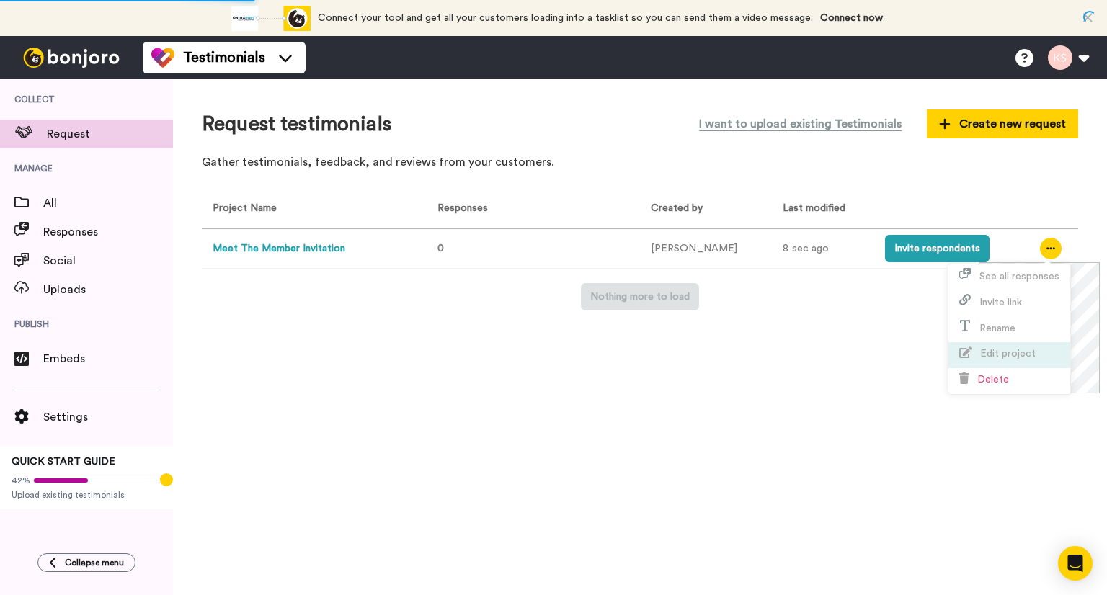
click at [1000, 350] on span "Edit project" at bounding box center [1007, 354] width 55 height 10
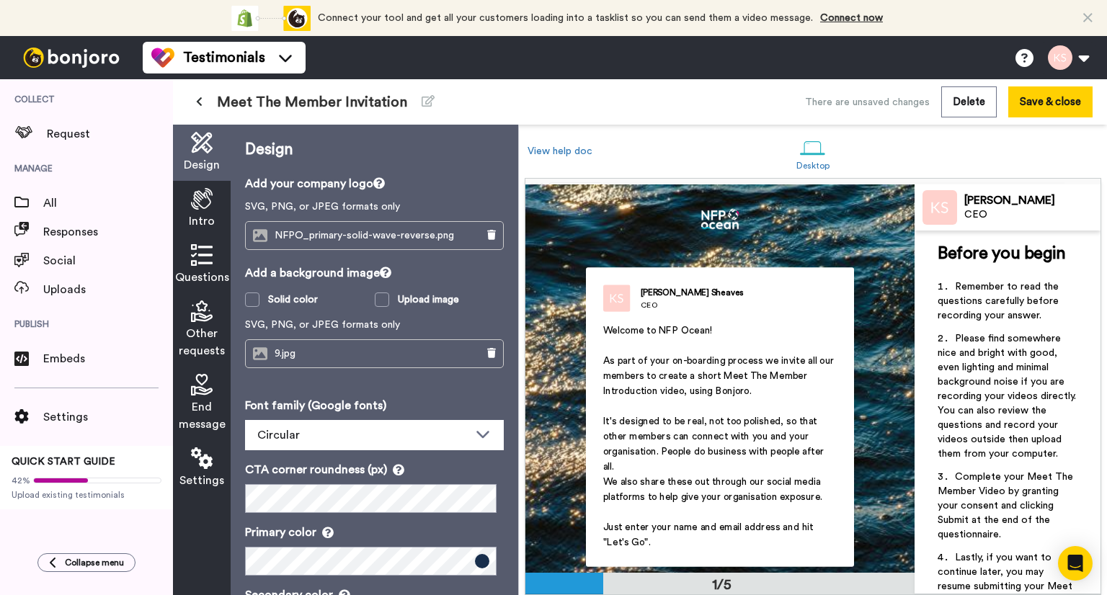
click at [608, 300] on img at bounding box center [616, 298] width 27 height 27
click at [946, 211] on img at bounding box center [939, 207] width 35 height 35
click at [1066, 100] on button "Save & close" at bounding box center [1050, 101] width 84 height 31
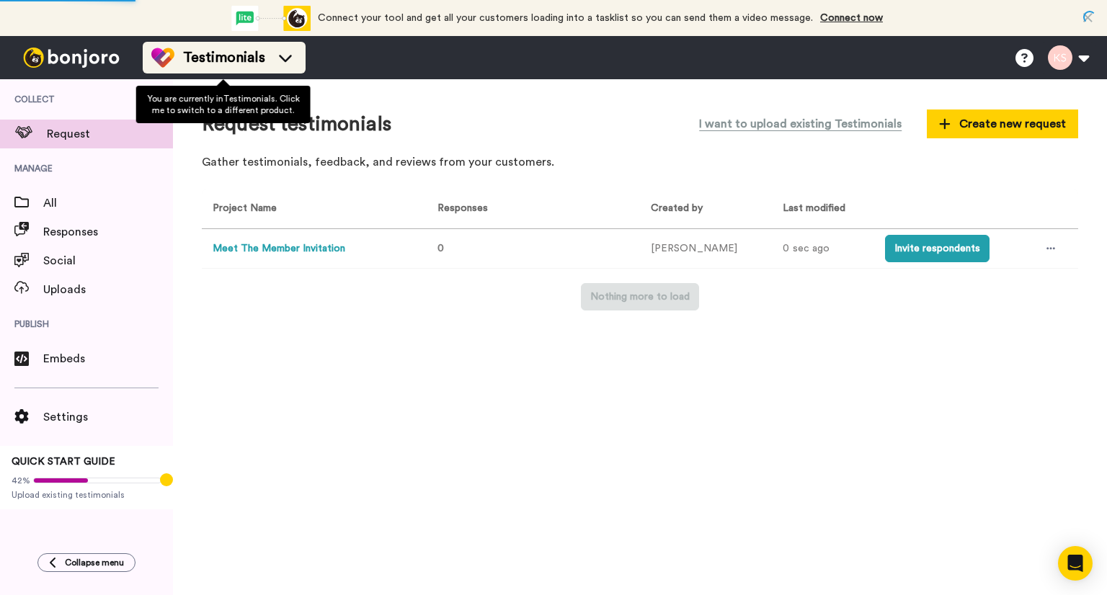
click at [282, 57] on icon at bounding box center [285, 57] width 23 height 14
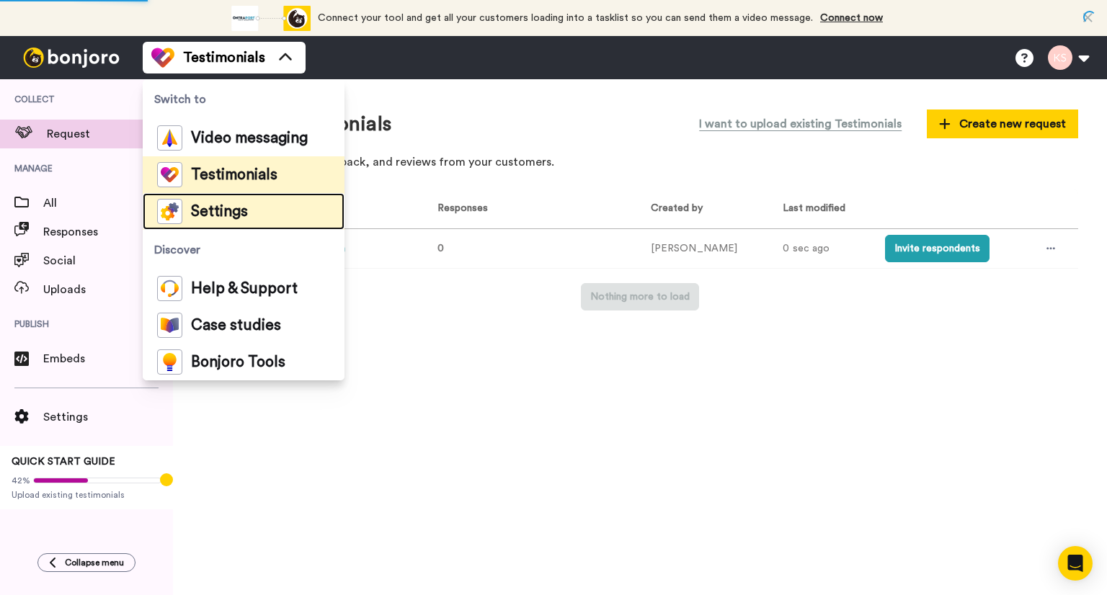
click at [242, 216] on span "Settings" at bounding box center [219, 212] width 57 height 14
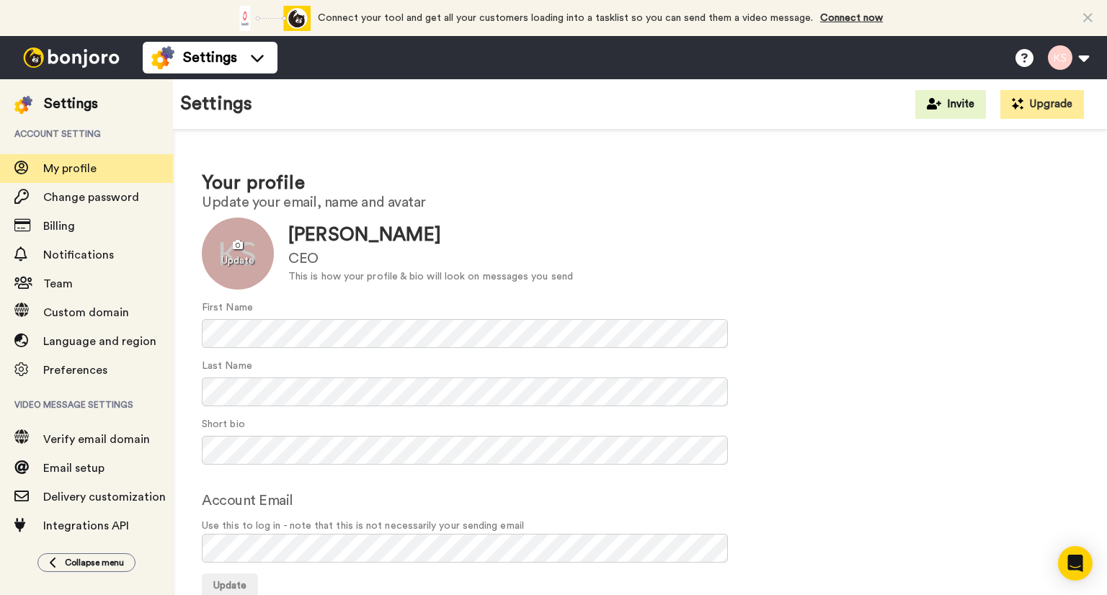
click at [241, 243] on div at bounding box center [238, 254] width 72 height 72
click at [234, 584] on span "Update" at bounding box center [229, 586] width 33 height 10
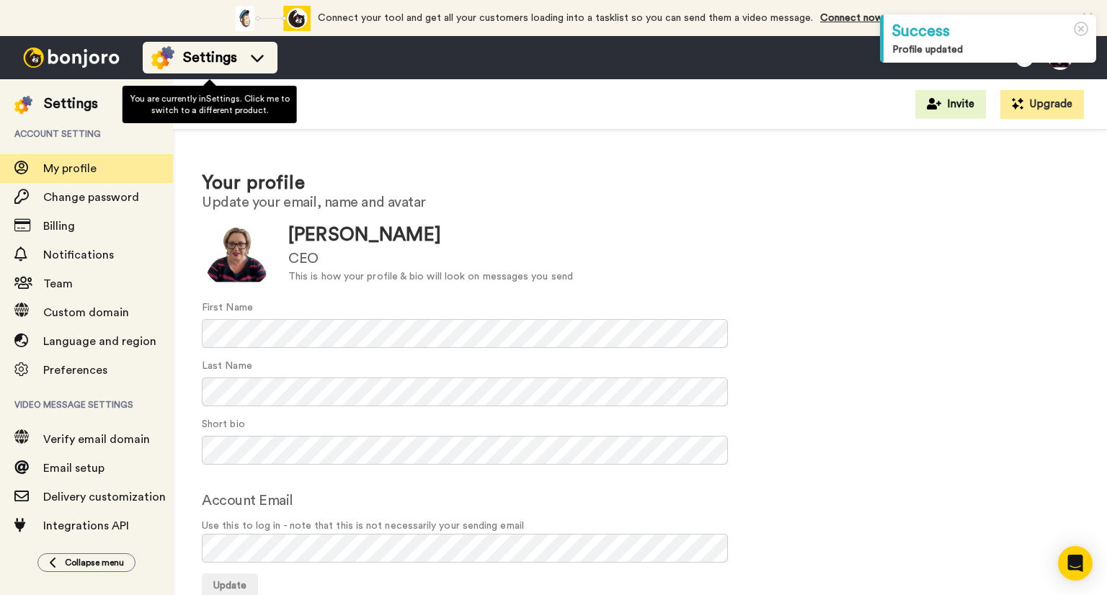
click at [247, 56] on icon at bounding box center [257, 57] width 23 height 14
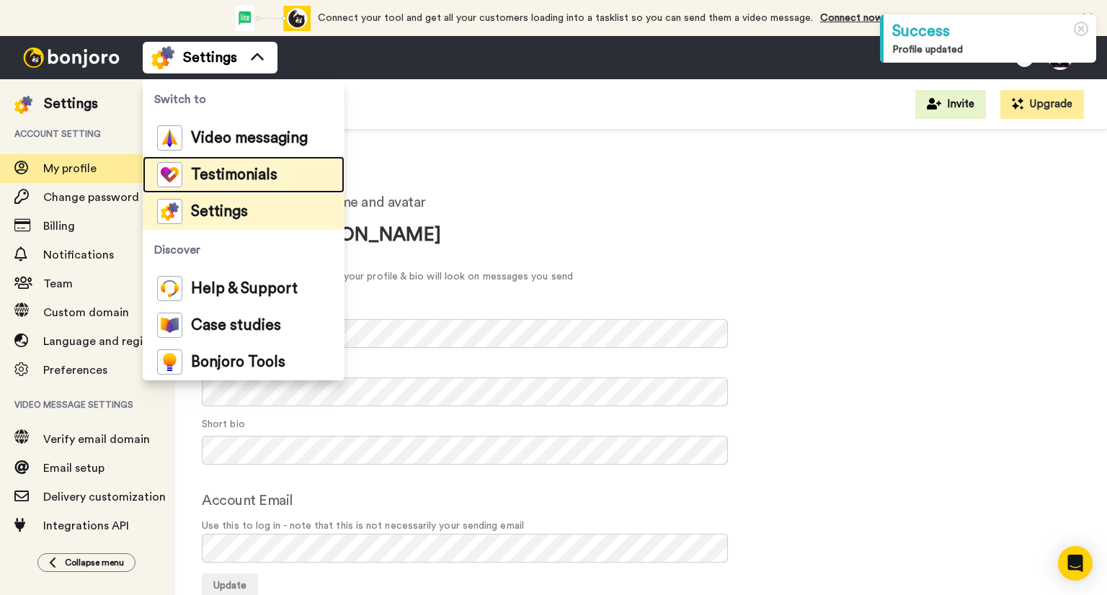
click at [242, 170] on span "Testimonials" at bounding box center [234, 175] width 86 height 14
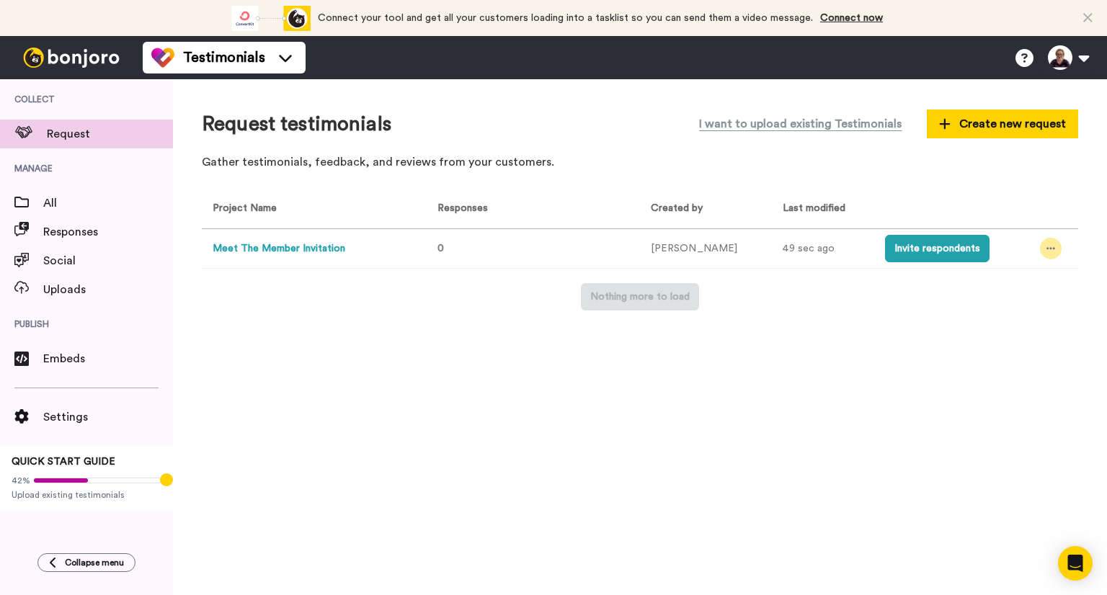
click at [1046, 251] on icon at bounding box center [1050, 249] width 9 height 10
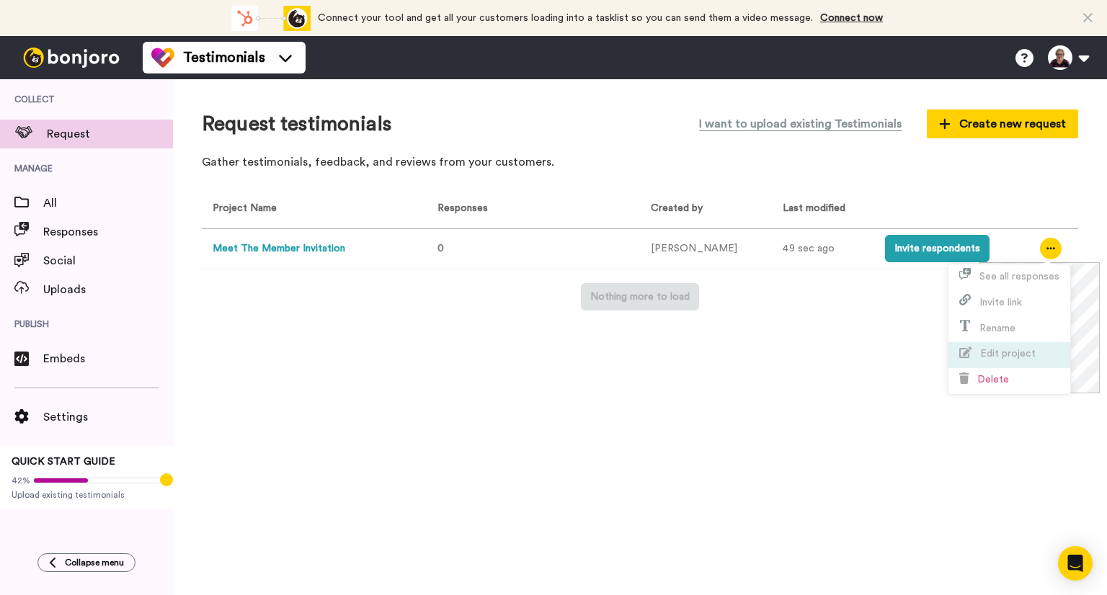
click at [1010, 355] on span "Edit project" at bounding box center [1007, 354] width 55 height 10
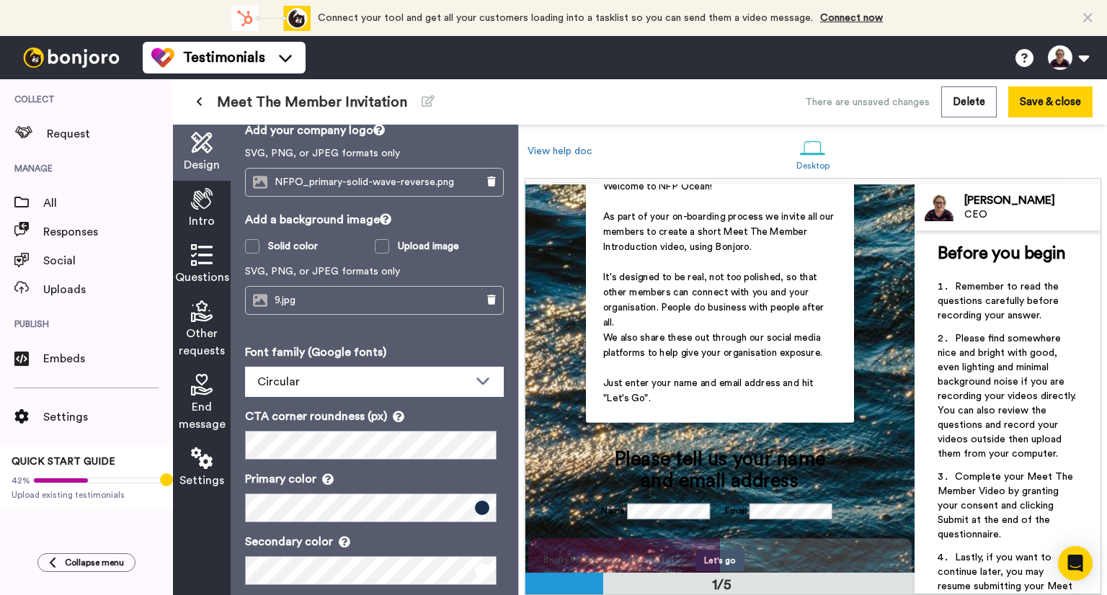
scroll to position [134, 0]
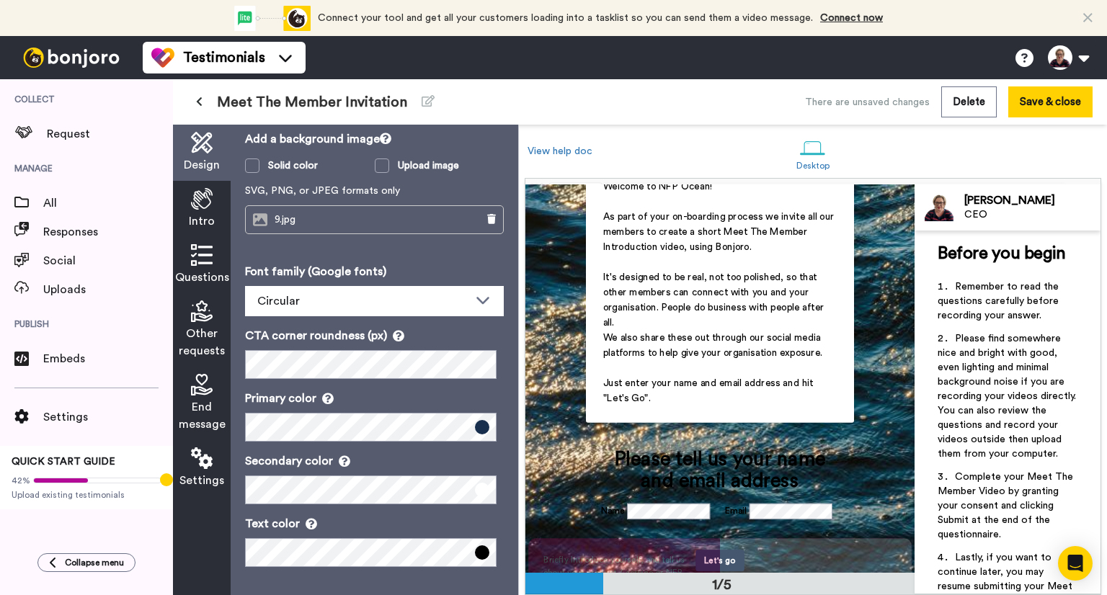
click at [459, 515] on p "Text color" at bounding box center [374, 523] width 259 height 17
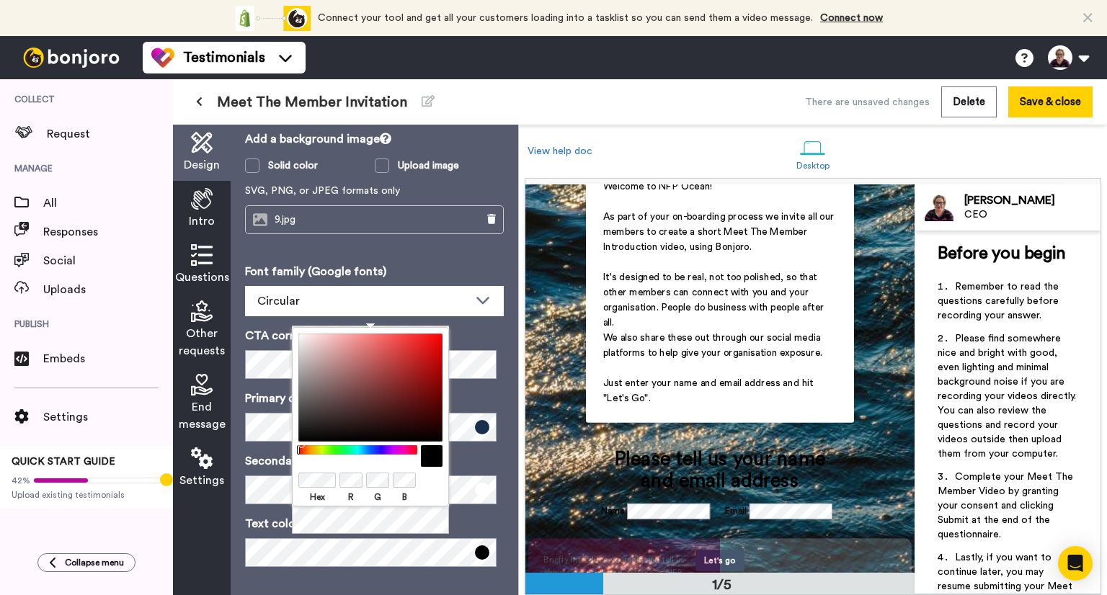
click at [254, 472] on body "Connect your tool now! Connect your tool and get all your customers loading int…" at bounding box center [553, 297] width 1107 height 595
click at [427, 494] on div "Hex R G B" at bounding box center [370, 497] width 144 height 16
drag, startPoint x: 504, startPoint y: 383, endPoint x: 497, endPoint y: 391, distance: 10.7
click at [504, 383] on div "Design Add your company logo SVG, PNG, or JPEG formats only NFPO_primary-solid-…" at bounding box center [375, 360] width 288 height 471
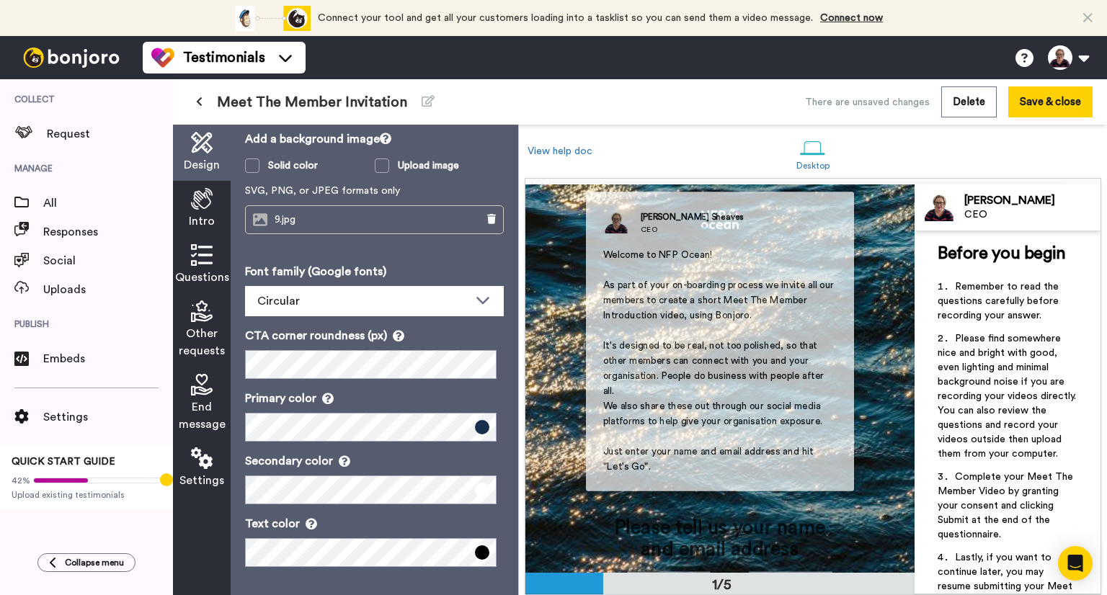
scroll to position [72, 0]
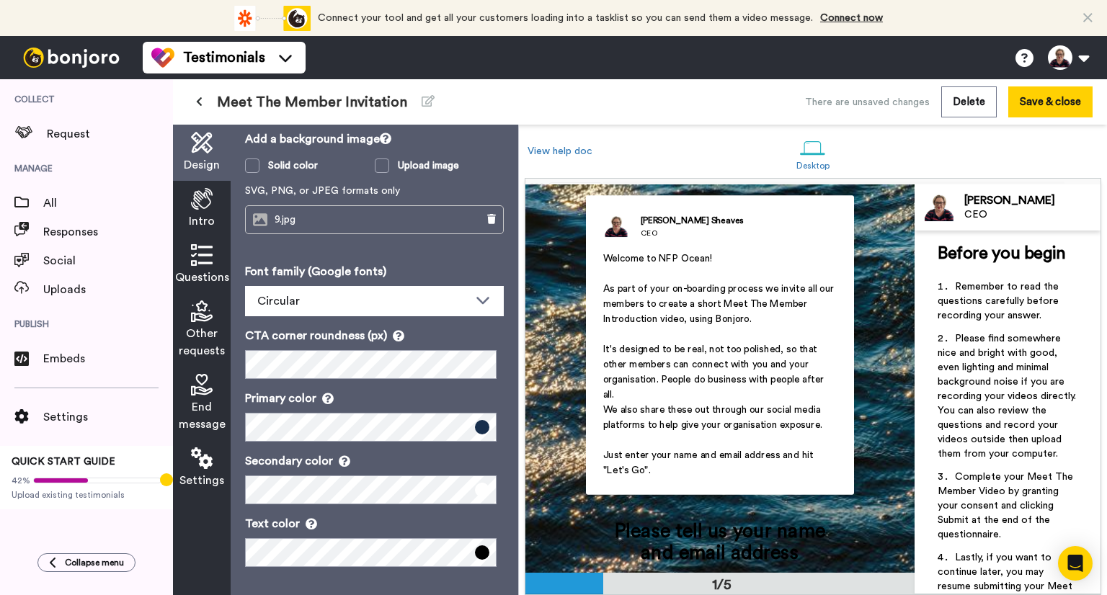
click at [211, 189] on icon at bounding box center [202, 199] width 22 height 22
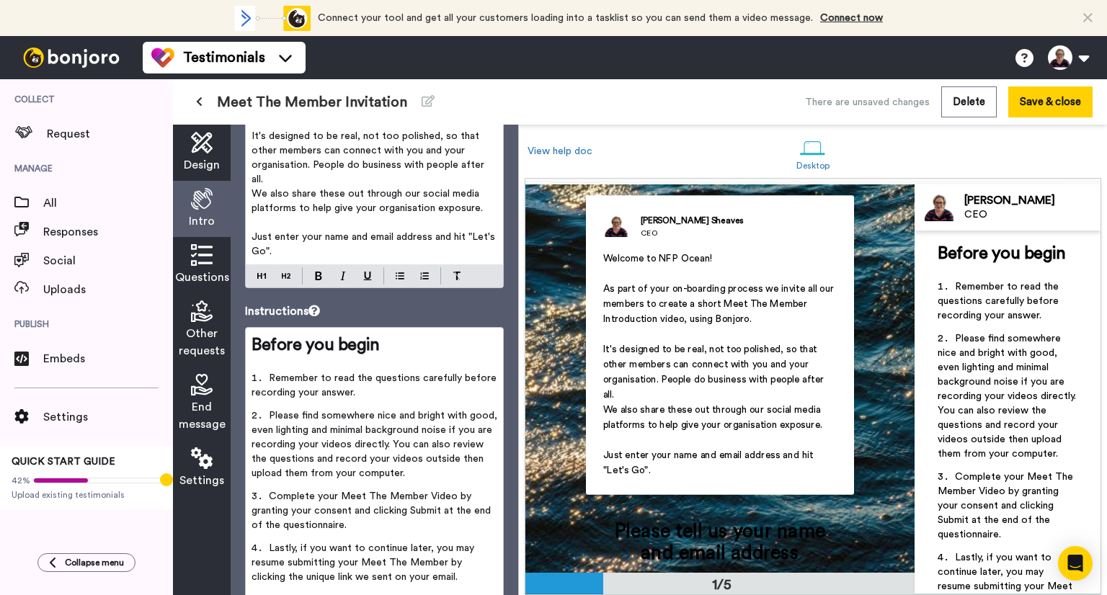
scroll to position [285, 0]
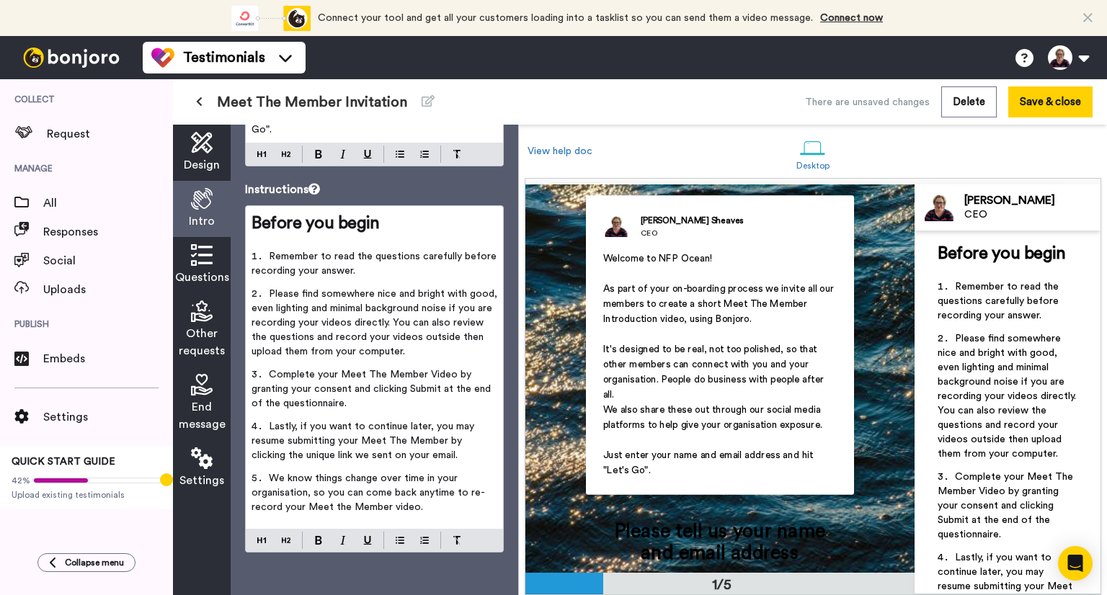
click at [205, 151] on icon at bounding box center [202, 143] width 22 height 22
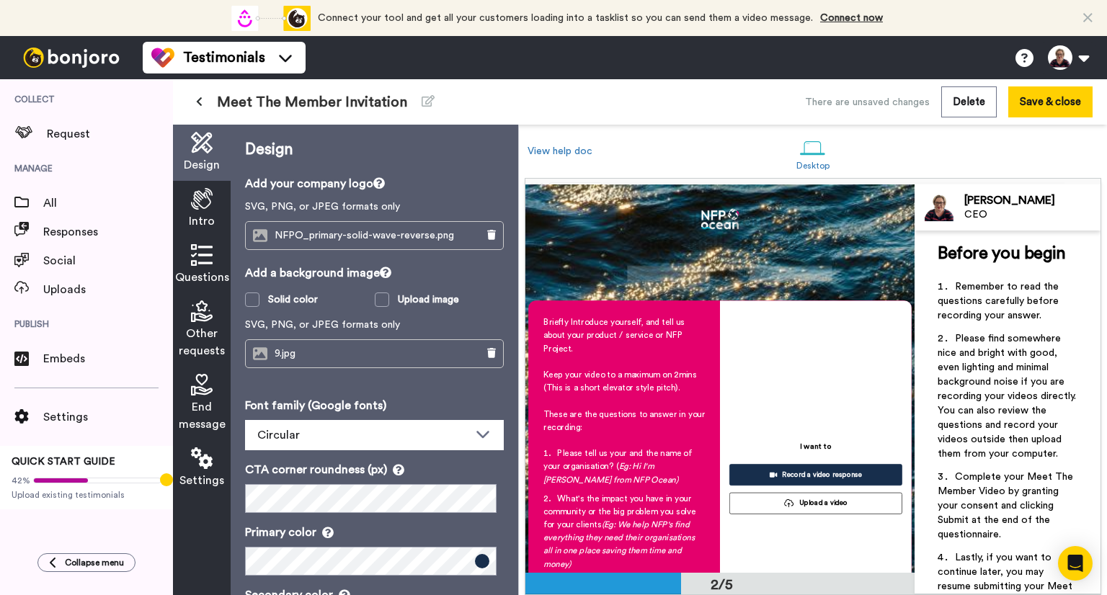
scroll to position [144, 0]
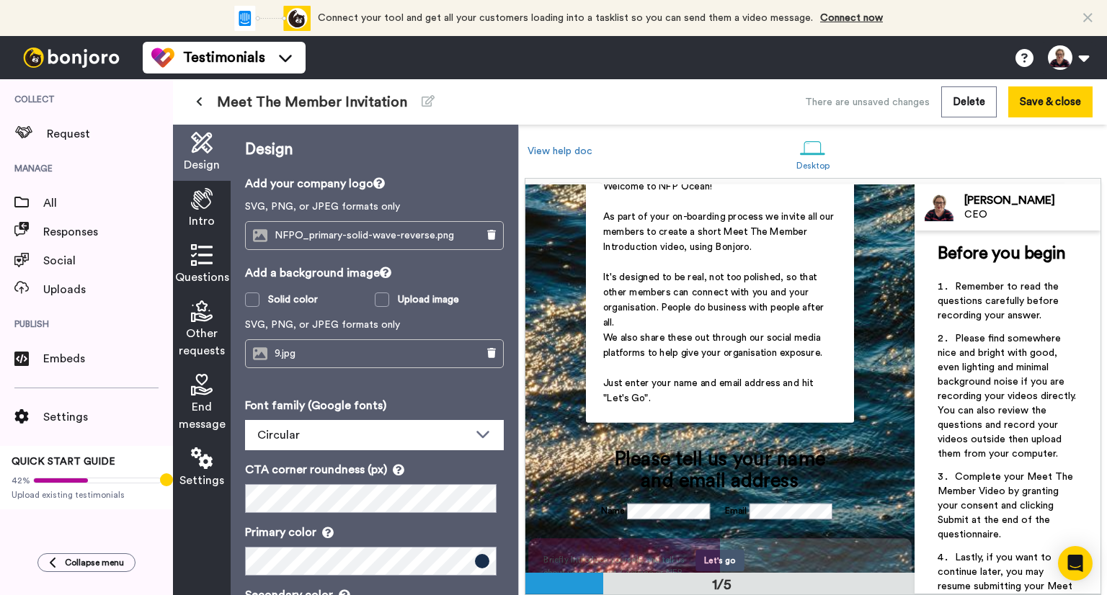
click at [210, 148] on div "Design" at bounding box center [202, 153] width 58 height 56
click at [487, 354] on icon at bounding box center [491, 353] width 9 height 10
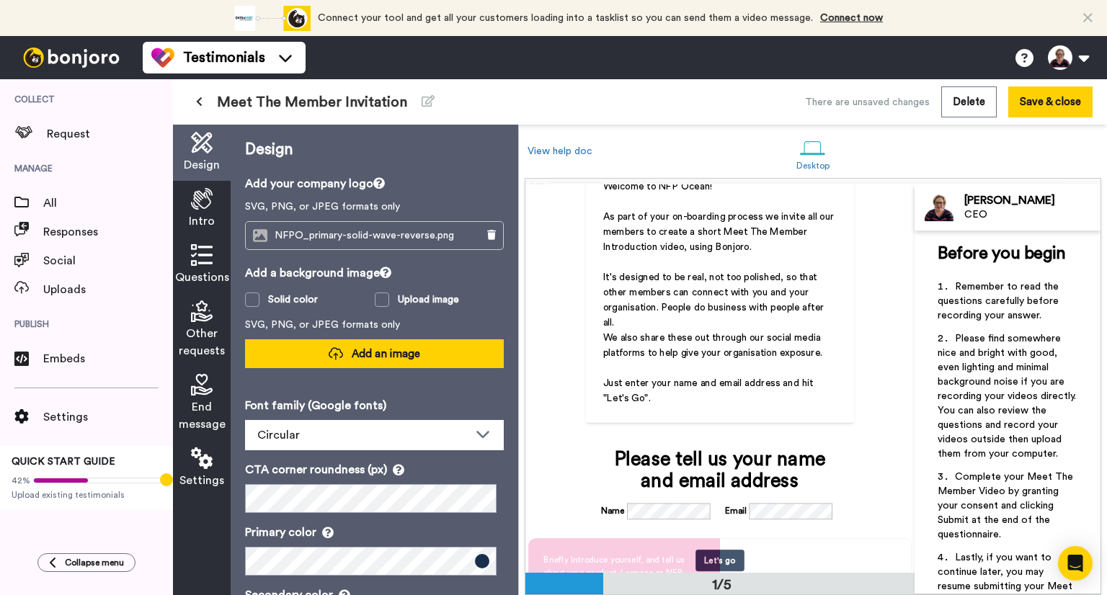
click at [471, 353] on button "Add an image" at bounding box center [374, 353] width 259 height 29
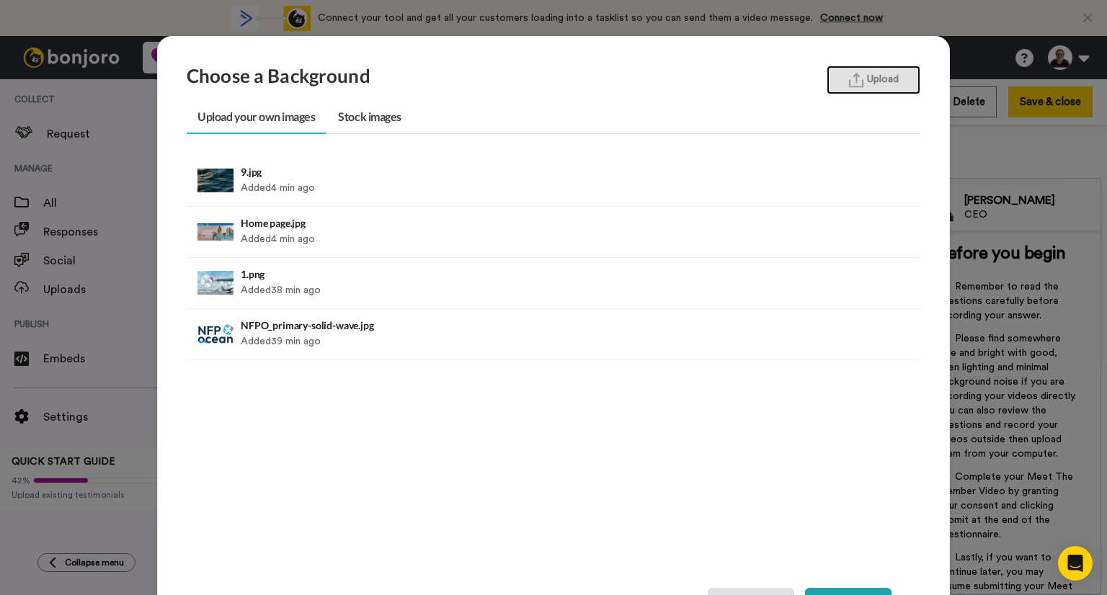
click at [875, 77] on button "Upload" at bounding box center [873, 80] width 94 height 29
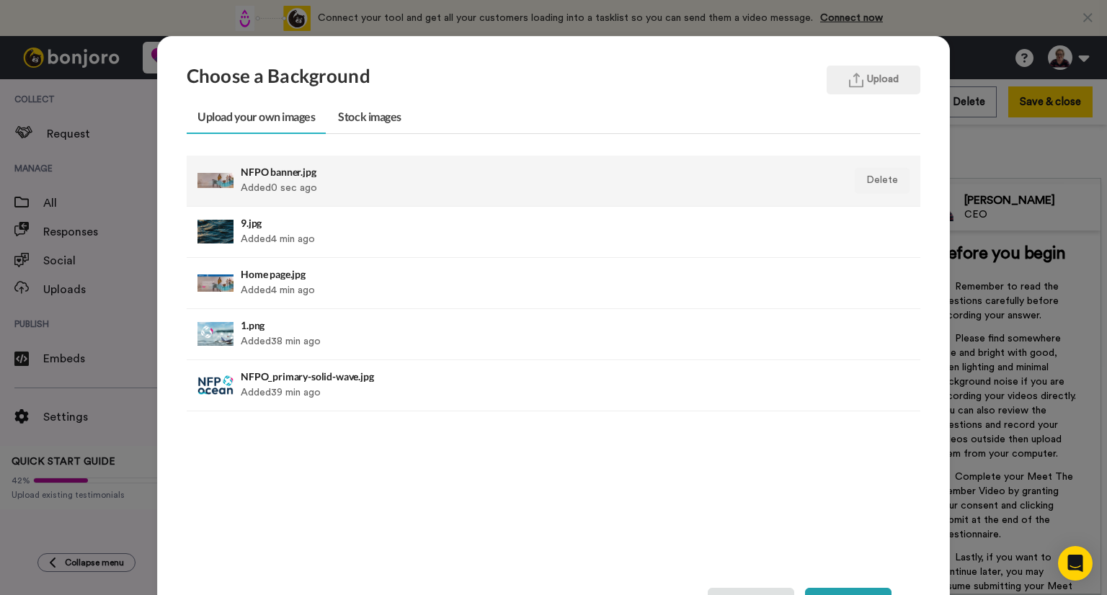
click at [298, 180] on div "NFPO banner.jpg Added 0 sec ago" at bounding box center [483, 181] width 484 height 36
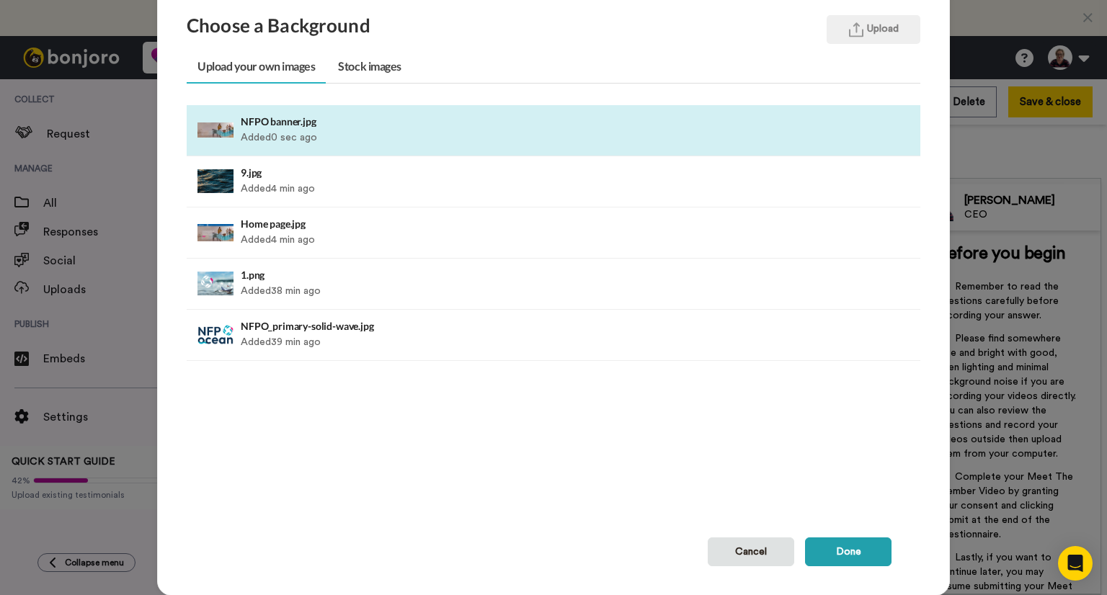
scroll to position [86, 0]
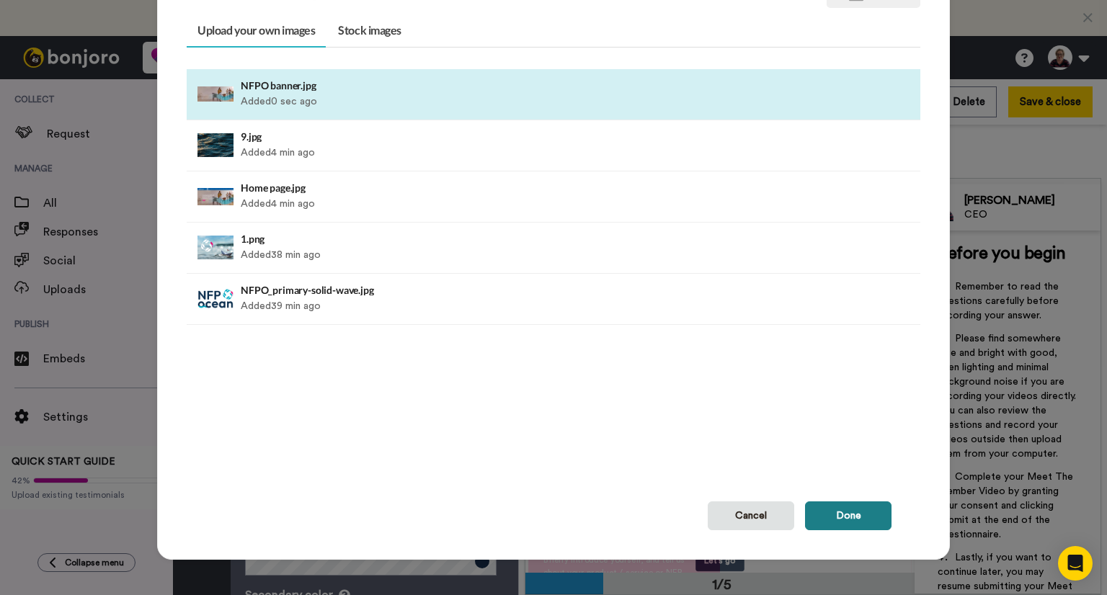
click at [842, 519] on button "Done" at bounding box center [848, 516] width 86 height 29
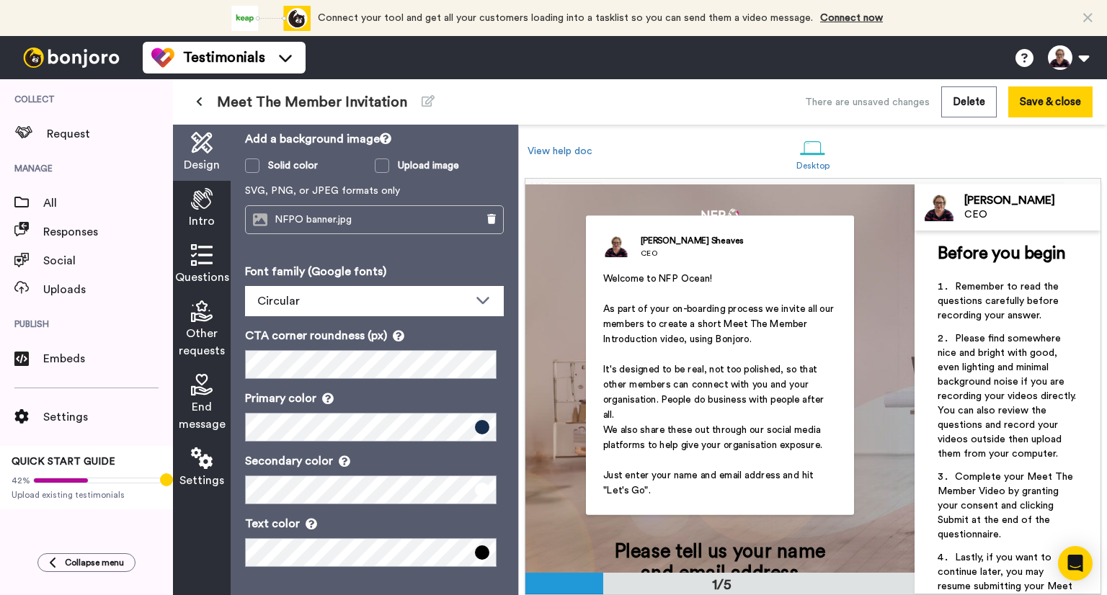
scroll to position [216, 0]
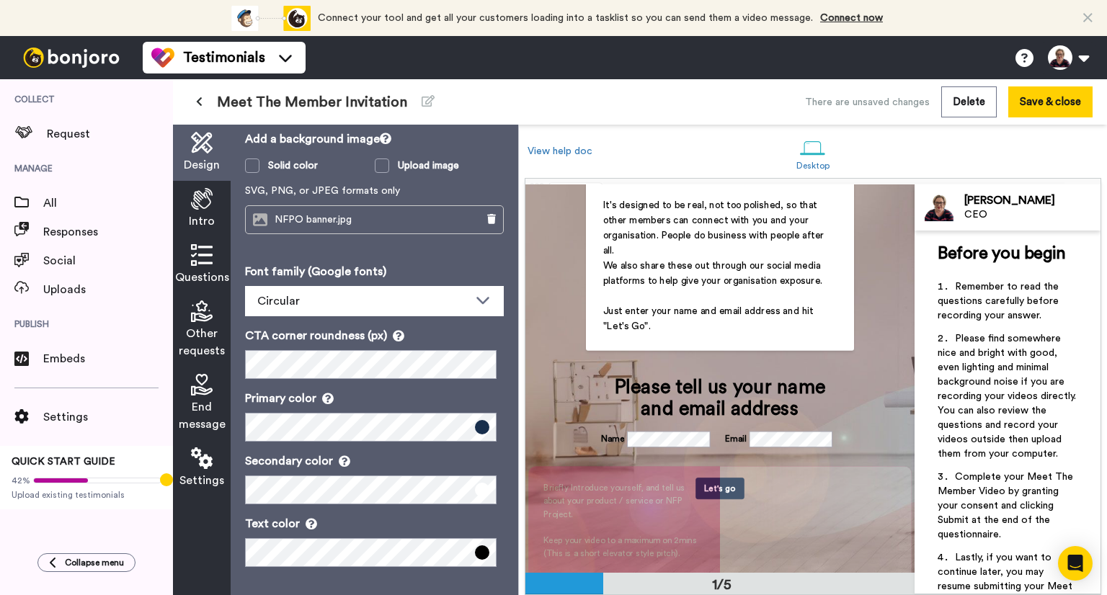
click at [476, 550] on span at bounding box center [482, 552] width 14 height 14
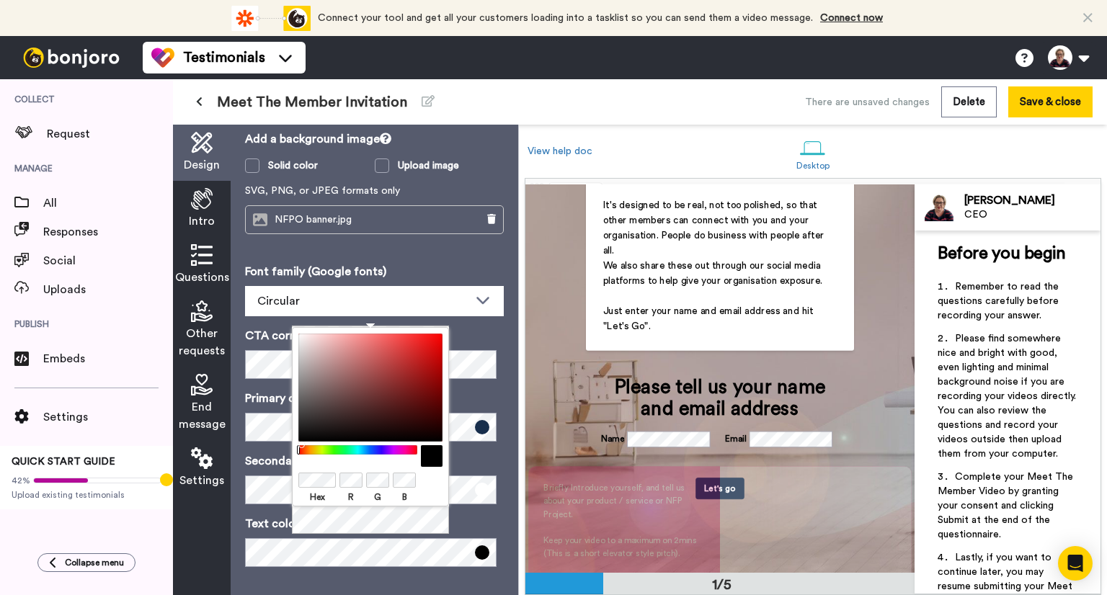
click at [491, 512] on div "Font family (Google fonts) Circular Abhaya Libre Alegreya [PERSON_NAME] Asap Co…" at bounding box center [374, 415] width 259 height 304
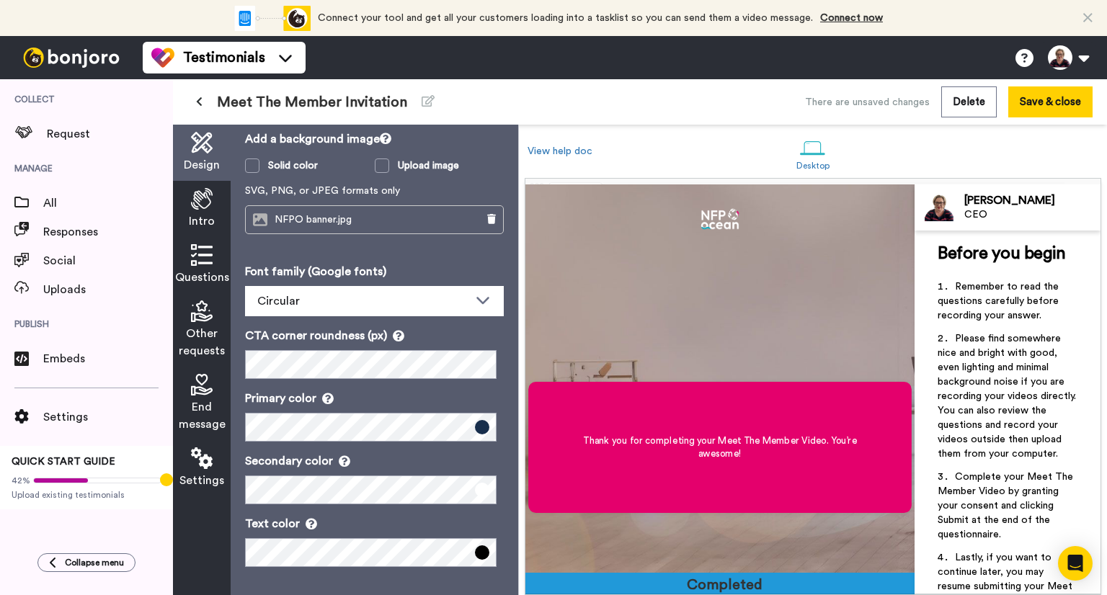
scroll to position [1523, 0]
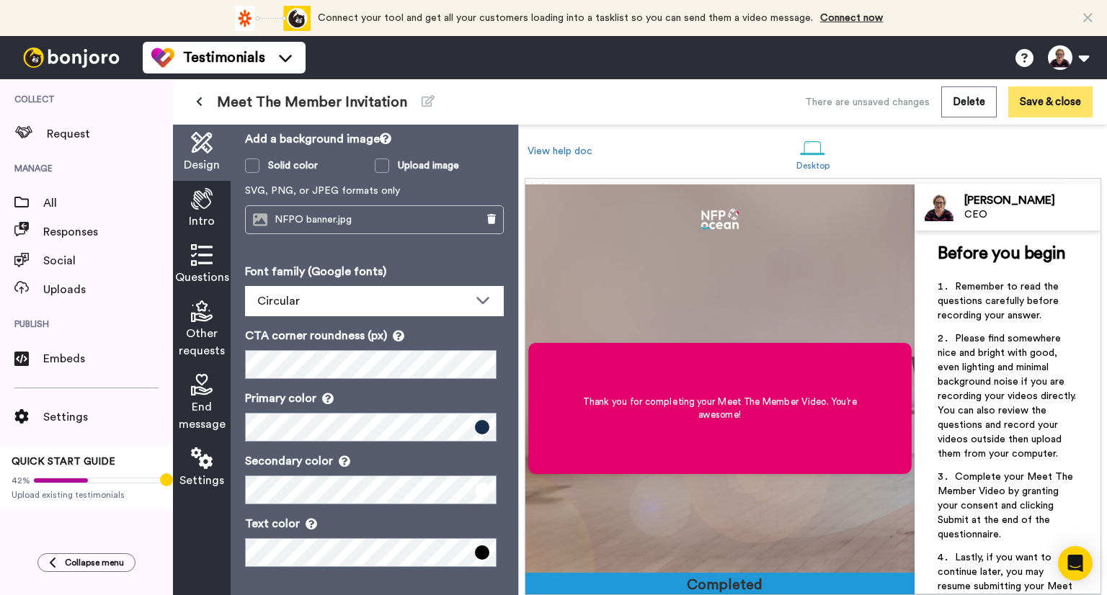
click at [1033, 102] on button "Save & close" at bounding box center [1050, 101] width 84 height 31
